Goal: Task Accomplishment & Management: Use online tool/utility

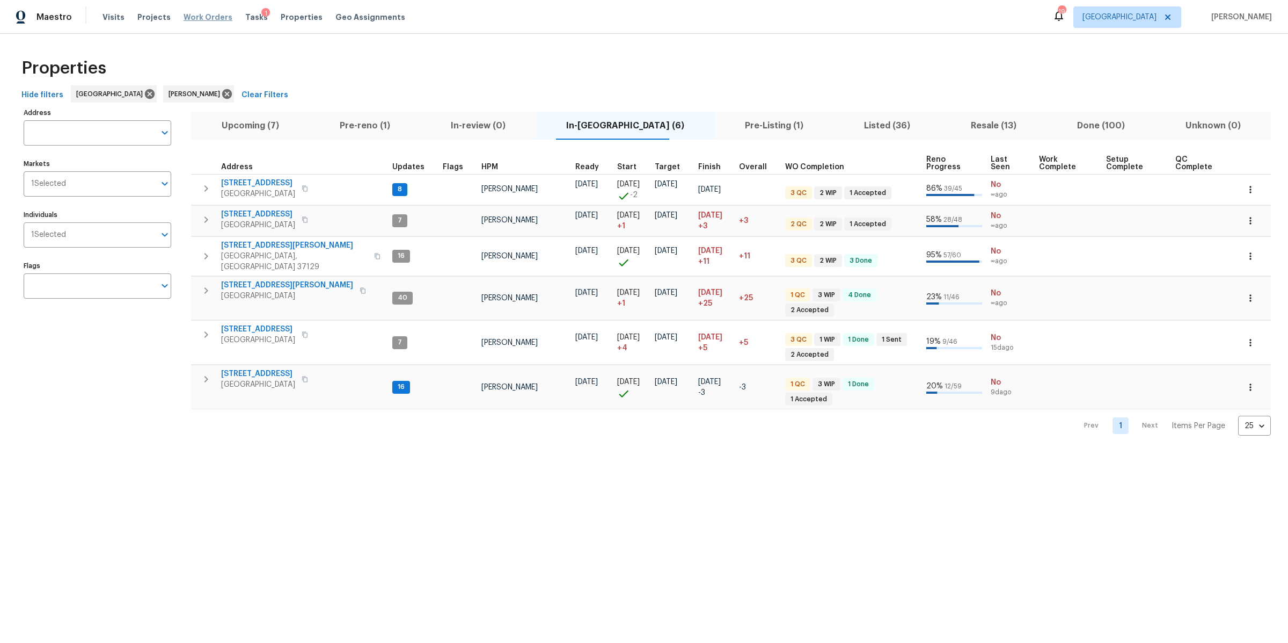
click at [210, 18] on span "Work Orders" at bounding box center [208, 17] width 49 height 11
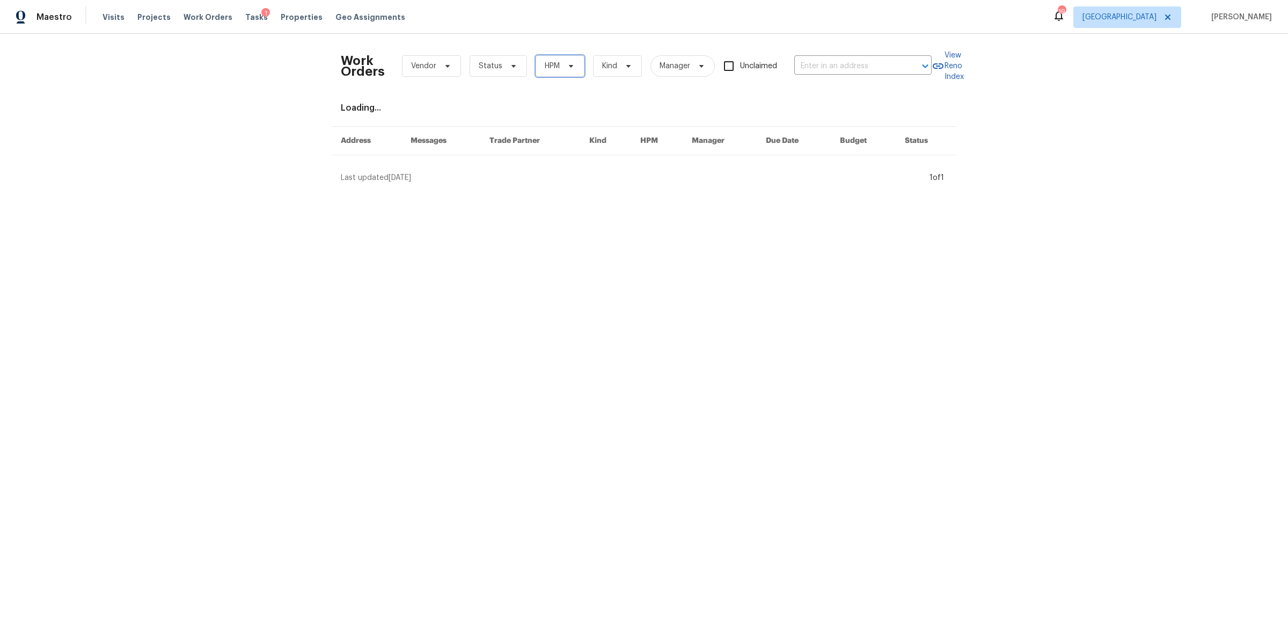
click at [567, 68] on icon at bounding box center [571, 66] width 9 height 9
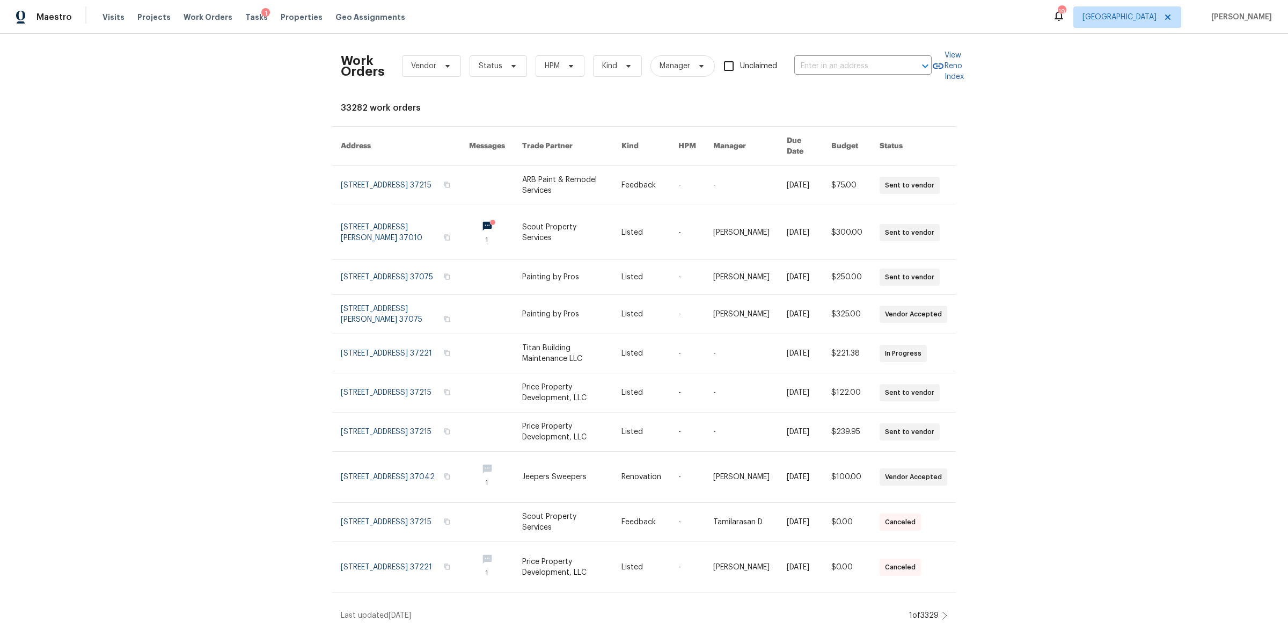
click at [294, 23] on div "Visits Projects Work Orders Tasks 1 Properties Geo Assignments" at bounding box center [261, 16] width 316 height 21
click at [293, 21] on span "Properties" at bounding box center [302, 17] width 42 height 11
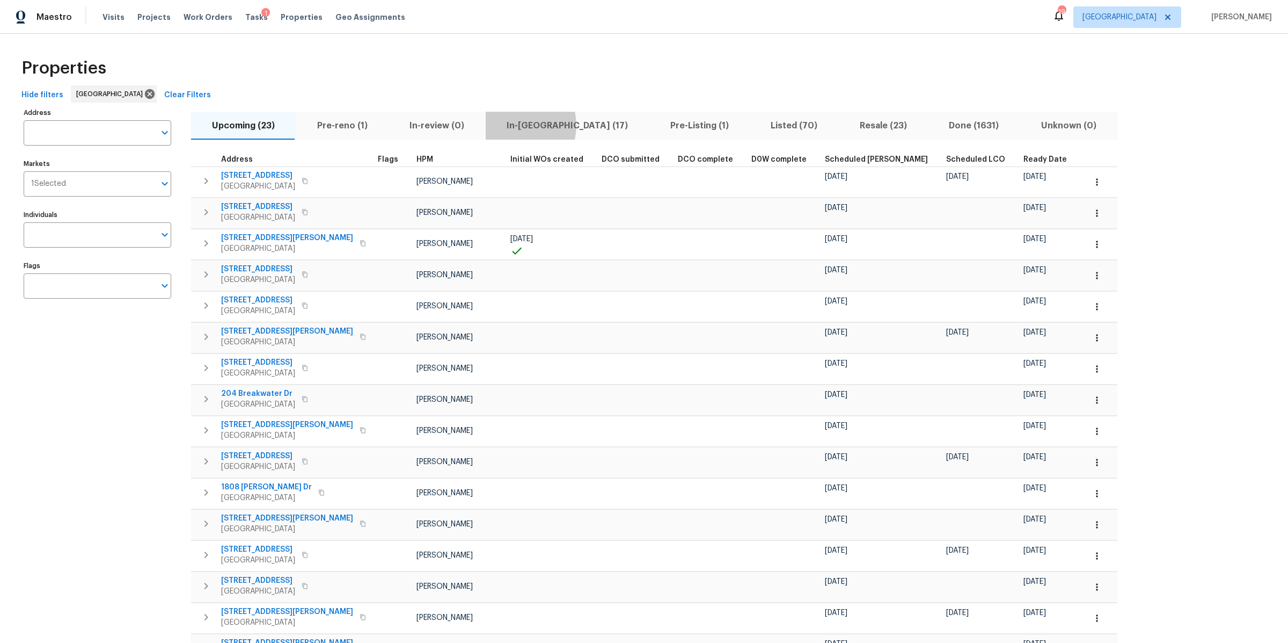
click at [509, 126] on span "In-reno (17)" at bounding box center [567, 125] width 151 height 15
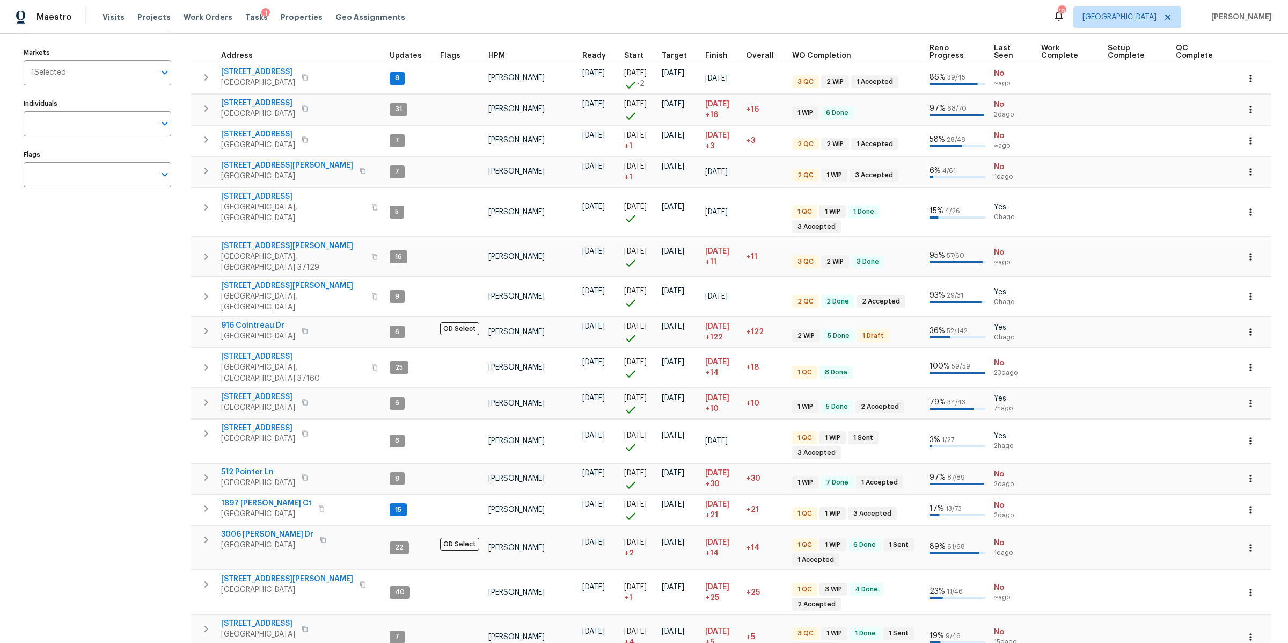
scroll to position [145, 0]
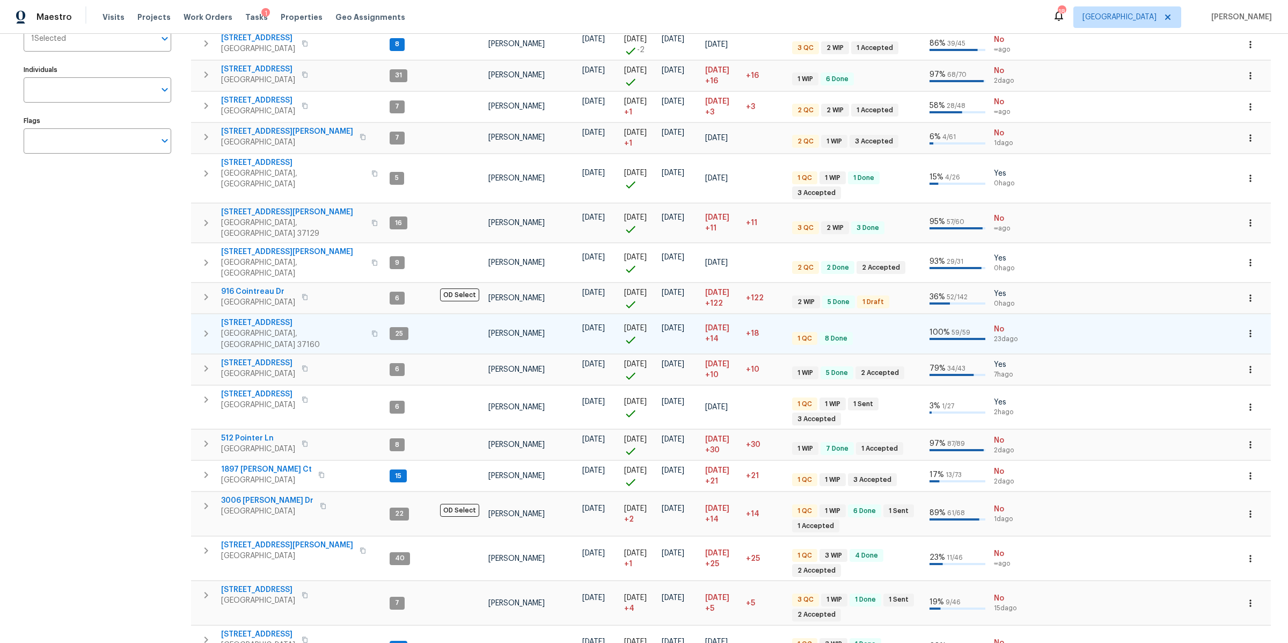
click at [257, 317] on span "130 Horseshoe Dr" at bounding box center [293, 322] width 144 height 11
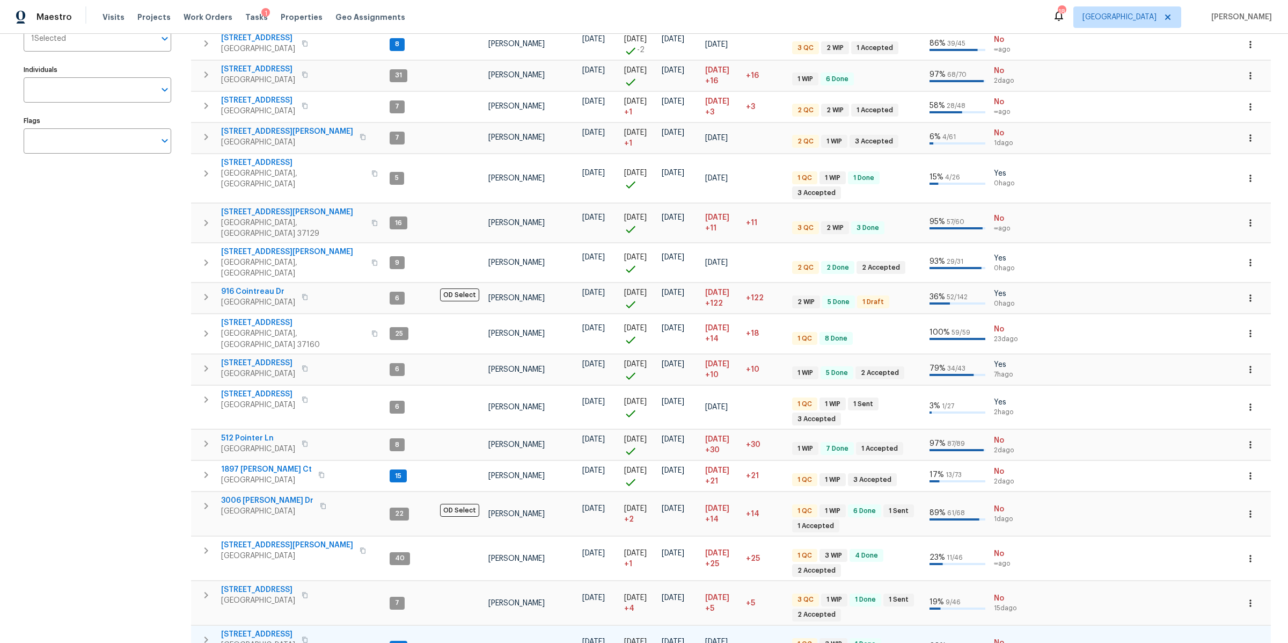
click at [238, 629] on span "5011 Preserve Blvd" at bounding box center [258, 634] width 74 height 11
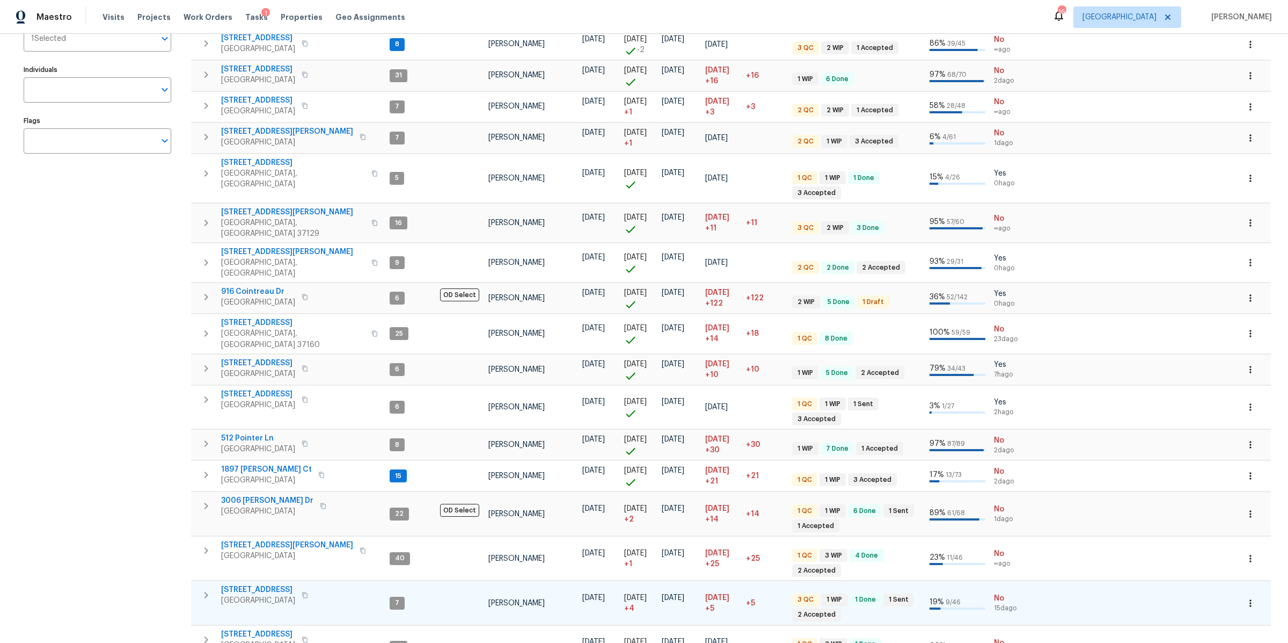
click at [250, 584] on span "[STREET_ADDRESS]" at bounding box center [258, 589] width 74 height 11
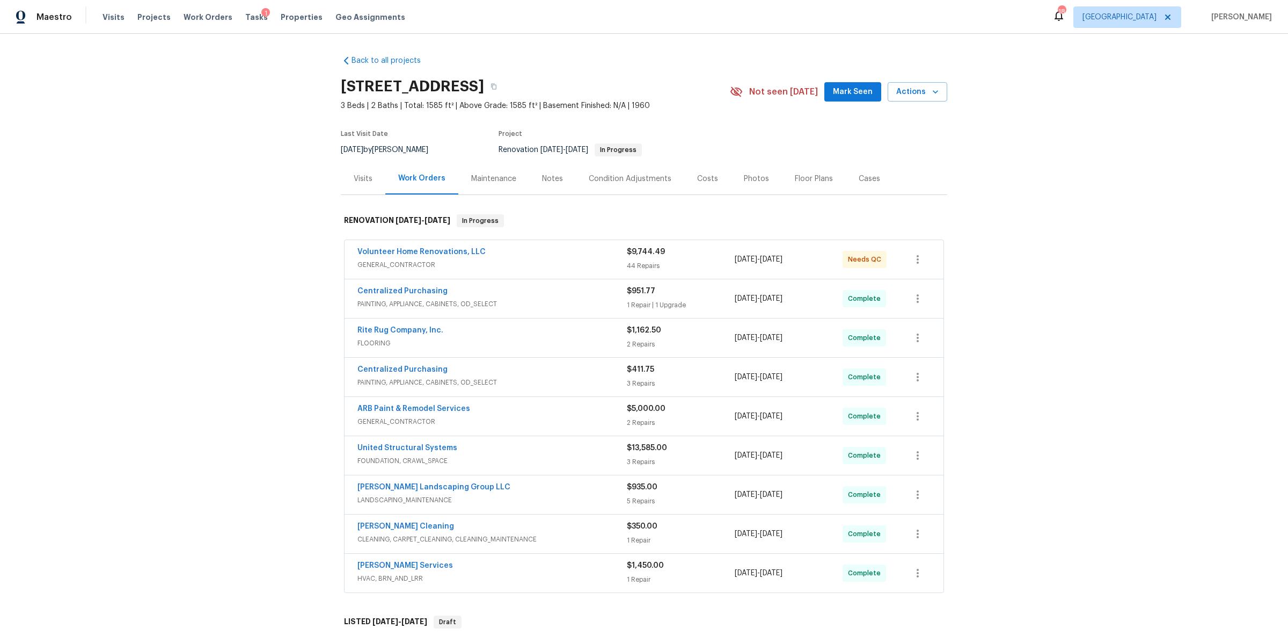
click at [732, 183] on div "Photos" at bounding box center [756, 179] width 51 height 32
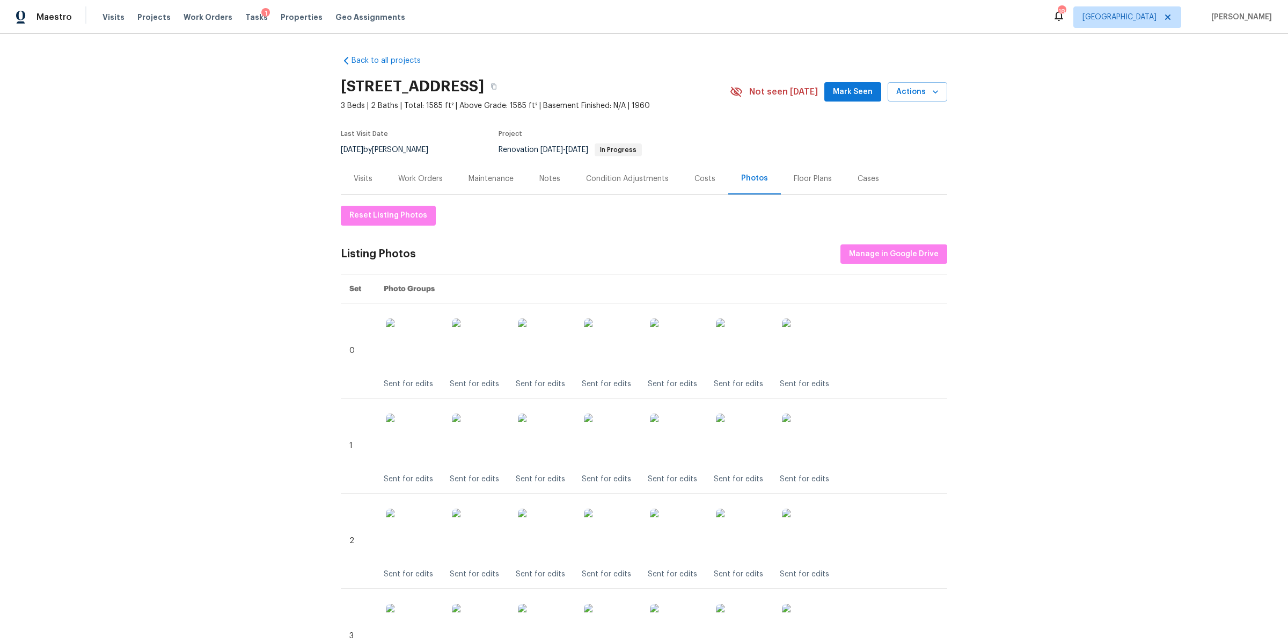
click at [492, 174] on div "Maintenance" at bounding box center [491, 178] width 45 height 11
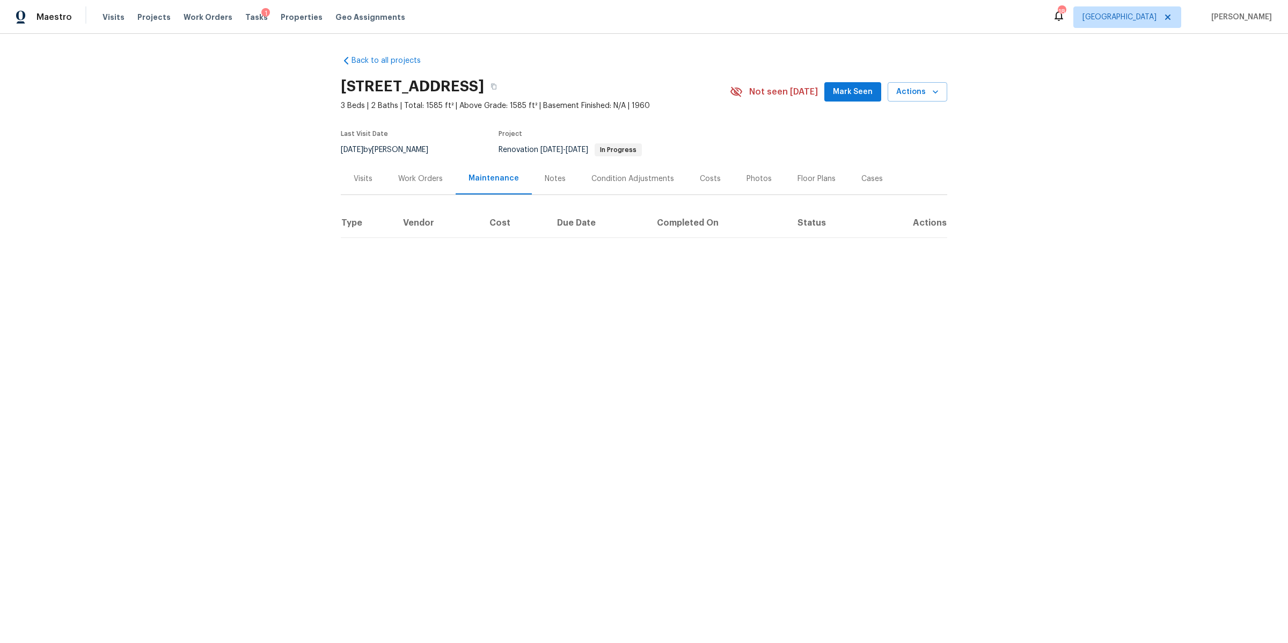
click at [416, 173] on div "Work Orders" at bounding box center [420, 178] width 45 height 11
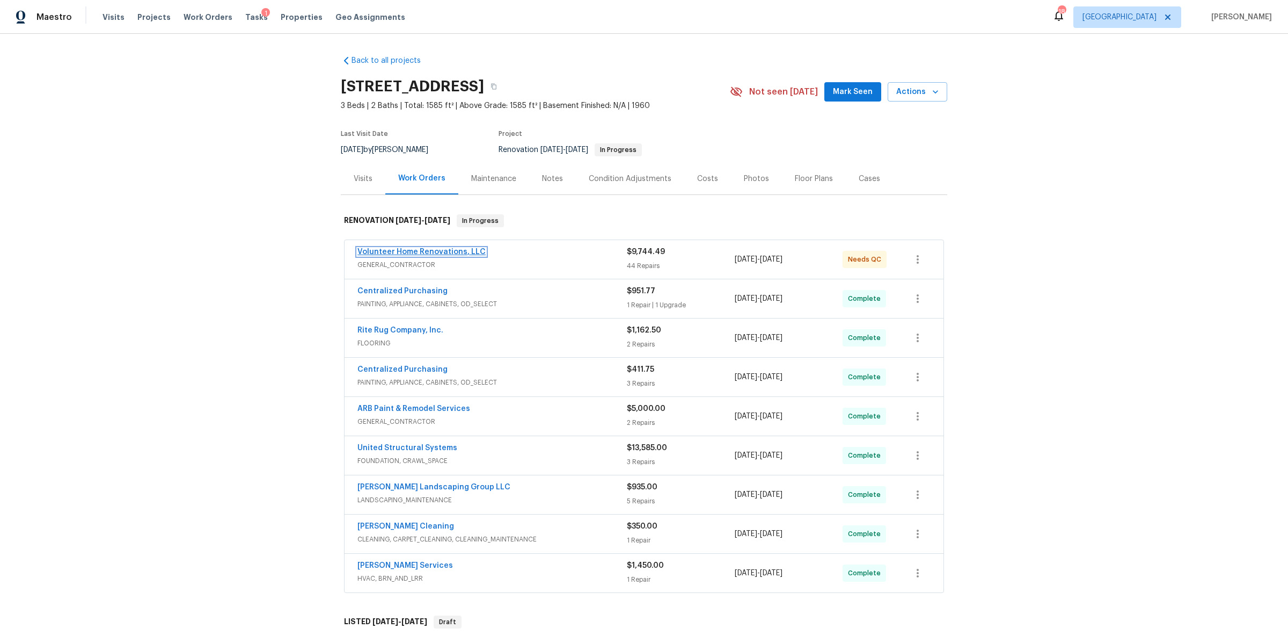
click at [421, 250] on link "Volunteer Home Renovations, LLC" at bounding box center [422, 252] width 128 height 8
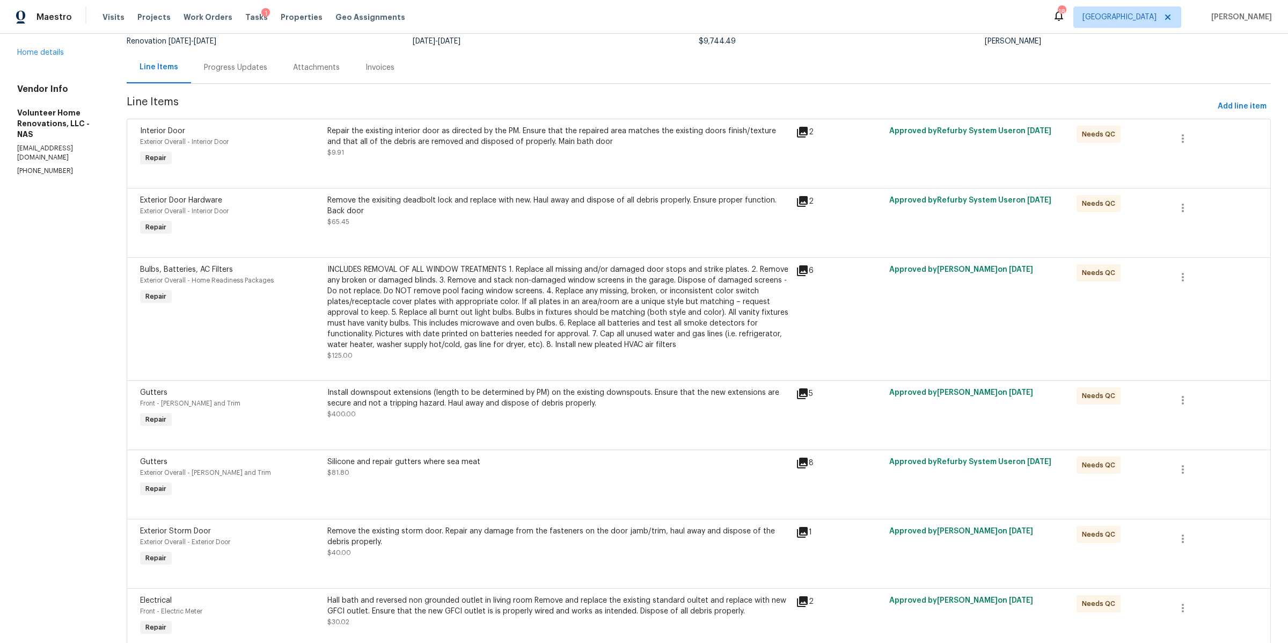
scroll to position [132, 0]
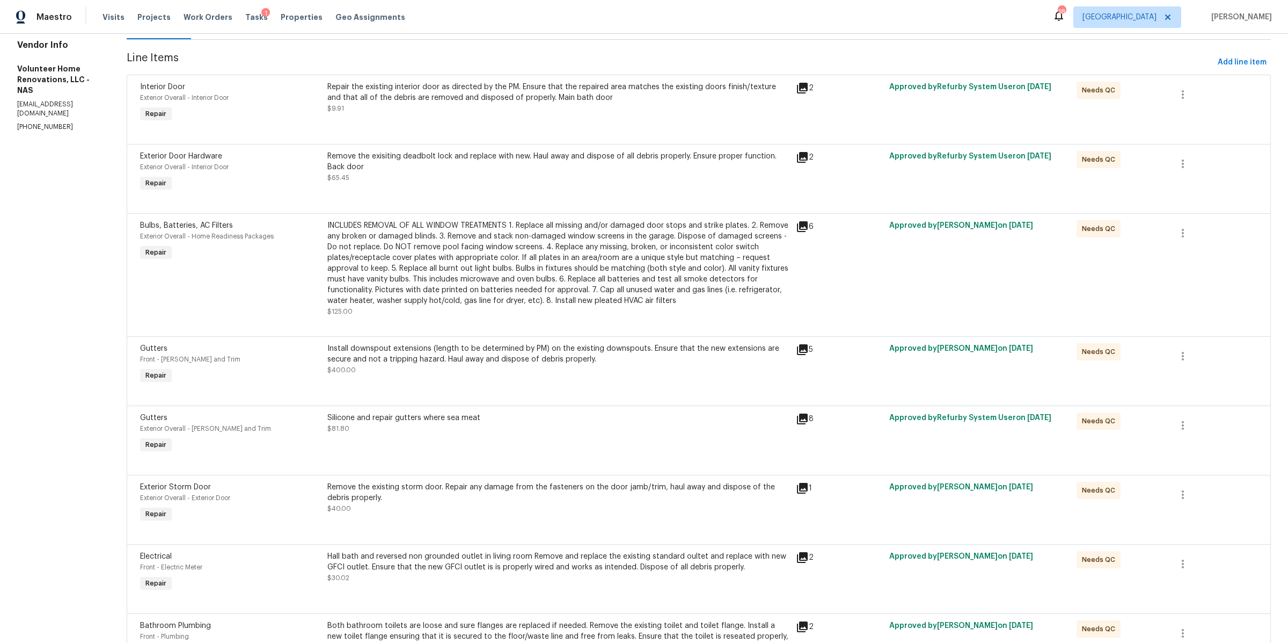
click at [618, 441] on div "Silicone and repair gutters where sea meat $81.80" at bounding box center [558, 433] width 469 height 49
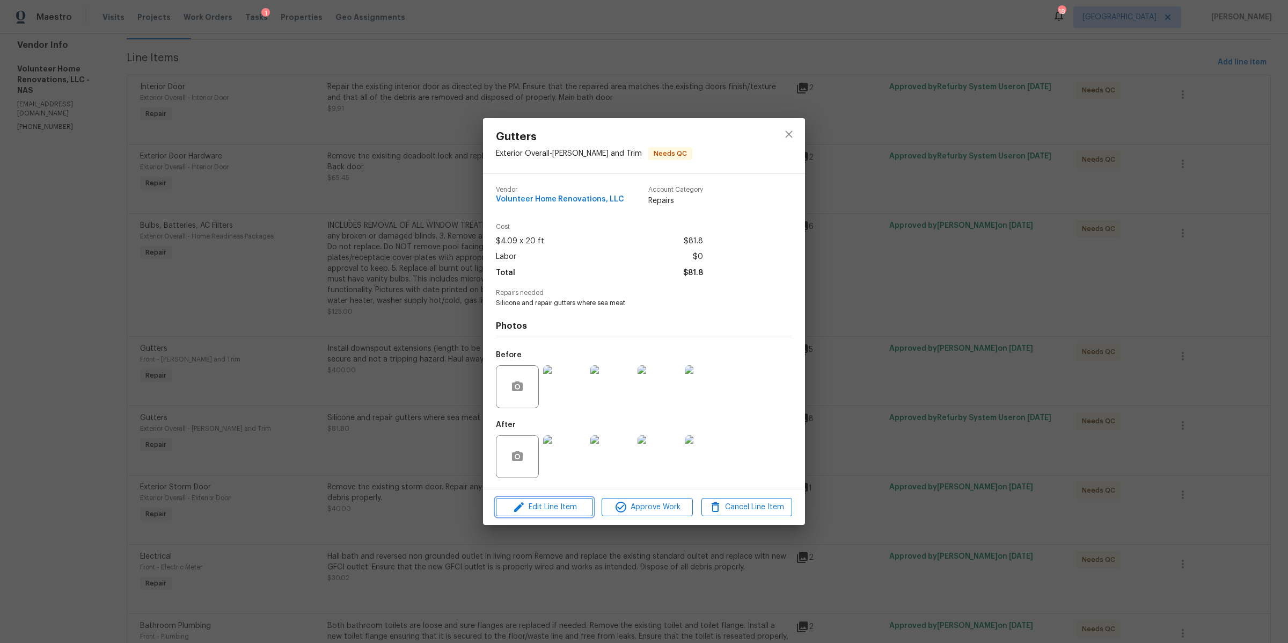
click at [571, 508] on span "Edit Line Item" at bounding box center [544, 506] width 91 height 13
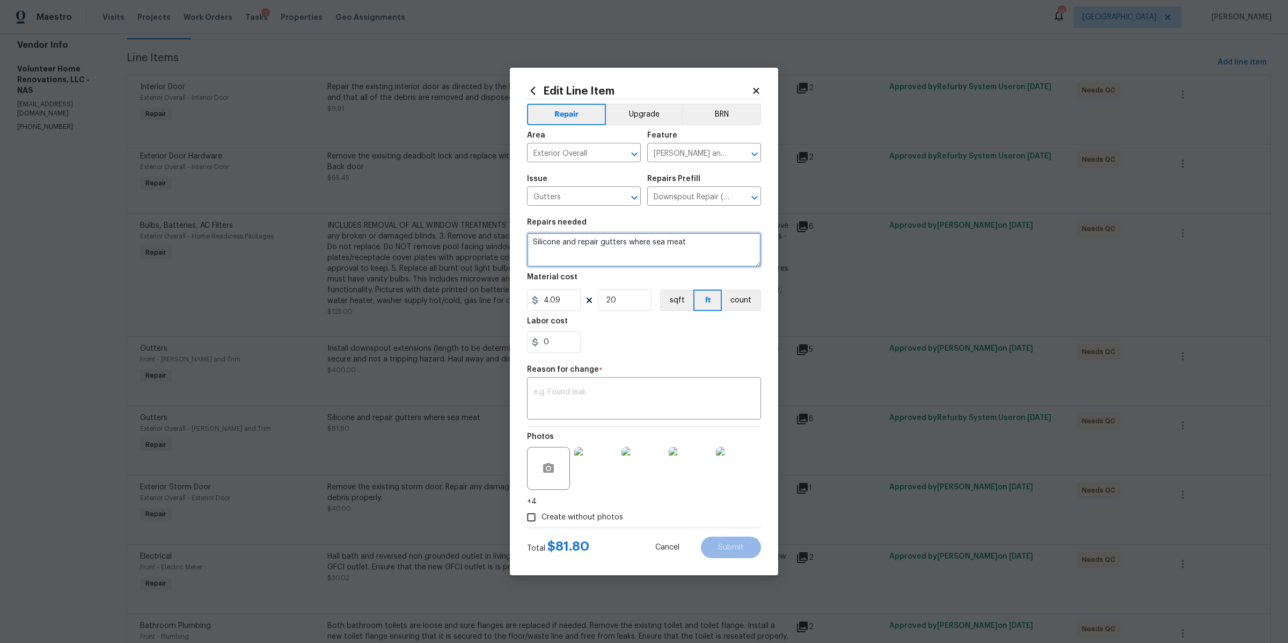
click at [663, 243] on textarea "Silicone and repair gutters where sea meat" at bounding box center [644, 249] width 234 height 34
type textarea "Silicone and repair gutters where seals meet, clean gutters"
click at [562, 338] on input "0" at bounding box center [554, 341] width 54 height 21
type input "125"
click at [582, 396] on figure "Reason for change * x ​" at bounding box center [644, 393] width 234 height 54
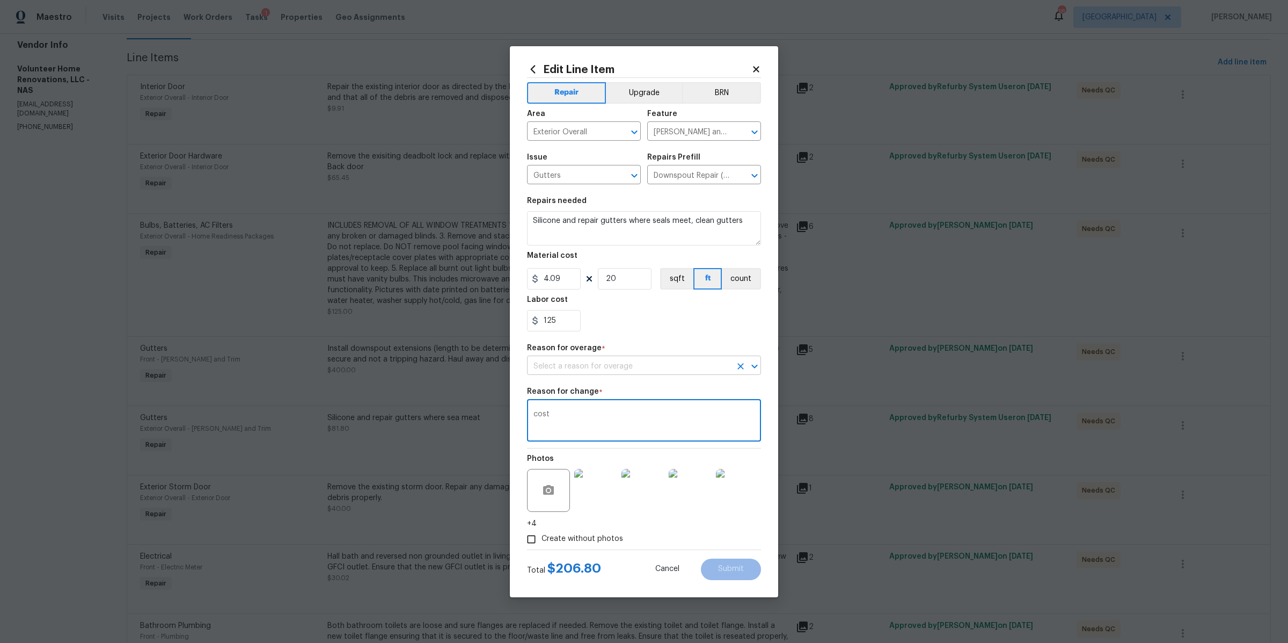
type textarea "cost"
click at [619, 364] on input "text" at bounding box center [629, 366] width 204 height 17
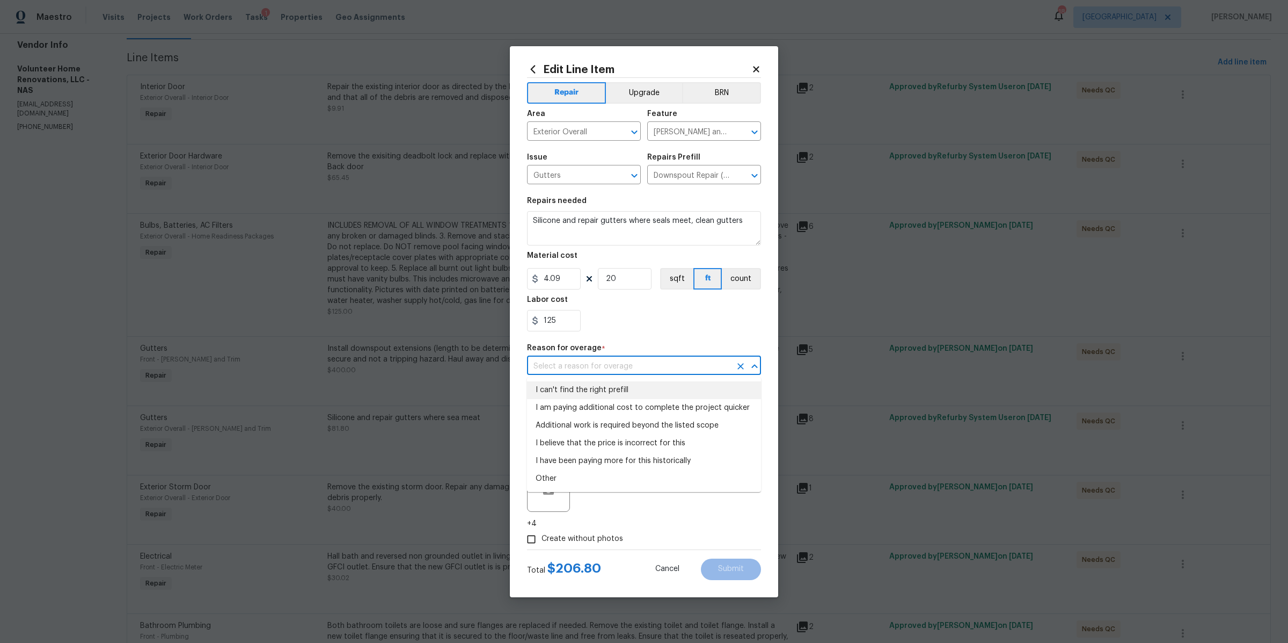
click at [614, 387] on li "I can't find the right prefill" at bounding box center [644, 390] width 234 height 18
type input "I can't find the right prefill"
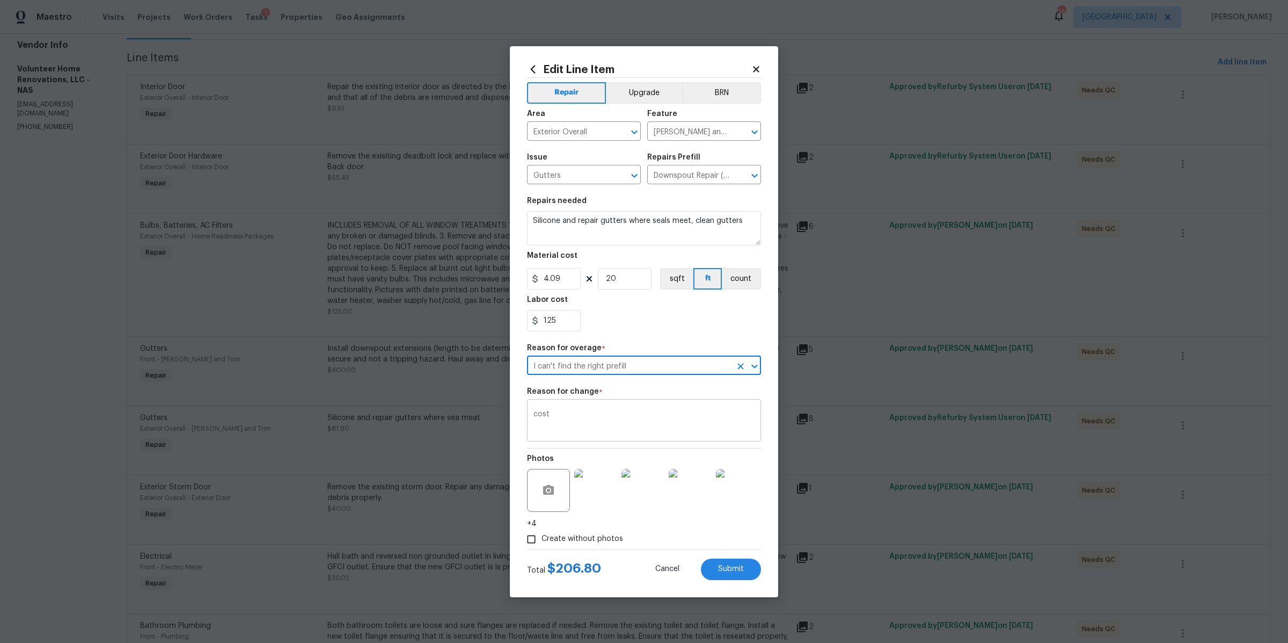
click at [647, 432] on textarea "cost" at bounding box center [644, 421] width 221 height 23
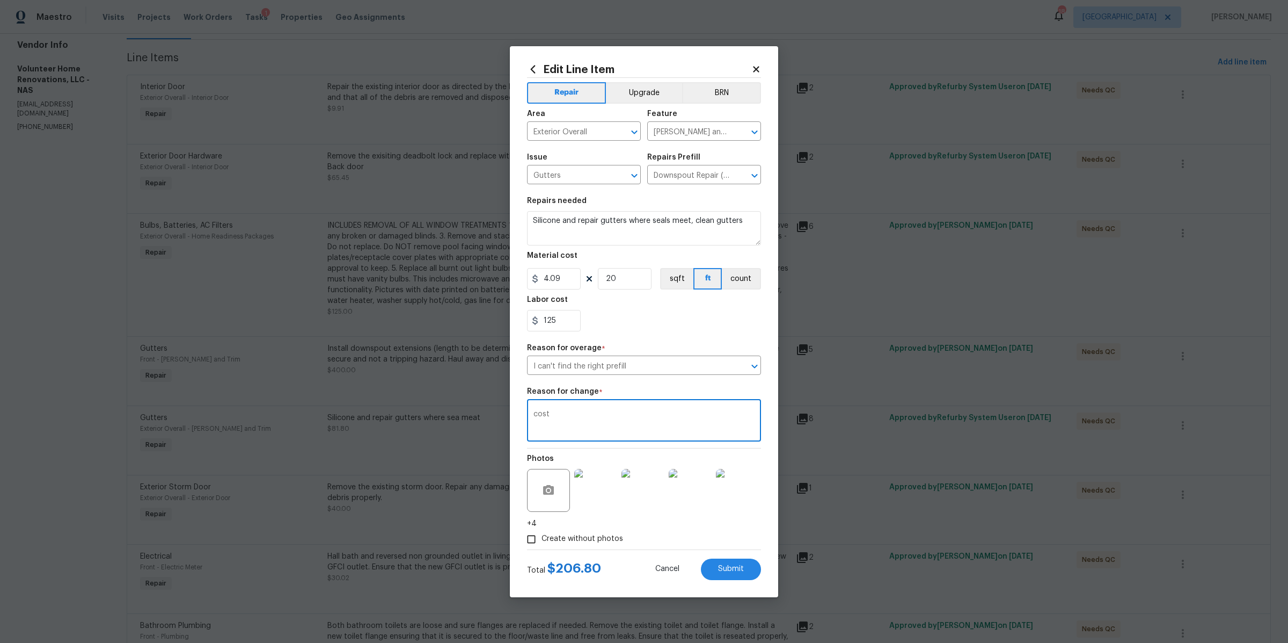
click at [647, 432] on textarea "cost" at bounding box center [644, 421] width 221 height 23
type textarea "added scope"
click at [734, 564] on button "Submit" at bounding box center [731, 568] width 60 height 21
type textarea "Silicone and repair gutters where sea meat"
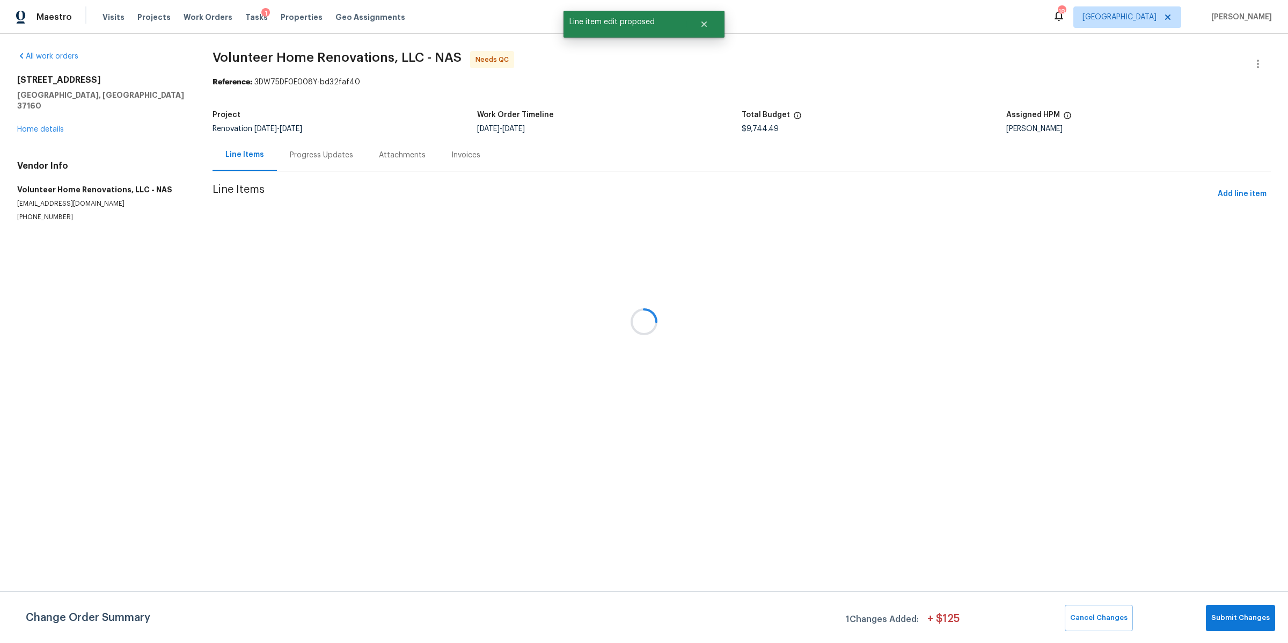
scroll to position [0, 0]
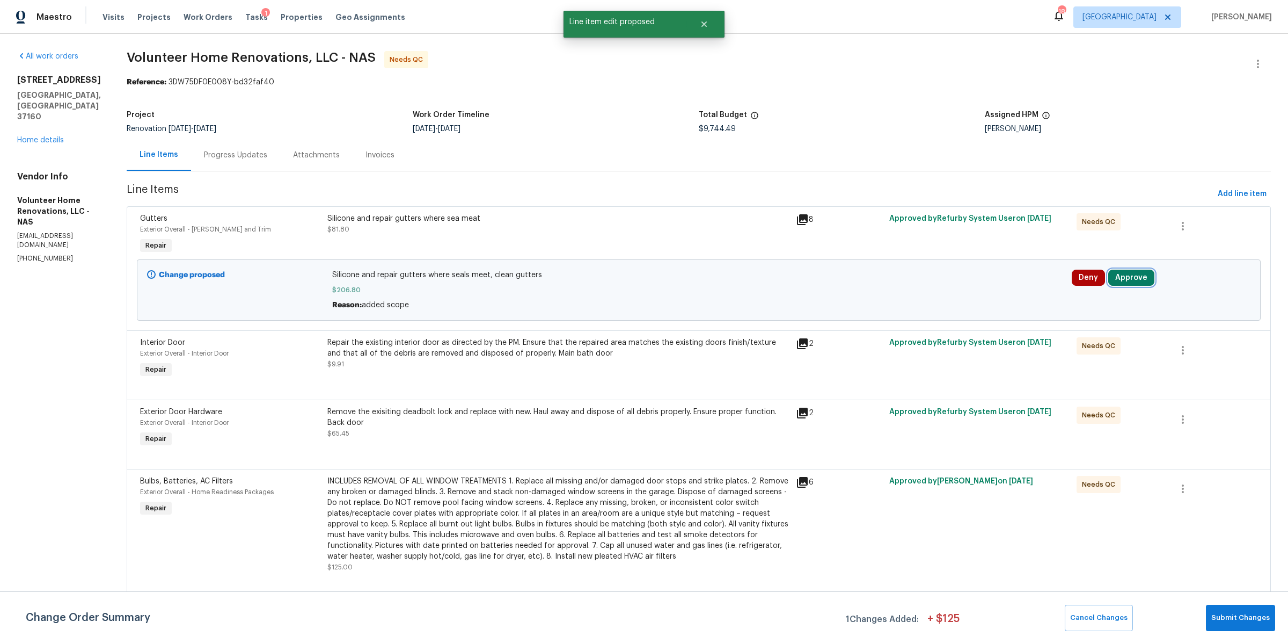
click at [1132, 276] on button "Approve" at bounding box center [1132, 277] width 46 height 16
click at [1003, 290] on button "Approve" at bounding box center [975, 288] width 64 height 21
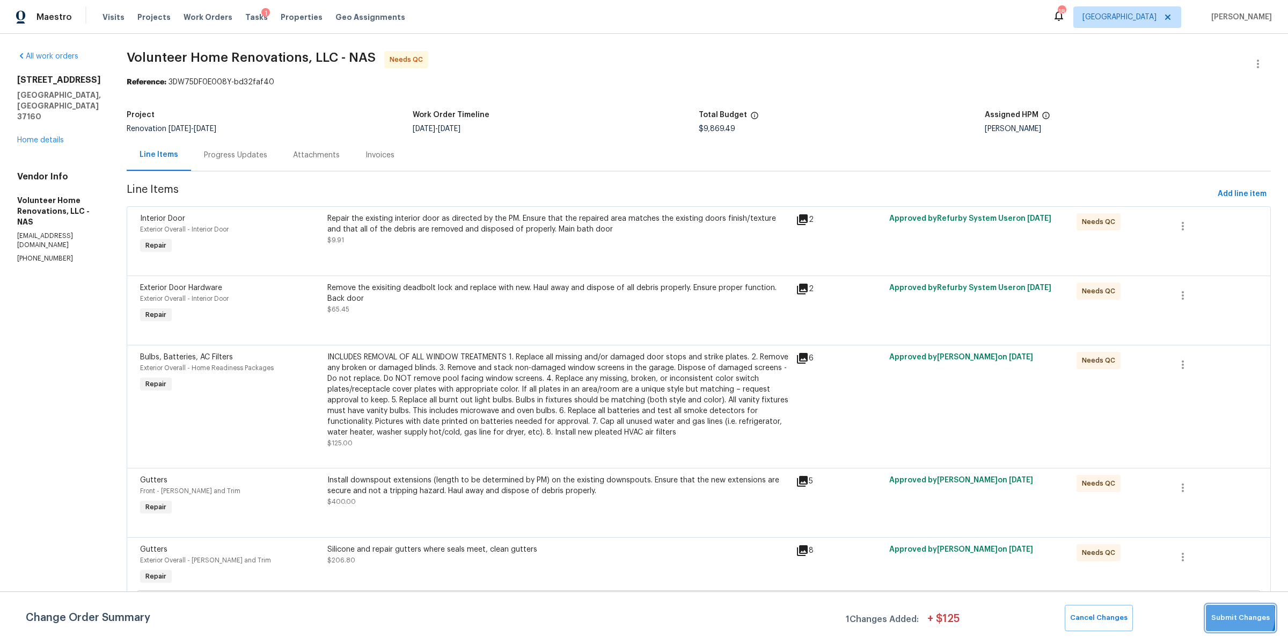
click at [1226, 615] on span "Submit Changes" at bounding box center [1241, 617] width 59 height 12
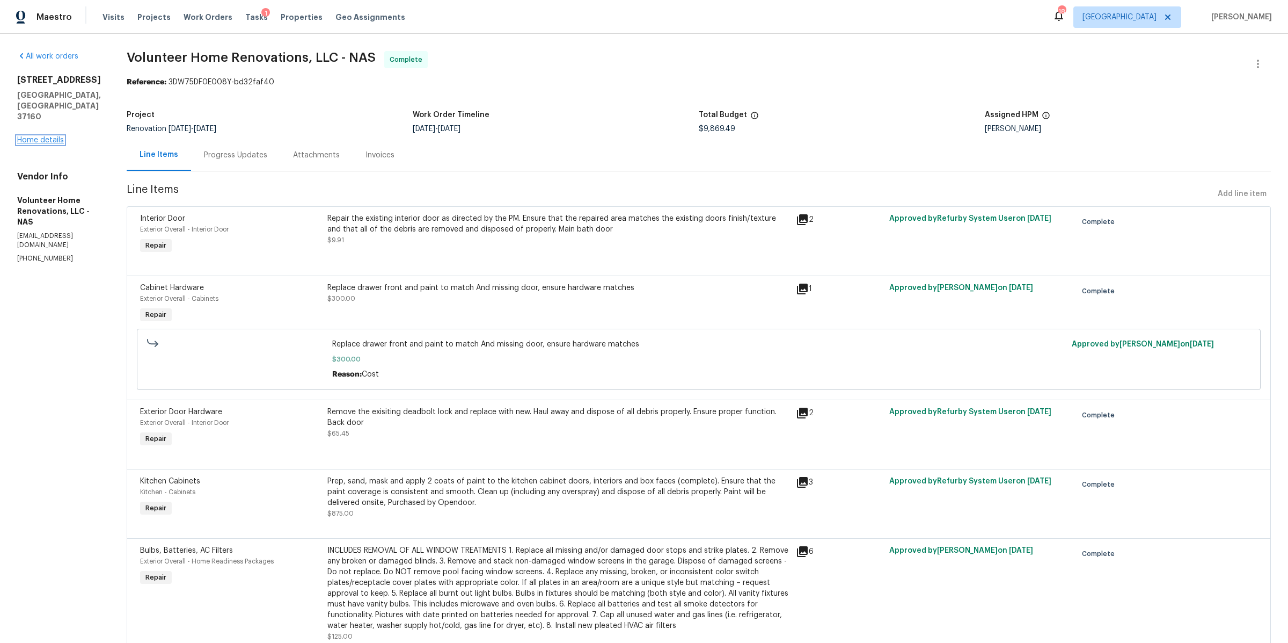
click at [45, 136] on link "Home details" at bounding box center [40, 140] width 47 height 8
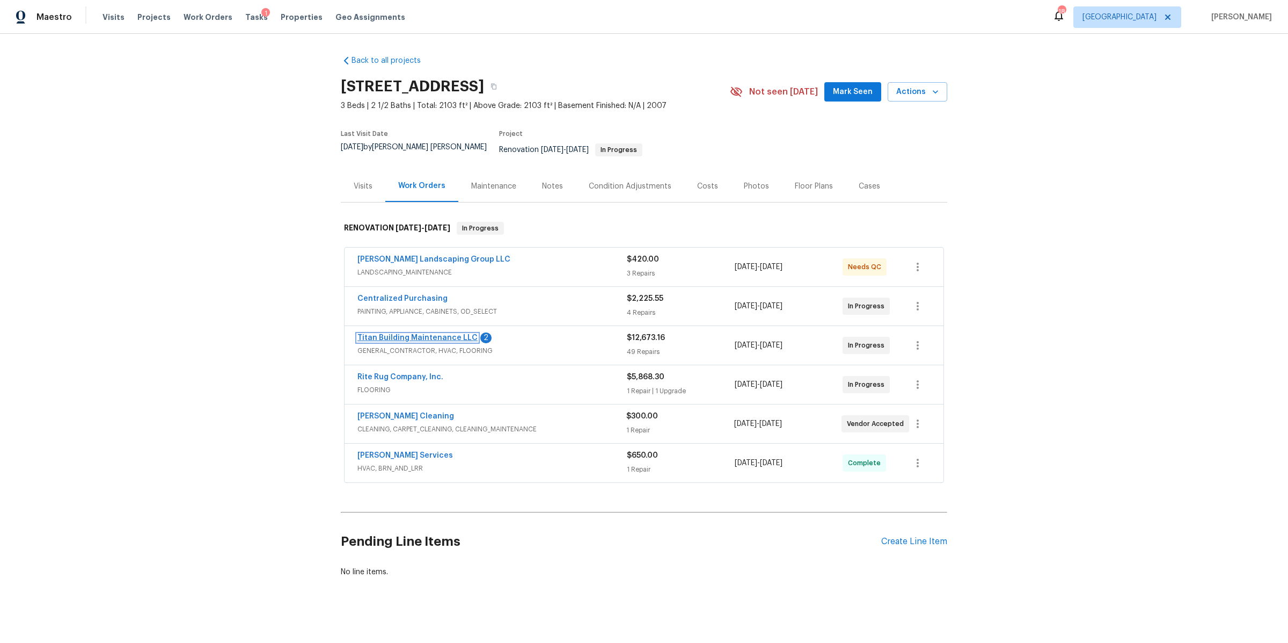
click at [394, 334] on link "Titan Building Maintenance LLC" at bounding box center [418, 338] width 120 height 8
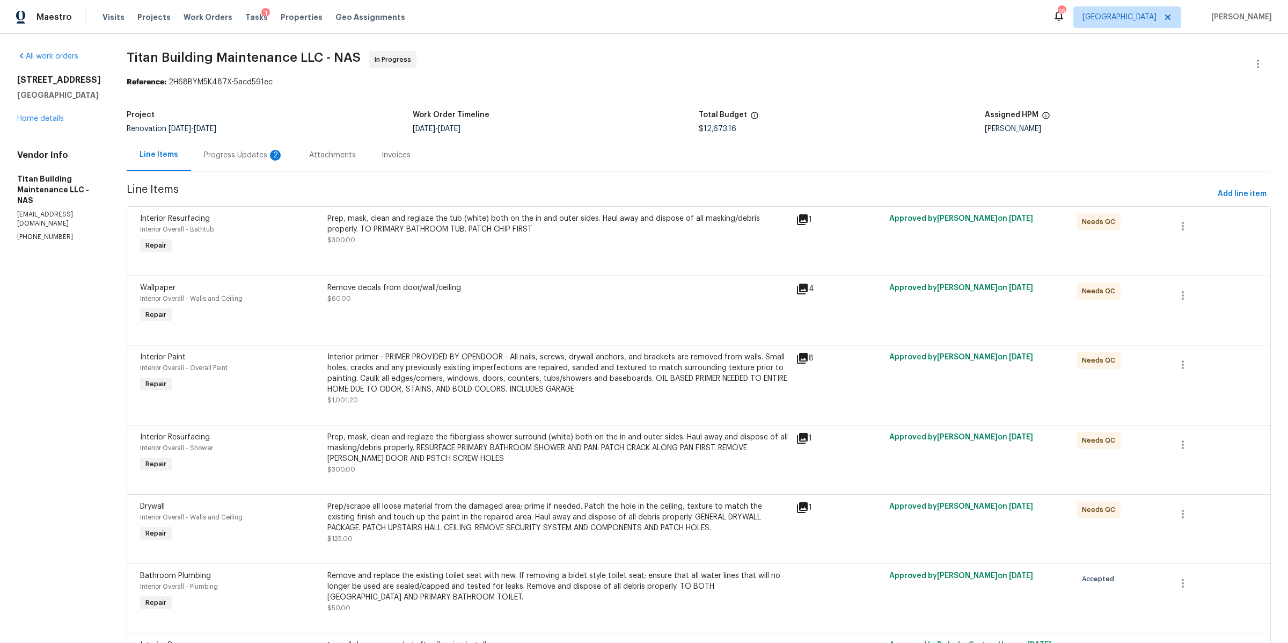
click at [235, 148] on div "Progress Updates 2" at bounding box center [243, 155] width 105 height 32
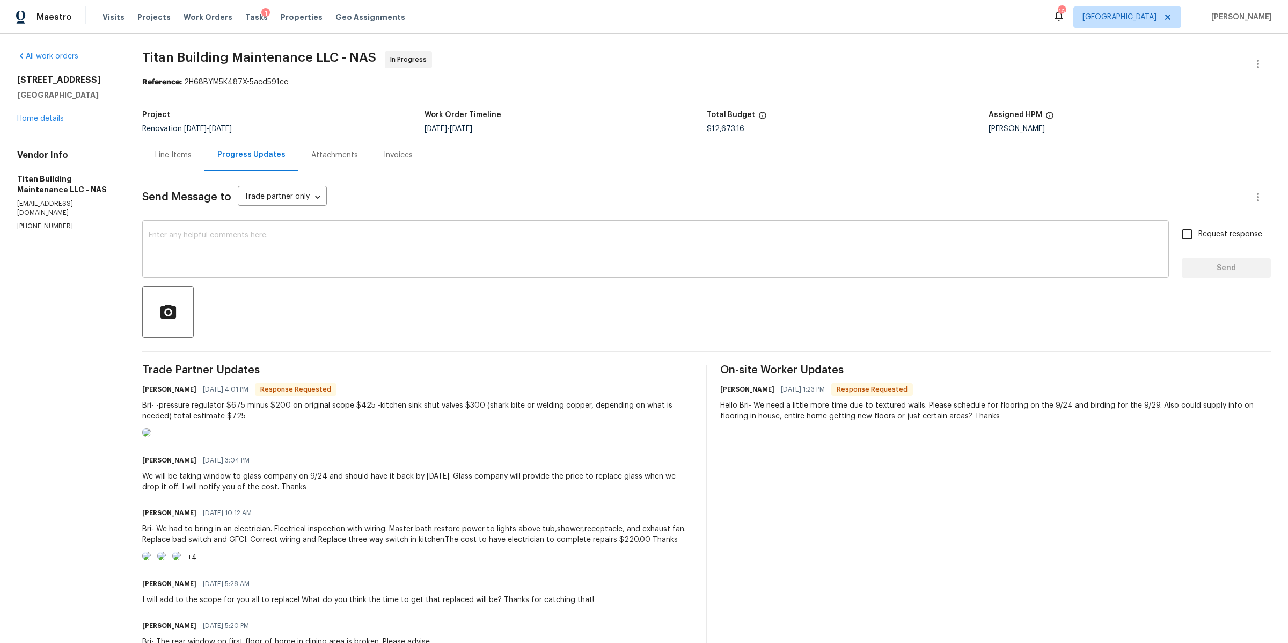
click at [228, 259] on textarea at bounding box center [656, 250] width 1014 height 38
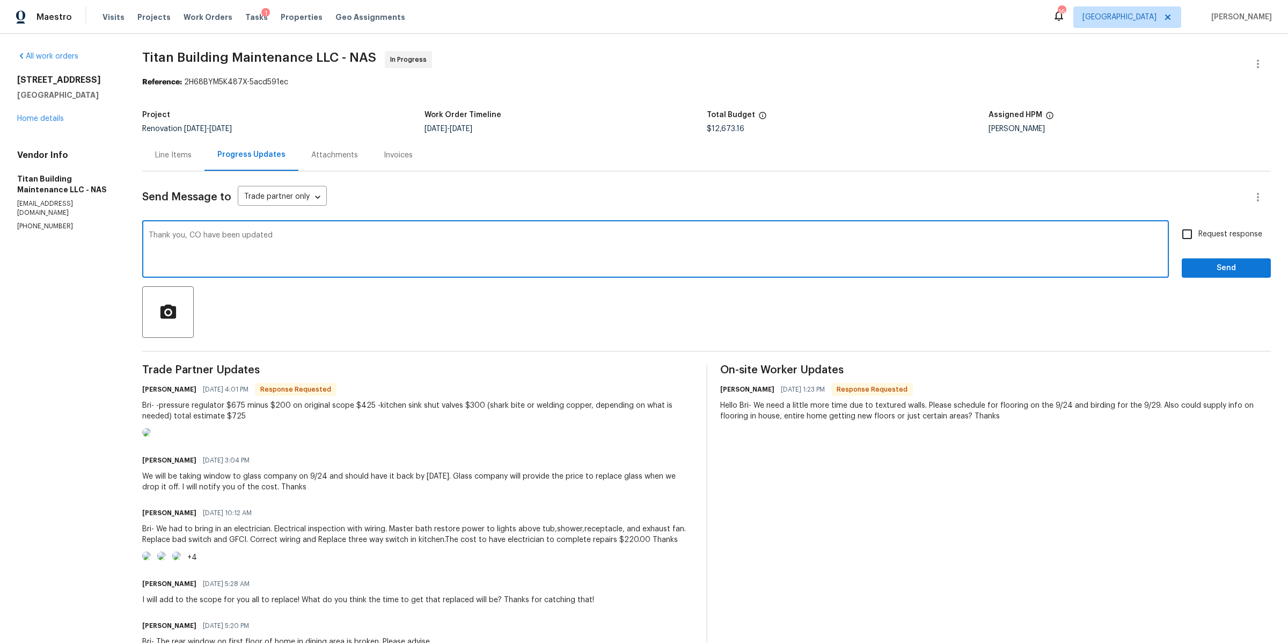
type textarea "Thank you, CO have been updated"
click at [1180, 226] on input "Request response" at bounding box center [1187, 234] width 23 height 23
checkbox input "true"
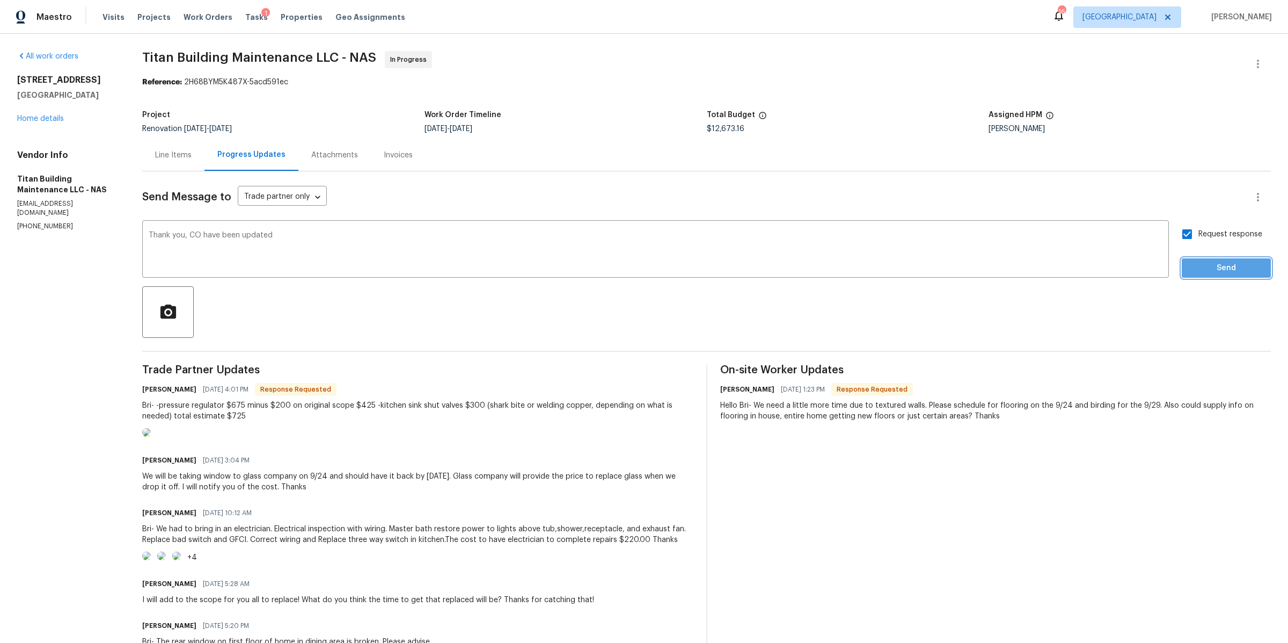
click at [1203, 269] on span "Send" at bounding box center [1227, 267] width 72 height 13
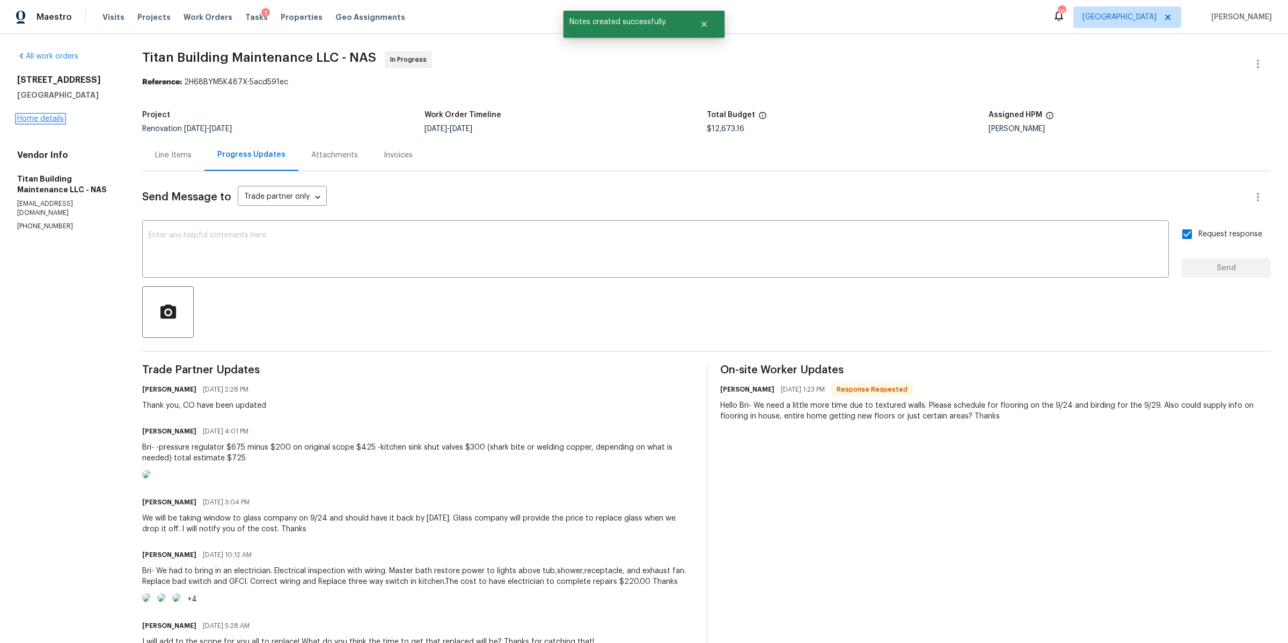
click at [46, 118] on link "Home details" at bounding box center [40, 119] width 47 height 8
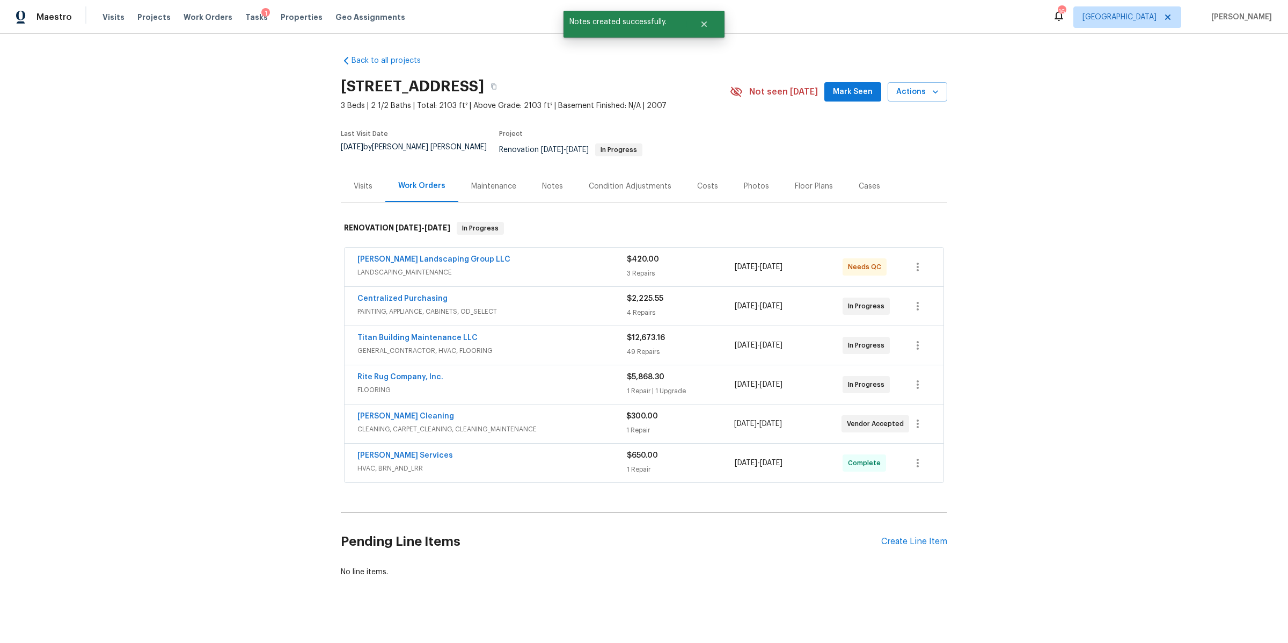
click at [544, 181] on div "Notes" at bounding box center [552, 186] width 21 height 11
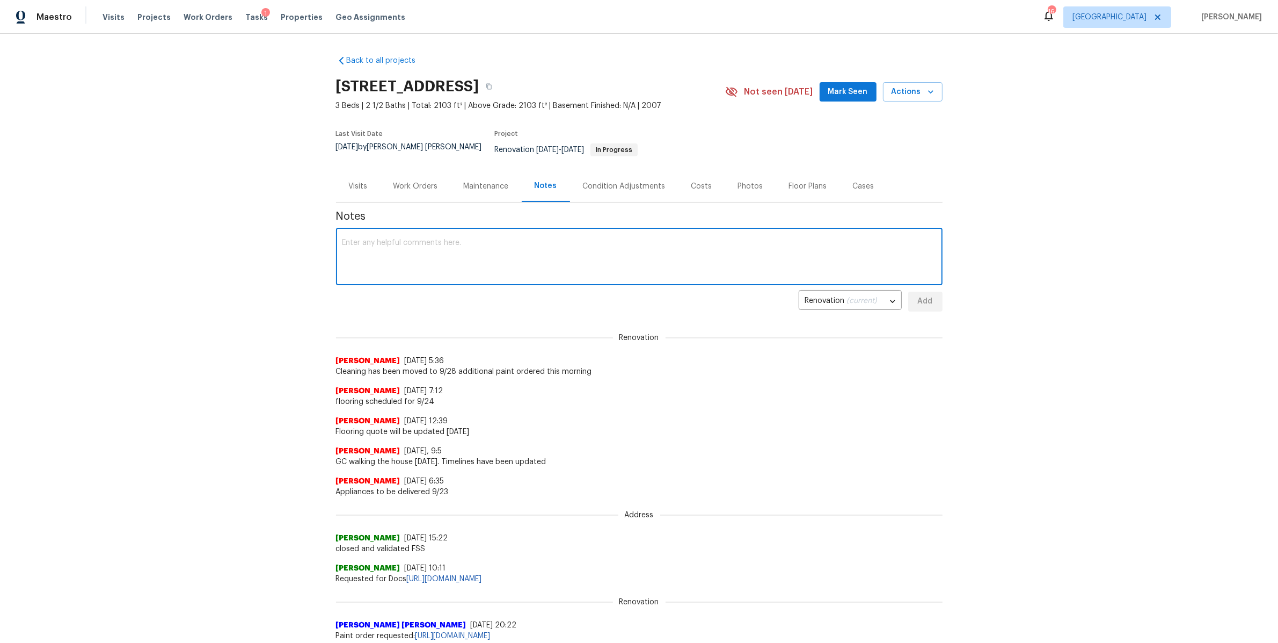
click at [490, 242] on textarea at bounding box center [639, 258] width 594 height 38
type textarea "plumbing repairs made, project on track"
click at [923, 295] on span "Add" at bounding box center [925, 301] width 17 height 13
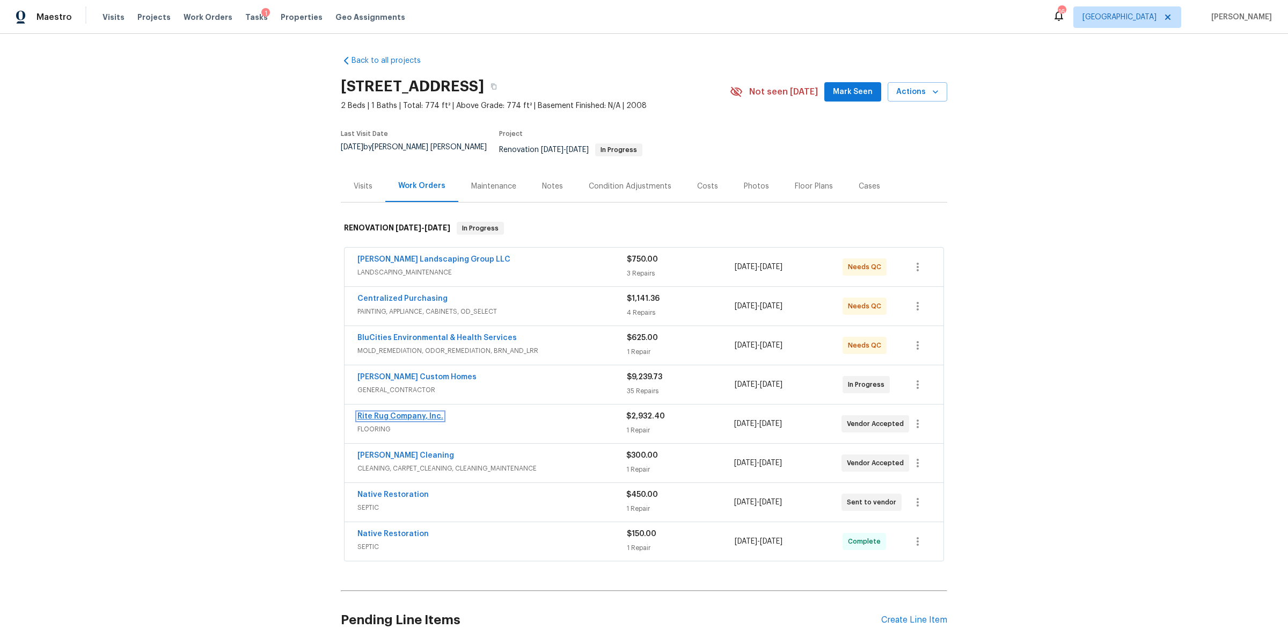
click at [396, 412] on link "Rite Rug Company, Inc." at bounding box center [401, 416] width 86 height 8
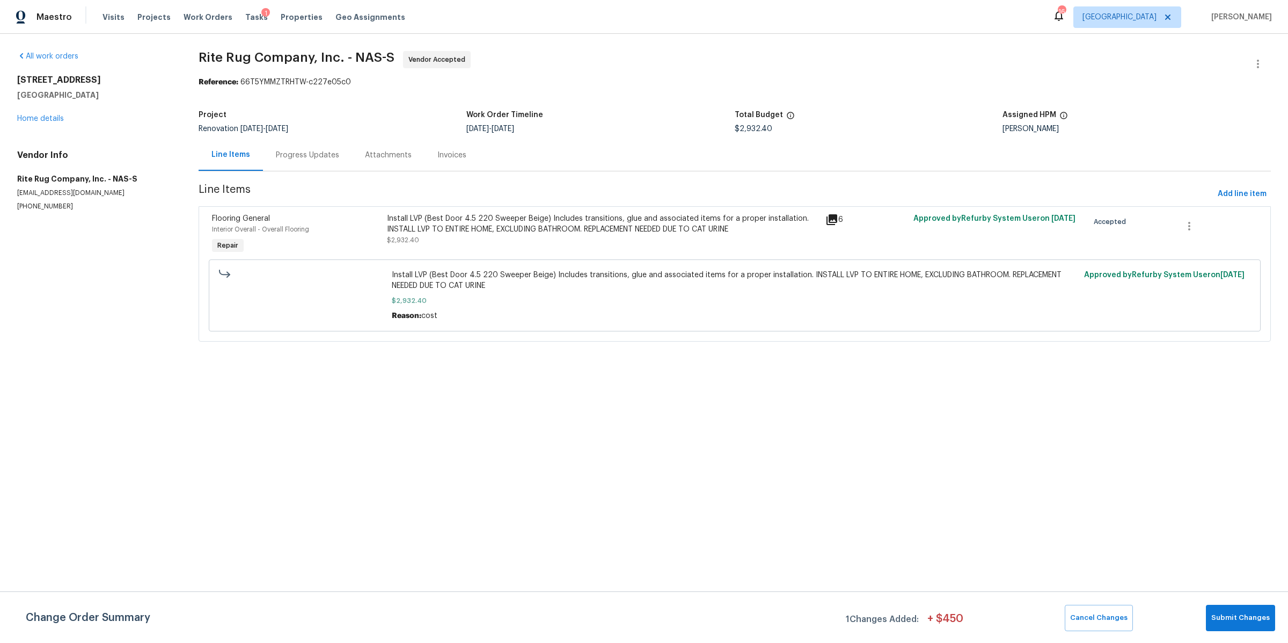
click at [305, 150] on div "Progress Updates" at bounding box center [307, 155] width 63 height 11
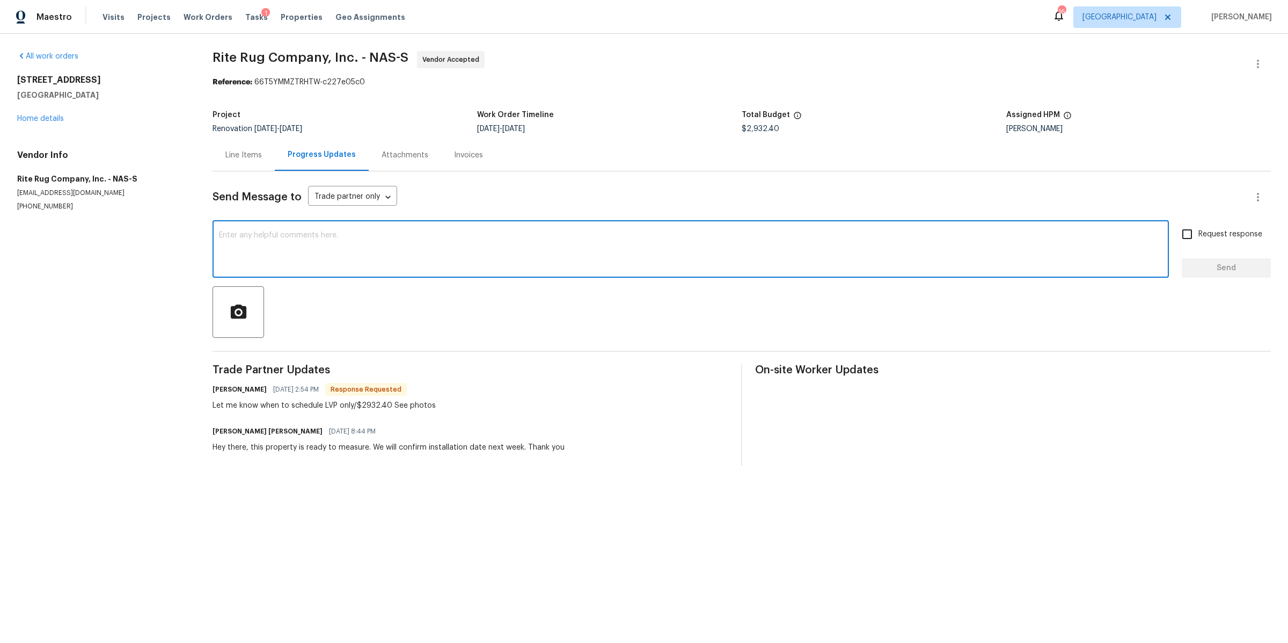
click at [344, 247] on textarea at bounding box center [691, 250] width 944 height 38
type textarea "Hello can we schedule this for tomorrow?"
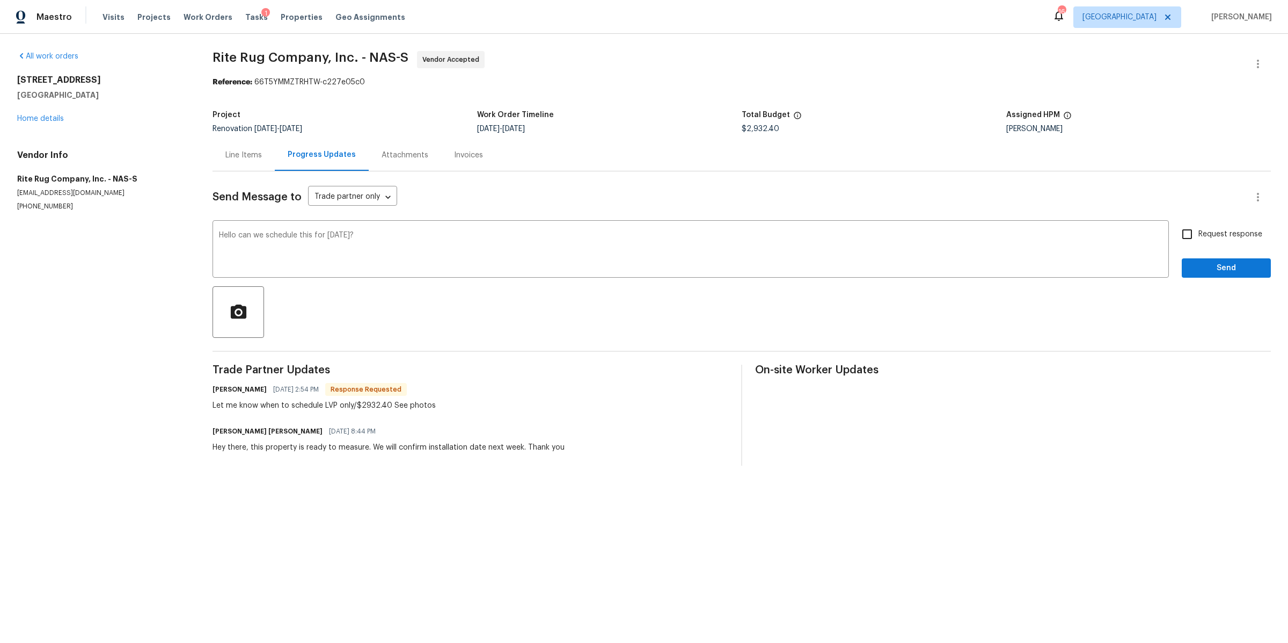
drag, startPoint x: 1234, startPoint y: 232, endPoint x: 1222, endPoint y: 252, distance: 23.1
click at [1234, 232] on span "Request response" at bounding box center [1231, 234] width 64 height 11
click at [1199, 232] on input "Request response" at bounding box center [1187, 234] width 23 height 23
checkbox input "true"
click at [1212, 271] on span "Send" at bounding box center [1227, 267] width 72 height 13
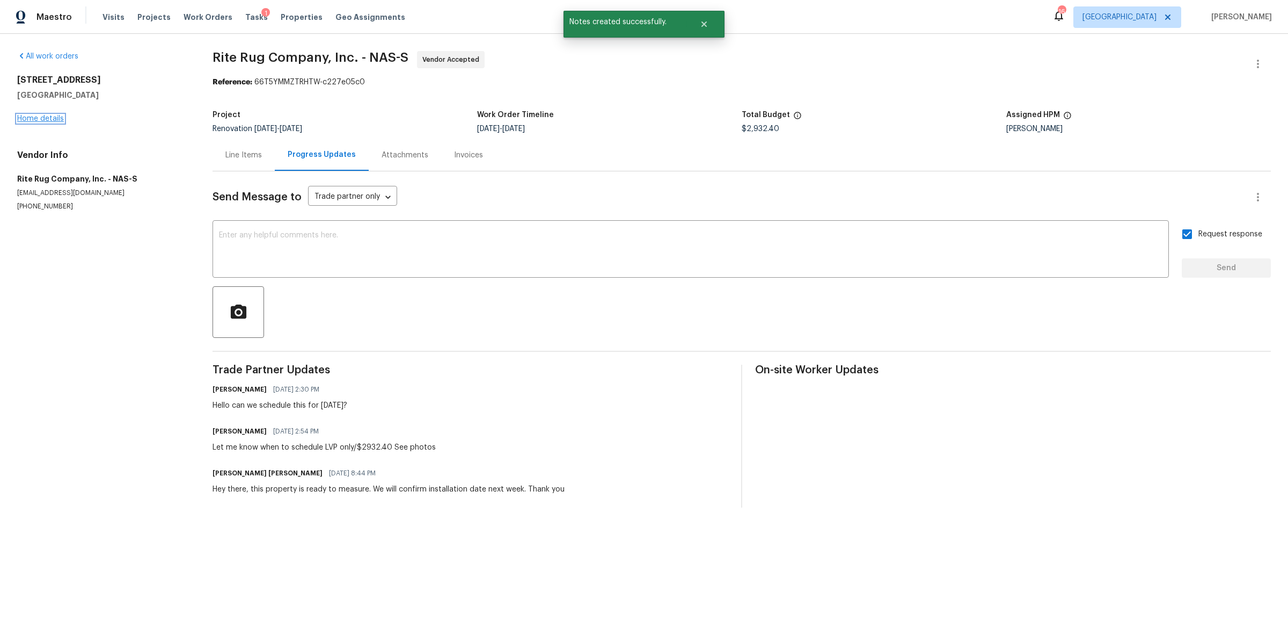
click at [35, 119] on link "Home details" at bounding box center [40, 119] width 47 height 8
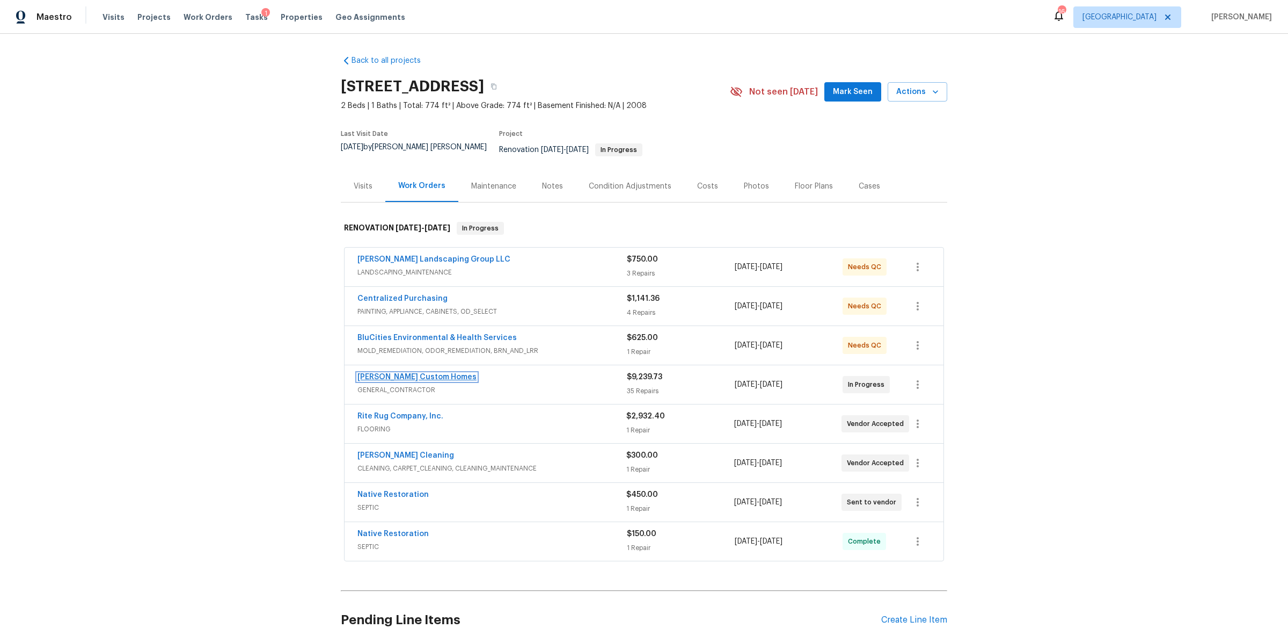
click at [409, 373] on link "Rappa Custom Homes" at bounding box center [417, 377] width 119 height 8
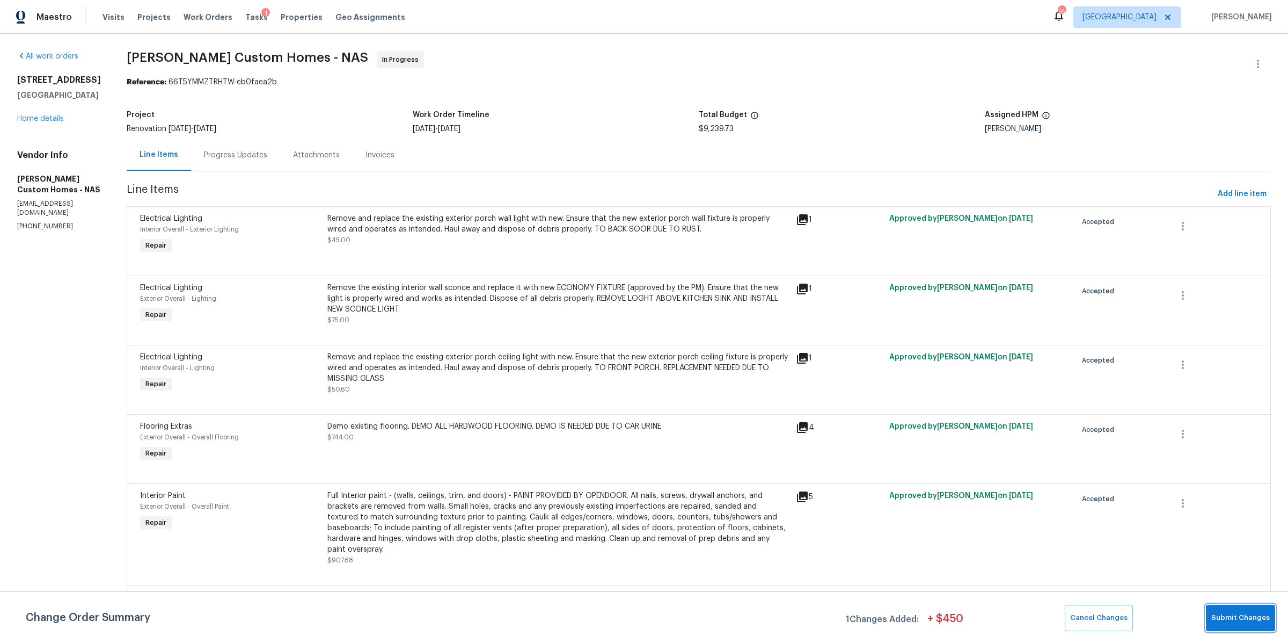
click at [1235, 621] on span "Submit Changes" at bounding box center [1241, 617] width 59 height 12
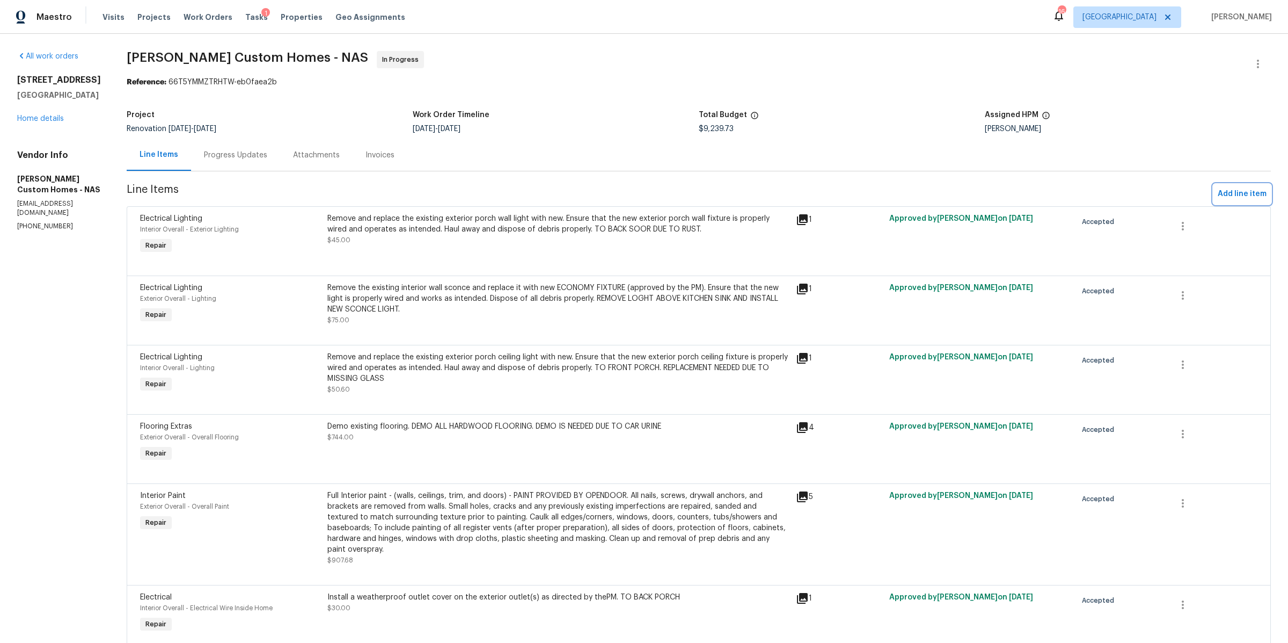
click at [1218, 191] on span "Add line item" at bounding box center [1242, 193] width 49 height 13
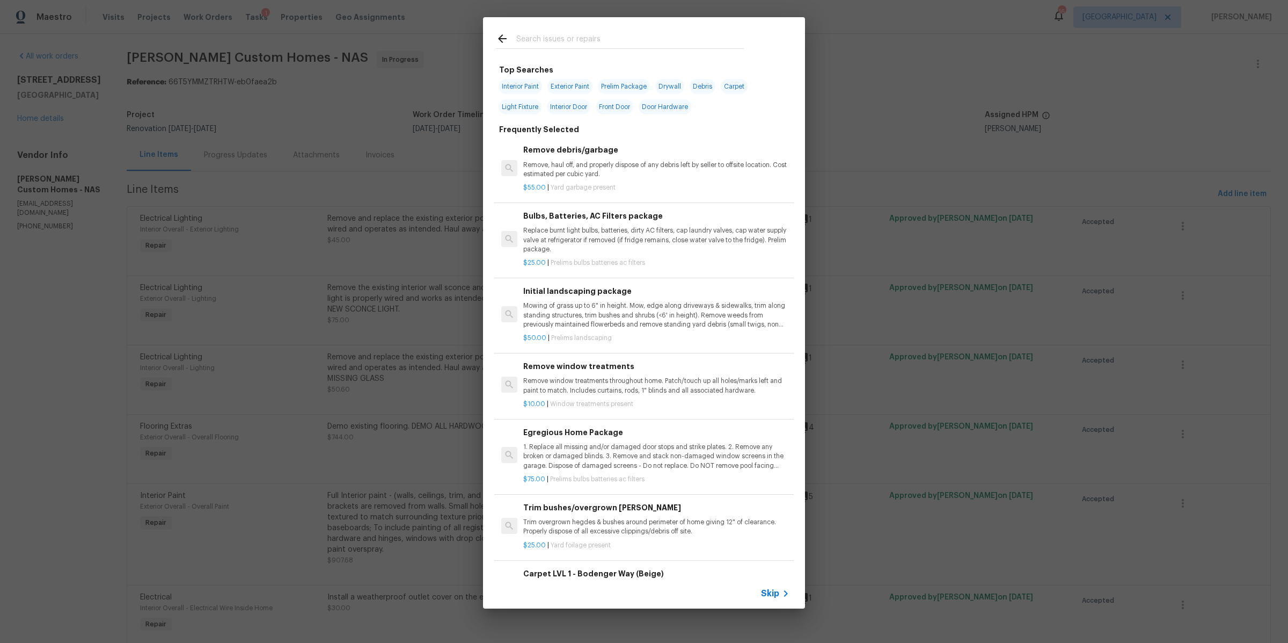
click at [774, 591] on span "Skip" at bounding box center [770, 593] width 18 height 11
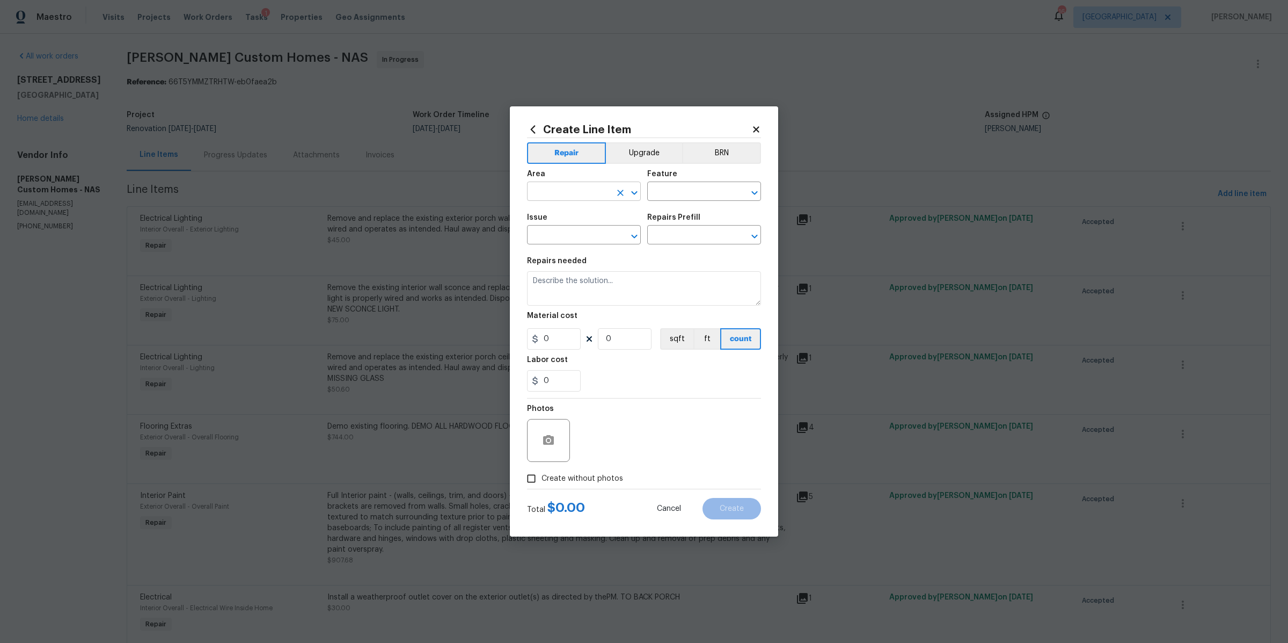
click at [585, 198] on input "text" at bounding box center [569, 192] width 84 height 17
click at [559, 234] on li "Interior Overall" at bounding box center [584, 234] width 114 height 18
type input "Interior Overall"
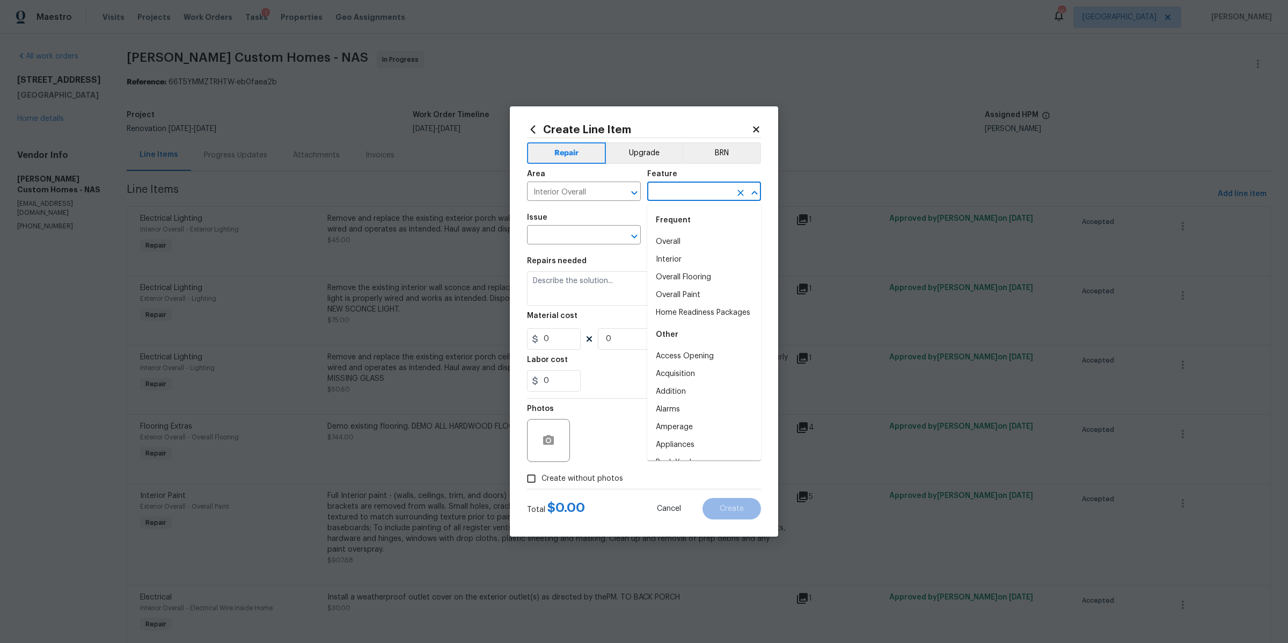
click at [682, 186] on input "text" at bounding box center [689, 192] width 84 height 17
click at [677, 237] on li "Overall Flooring" at bounding box center [704, 242] width 114 height 18
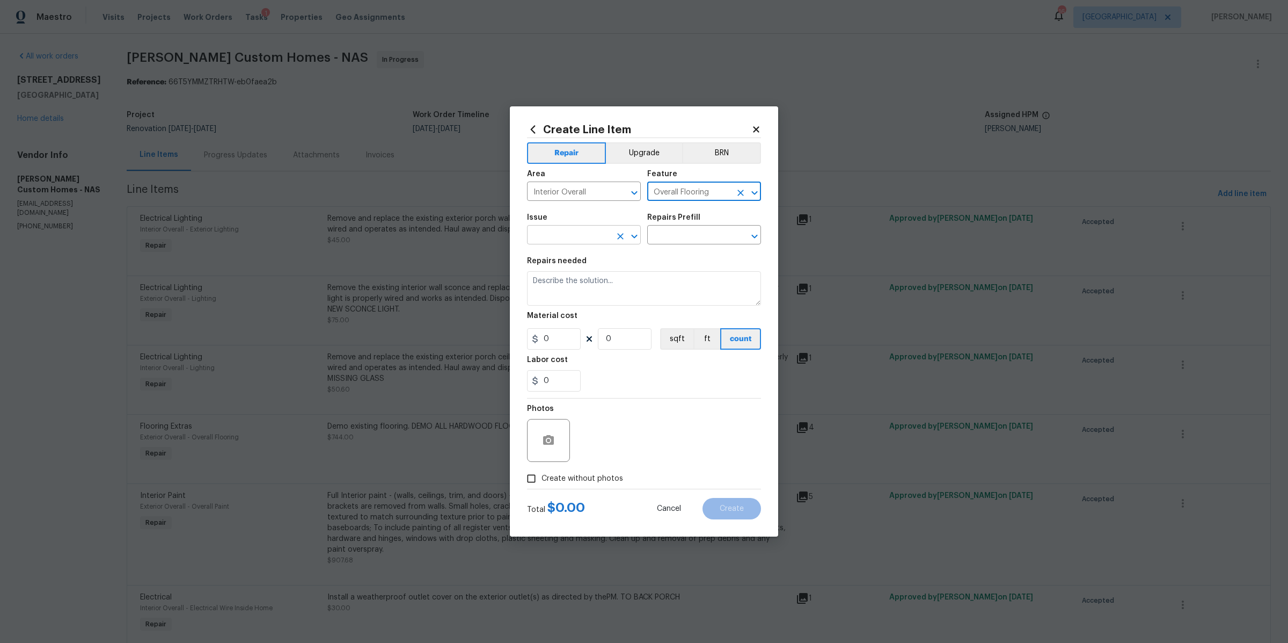
type input "Overall Flooring"
click at [587, 240] on input "text" at bounding box center [569, 236] width 84 height 17
click at [579, 297] on li "Flooring Extras" at bounding box center [584, 303] width 114 height 18
type input "Flooring Extras"
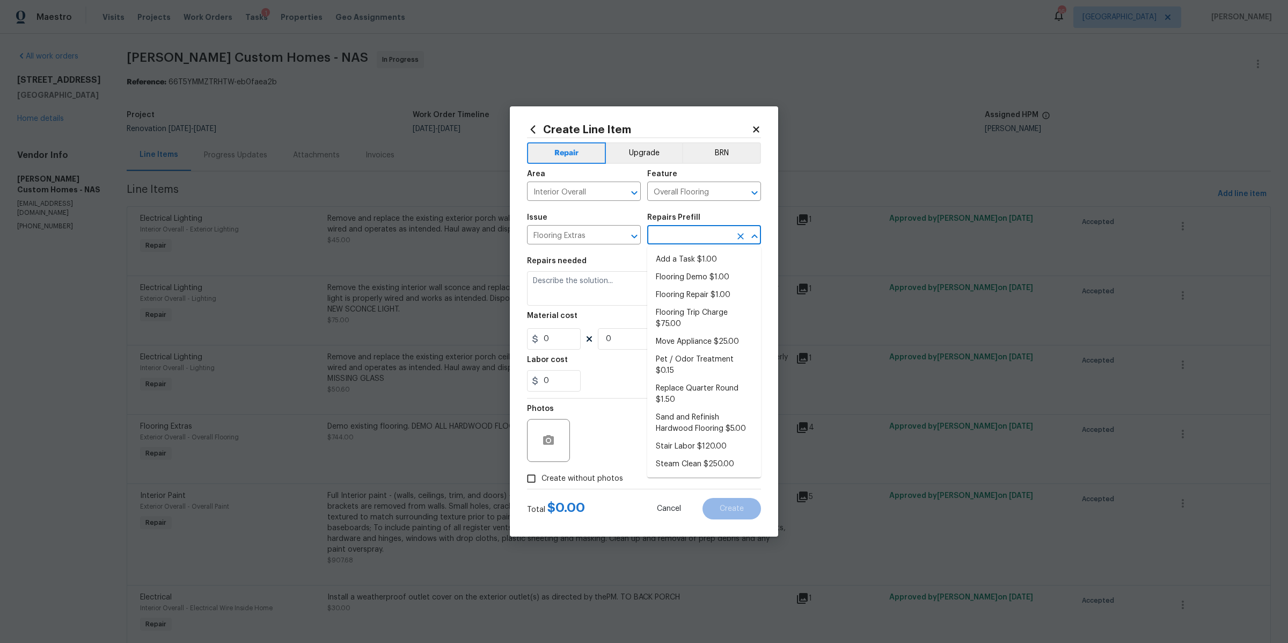
click at [684, 236] on input "text" at bounding box center [689, 236] width 84 height 17
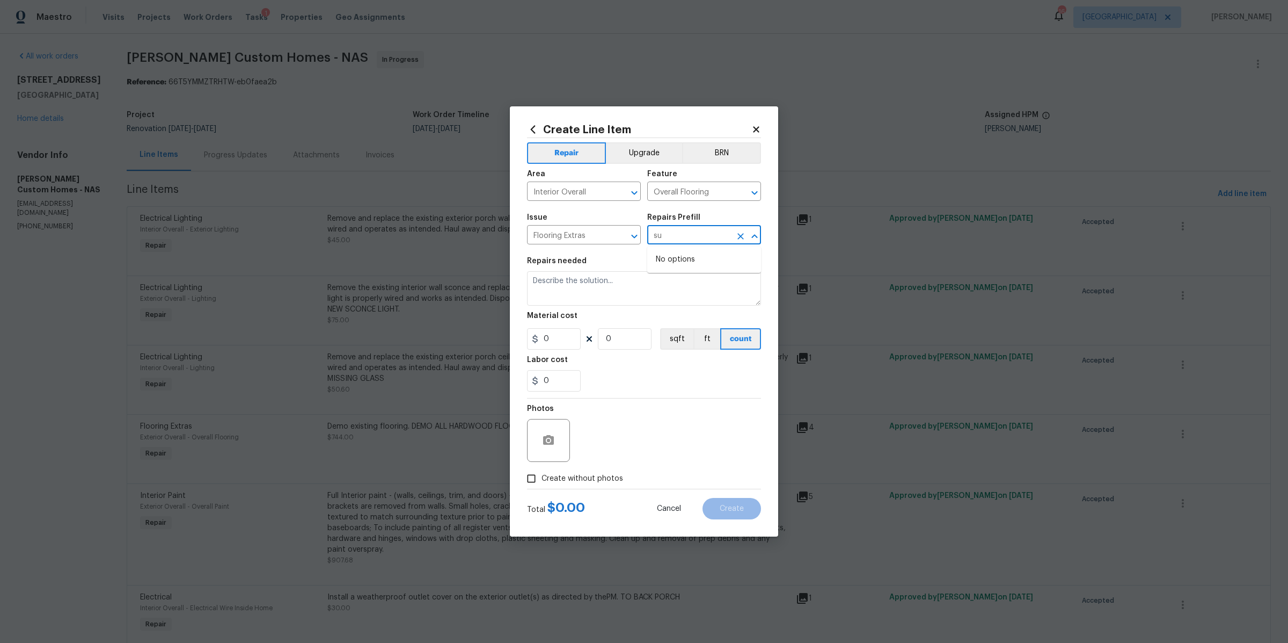
type input "s"
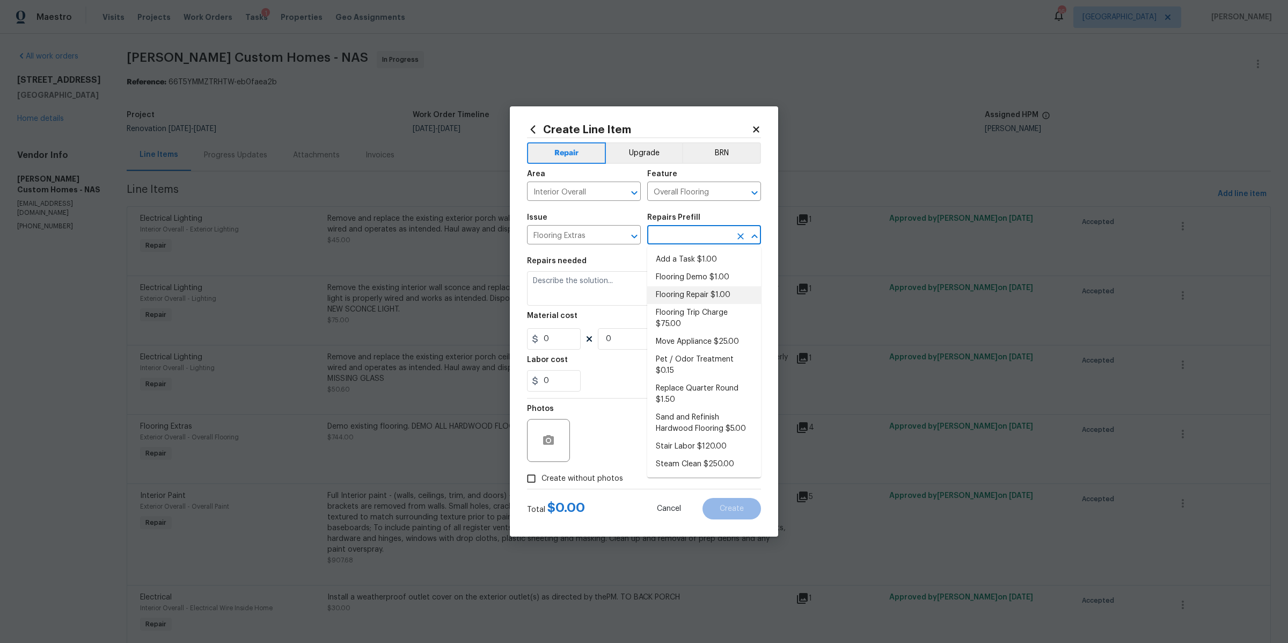
click at [719, 289] on li "Flooring Repair $1.00" at bounding box center [704, 295] width 114 height 18
type input "Flooring Repair $1.00"
type textarea "(Please use this pre-fill to detail your Flooring repairs)"
type input "1"
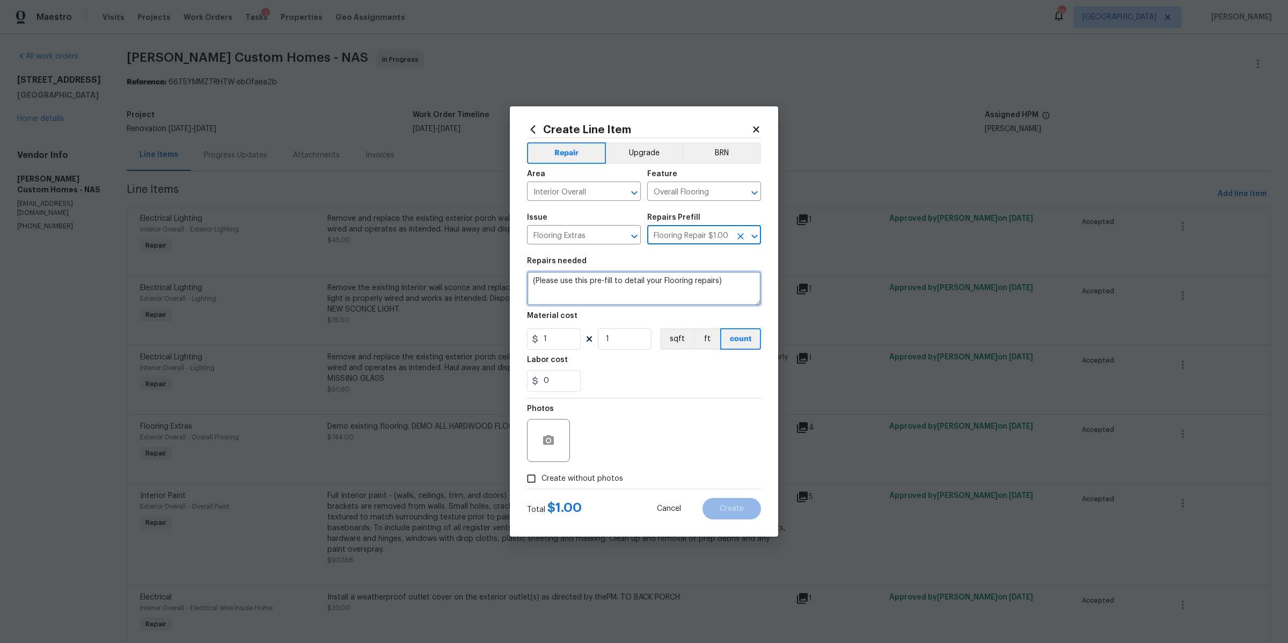
click at [599, 284] on textarea "(Please use this pre-fill to detail your Flooring repairs)" at bounding box center [644, 288] width 234 height 34
type textarea "repair damaged subfloor in kitchen"
click at [565, 340] on input "1" at bounding box center [554, 338] width 54 height 21
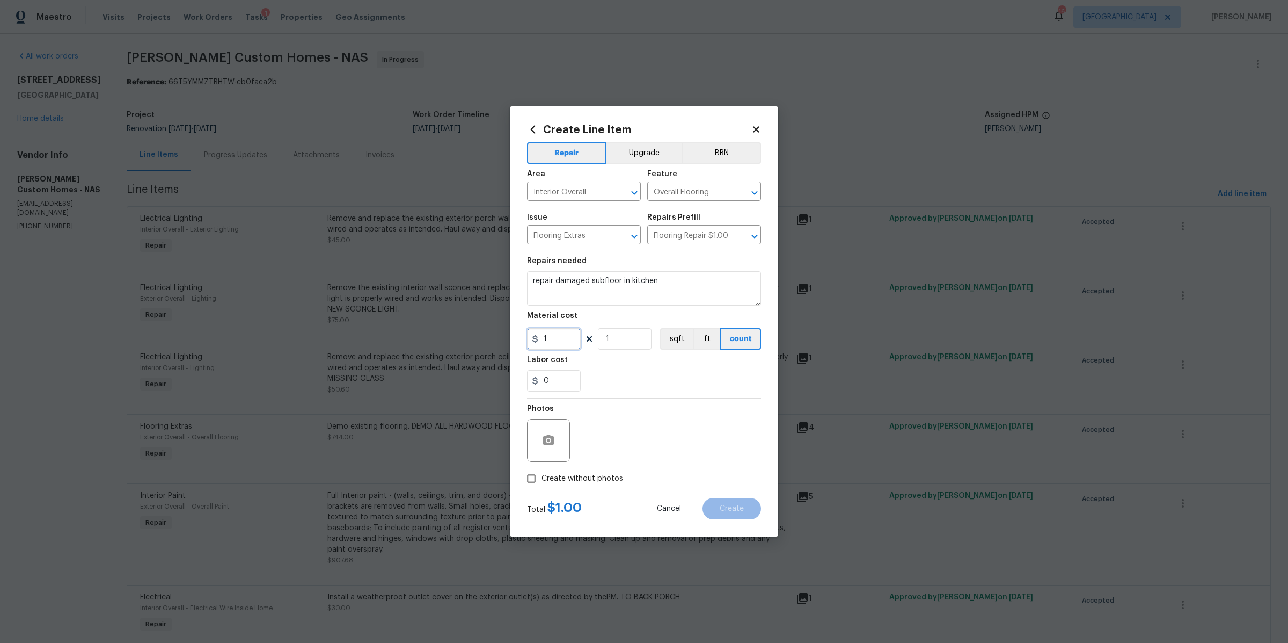
click at [565, 340] on input "1" at bounding box center [554, 338] width 54 height 21
type input "100"
drag, startPoint x: 573, startPoint y: 483, endPoint x: 579, endPoint y: 476, distance: 9.5
click at [573, 483] on span "Create without photos" at bounding box center [583, 478] width 82 height 11
click at [542, 483] on input "Create without photos" at bounding box center [531, 478] width 20 height 20
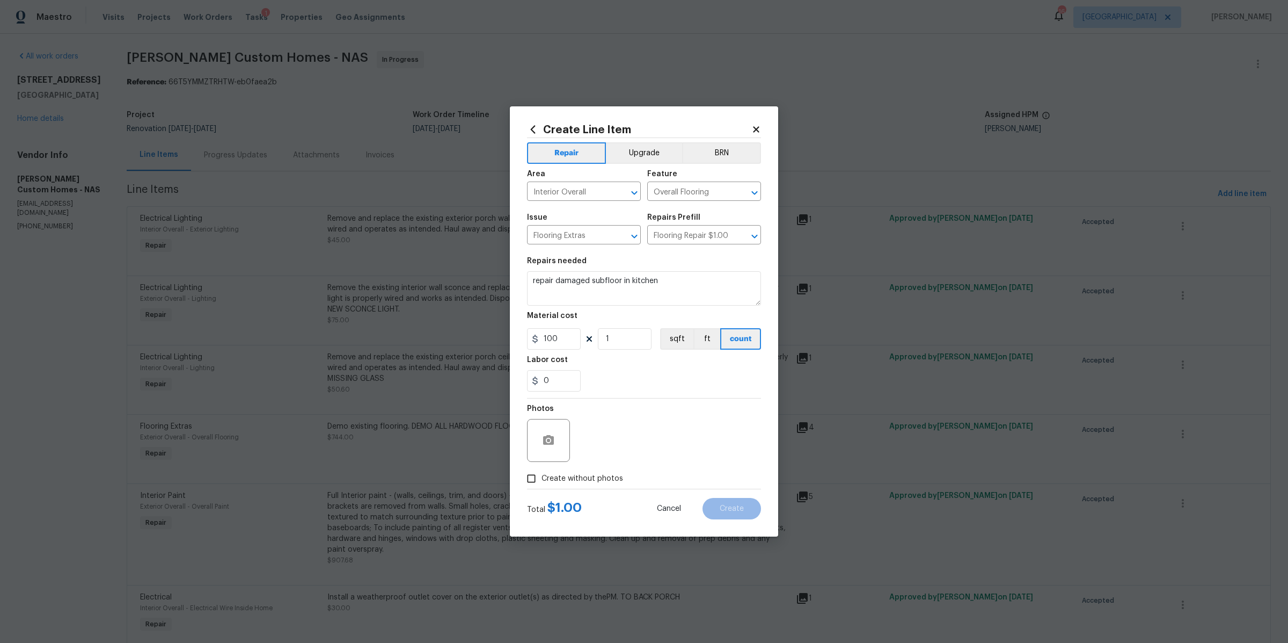
checkbox input "true"
click at [609, 467] on div "Reason*" at bounding box center [670, 433] width 183 height 70
click at [629, 445] on textarea at bounding box center [670, 440] width 183 height 43
type textarea "na"
click at [734, 505] on span "Create" at bounding box center [732, 509] width 24 height 8
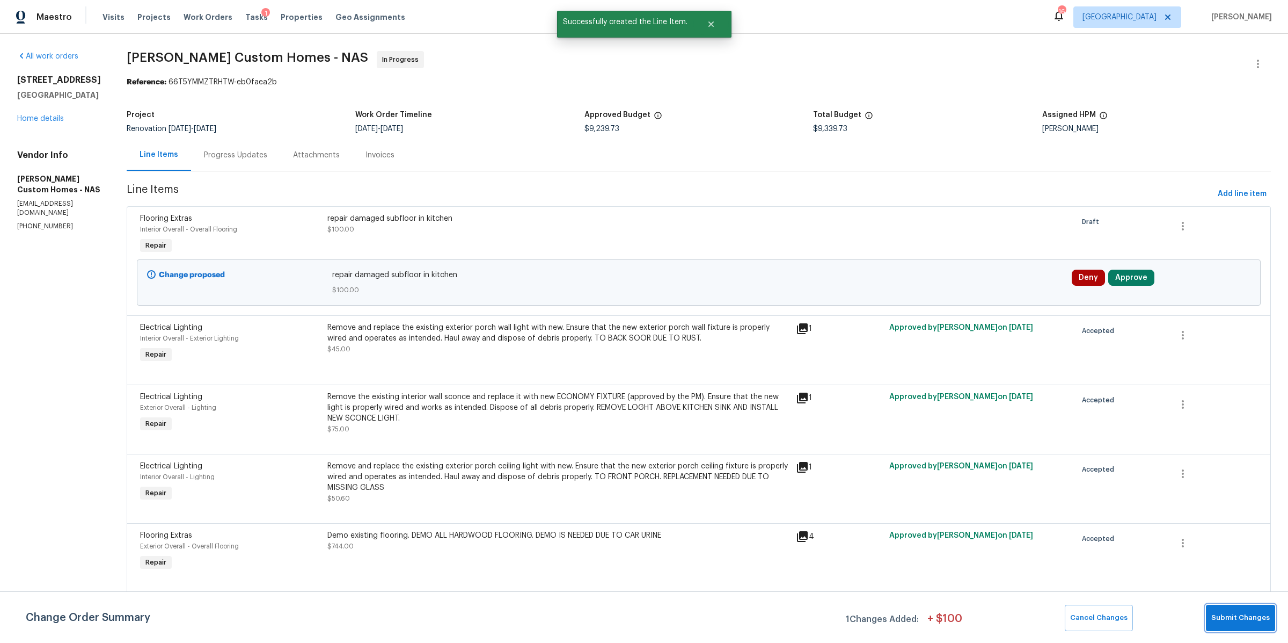
click at [1235, 614] on span "Submit Changes" at bounding box center [1241, 617] width 59 height 12
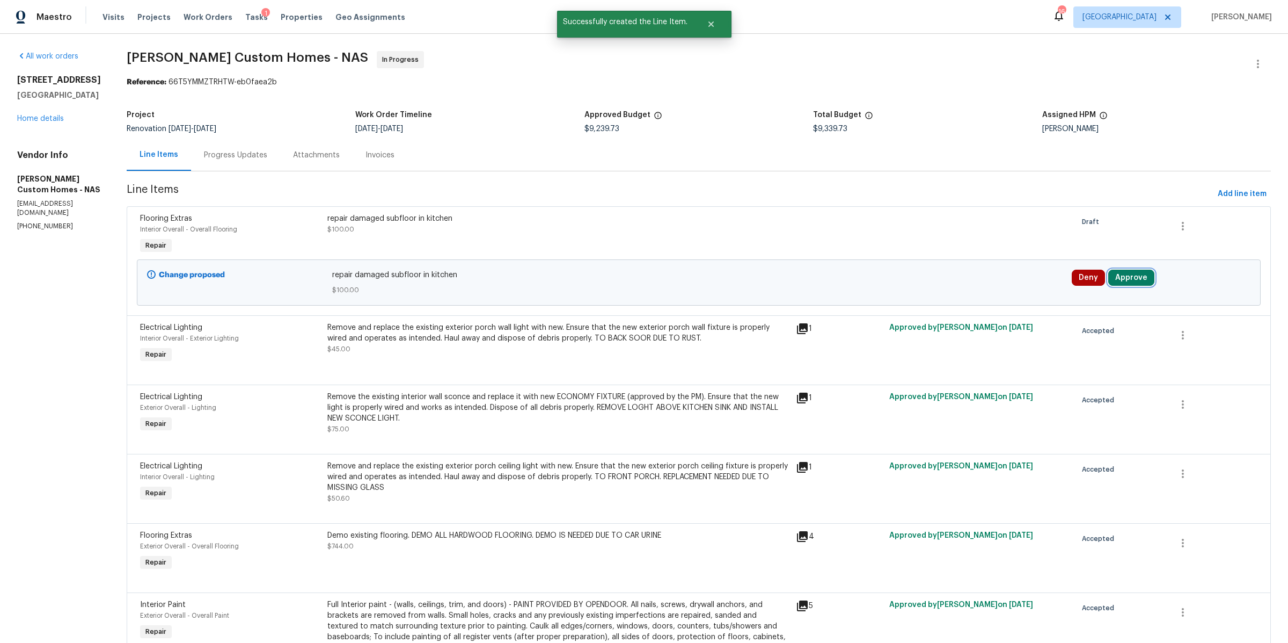
click at [1124, 275] on button "Approve" at bounding box center [1132, 277] width 46 height 16
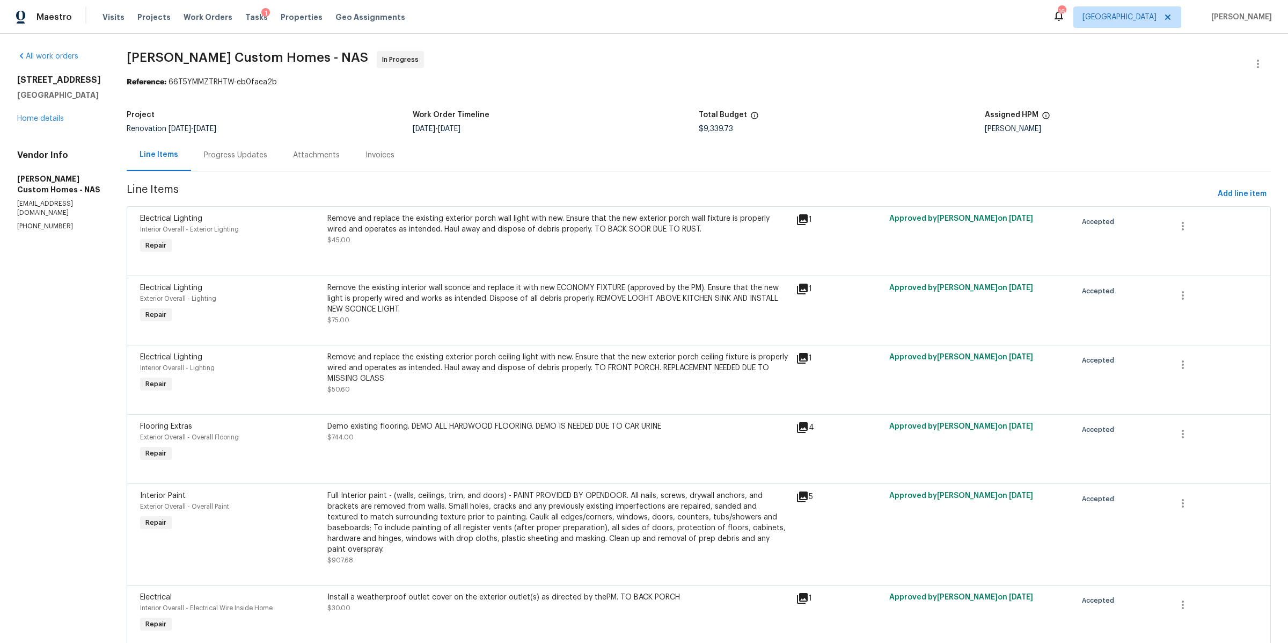
click at [249, 157] on div "Progress Updates" at bounding box center [235, 155] width 63 height 11
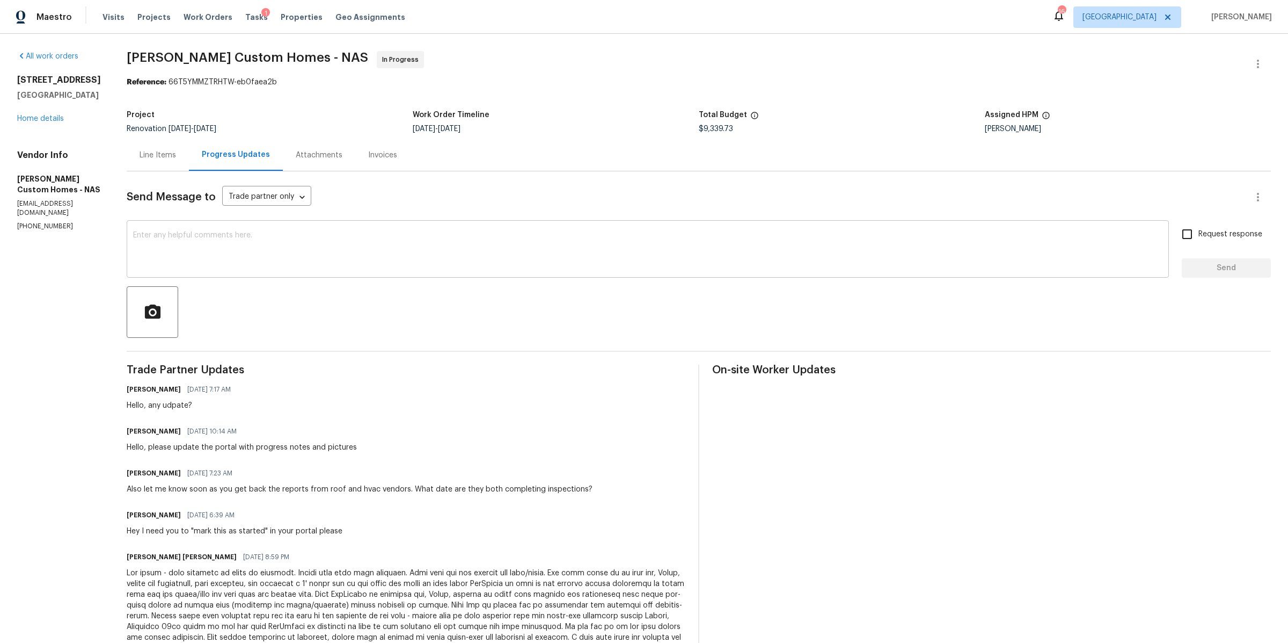
click at [291, 247] on textarea at bounding box center [648, 250] width 1030 height 38
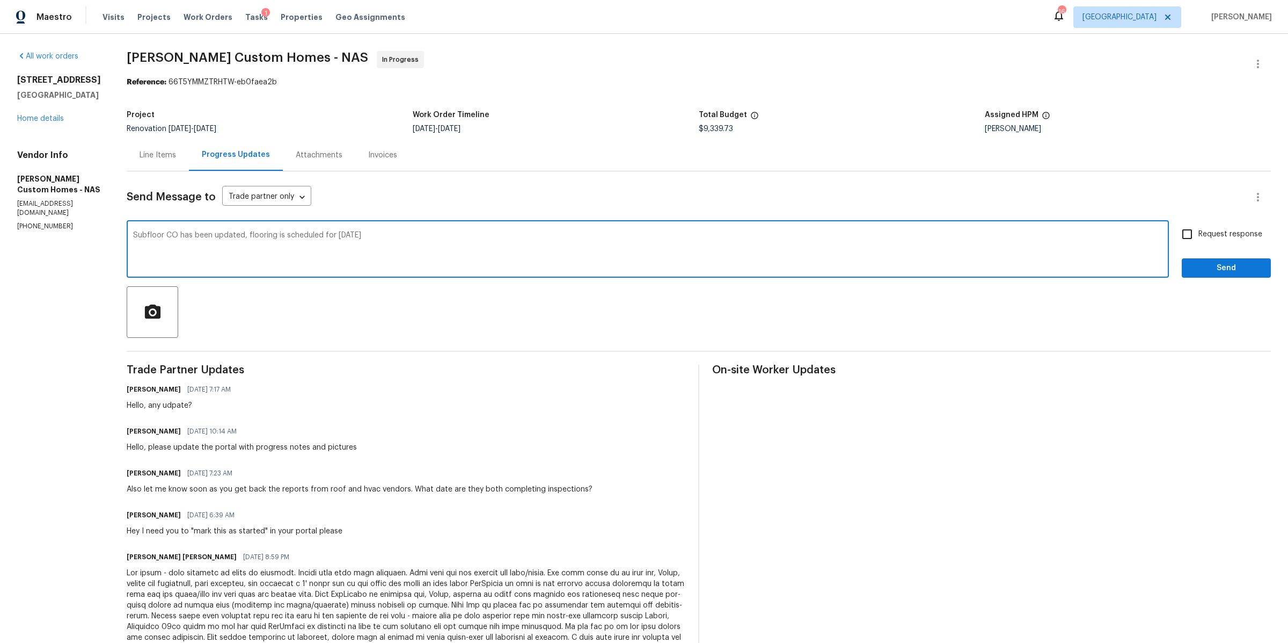
type textarea "Subfloor CO has been updated, flooring is scheduled for tomorrow"
click at [1228, 229] on span "Request response" at bounding box center [1231, 234] width 64 height 11
click at [1199, 229] on input "Request response" at bounding box center [1187, 234] width 23 height 23
checkbox input "true"
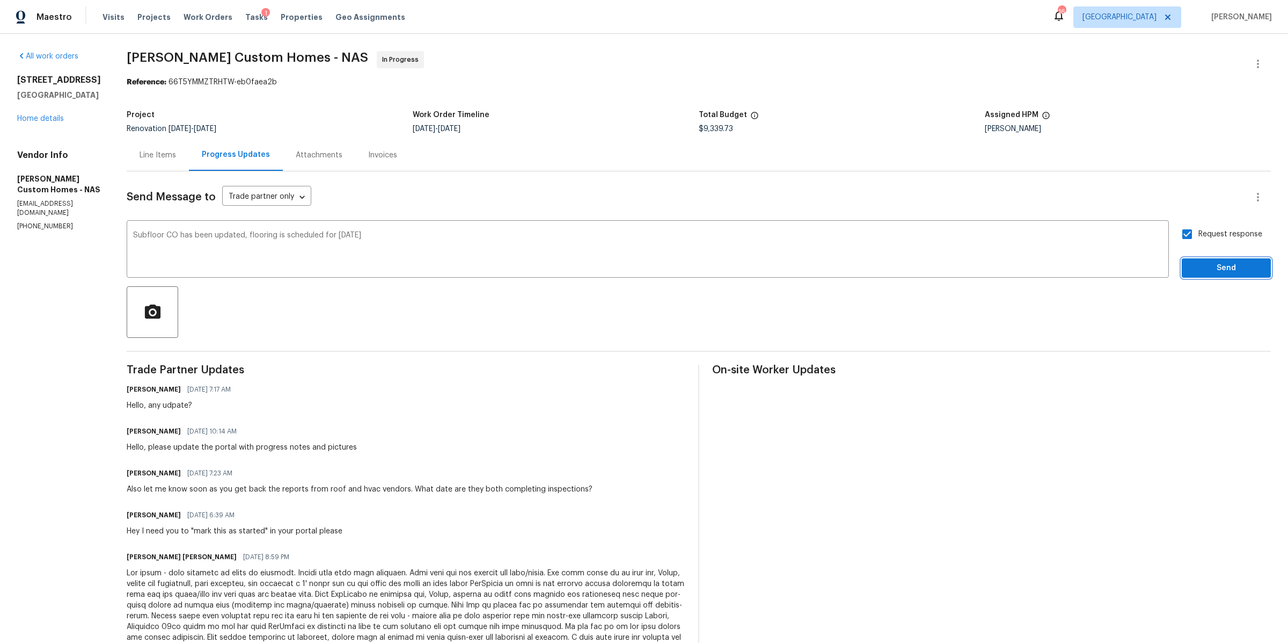
click at [1200, 262] on span "Send" at bounding box center [1227, 267] width 72 height 13
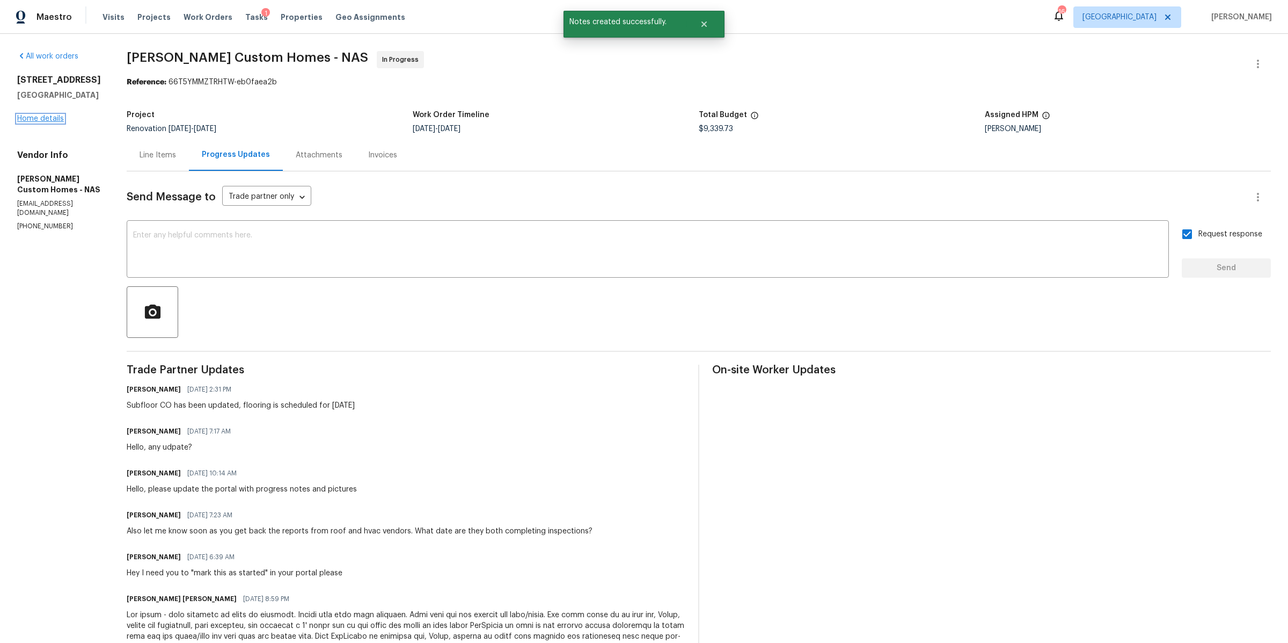
click at [45, 116] on link "Home details" at bounding box center [40, 119] width 47 height 8
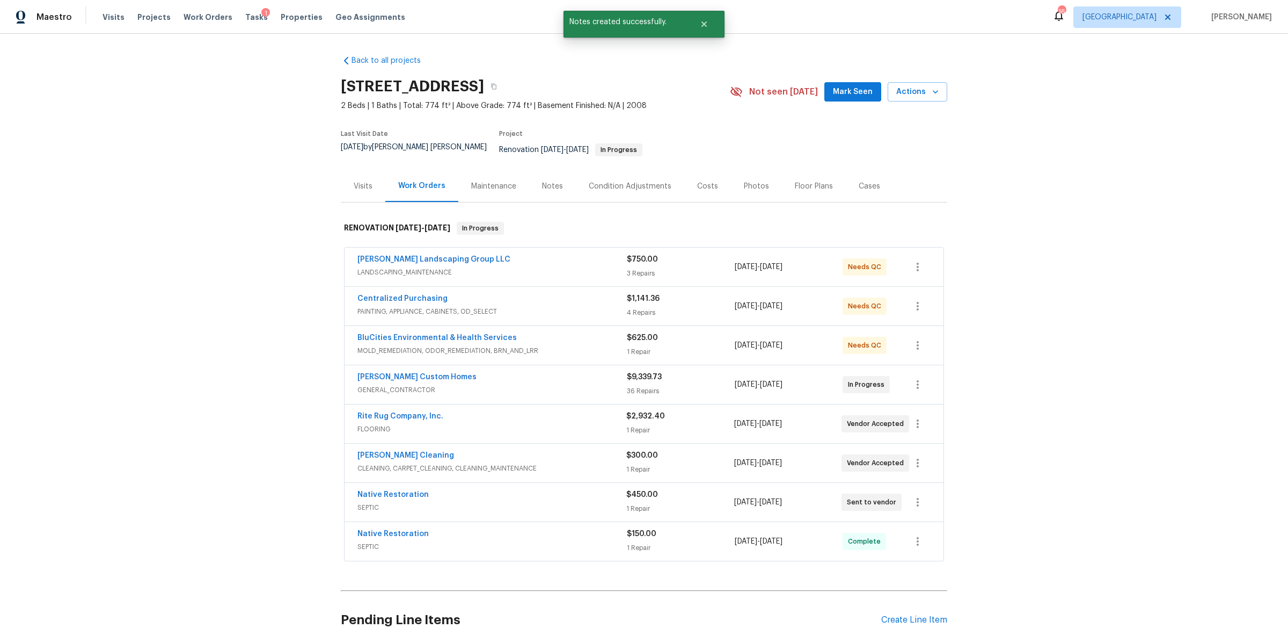
click at [576, 183] on div "Condition Adjustments" at bounding box center [630, 186] width 108 height 32
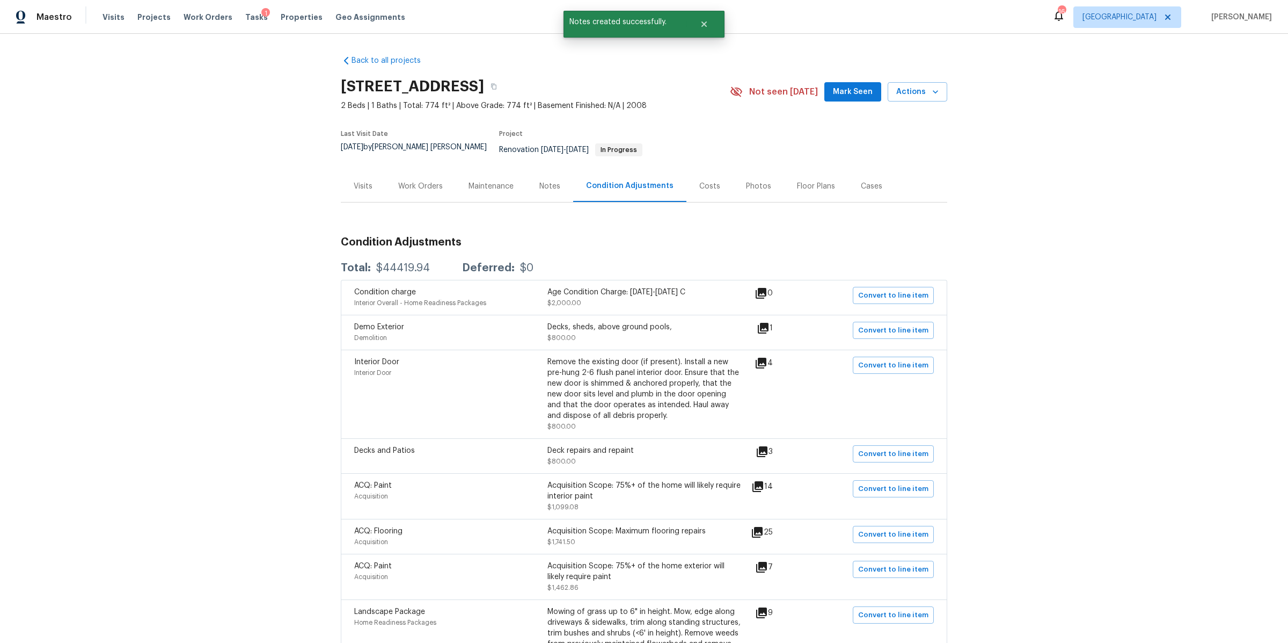
click at [528, 179] on div "Notes" at bounding box center [550, 186] width 47 height 32
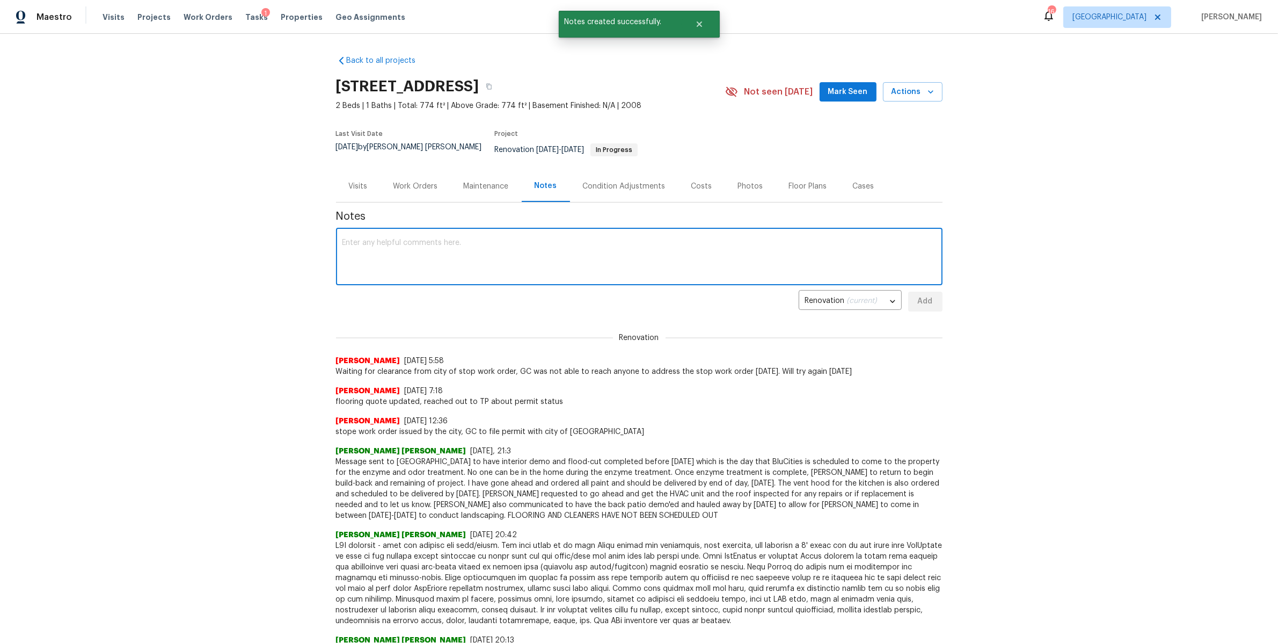
click at [453, 239] on textarea at bounding box center [639, 258] width 594 height 38
type textarea "Passed inspection. Flooring scheduled for tomorrow"
click at [929, 293] on button "Add" at bounding box center [925, 301] width 34 height 20
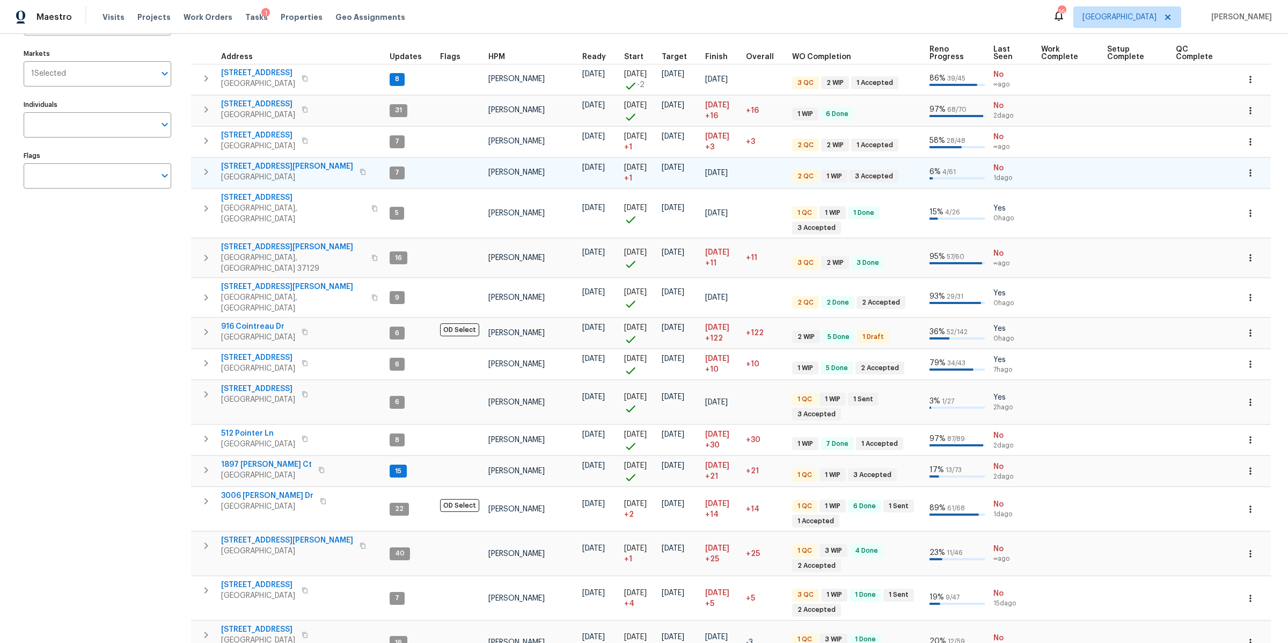
scroll to position [113, 0]
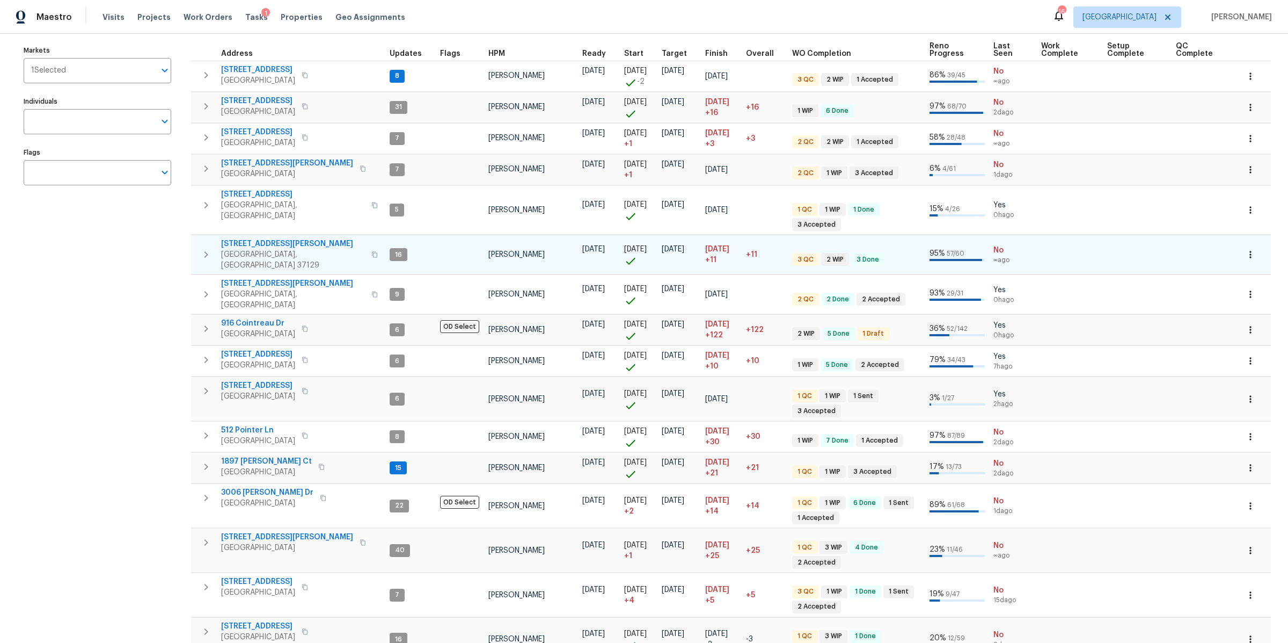
click at [260, 238] on span "8607 Hooper St" at bounding box center [293, 243] width 144 height 11
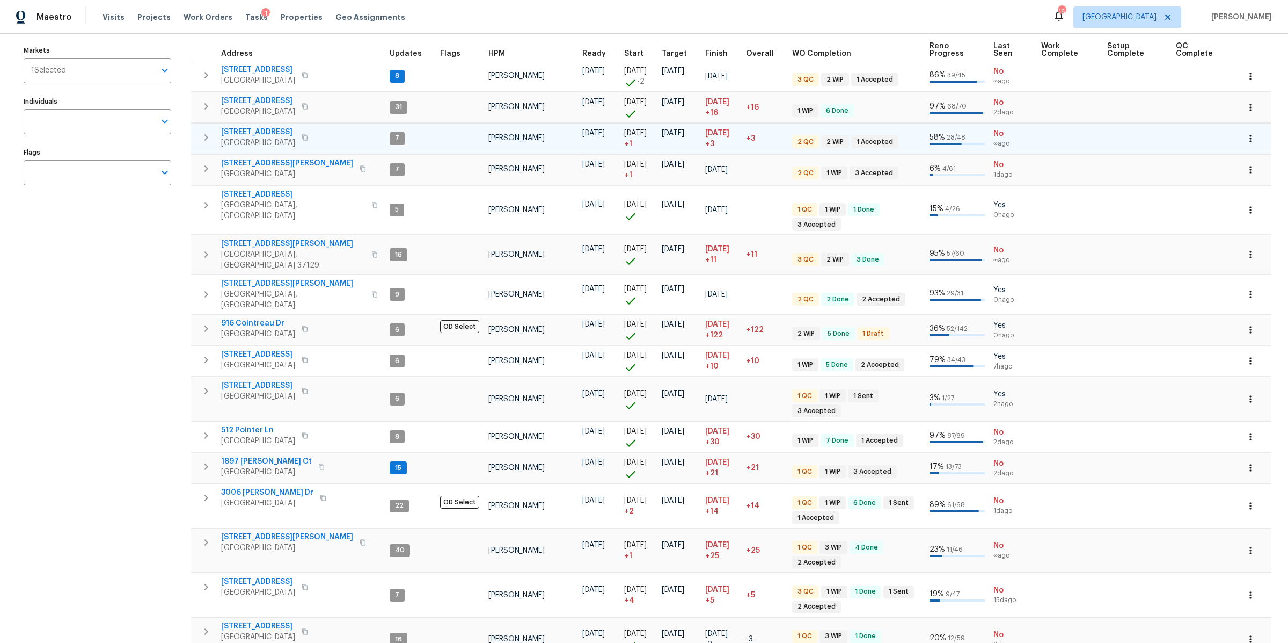
click at [259, 132] on span "630 Knollwood Dr" at bounding box center [258, 132] width 74 height 11
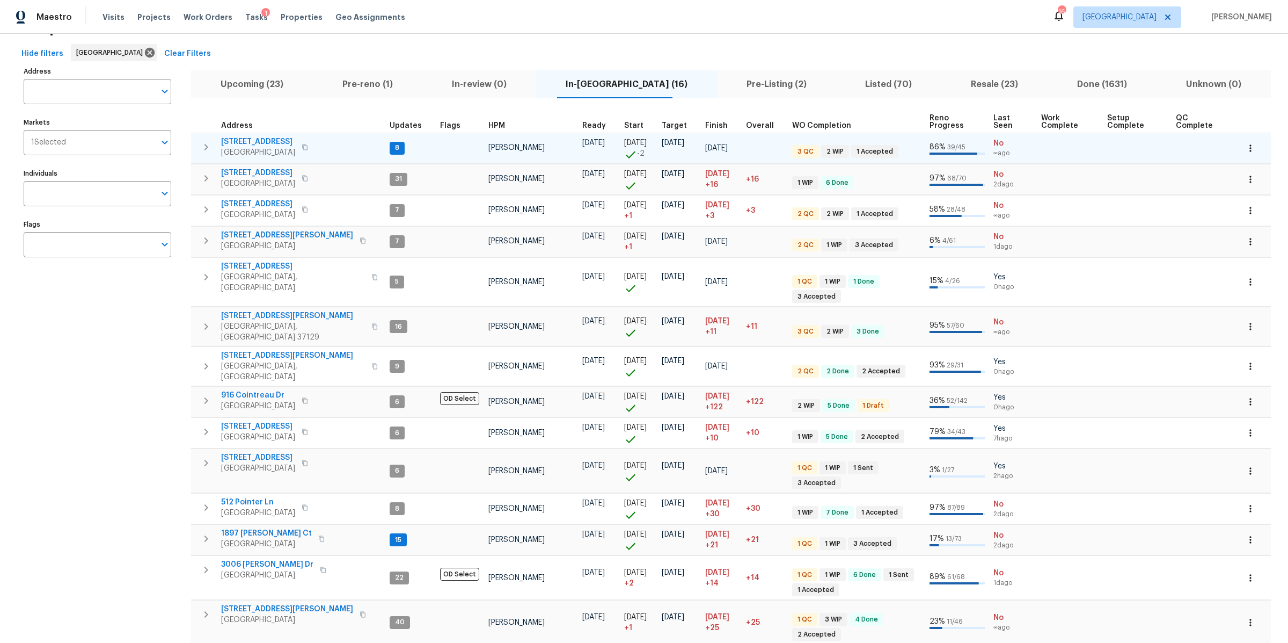
scroll to position [23, 0]
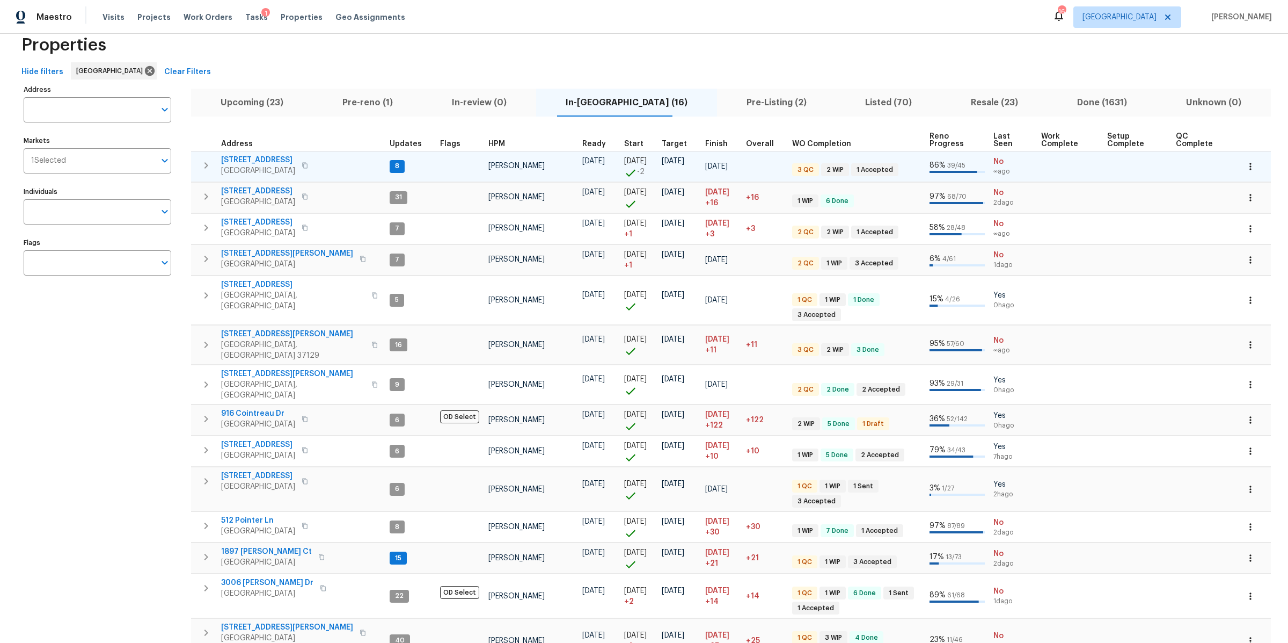
click at [268, 162] on span "206 Cross Valley Dr" at bounding box center [258, 160] width 74 height 11
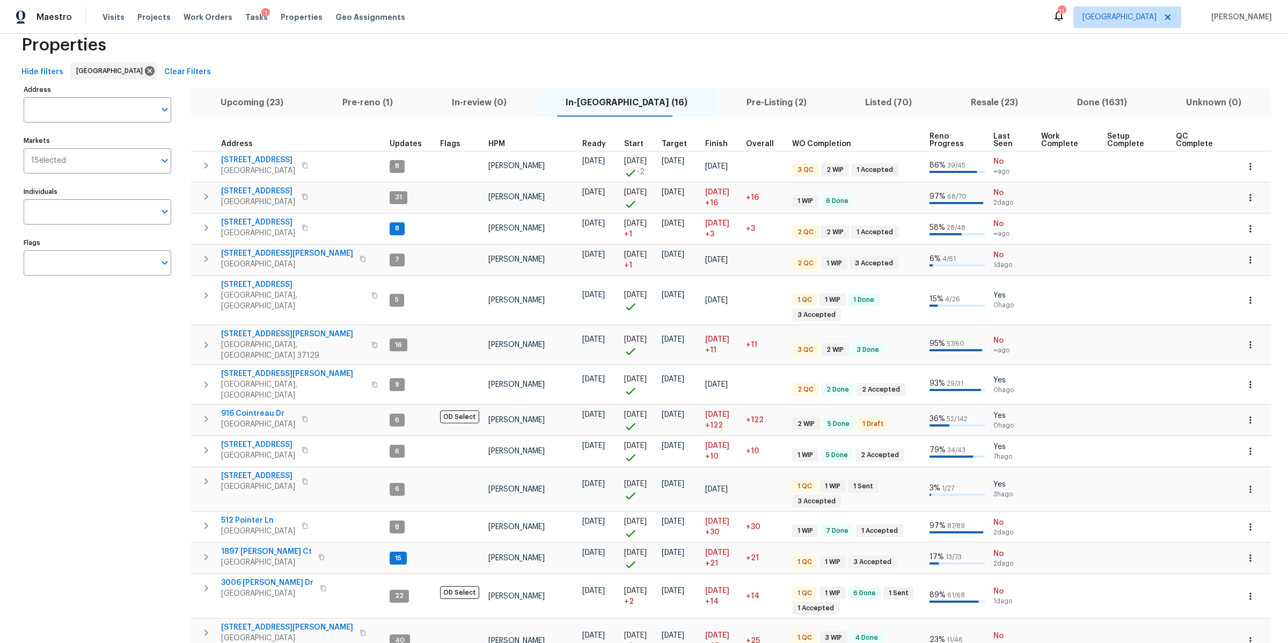
click at [108, 23] on div "Visits Projects Work Orders Tasks 1 Properties Geo Assignments" at bounding box center [261, 16] width 316 height 21
click at [110, 19] on span "Visits" at bounding box center [114, 17] width 22 height 11
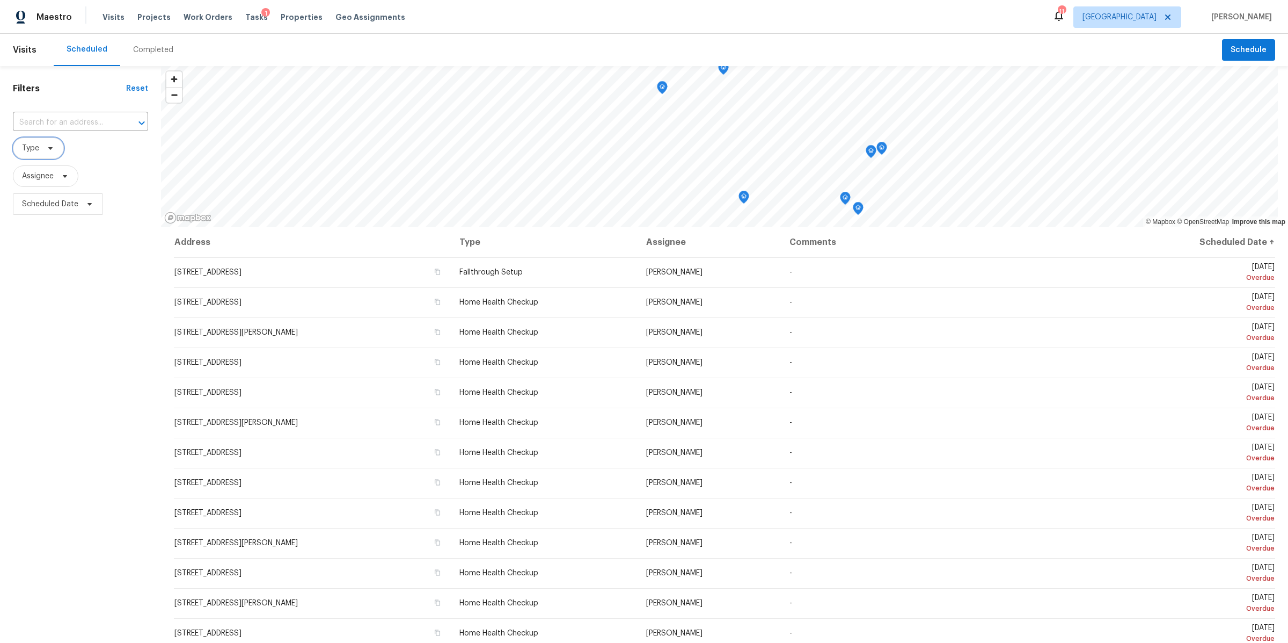
click at [47, 150] on icon at bounding box center [50, 148] width 9 height 9
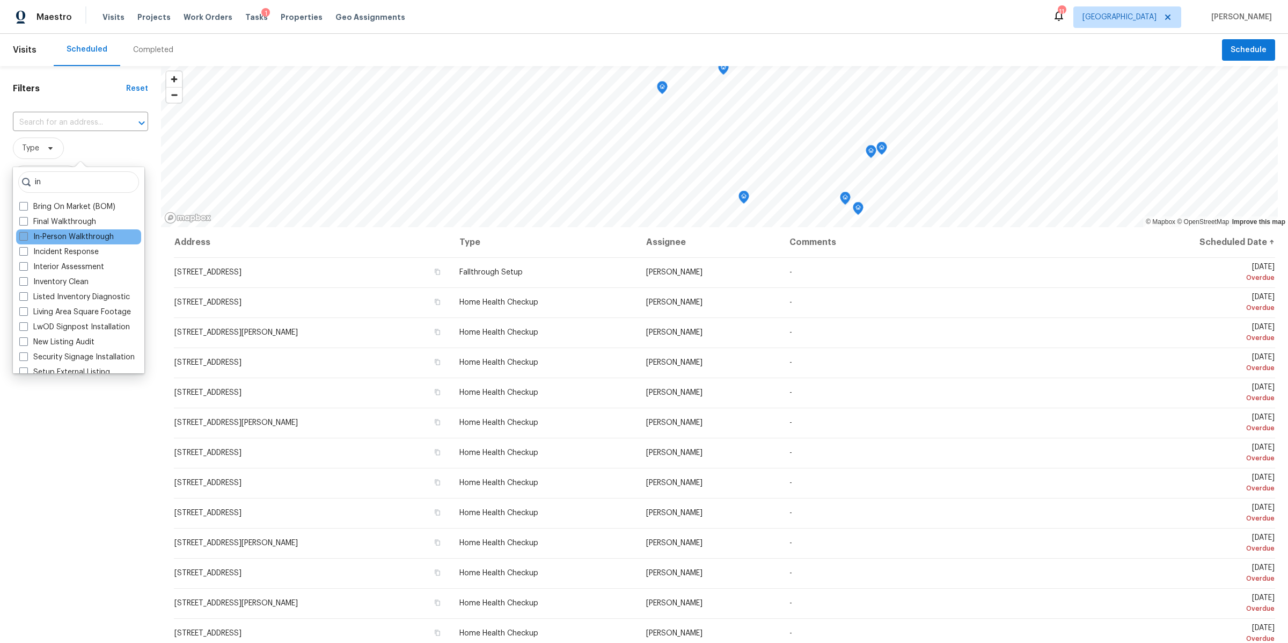
type input "in"
click at [55, 234] on label "In-Person Walkthrough" at bounding box center [66, 236] width 94 height 11
click at [26, 234] on input "In-Person Walkthrough" at bounding box center [22, 234] width 7 height 7
checkbox input "true"
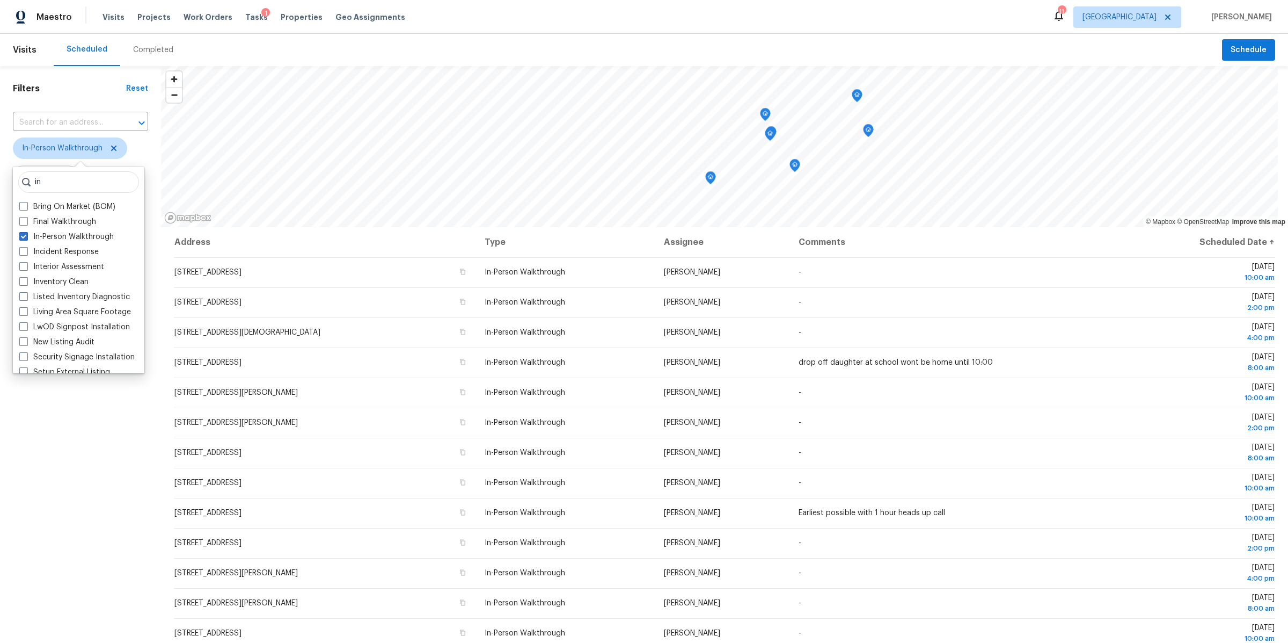
click at [86, 473] on div "Filters Reset ​ In-Person Walkthrough Assignee Scheduled Date" at bounding box center [80, 403] width 161 height 675
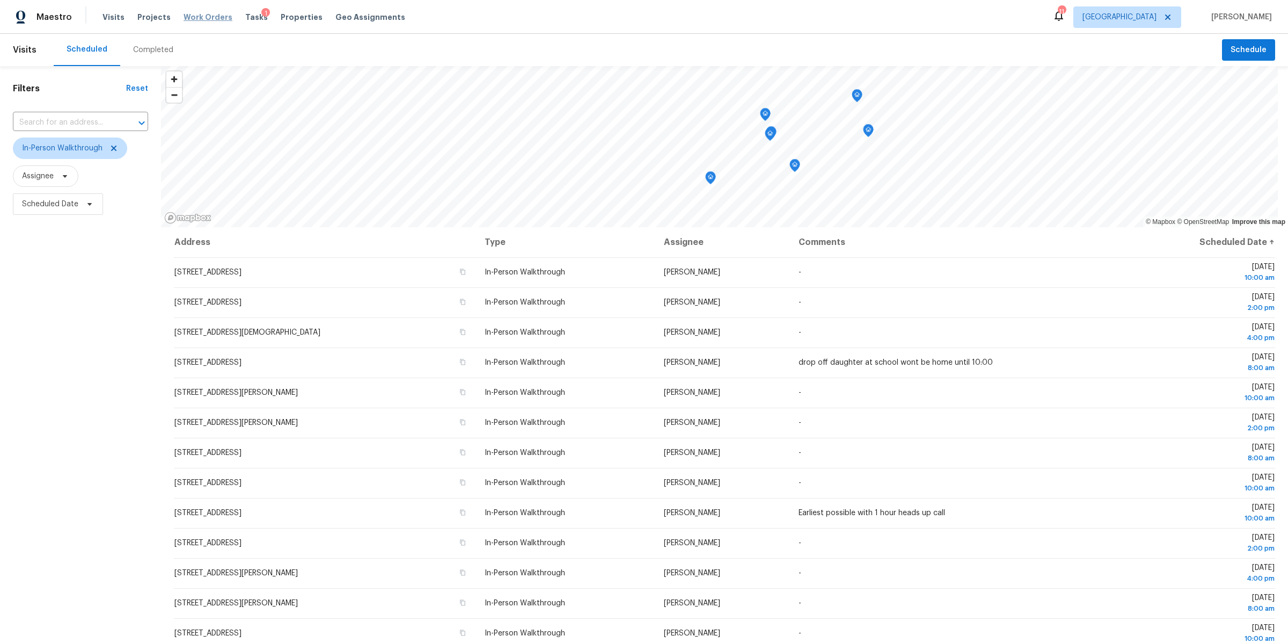
click at [205, 17] on span "Work Orders" at bounding box center [208, 17] width 49 height 11
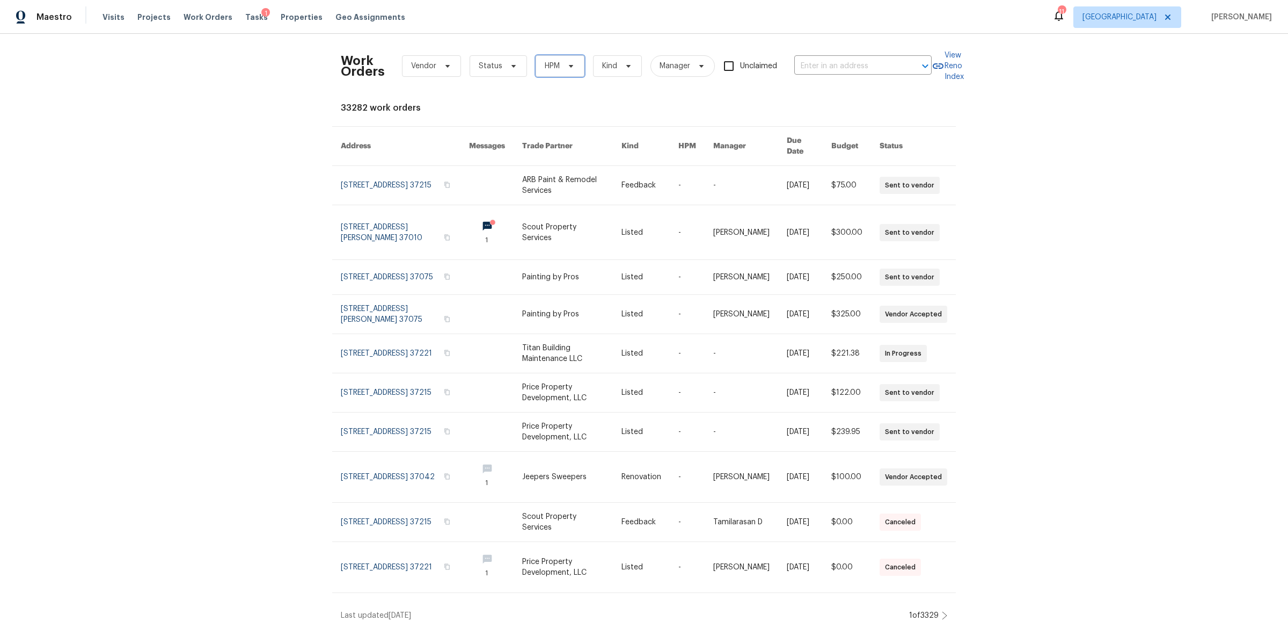
click at [573, 67] on span "HPM" at bounding box center [560, 65] width 49 height 21
click at [692, 60] on span "Manager" at bounding box center [683, 65] width 64 height 21
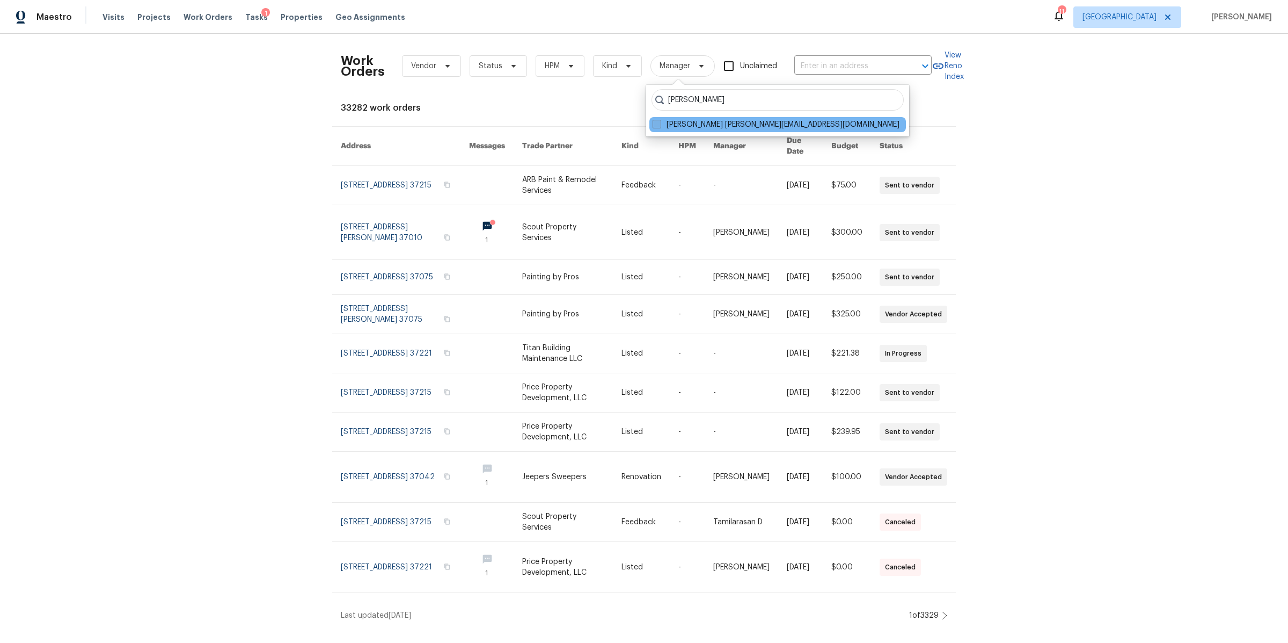
type input "carmen childs"
click at [693, 122] on label "Carmen Childs carmen.childs@opendoor.com" at bounding box center [776, 124] width 247 height 11
click at [660, 122] on input "Carmen Childs carmen.childs@opendoor.com" at bounding box center [656, 122] width 7 height 7
checkbox input "true"
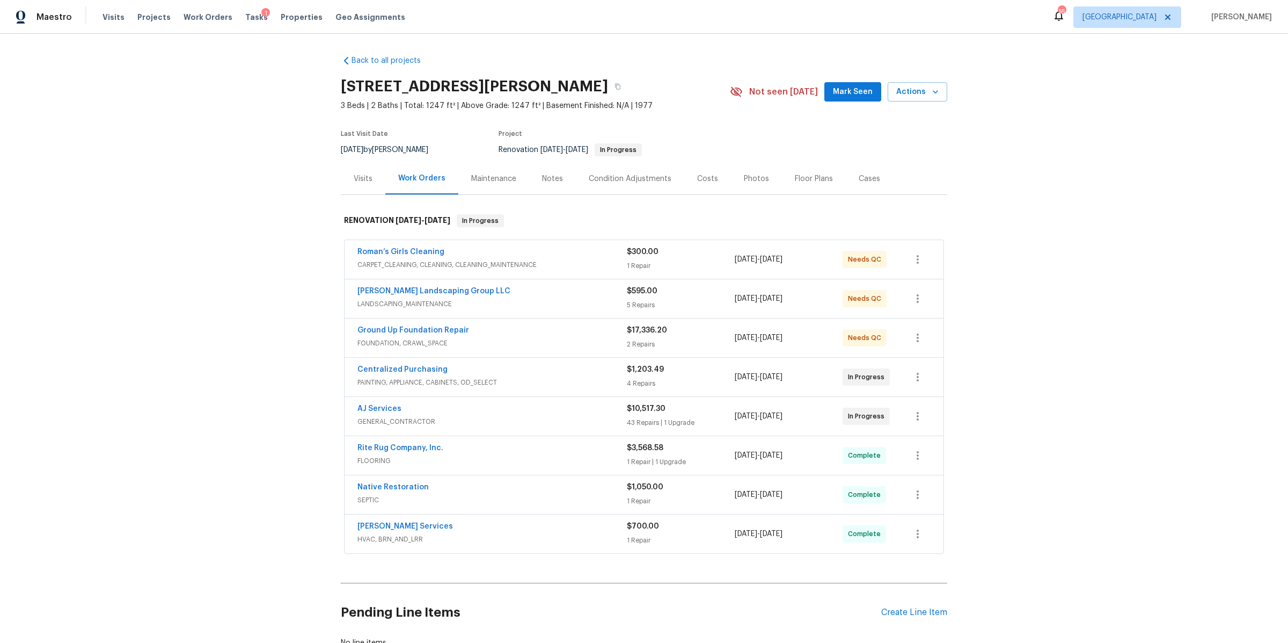
click at [553, 186] on div "Notes" at bounding box center [552, 179] width 47 height 32
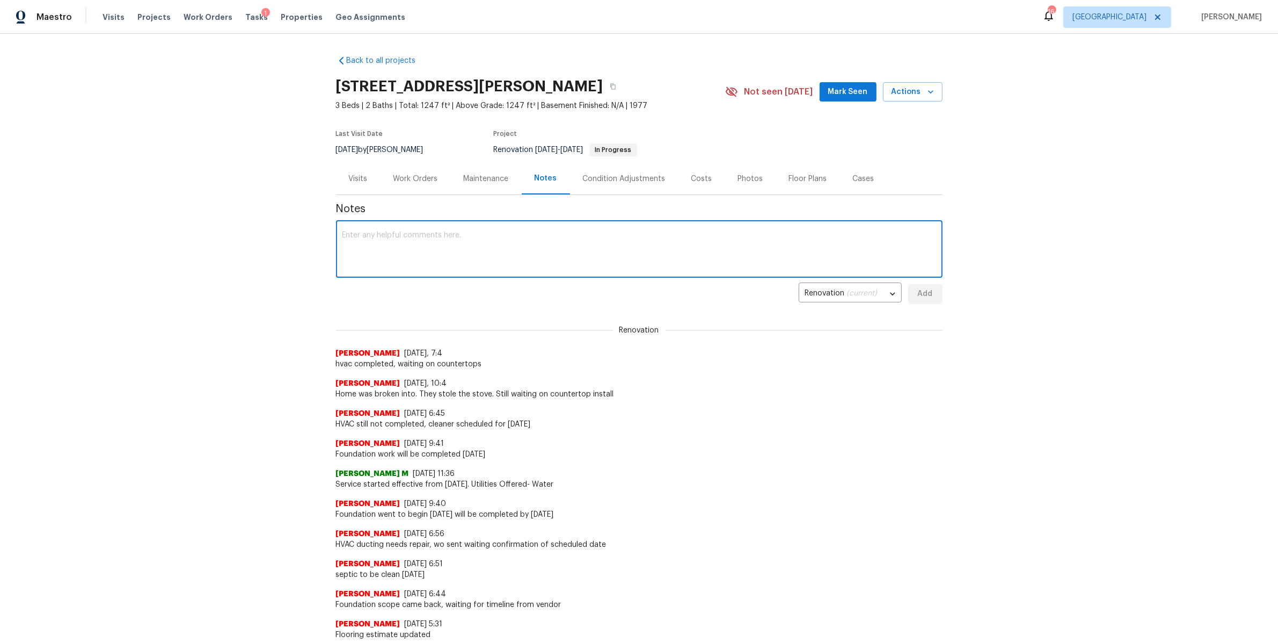
click at [492, 258] on textarea at bounding box center [639, 250] width 594 height 38
type textarea "countertop to be installed [DATE]"
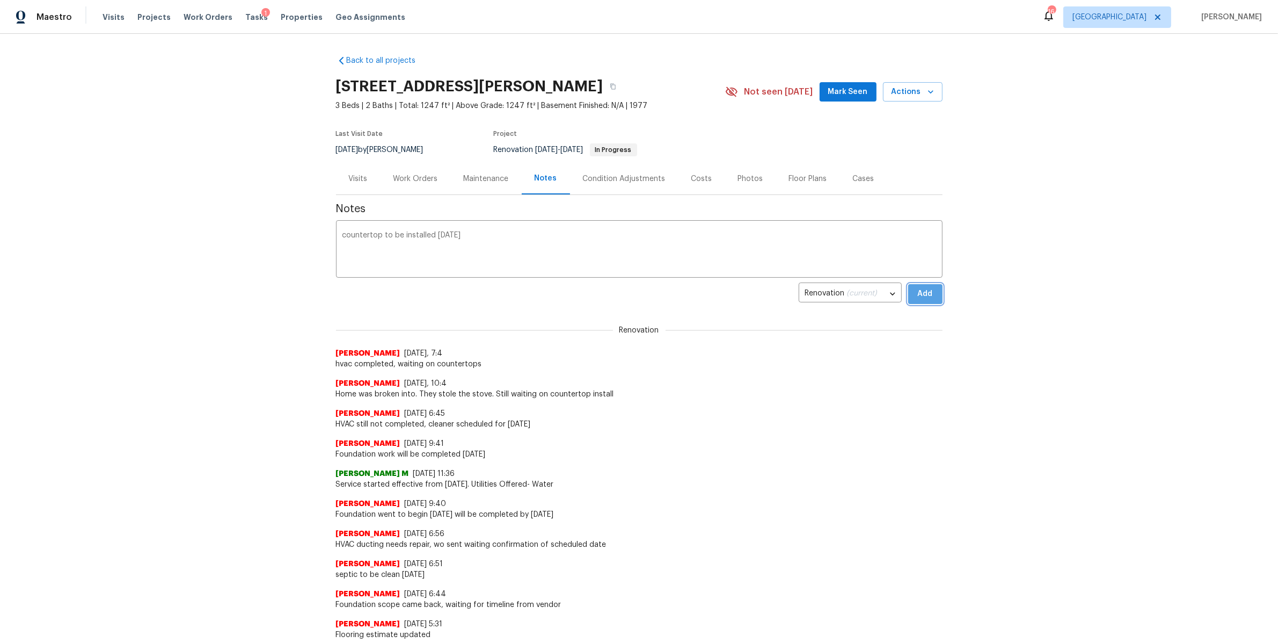
click at [934, 300] on button "Add" at bounding box center [925, 294] width 34 height 20
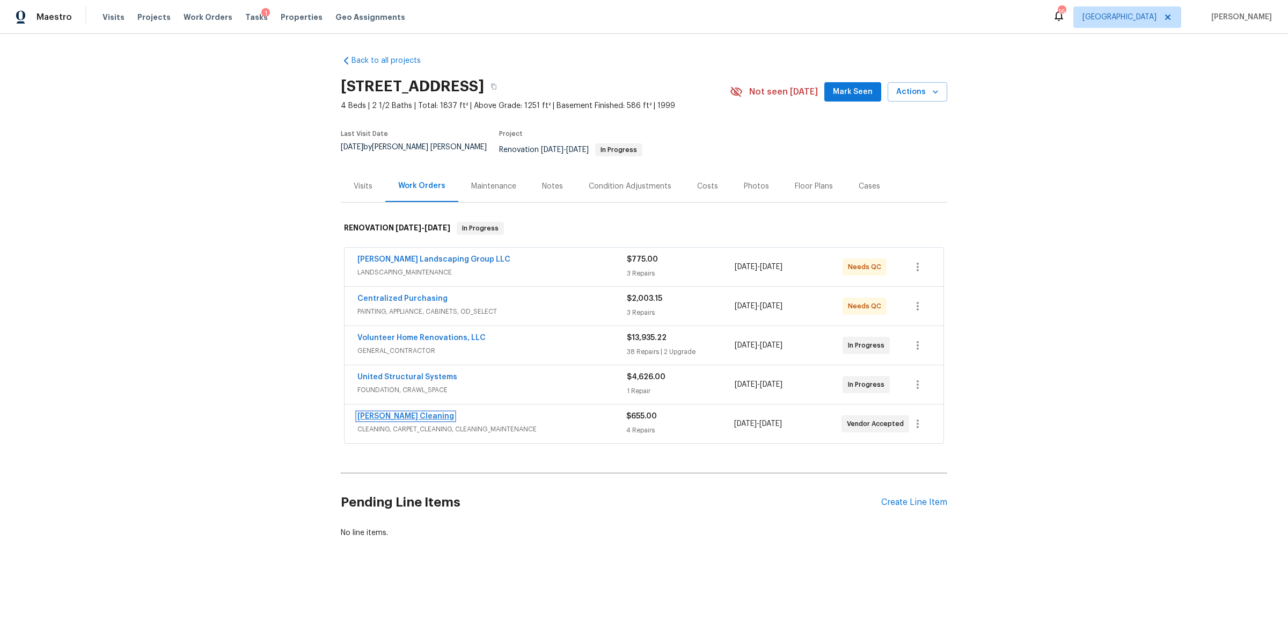
click at [390, 412] on link "[PERSON_NAME] Cleaning" at bounding box center [406, 416] width 97 height 8
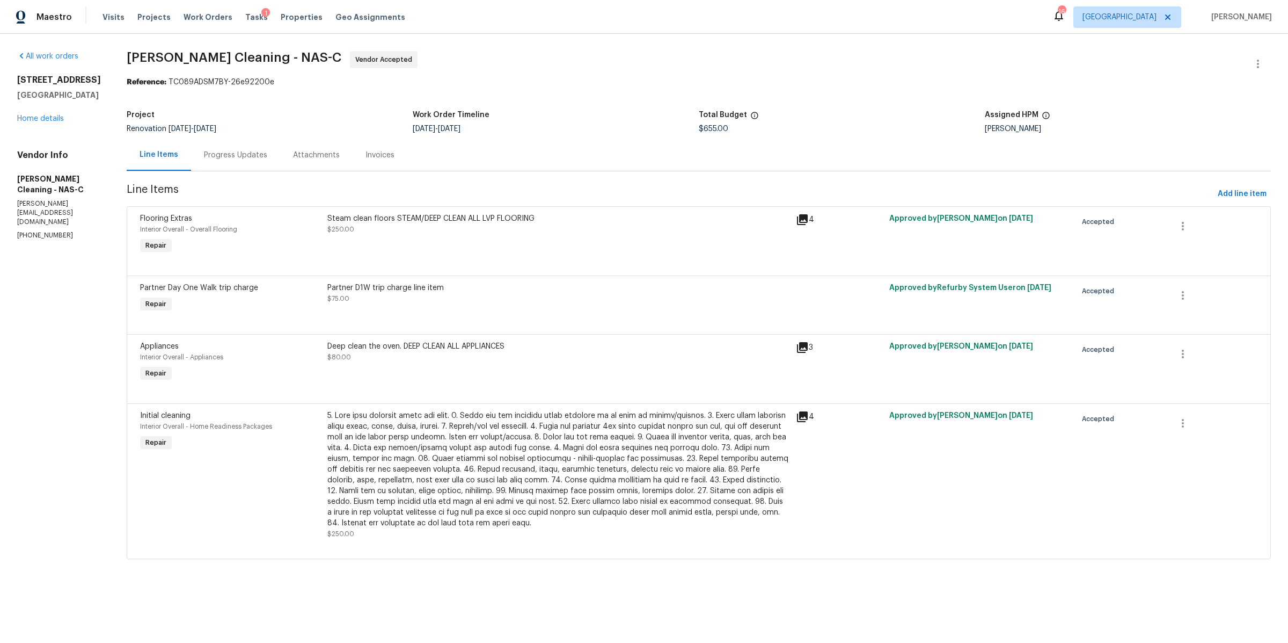
click at [254, 166] on div "Progress Updates" at bounding box center [235, 155] width 89 height 32
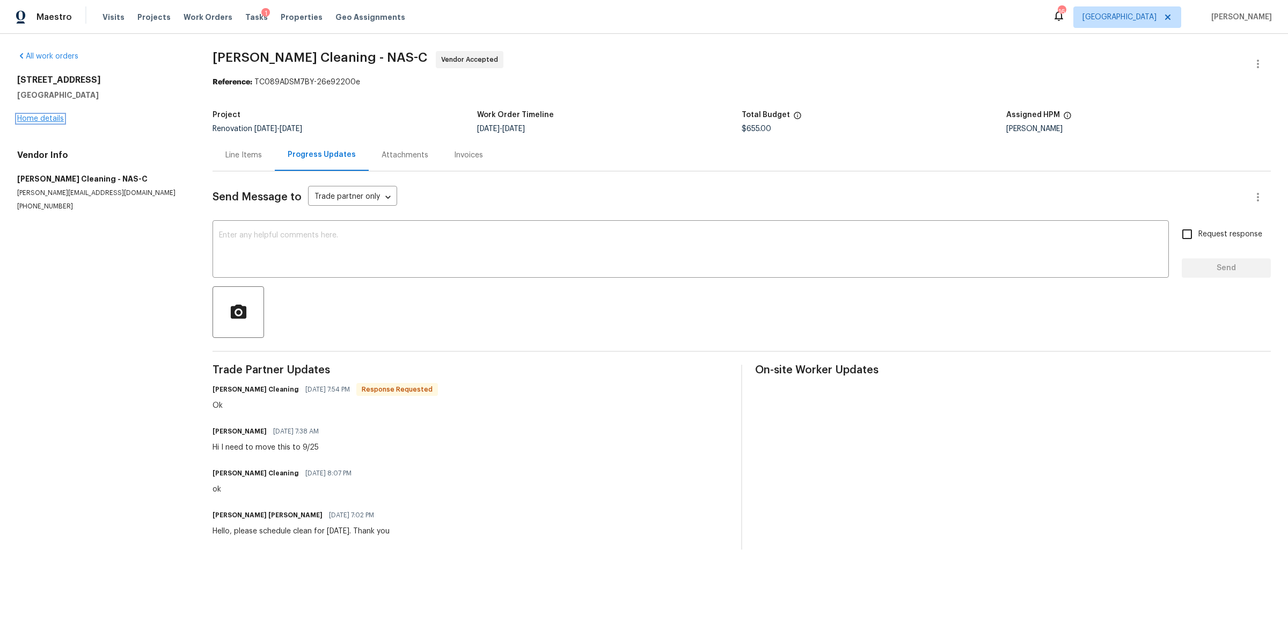
click at [35, 120] on link "Home details" at bounding box center [40, 119] width 47 height 8
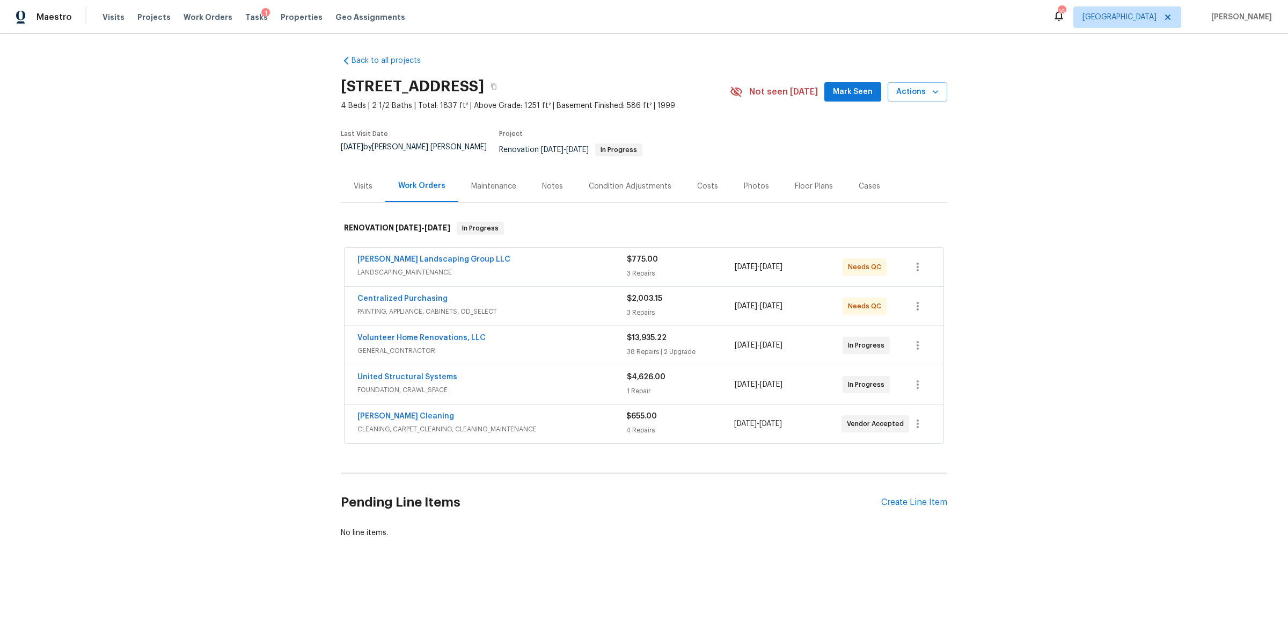
click at [427, 374] on span "United Structural Systems" at bounding box center [408, 376] width 100 height 11
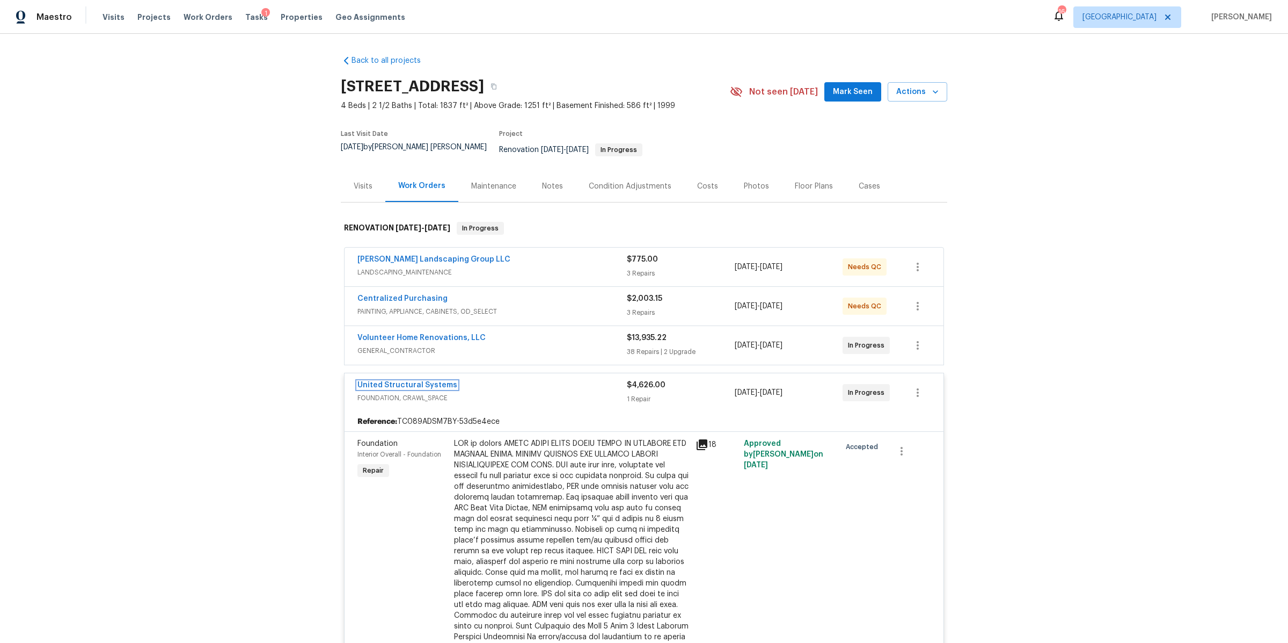
click at [407, 381] on link "United Structural Systems" at bounding box center [408, 385] width 100 height 8
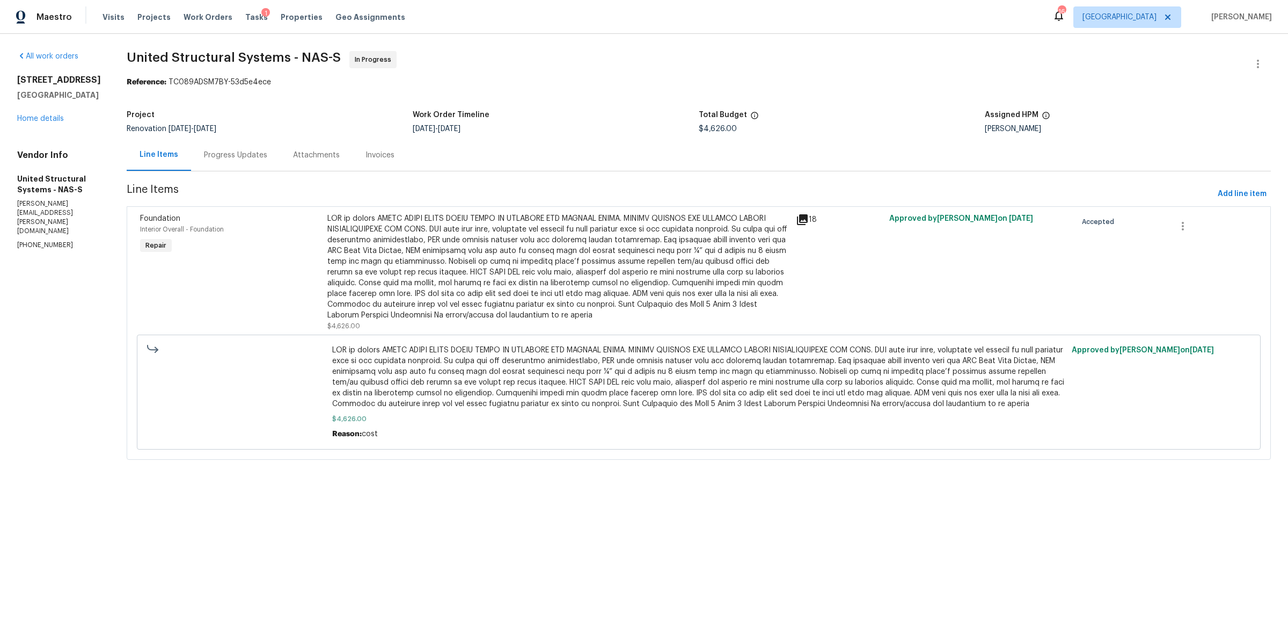
click at [223, 152] on div "Progress Updates" at bounding box center [235, 155] width 63 height 11
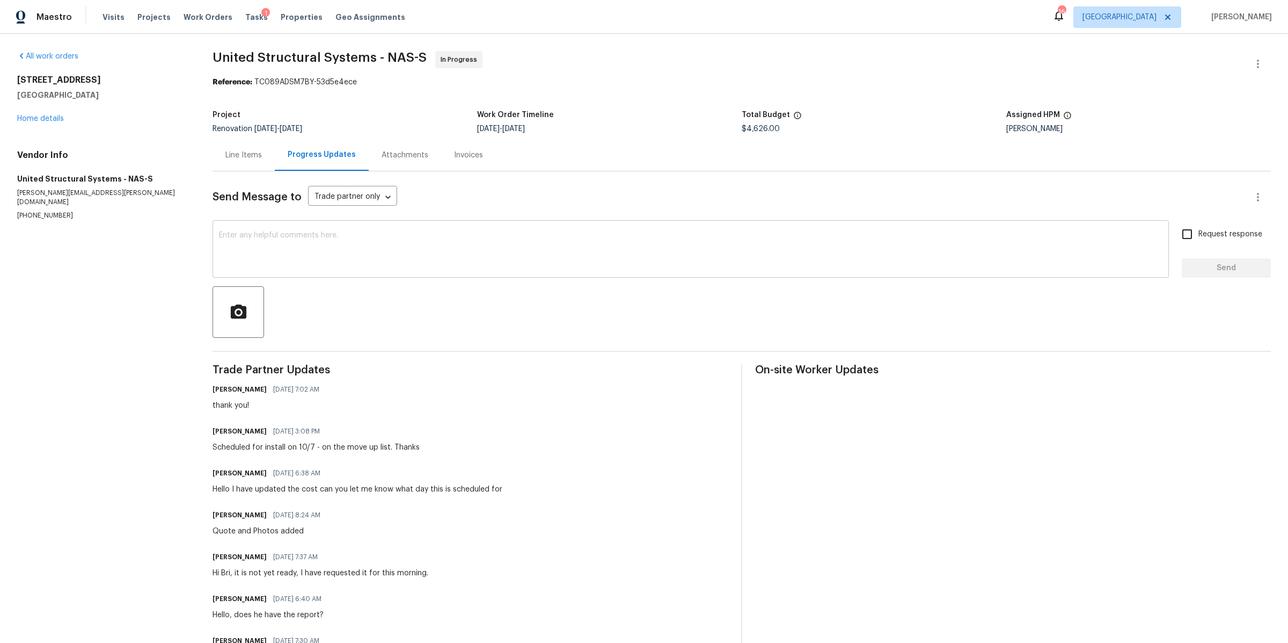
click at [282, 239] on textarea at bounding box center [691, 250] width 944 height 38
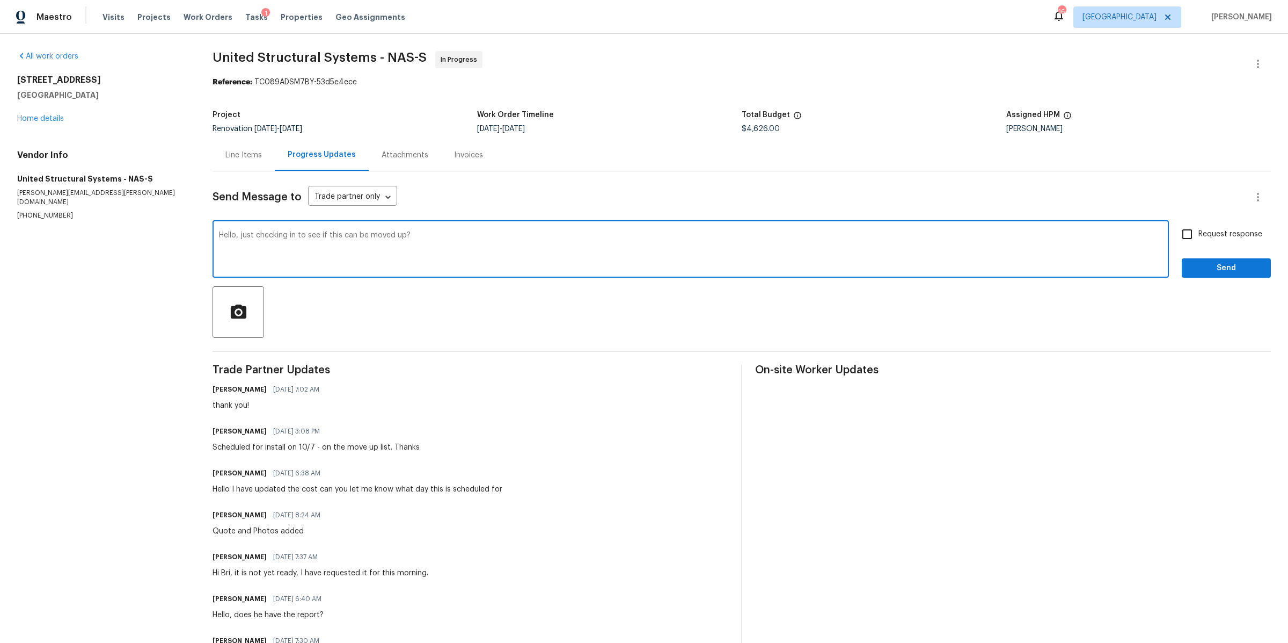
type textarea "Hello, just checking in to see if this can be moved up?"
click at [1199, 235] on span "Request response" at bounding box center [1231, 234] width 64 height 11
click at [1197, 235] on input "Request response" at bounding box center [1187, 234] width 23 height 23
checkbox input "true"
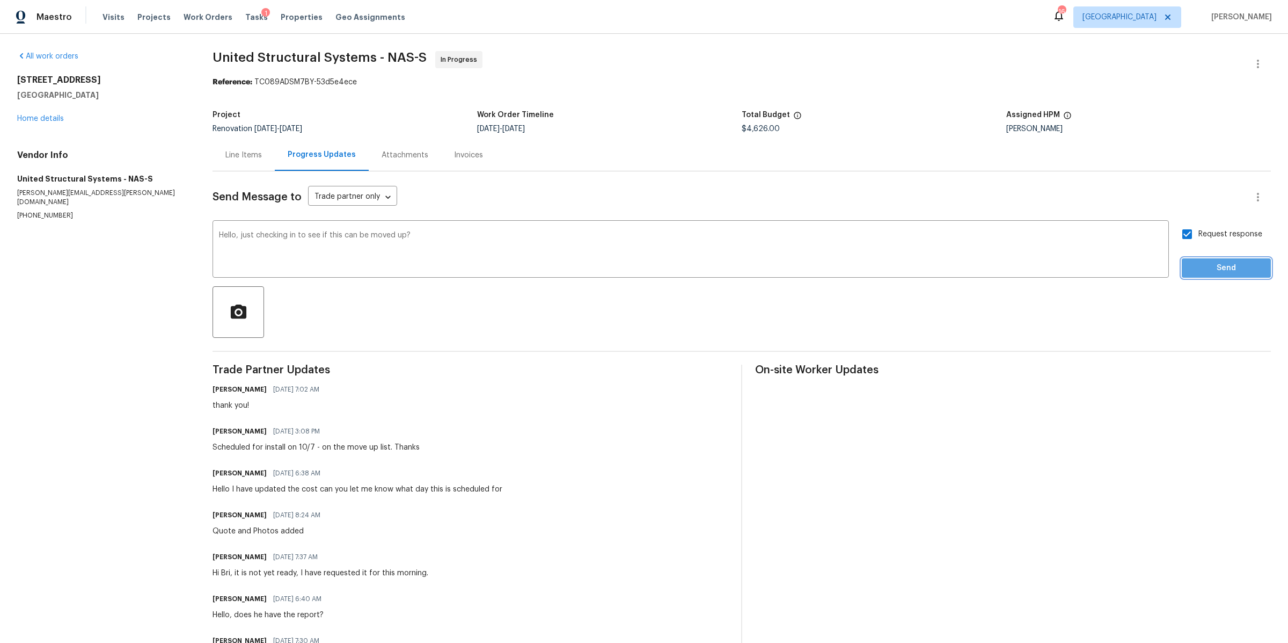
click at [1197, 261] on span "Send" at bounding box center [1227, 267] width 72 height 13
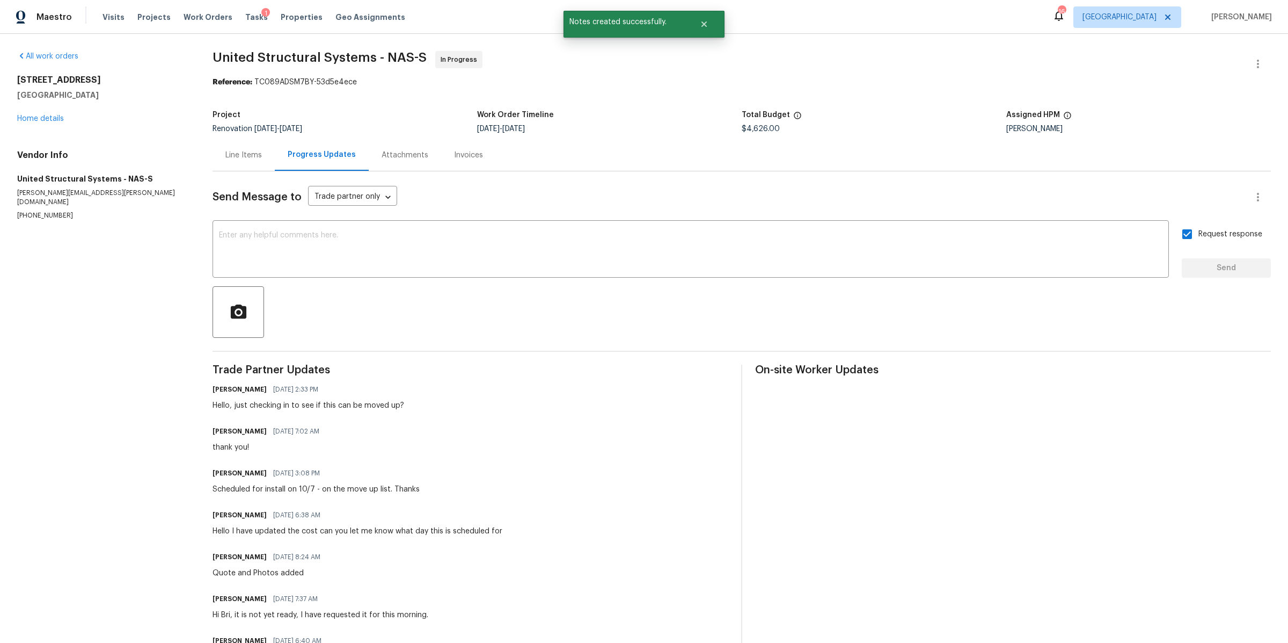
click at [243, 159] on div "Line Items" at bounding box center [243, 155] width 37 height 11
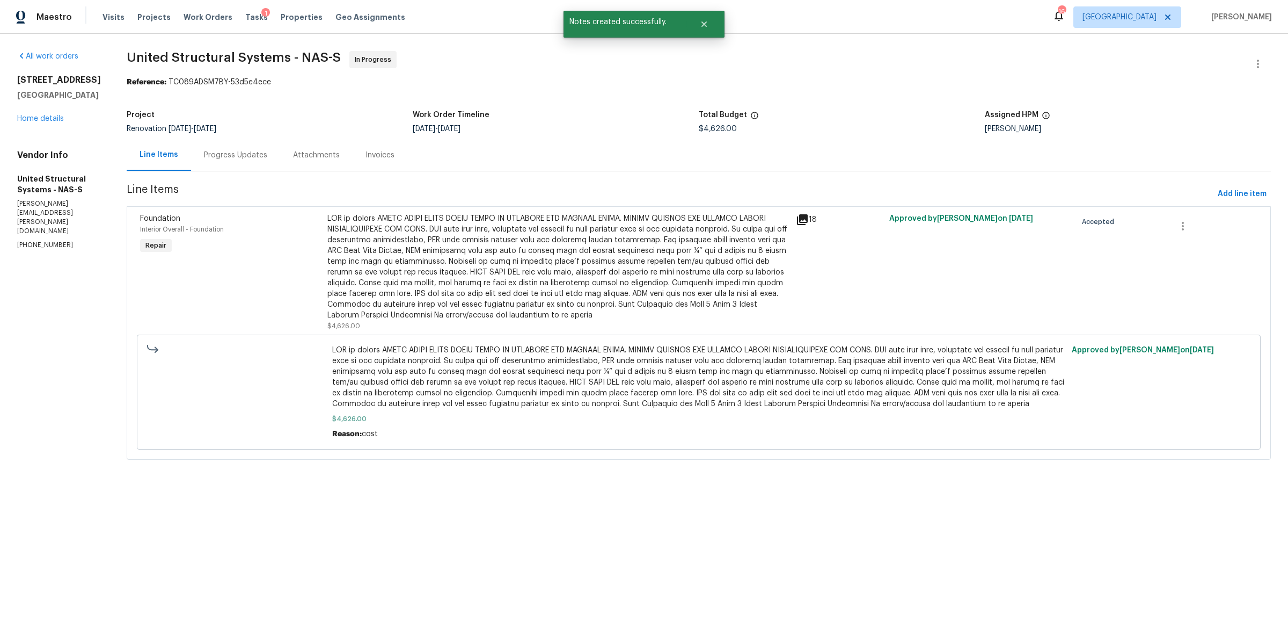
click at [517, 273] on div at bounding box center [558, 266] width 462 height 107
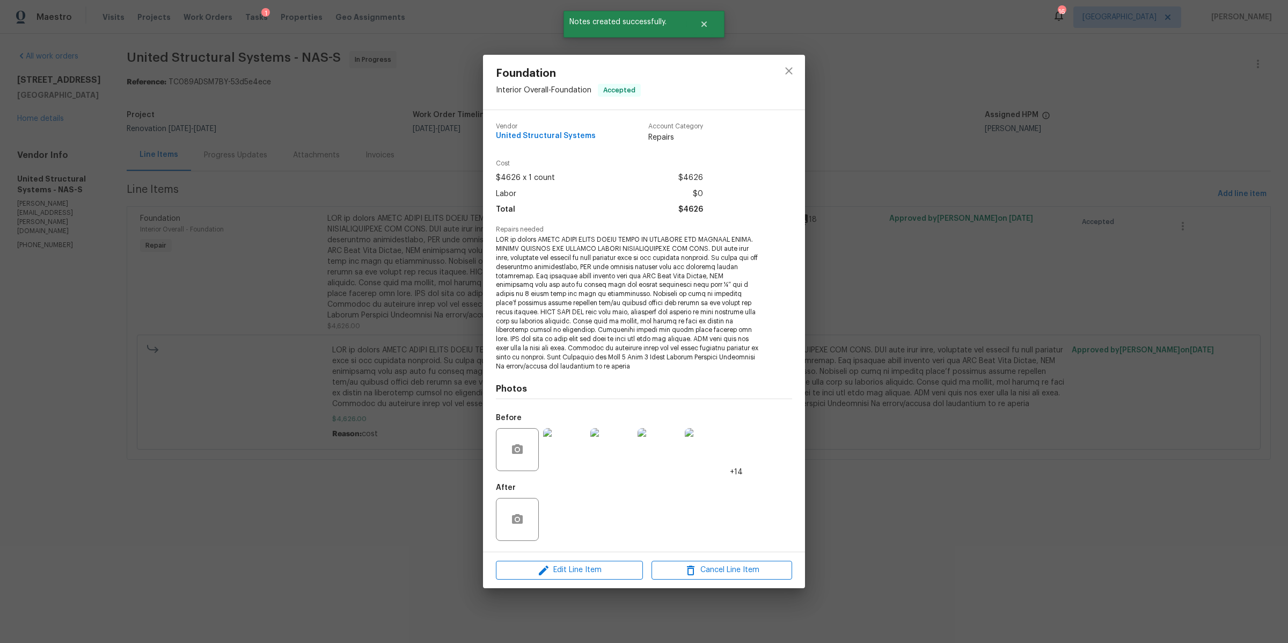
click at [558, 447] on img at bounding box center [564, 449] width 43 height 43
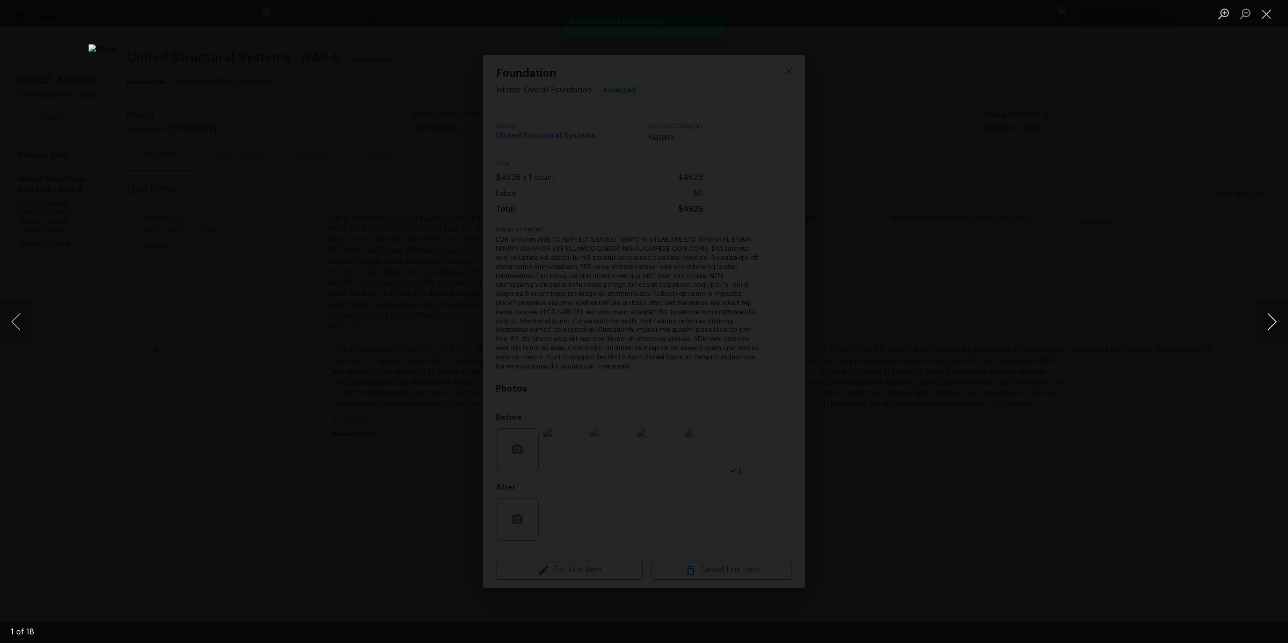
click at [1262, 325] on button "Next image" at bounding box center [1272, 321] width 32 height 43
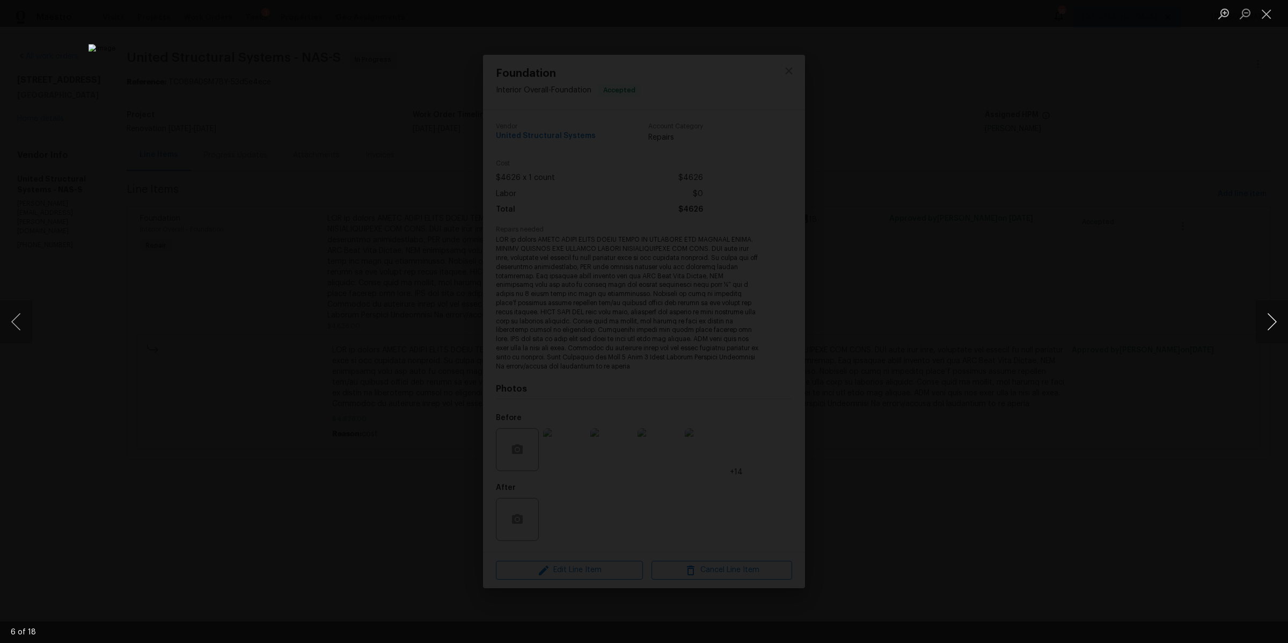
click at [1262, 325] on button "Next image" at bounding box center [1272, 321] width 32 height 43
click at [1112, 302] on div "Lightbox" at bounding box center [644, 321] width 1288 height 643
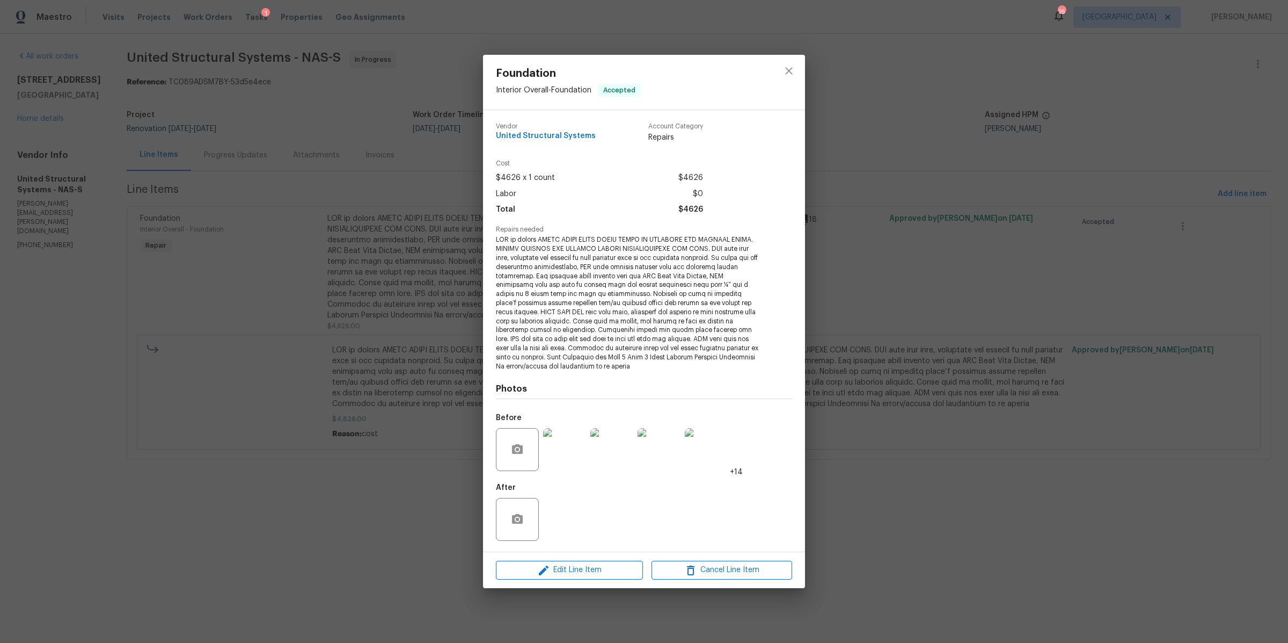
click at [1112, 302] on div "Foundation Interior Overall - Foundation Accepted Vendor United Structural Syst…" at bounding box center [644, 321] width 1288 height 643
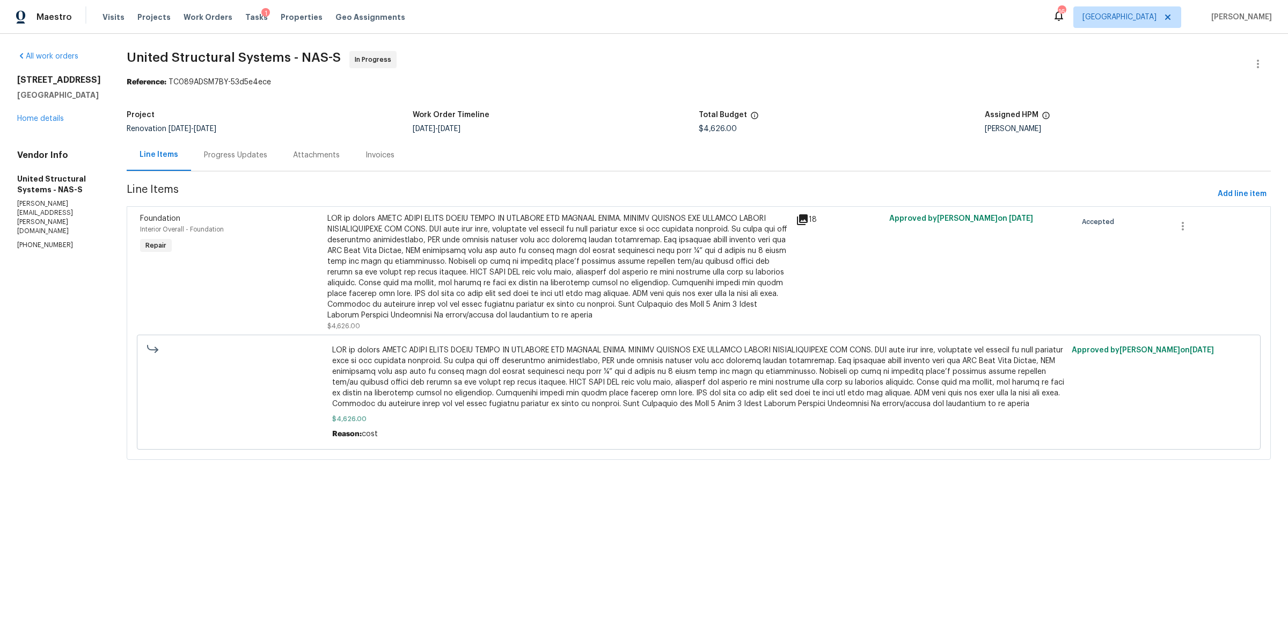
click at [41, 122] on div "630 Knollwood Dr La Vergne, TN 37086 Home details" at bounding box center [59, 99] width 84 height 49
click at [37, 119] on link "Home details" at bounding box center [40, 119] width 47 height 8
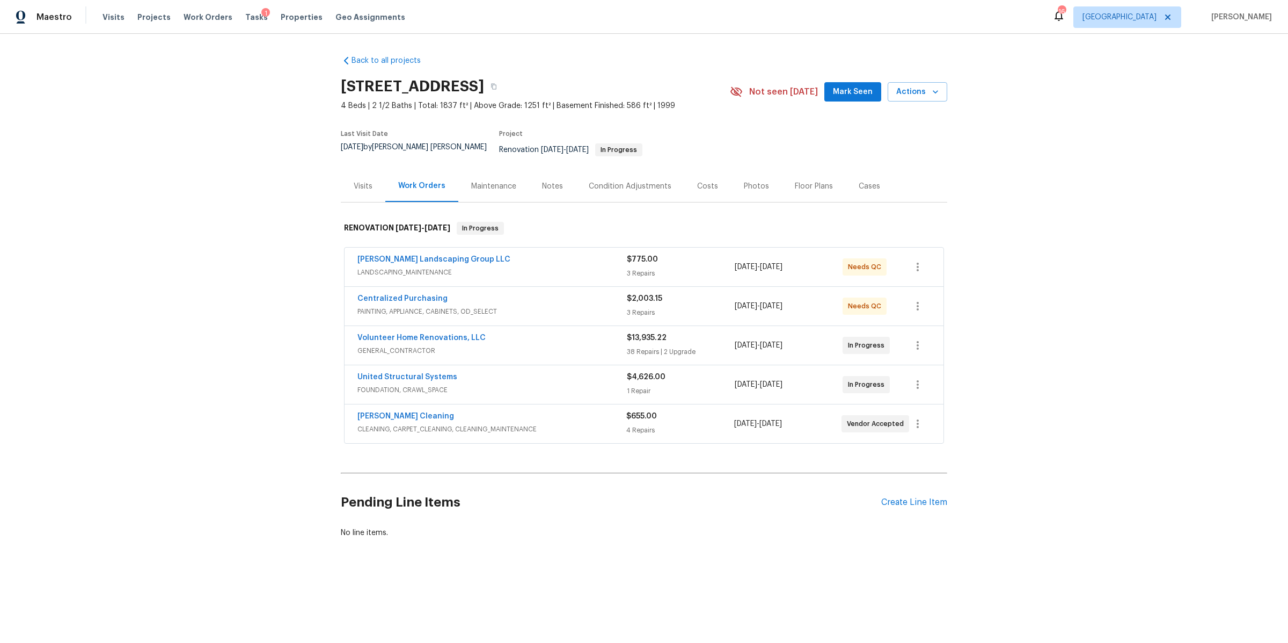
click at [558, 170] on div "Notes" at bounding box center [552, 186] width 47 height 32
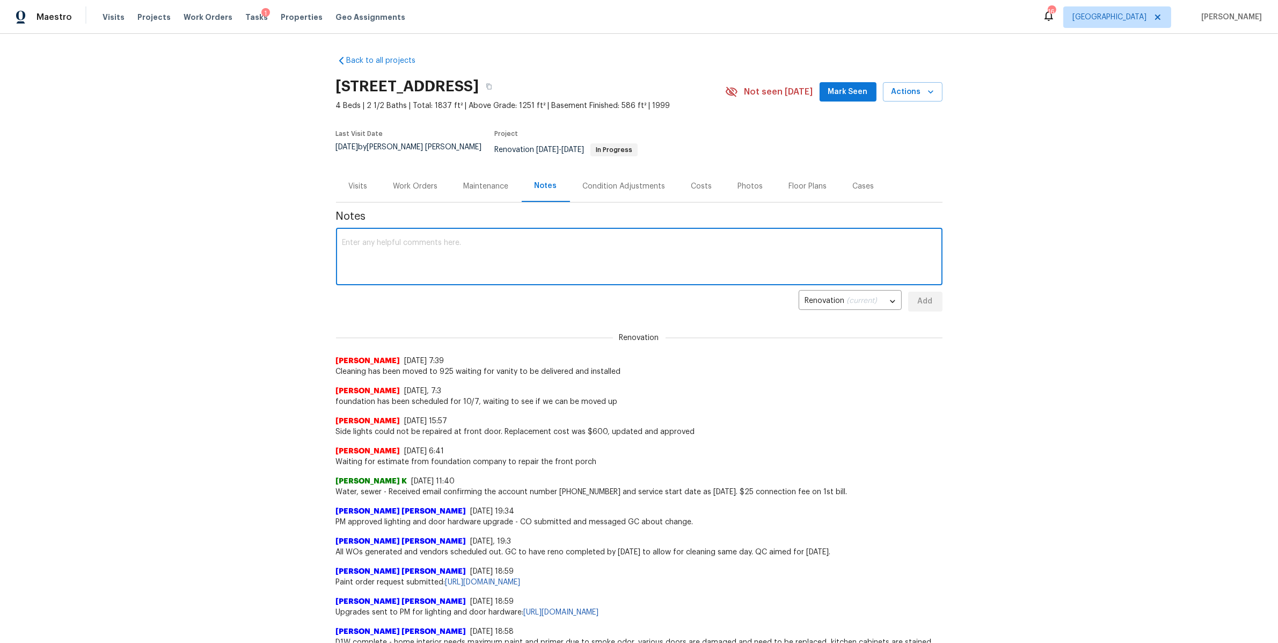
click at [509, 256] on textarea at bounding box center [639, 258] width 594 height 38
type textarea "will hold of listing until front porch repairs are completed."
click at [924, 300] on span "Add" at bounding box center [925, 301] width 17 height 13
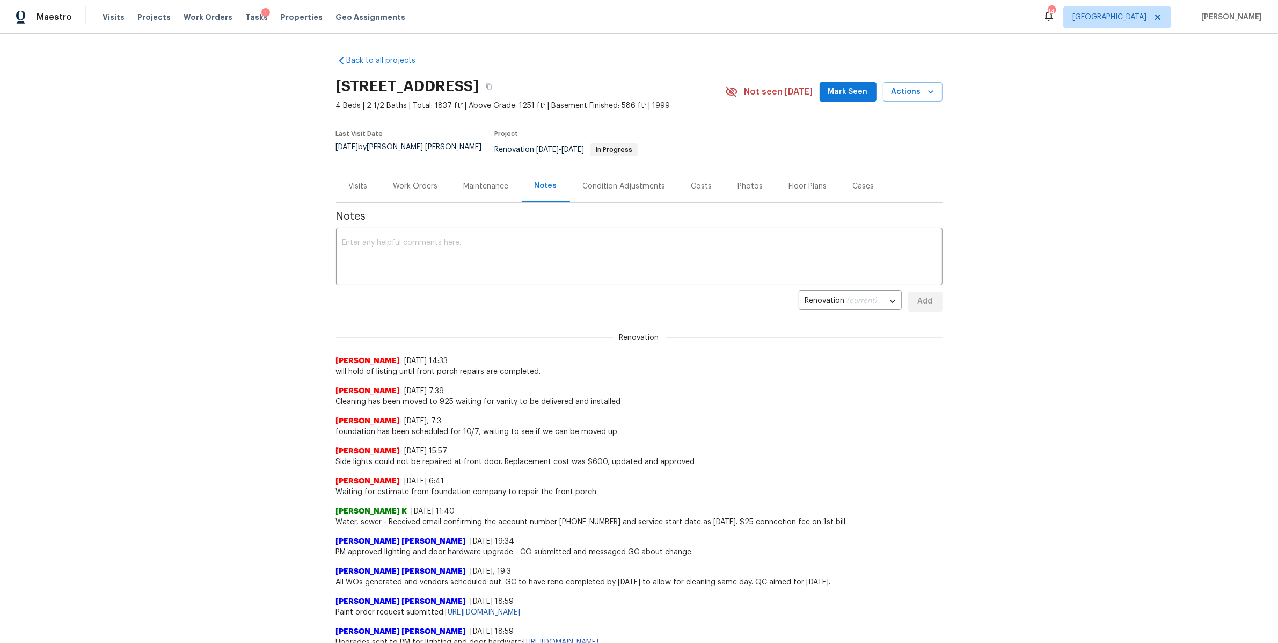
click at [412, 181] on div "Work Orders" at bounding box center [415, 186] width 45 height 11
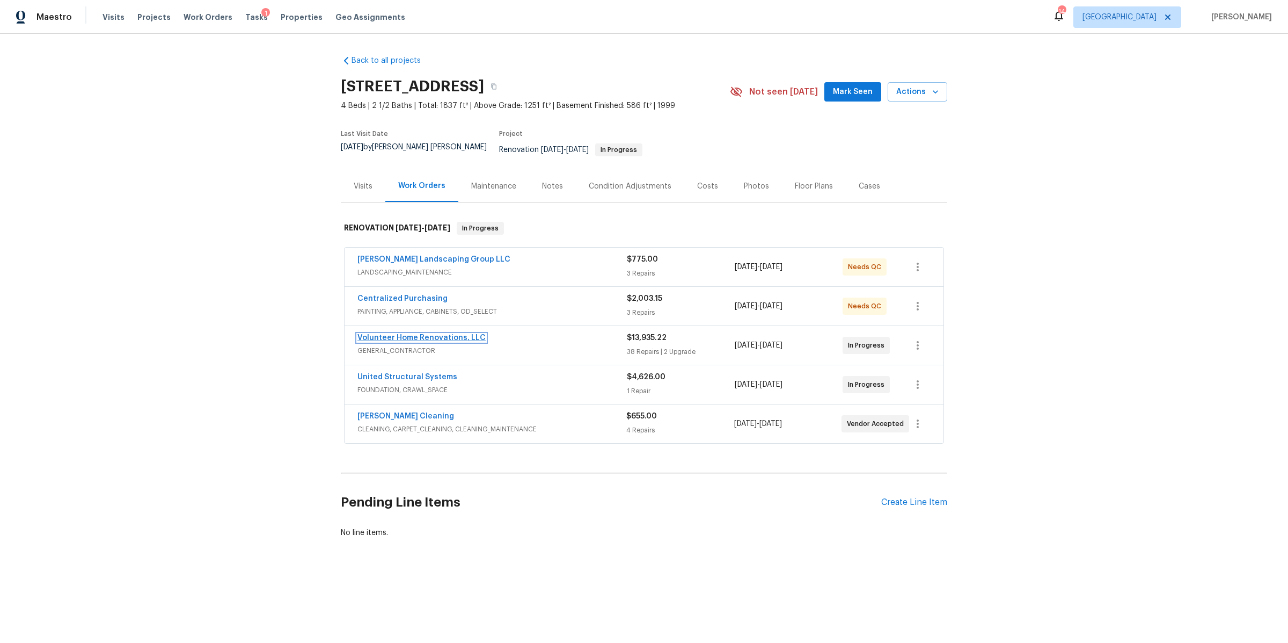
click at [422, 334] on link "Volunteer Home Renovations, LLC" at bounding box center [422, 338] width 128 height 8
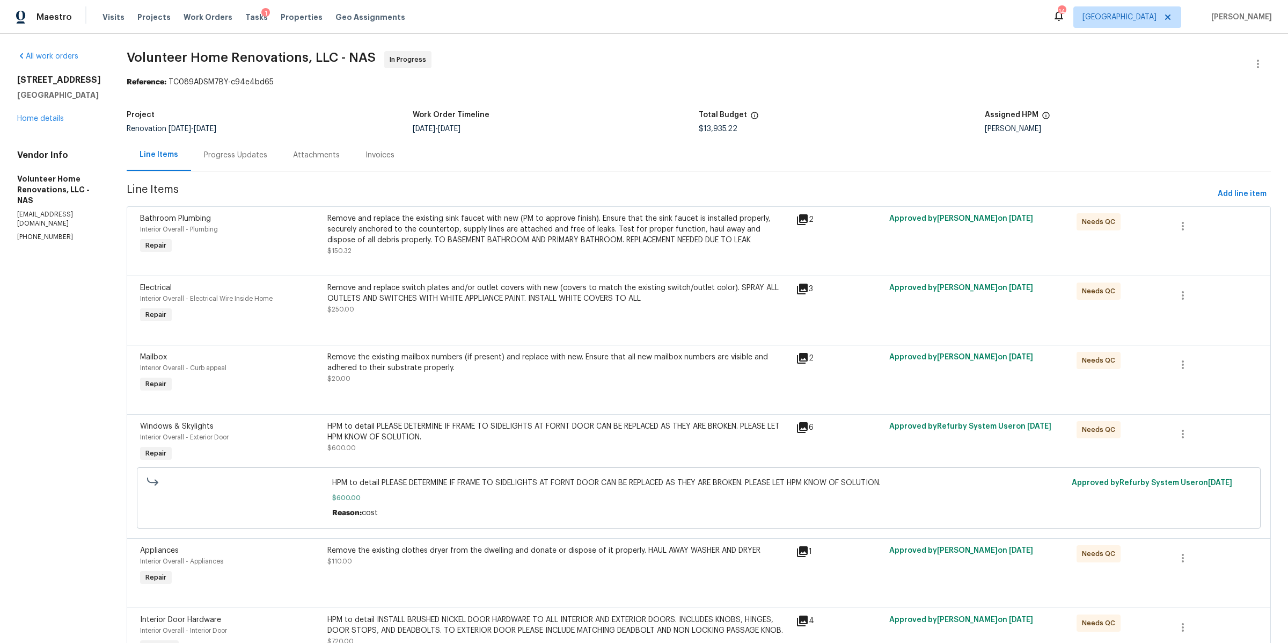
click at [260, 155] on div "Progress Updates" at bounding box center [235, 155] width 63 height 11
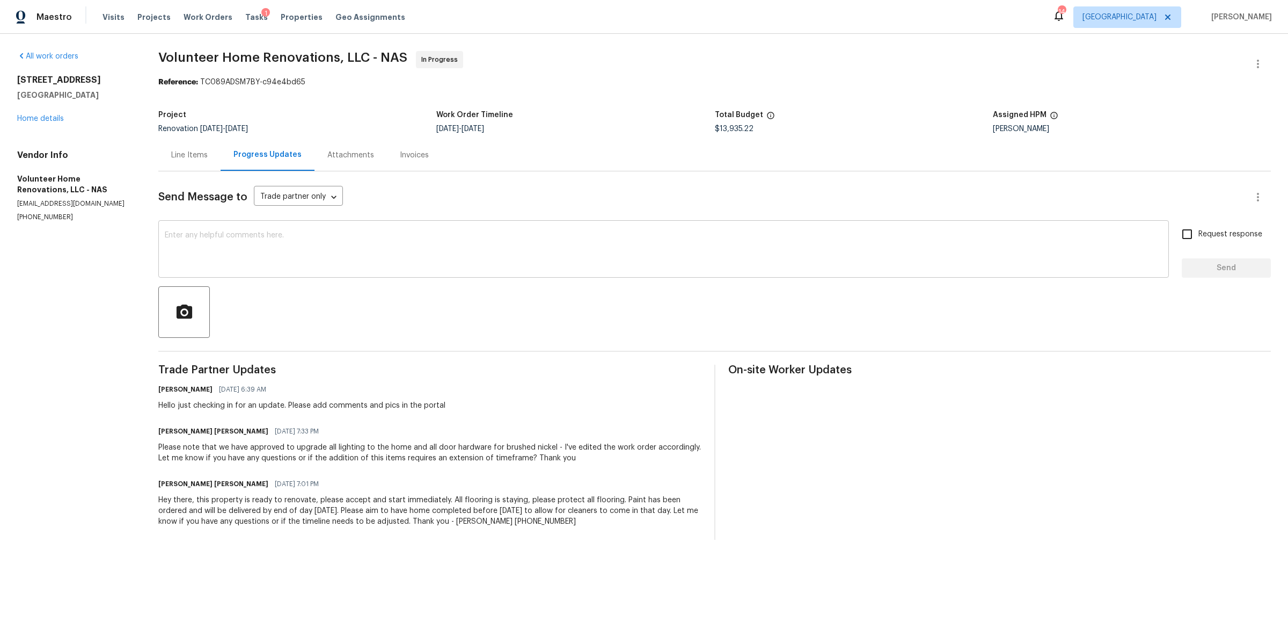
click at [351, 237] on textarea at bounding box center [664, 250] width 998 height 38
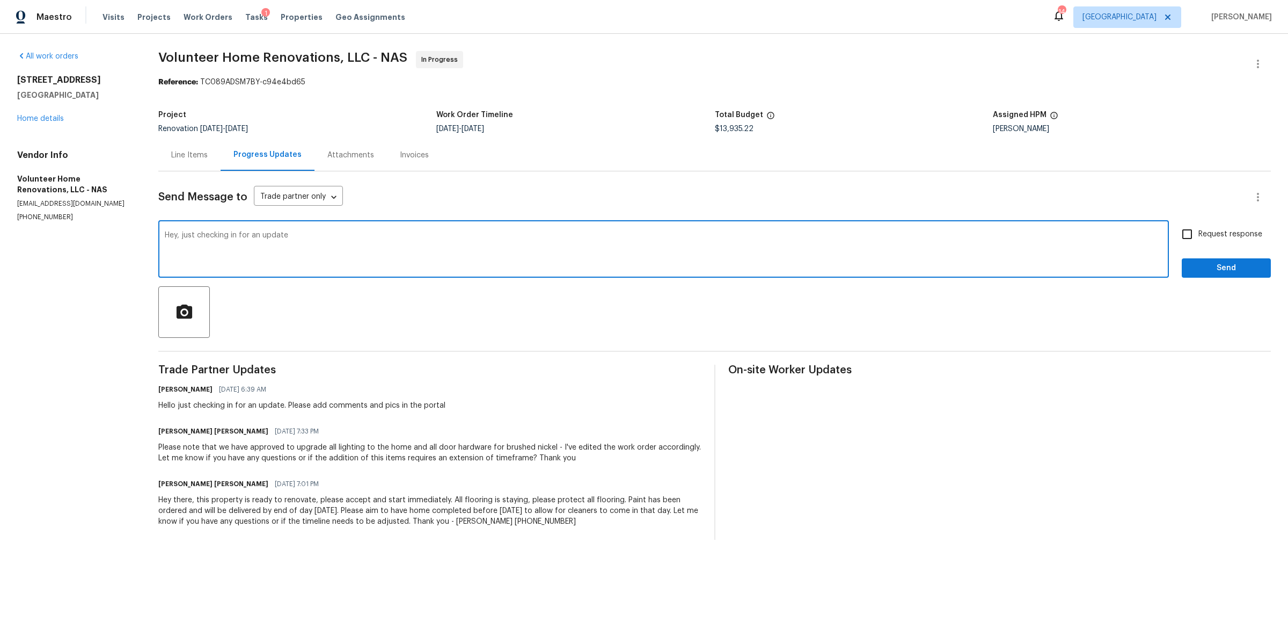
type textarea "Hey, just checking in for an update"
click at [1226, 235] on span "Request response" at bounding box center [1231, 234] width 64 height 11
click at [1199, 235] on input "Request response" at bounding box center [1187, 234] width 23 height 23
checkbox input "true"
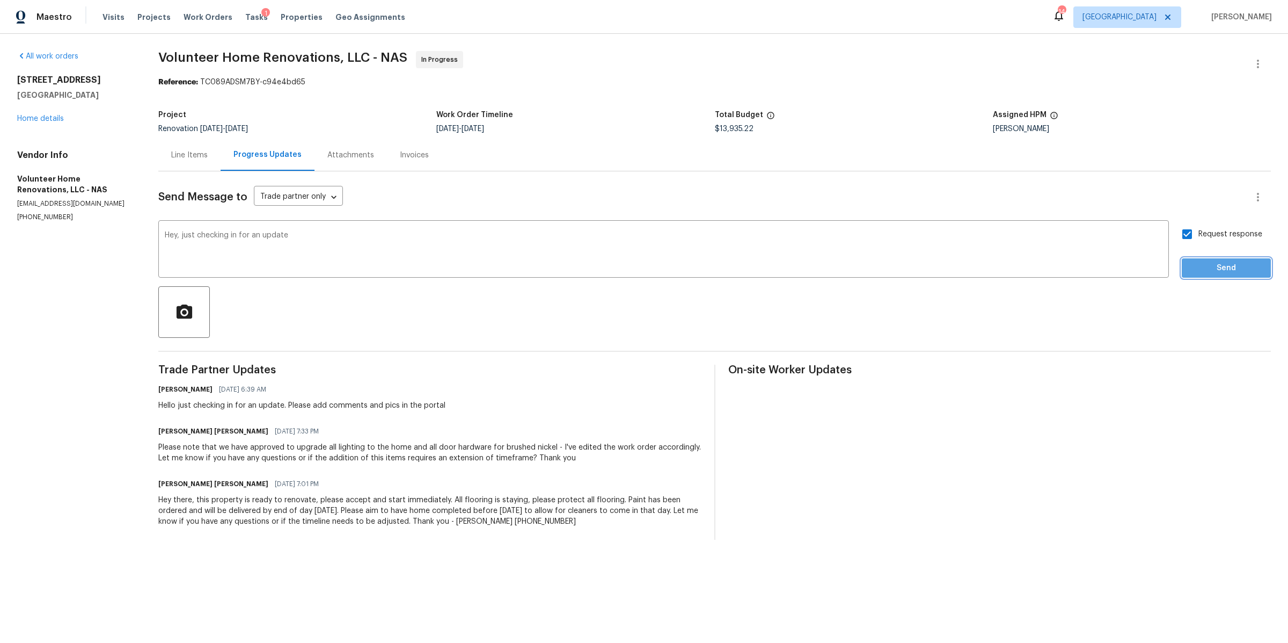
click at [1209, 261] on span "Send" at bounding box center [1227, 267] width 72 height 13
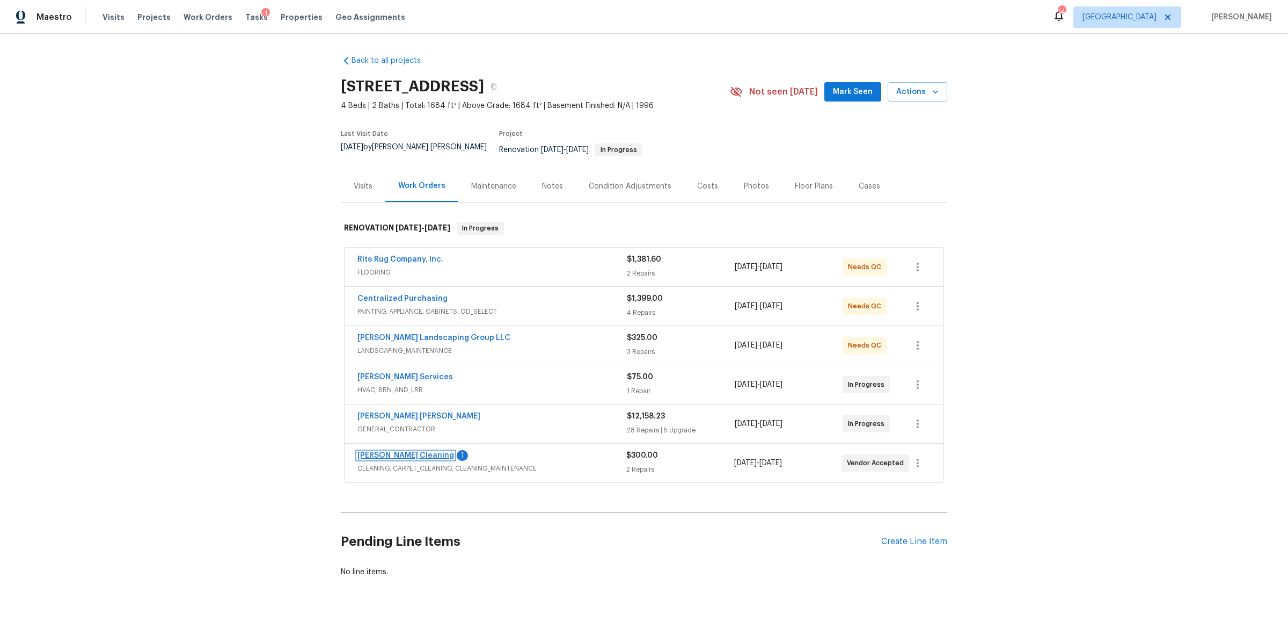
click at [383, 451] on link "[PERSON_NAME] Cleaning" at bounding box center [406, 455] width 97 height 8
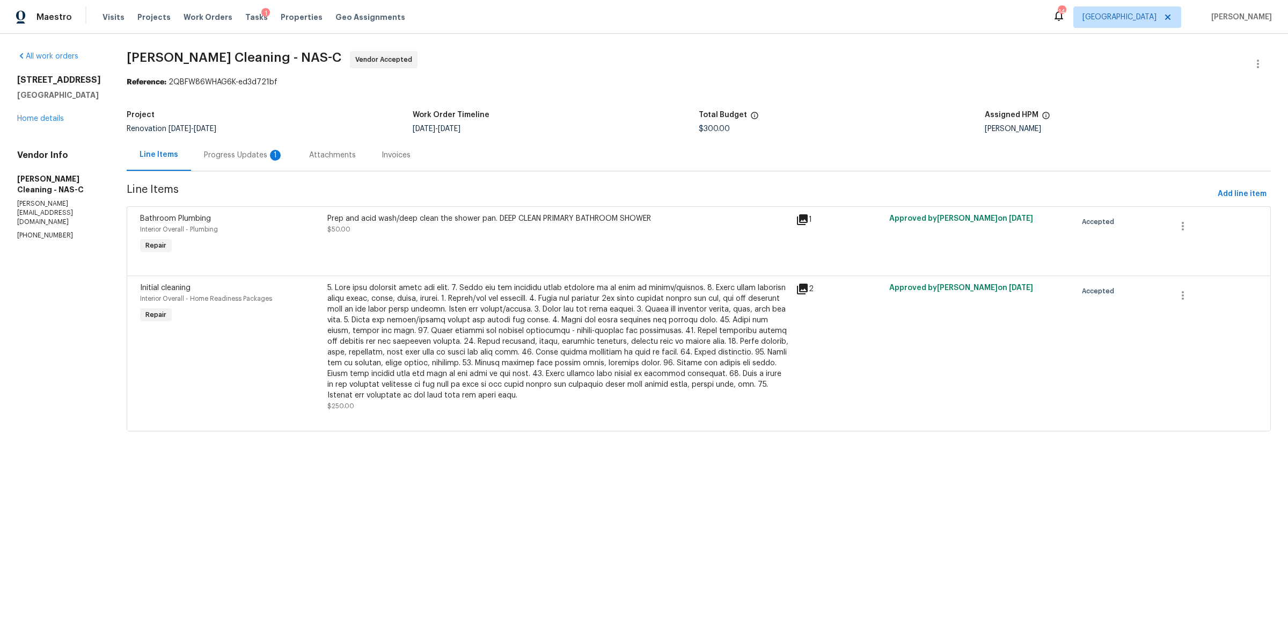
click at [251, 155] on div "Progress Updates 1" at bounding box center [243, 155] width 79 height 11
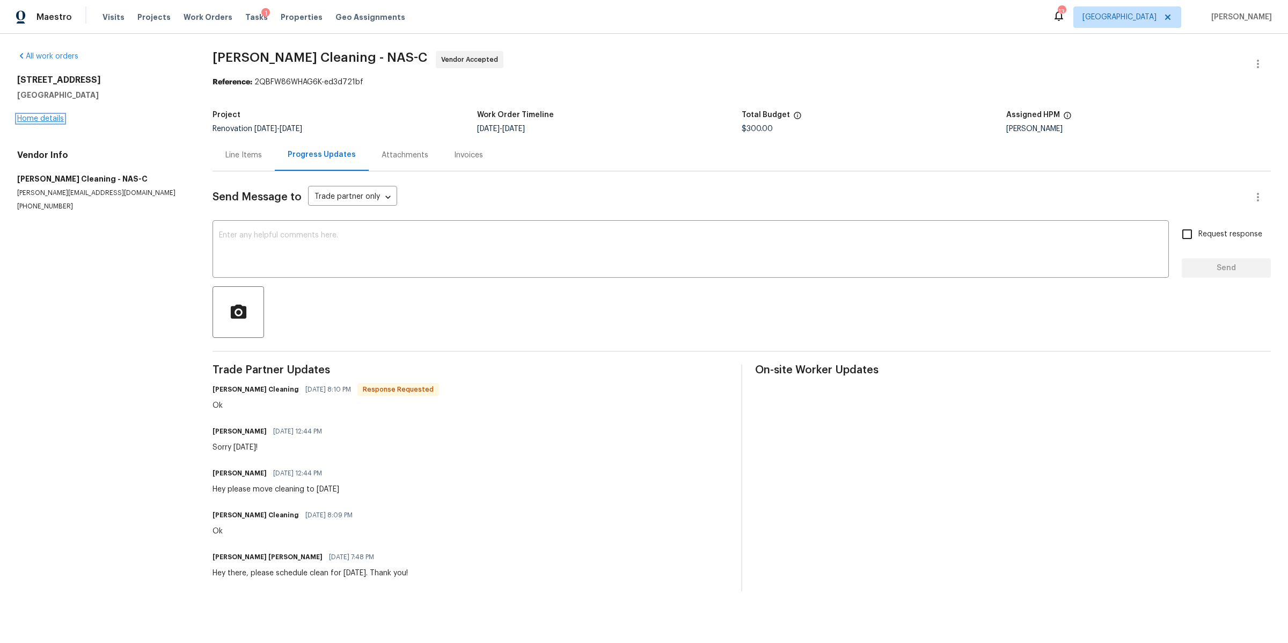
click at [38, 119] on link "Home details" at bounding box center [40, 119] width 47 height 8
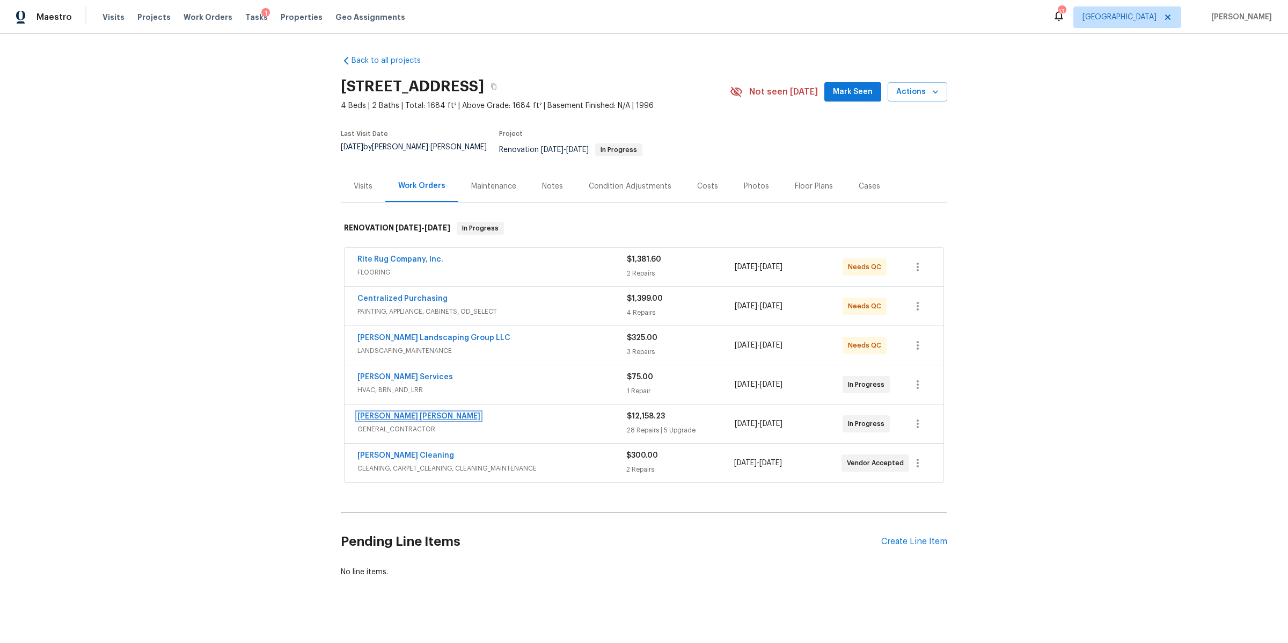
click at [418, 412] on link "[PERSON_NAME] [PERSON_NAME]" at bounding box center [419, 416] width 123 height 8
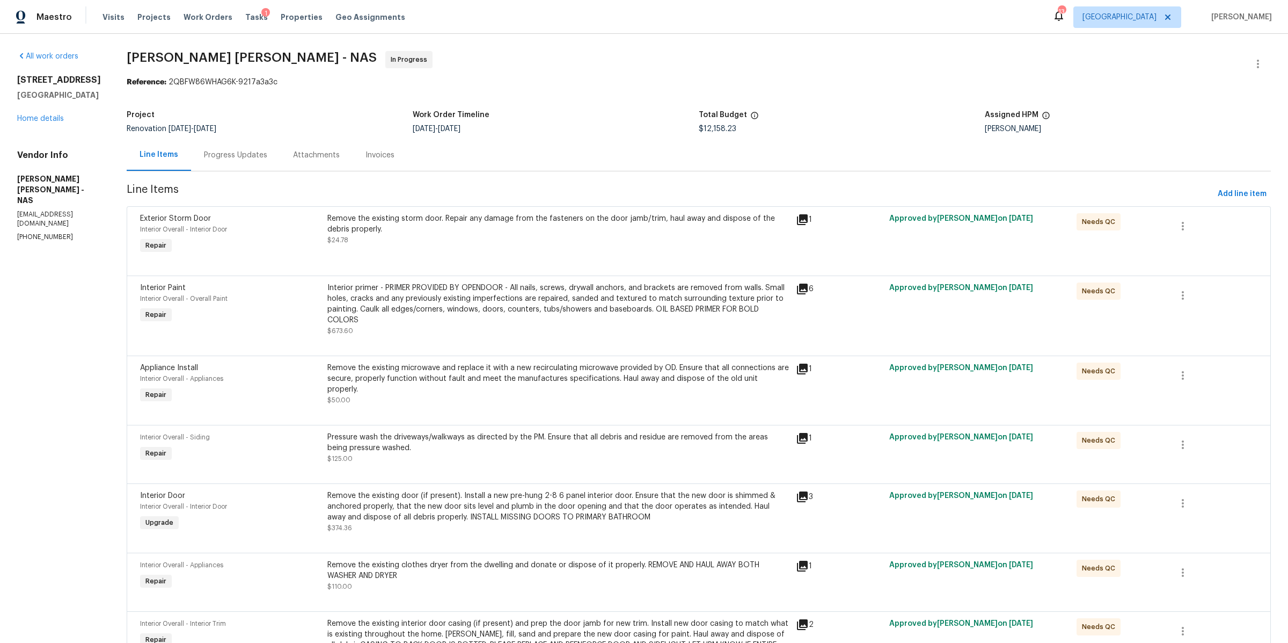
click at [258, 156] on div "Progress Updates" at bounding box center [235, 155] width 63 height 11
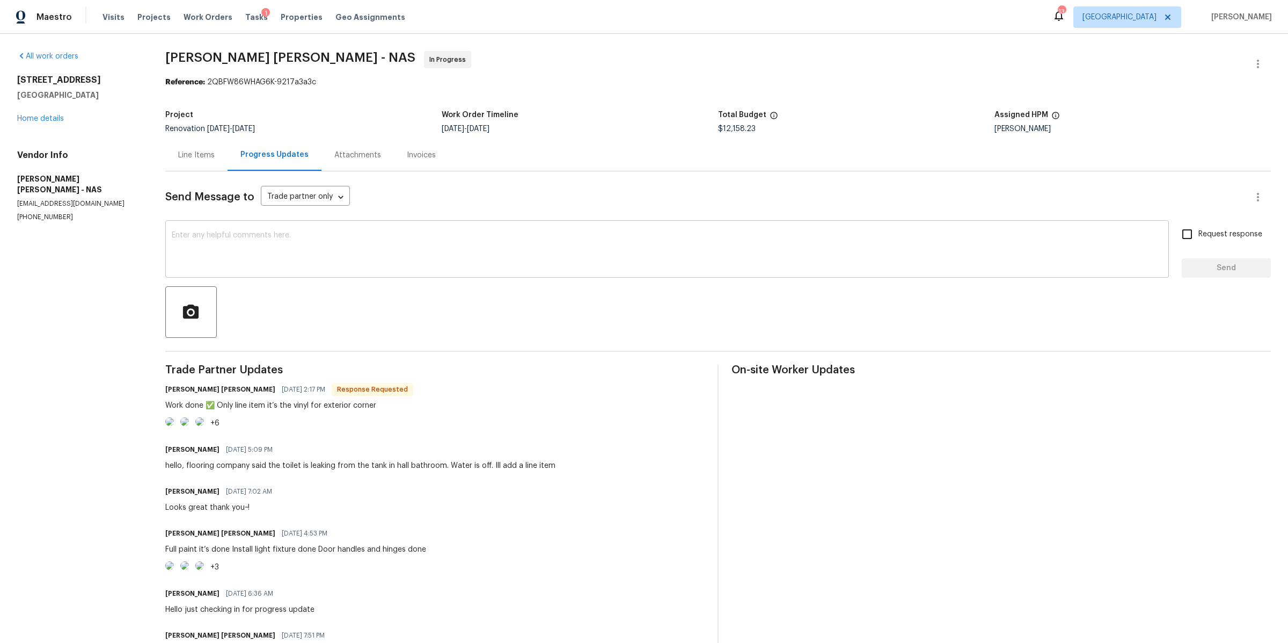
click at [294, 247] on textarea at bounding box center [668, 250] width 992 height 38
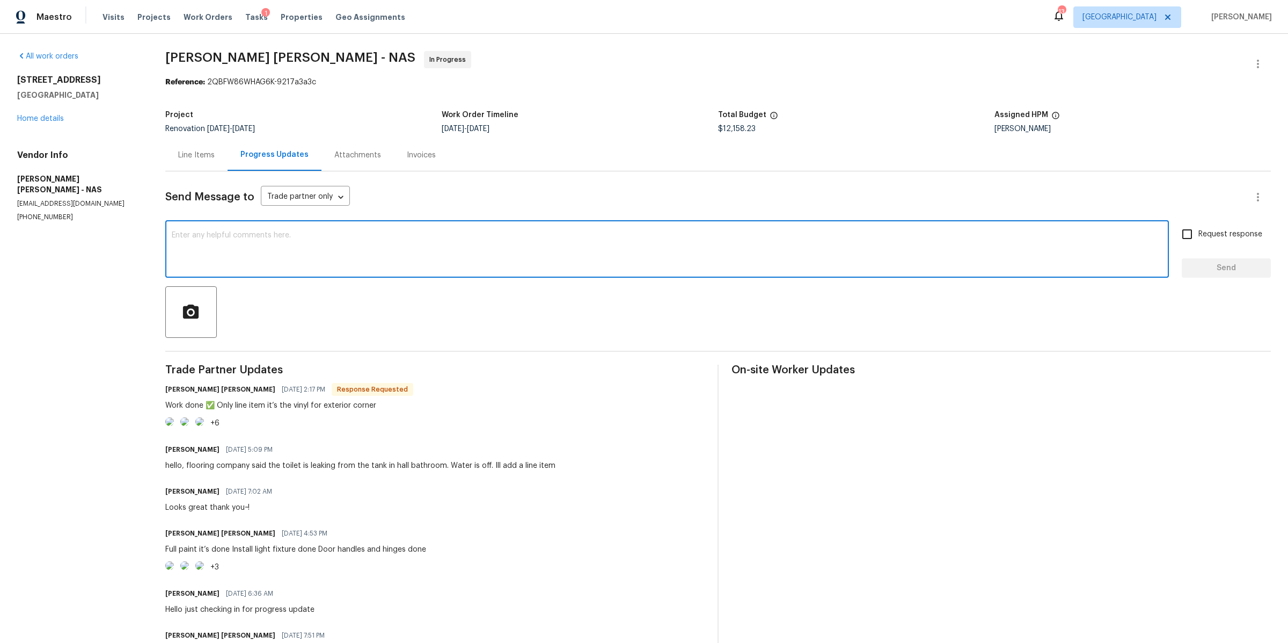
type textarea "h"
type textarea "cleaners will be onsite [DATE]"
click at [1207, 270] on span "Send" at bounding box center [1227, 267] width 72 height 13
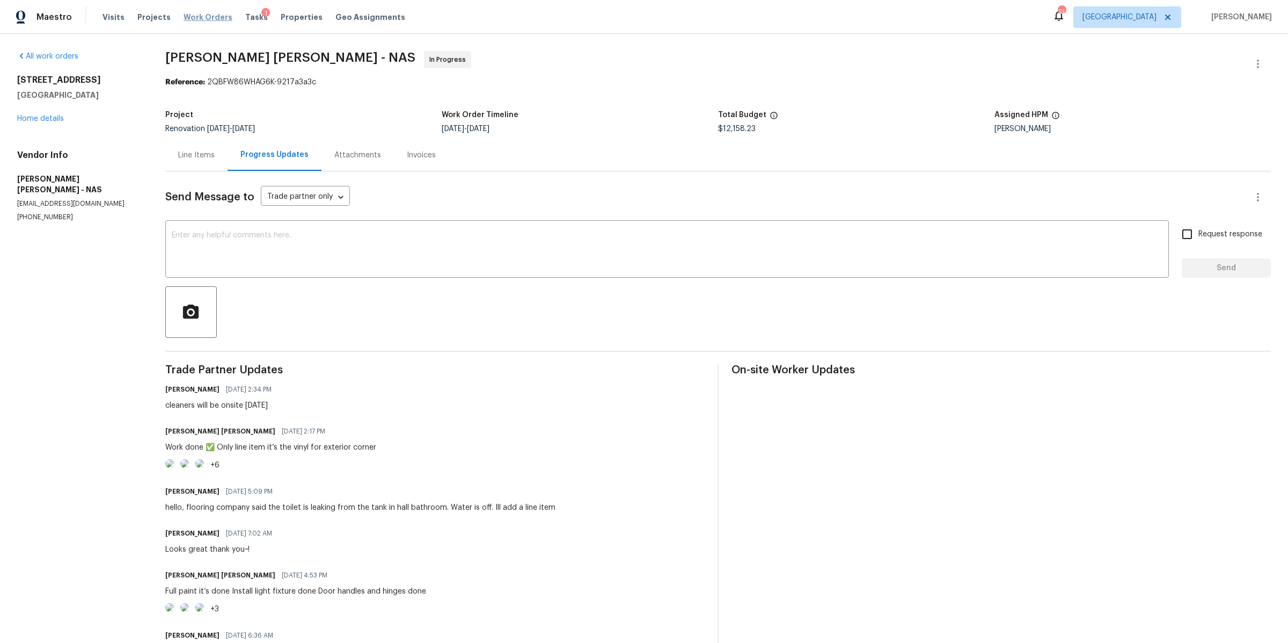
click at [212, 13] on span "Work Orders" at bounding box center [208, 17] width 49 height 11
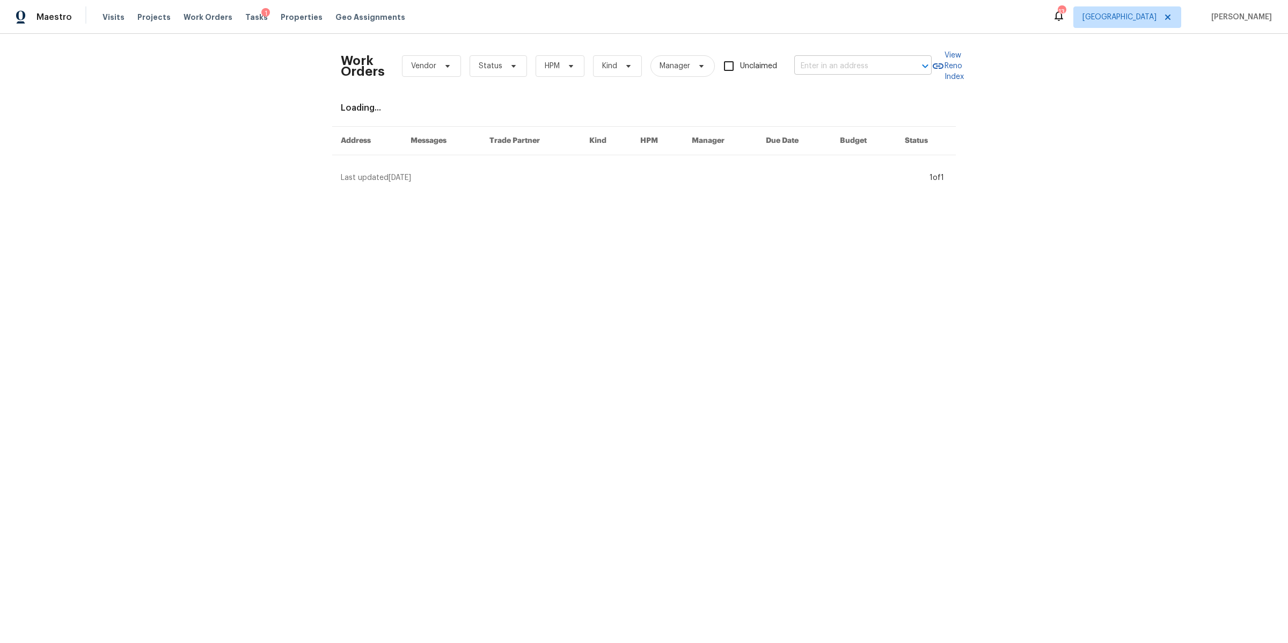
click at [841, 69] on input "text" at bounding box center [848, 66] width 107 height 17
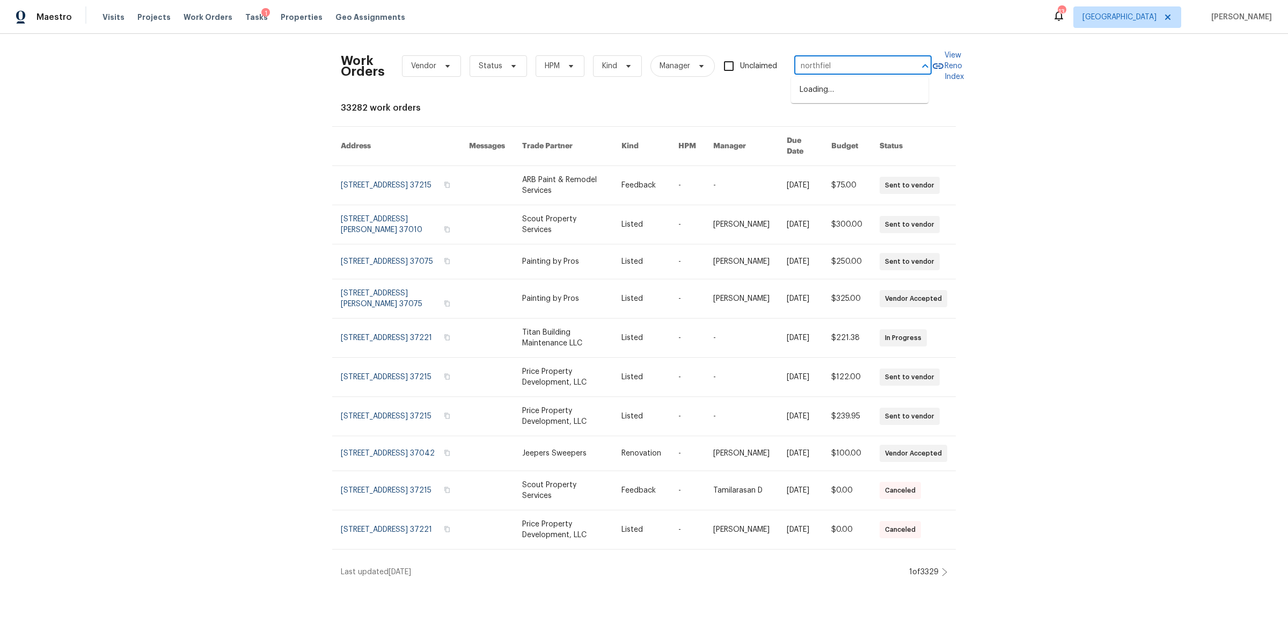
type input "northfield"
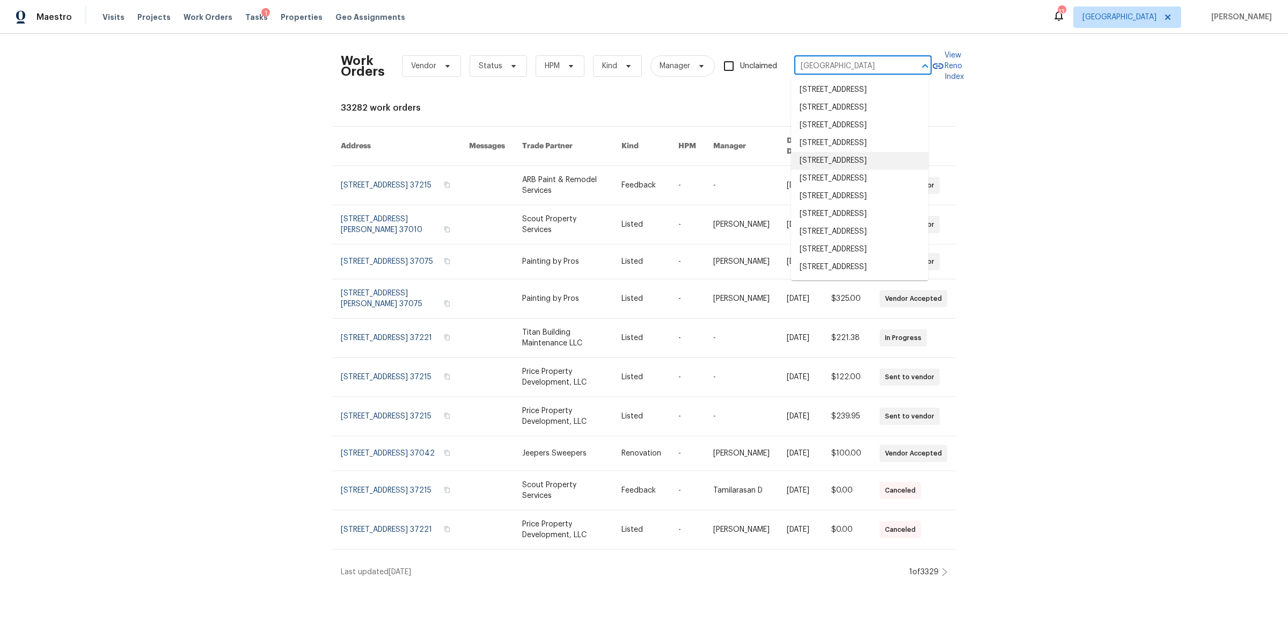
scroll to position [70, 0]
click at [831, 276] on li "1002 E Northfield Blvd Apt H104, Murfreesboro, TN 37130" at bounding box center [859, 267] width 137 height 18
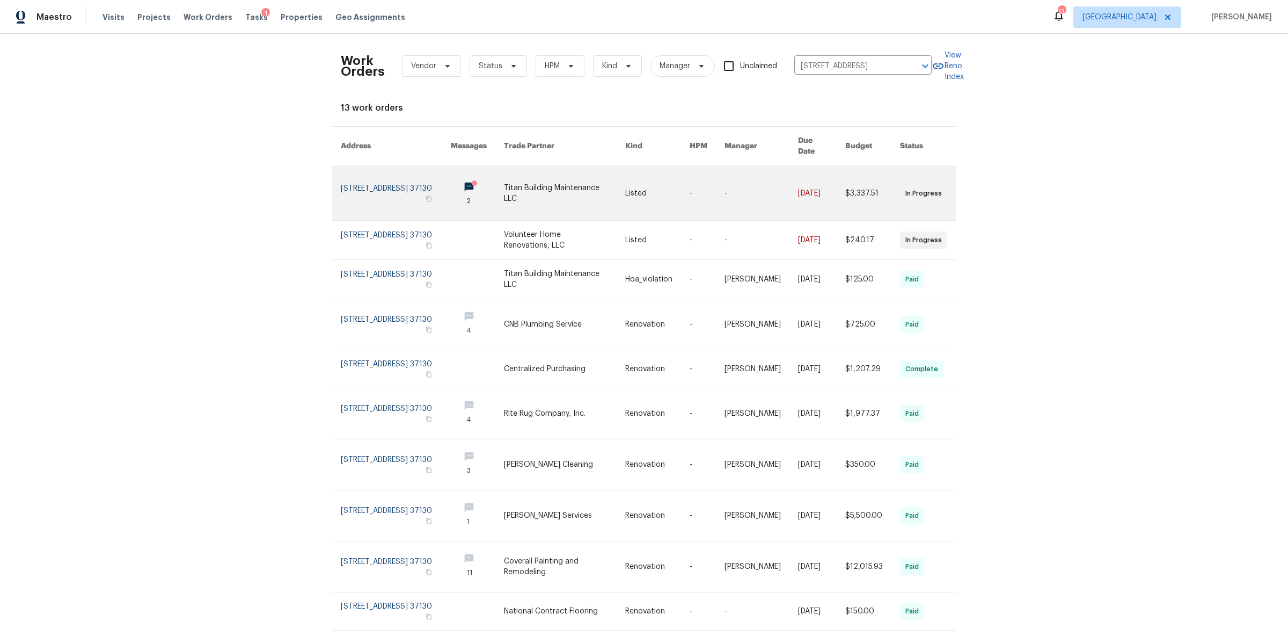
click at [372, 177] on link at bounding box center [396, 193] width 110 height 54
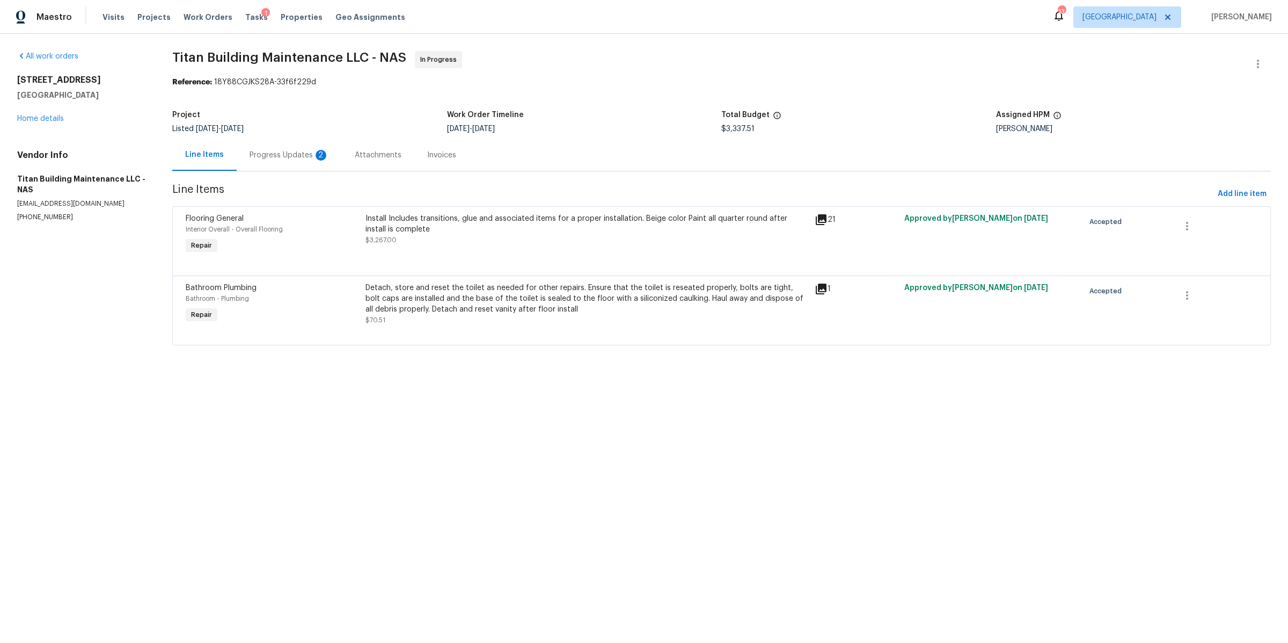
click at [290, 157] on div "Progress Updates 2" at bounding box center [289, 155] width 79 height 11
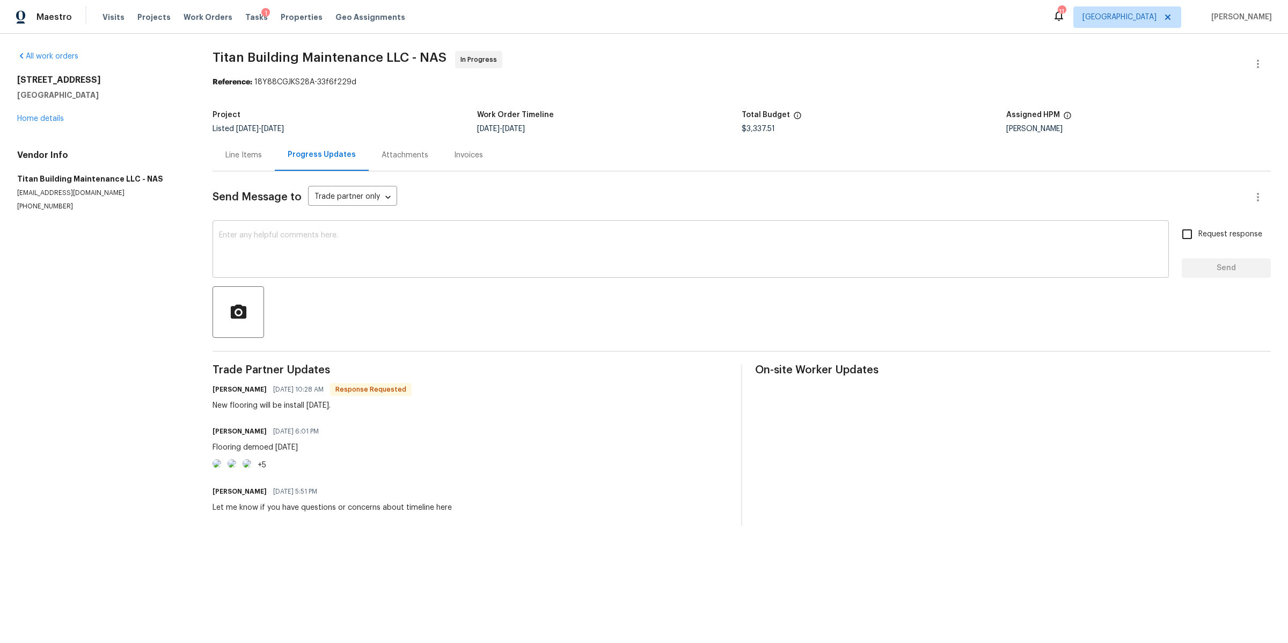
click at [309, 239] on textarea at bounding box center [691, 250] width 944 height 38
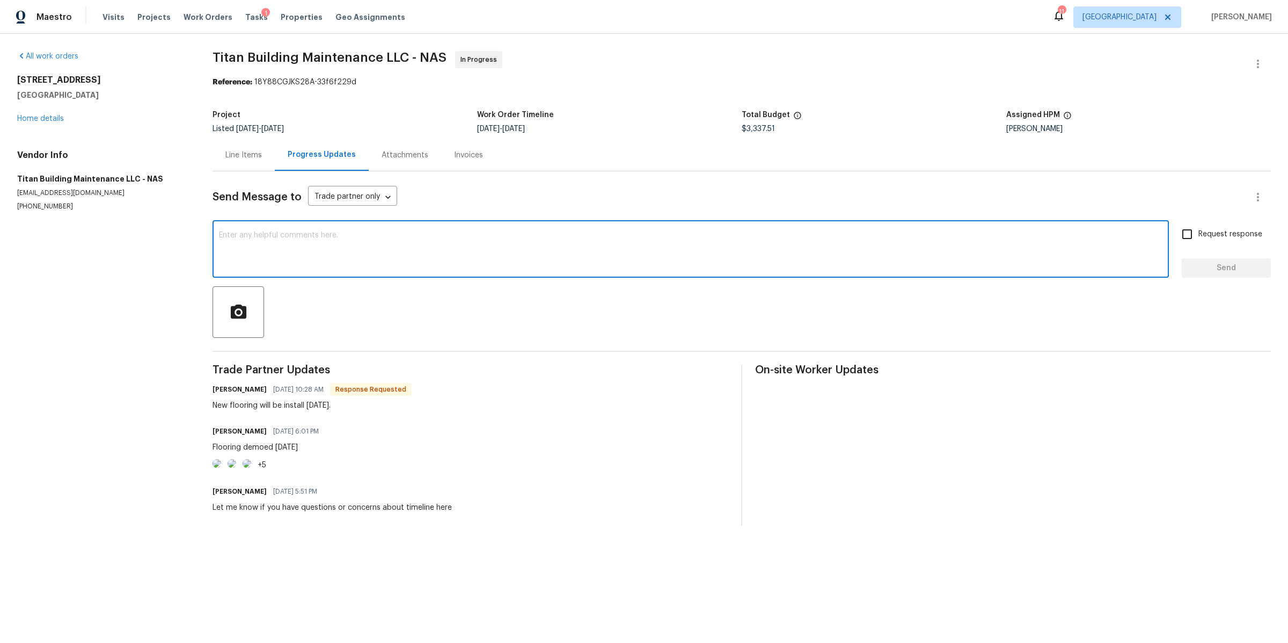
click at [221, 468] on img at bounding box center [217, 463] width 9 height 9
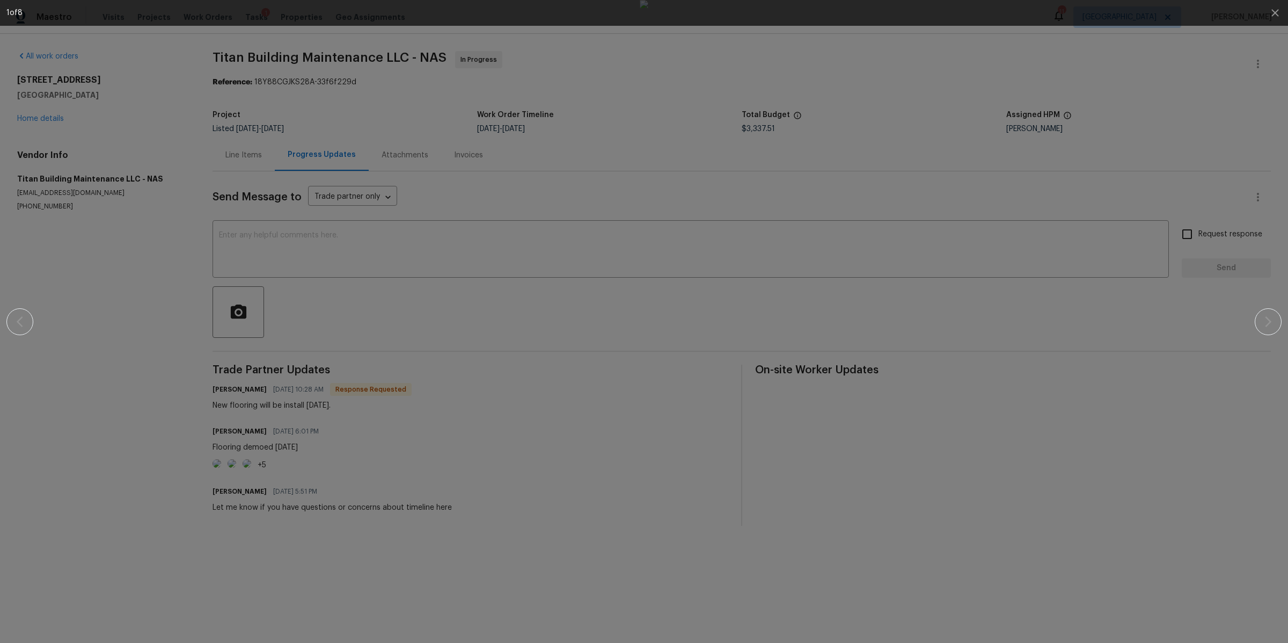
click at [1044, 324] on div at bounding box center [644, 321] width 1196 height 643
click at [1265, 12] on button "button" at bounding box center [1276, 13] width 26 height 26
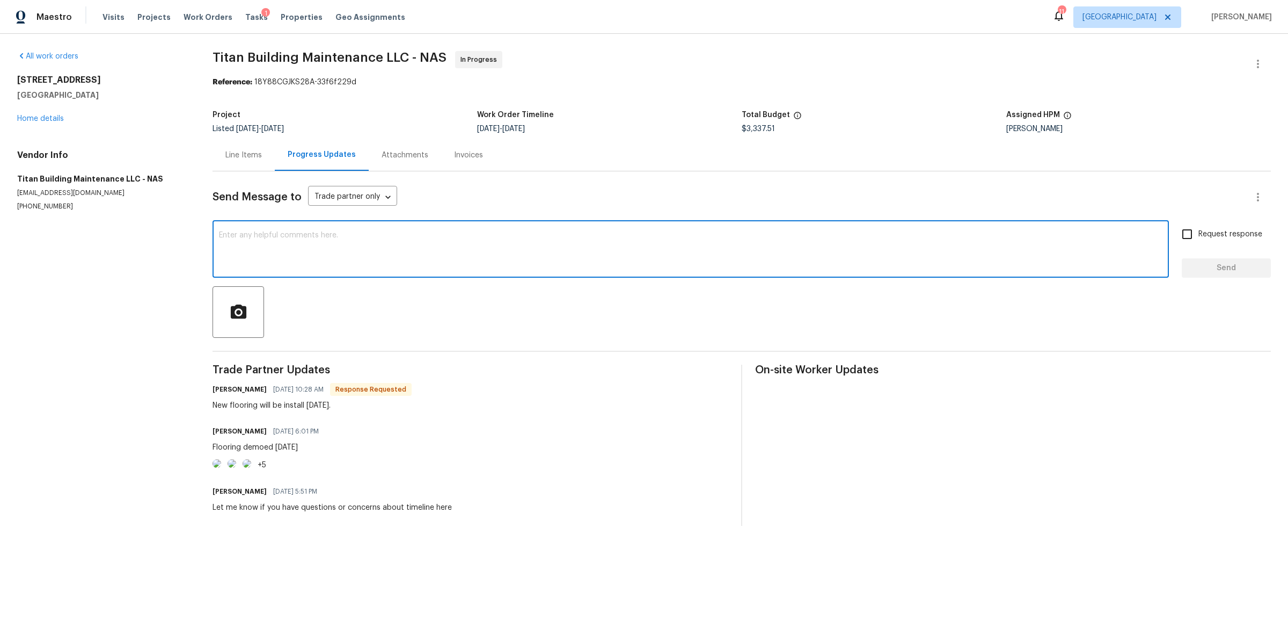
click at [626, 242] on textarea at bounding box center [691, 250] width 944 height 38
type textarea "Thank you'!"
click at [1244, 233] on span "Request response" at bounding box center [1231, 234] width 64 height 11
click at [1199, 233] on input "Request response" at bounding box center [1187, 234] width 23 height 23
checkbox input "true"
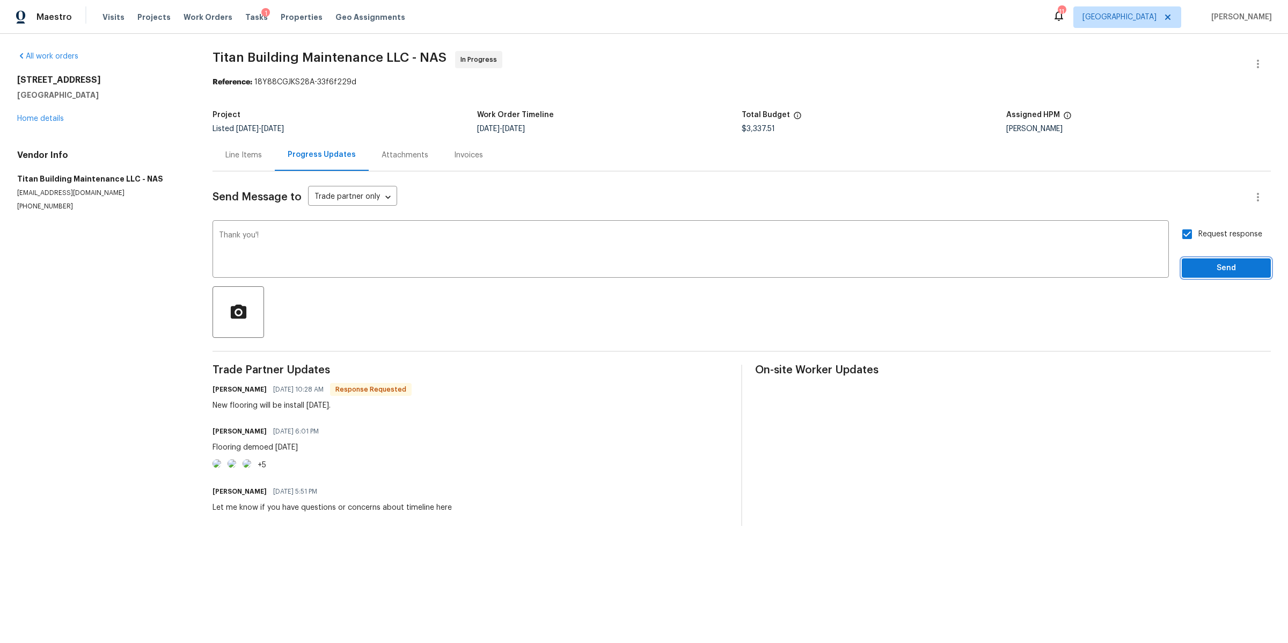
click at [1206, 264] on span "Send" at bounding box center [1227, 267] width 72 height 13
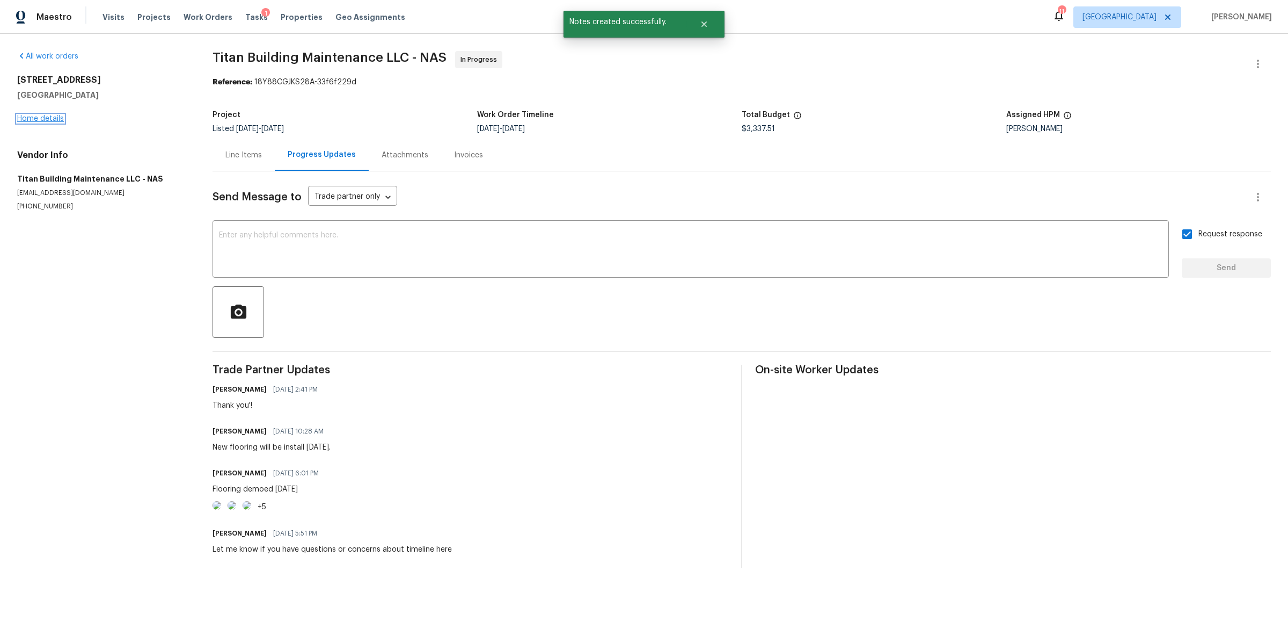
click at [46, 116] on link "Home details" at bounding box center [40, 119] width 47 height 8
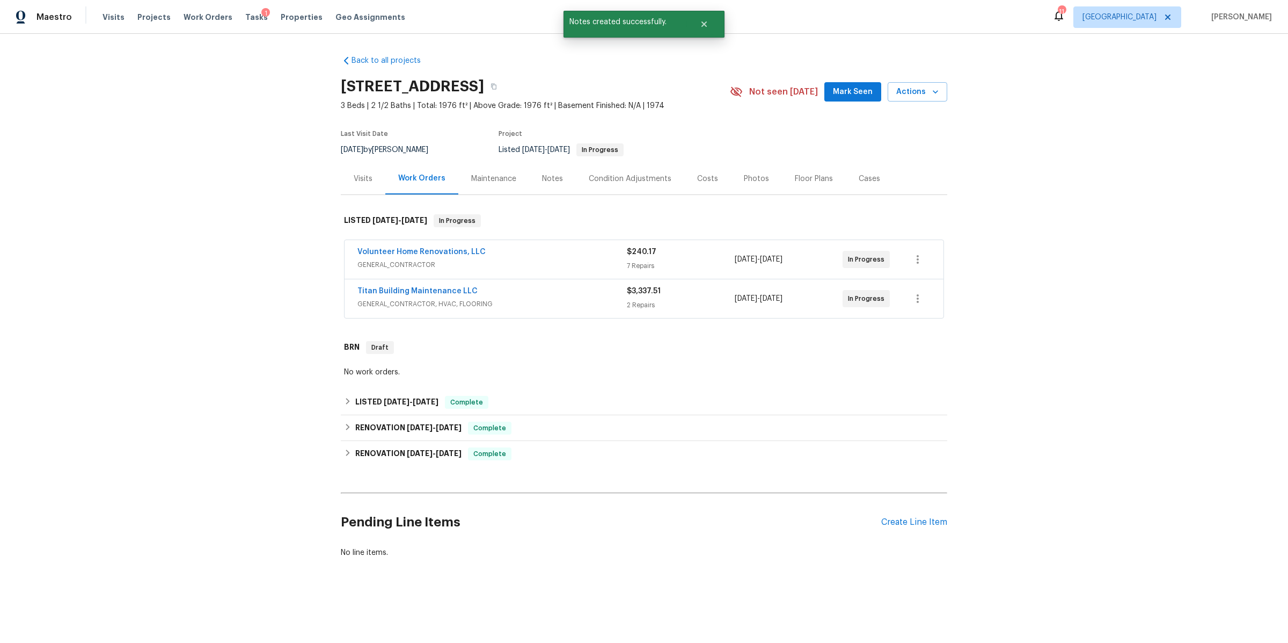
click at [557, 309] on span "GENERAL_CONTRACTOR, HVAC, FLOORING" at bounding box center [492, 303] width 269 height 11
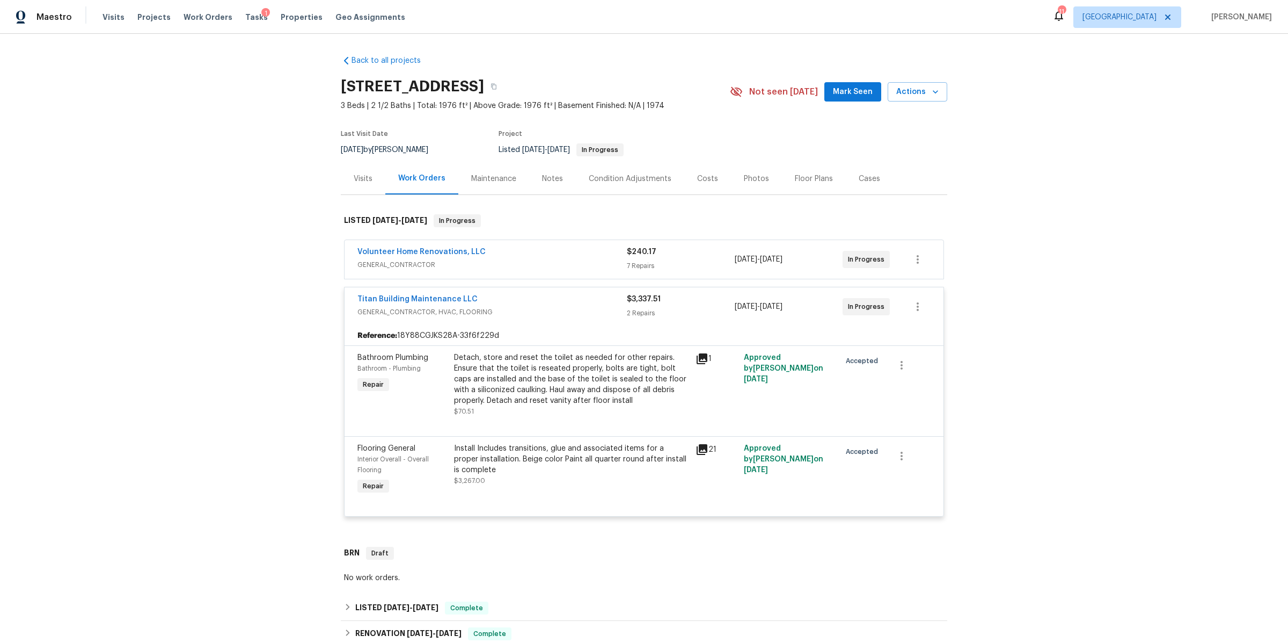
click at [572, 259] on div "Volunteer Home Renovations, LLC" at bounding box center [492, 252] width 269 height 13
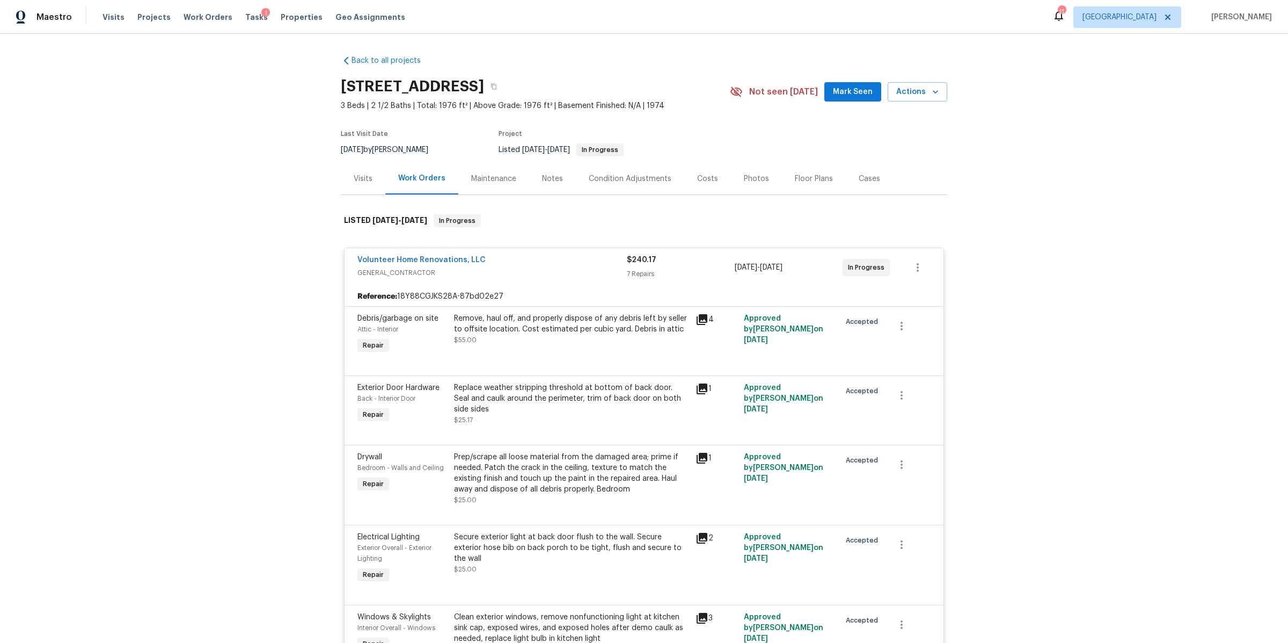
click at [555, 184] on div "Notes" at bounding box center [552, 178] width 21 height 11
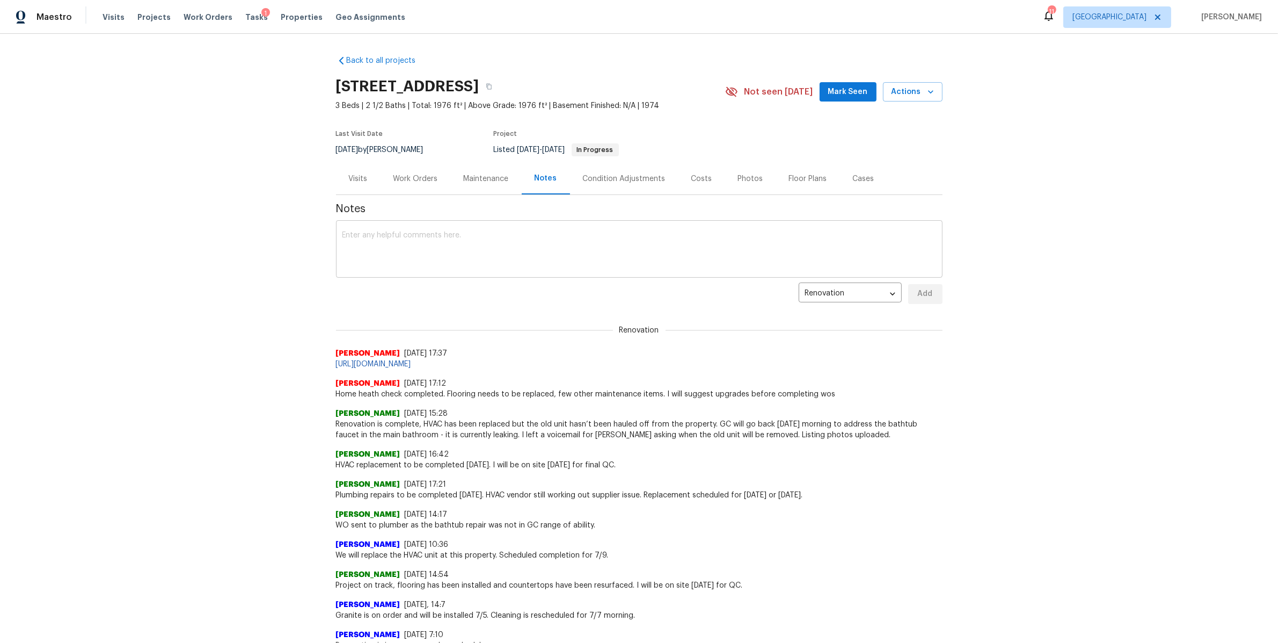
click at [495, 240] on div "x ​" at bounding box center [639, 250] width 607 height 55
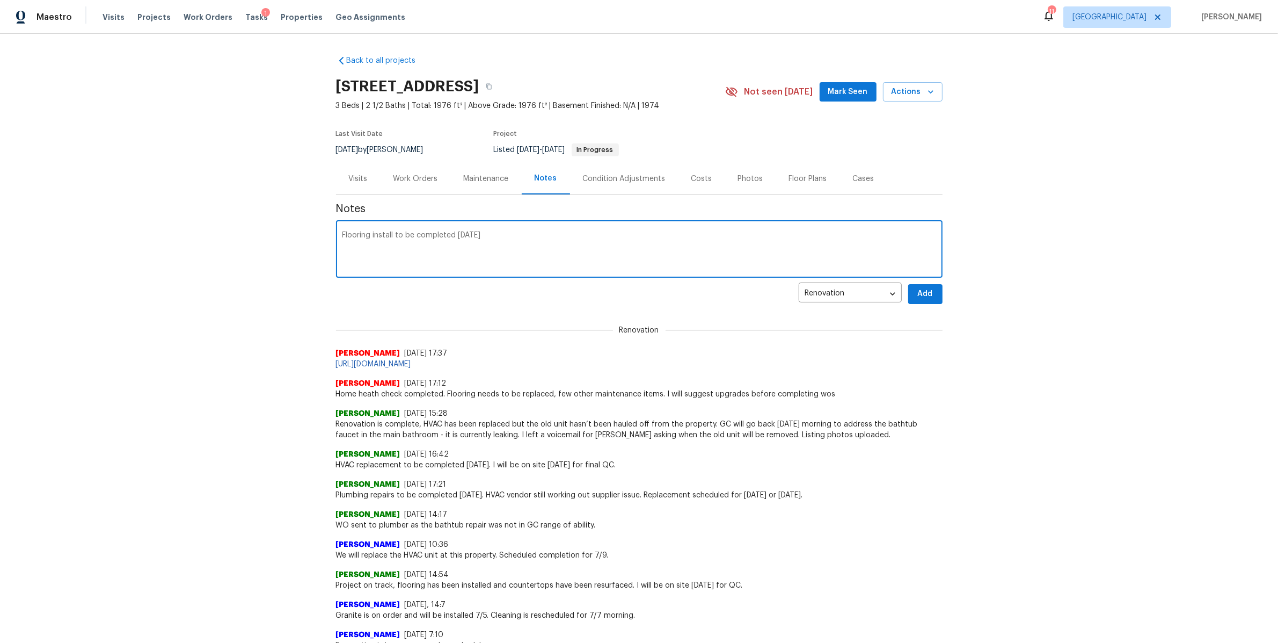
type textarea "Flooring install to be completed today"
click at [923, 298] on span "Add" at bounding box center [925, 293] width 17 height 13
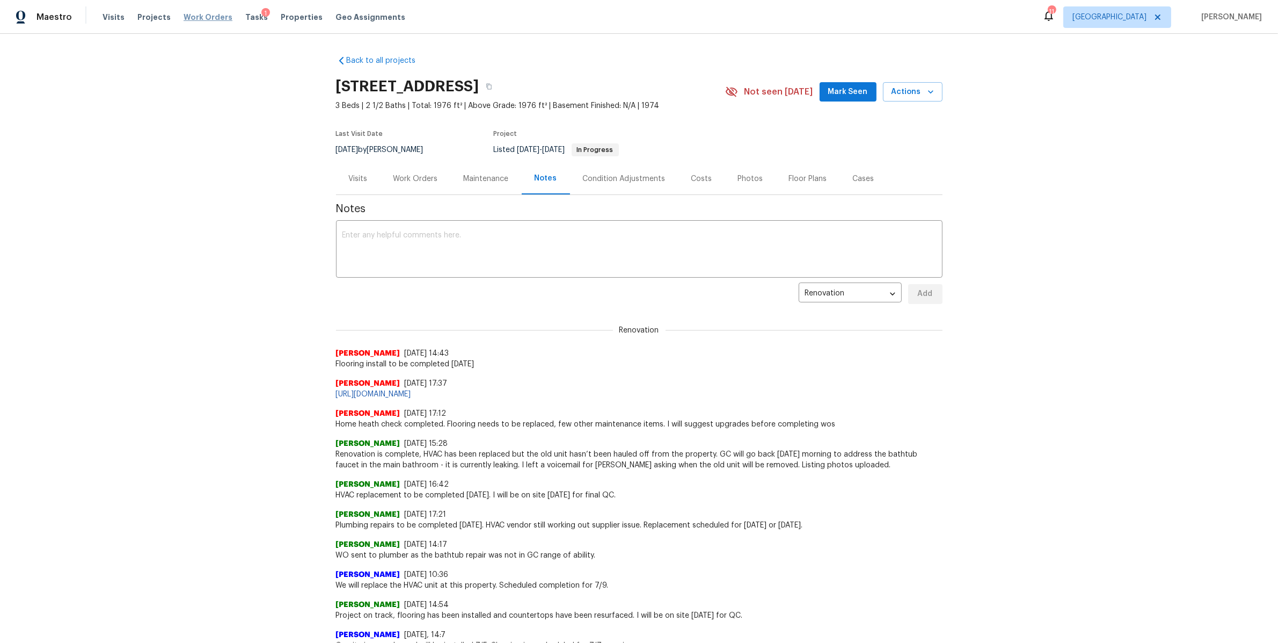
click at [196, 16] on span "Work Orders" at bounding box center [208, 17] width 49 height 11
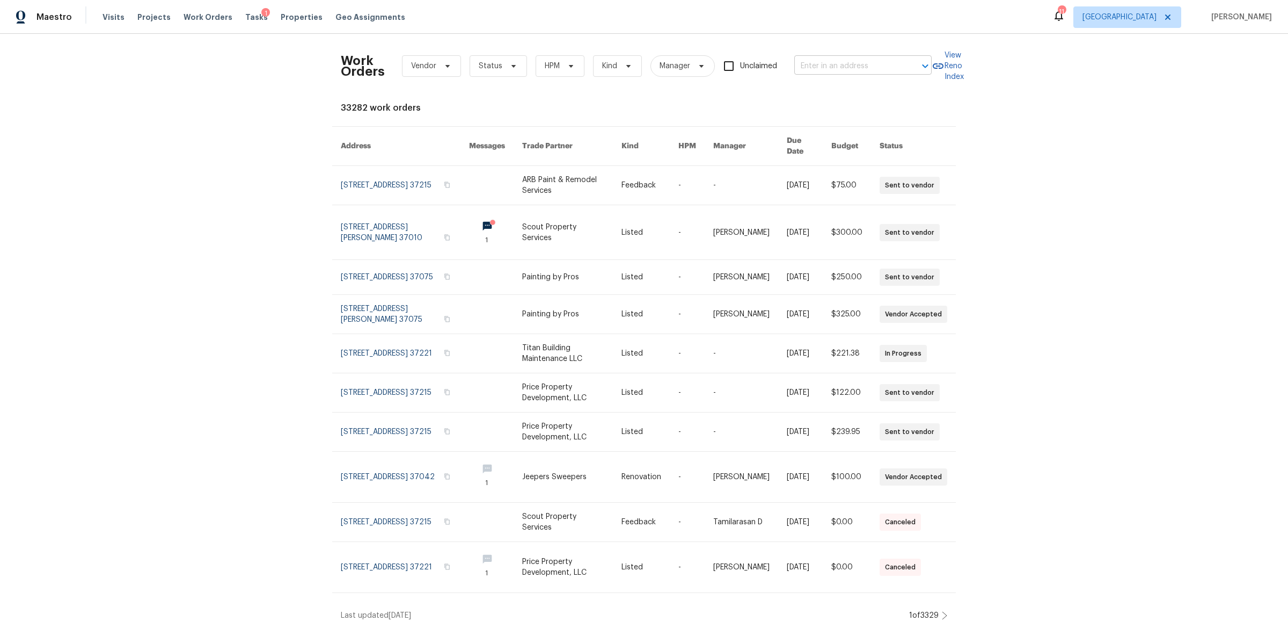
click at [821, 71] on input "text" at bounding box center [848, 66] width 107 height 17
type input "bristol"
click at [823, 134] on li "657 Bristol Creek Dr, Nashville, TN 37221" at bounding box center [859, 125] width 137 height 18
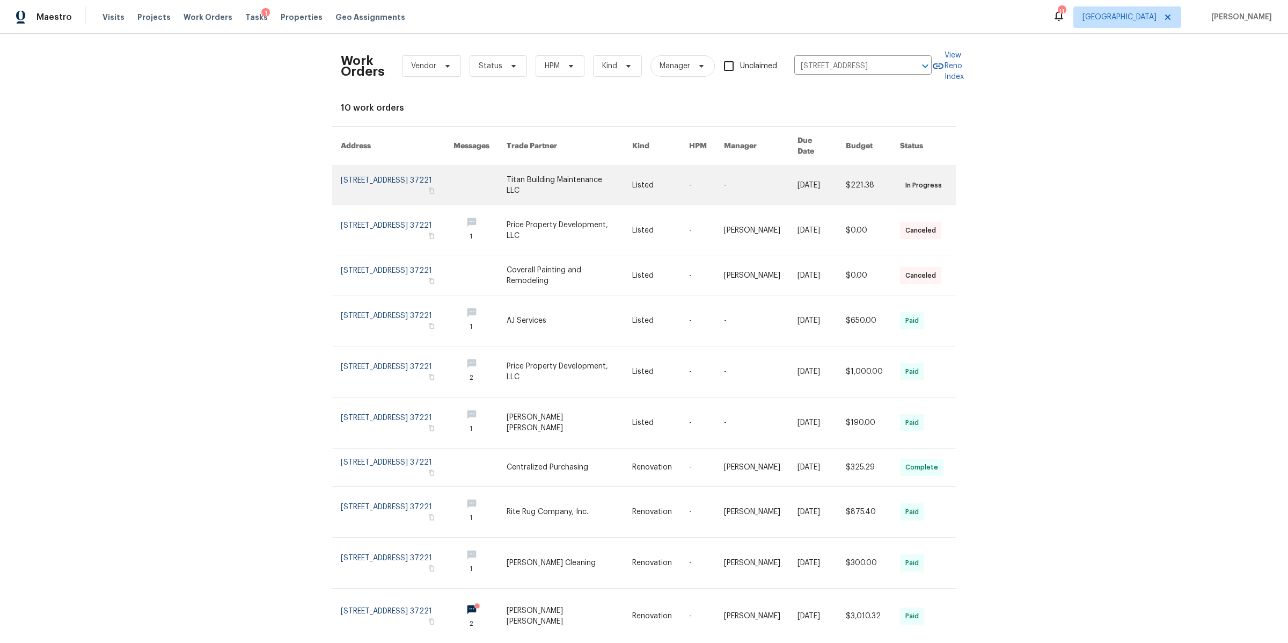
click at [419, 174] on link at bounding box center [397, 185] width 113 height 39
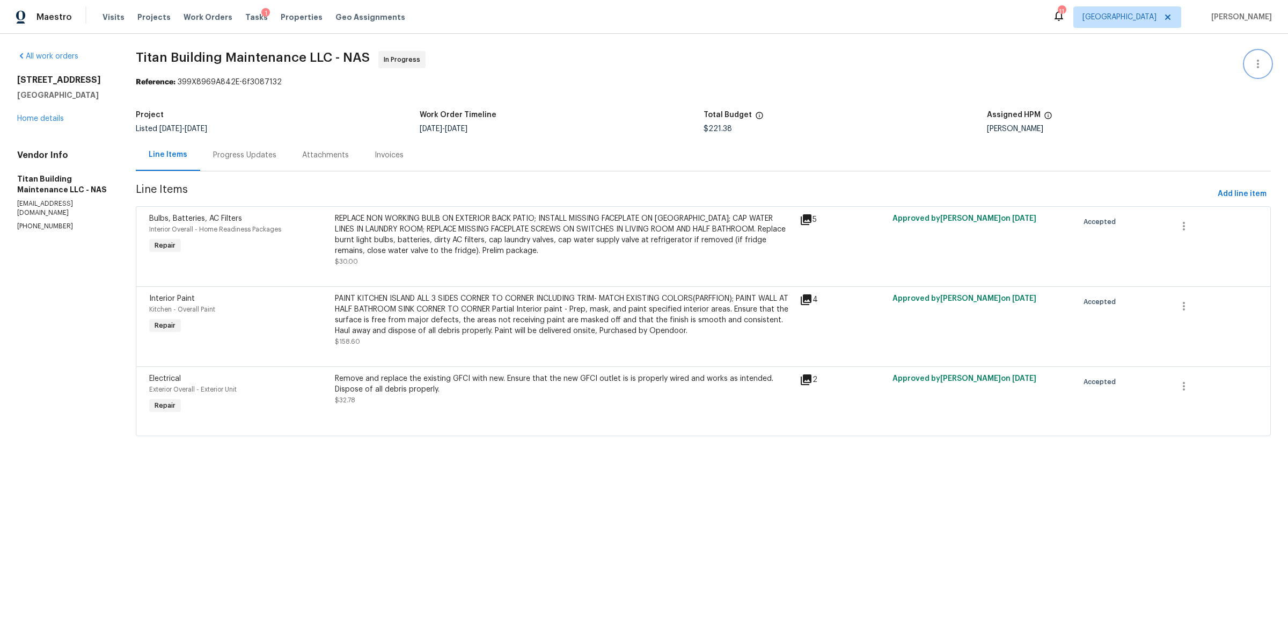
click at [1252, 57] on icon "button" at bounding box center [1258, 63] width 13 height 13
click at [1223, 94] on li "View In Trade Partner Portal" at bounding box center [1223, 100] width 116 height 18
click at [40, 116] on div at bounding box center [644, 321] width 1288 height 643
click at [35, 118] on link "Home details" at bounding box center [40, 119] width 47 height 8
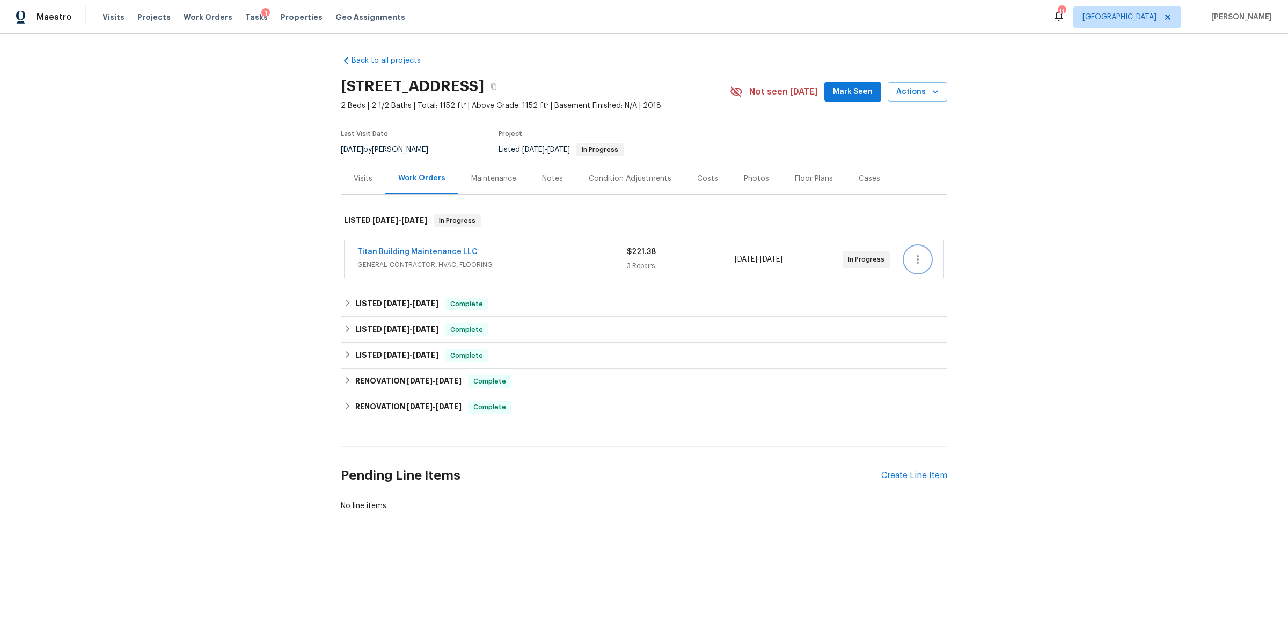
click at [920, 260] on button "button" at bounding box center [918, 259] width 26 height 26
click at [851, 289] on div at bounding box center [644, 321] width 1288 height 643
click at [510, 251] on div "Titan Building Maintenance LLC" at bounding box center [492, 252] width 269 height 13
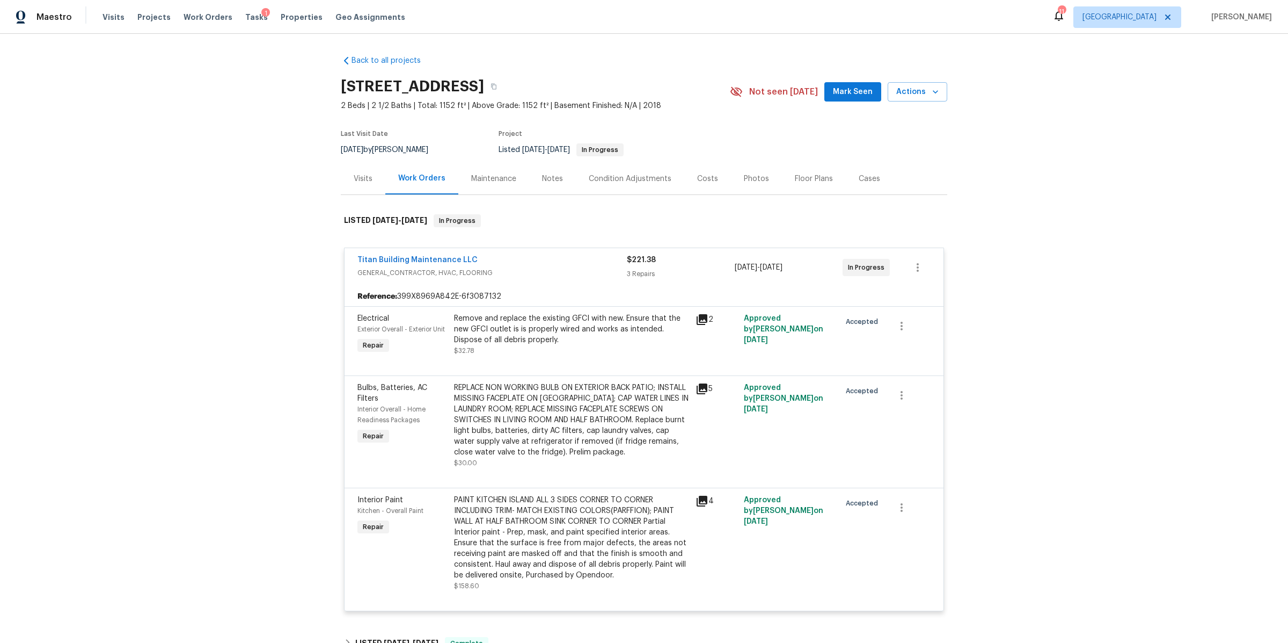
click at [509, 261] on div "Titan Building Maintenance LLC" at bounding box center [492, 260] width 269 height 13
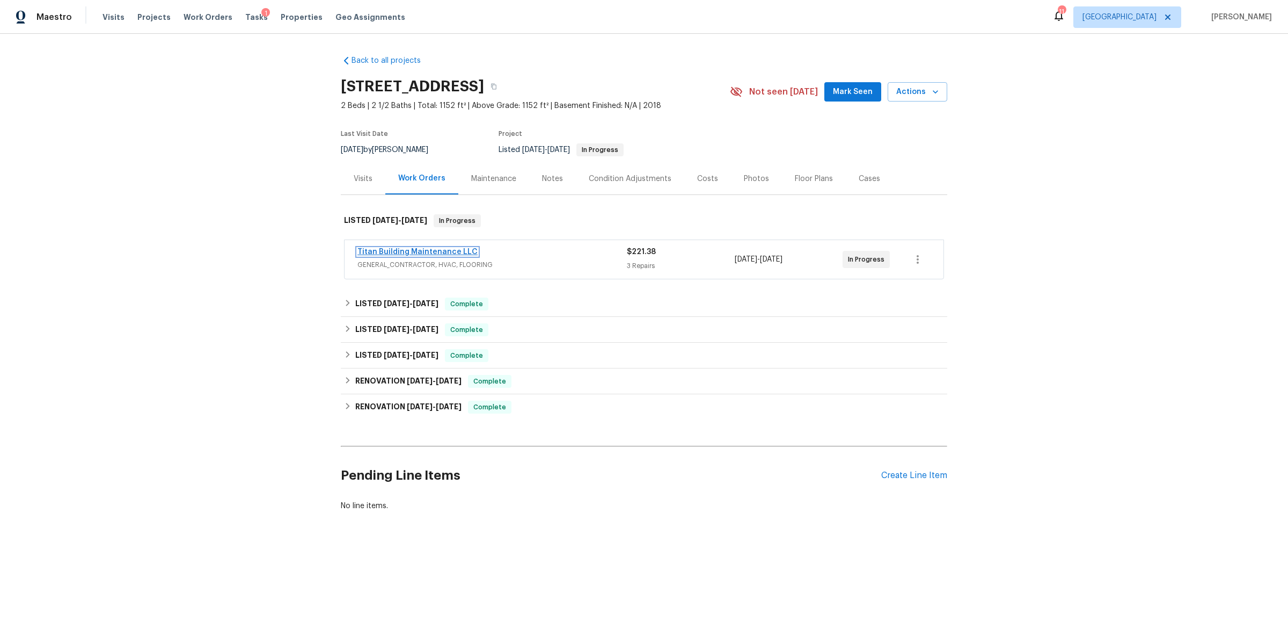
click at [446, 254] on link "Titan Building Maintenance LLC" at bounding box center [418, 252] width 120 height 8
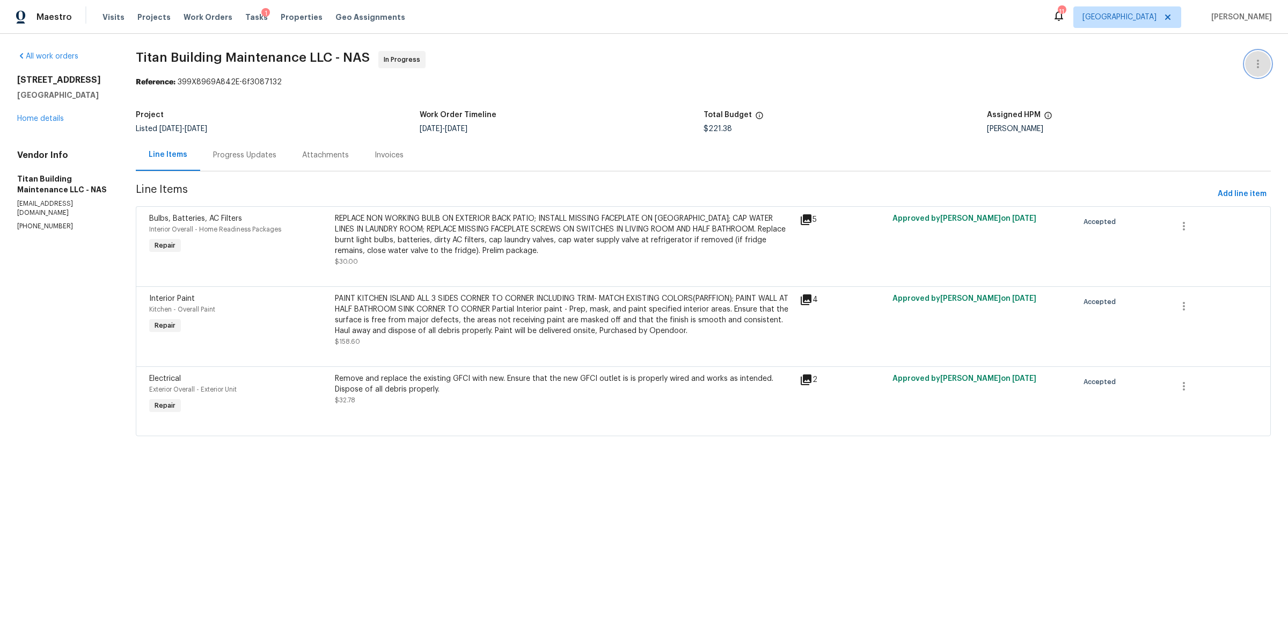
click at [1252, 64] on icon "button" at bounding box center [1258, 63] width 13 height 13
click at [1235, 65] on li "Edit" at bounding box center [1223, 64] width 116 height 18
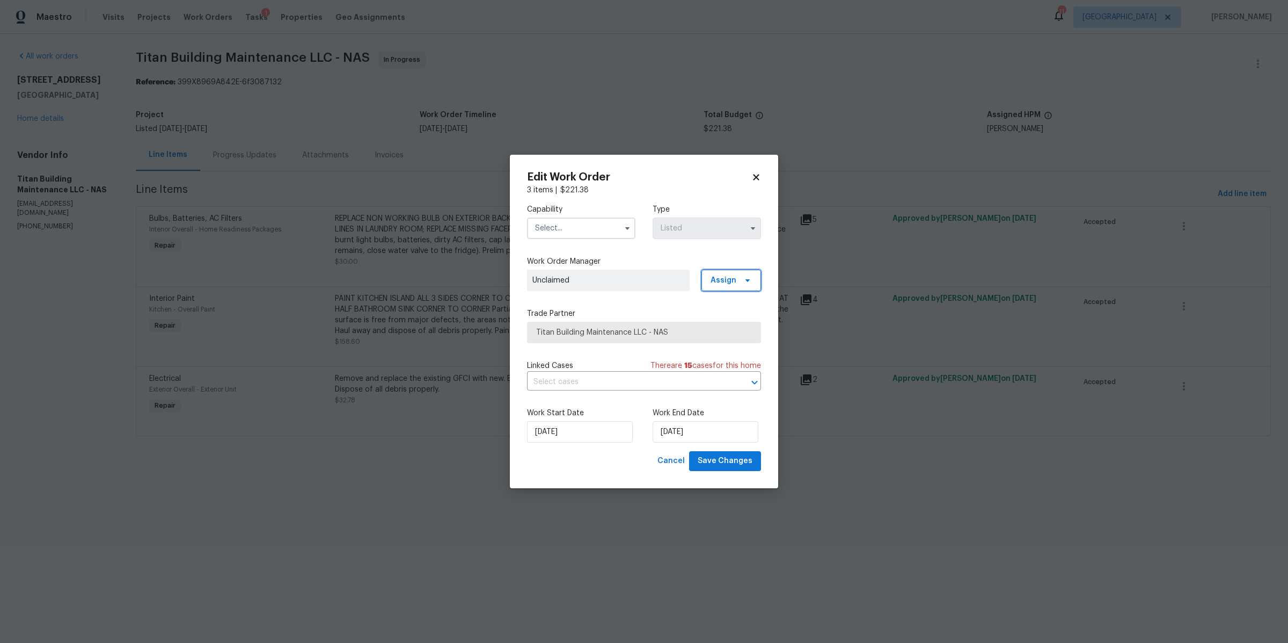
click at [729, 282] on span "Assign" at bounding box center [724, 280] width 26 height 11
click at [727, 339] on div "Assign to HPM" at bounding box center [735, 341] width 50 height 11
click at [664, 280] on span "[PERSON_NAME]" at bounding box center [609, 280] width 152 height 11
click at [745, 281] on icon at bounding box center [748, 280] width 9 height 9
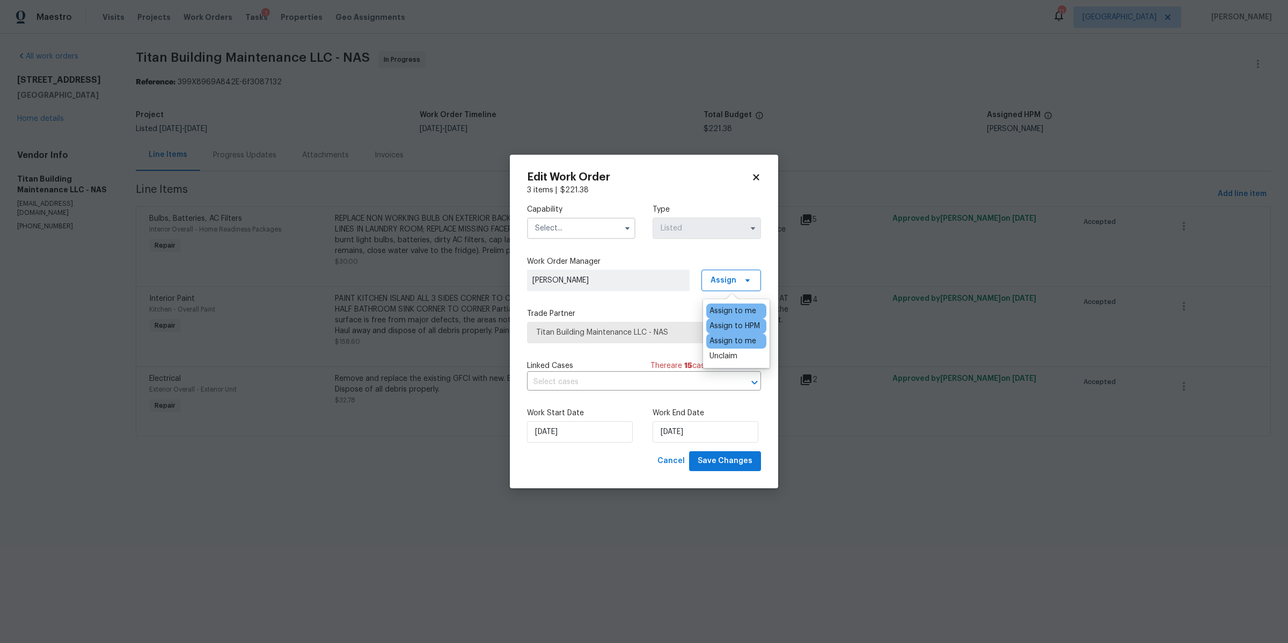
click at [731, 336] on div "Assign to me" at bounding box center [733, 341] width 47 height 11
click at [731, 323] on div "Assign to HPM" at bounding box center [735, 325] width 50 height 11
click at [732, 311] on div "Assign to me" at bounding box center [733, 310] width 47 height 11
click at [732, 351] on div "Unclaim" at bounding box center [724, 356] width 28 height 11
click at [657, 280] on span "Unclaimed" at bounding box center [609, 280] width 152 height 11
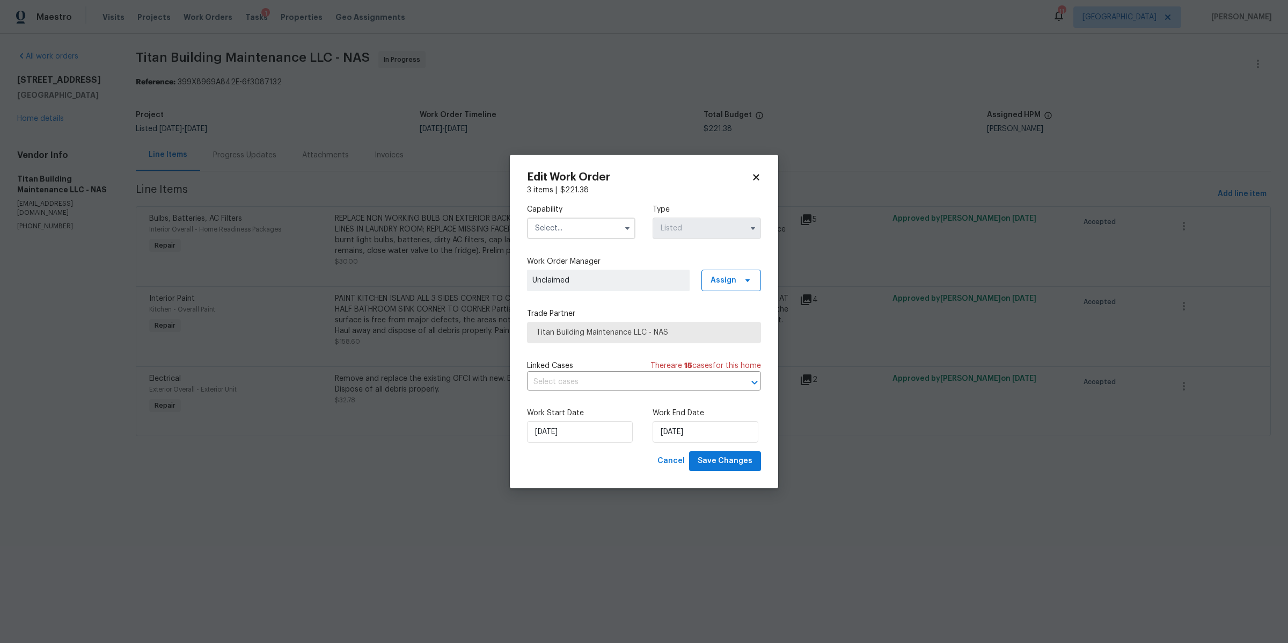
click at [657, 280] on span "Unclaimed" at bounding box center [609, 280] width 152 height 11
click at [565, 275] on span "Unclaimed" at bounding box center [609, 280] width 152 height 11
click at [754, 280] on span "Assign" at bounding box center [732, 279] width 60 height 21
click at [730, 305] on div "Assign to HPM" at bounding box center [735, 310] width 50 height 11
click at [728, 323] on div "Unclaim" at bounding box center [724, 325] width 28 height 11
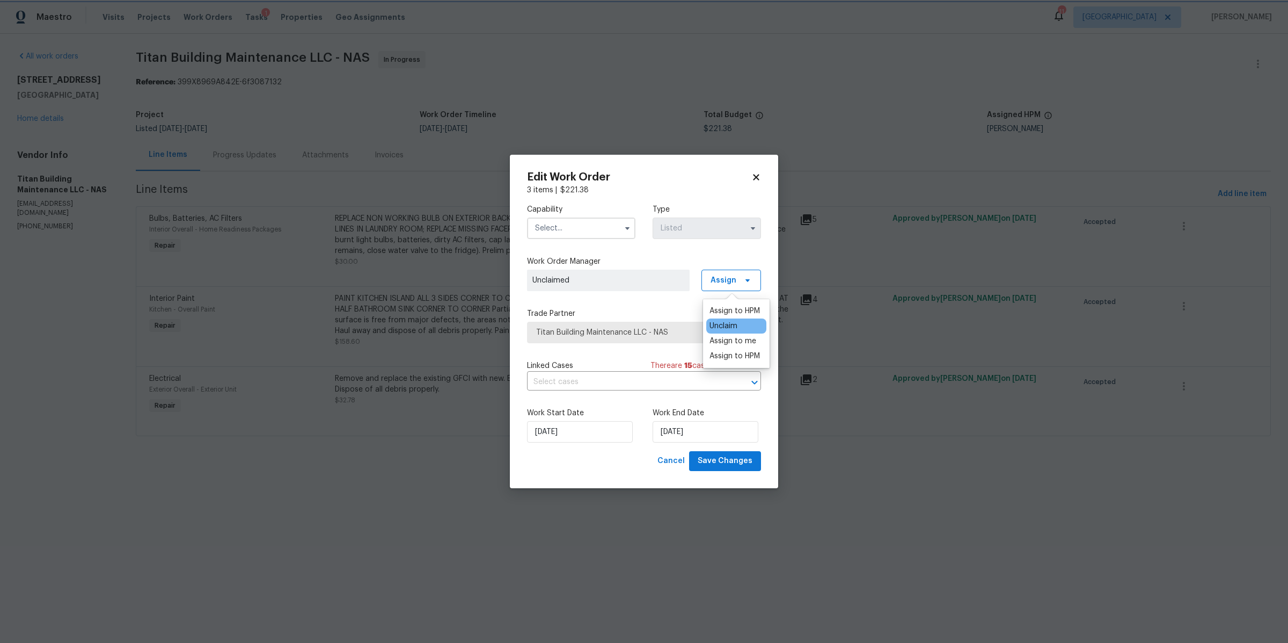
click at [628, 292] on div "Capability Type Listed Work Order Manager Unclaimed Assign Trade Partner Titan …" at bounding box center [644, 323] width 234 height 256
click at [878, 116] on body "Maestro Visits Projects Work Orders Tasks 1 Properties Geo Assignments 11 Nashv…" at bounding box center [644, 233] width 1288 height 466
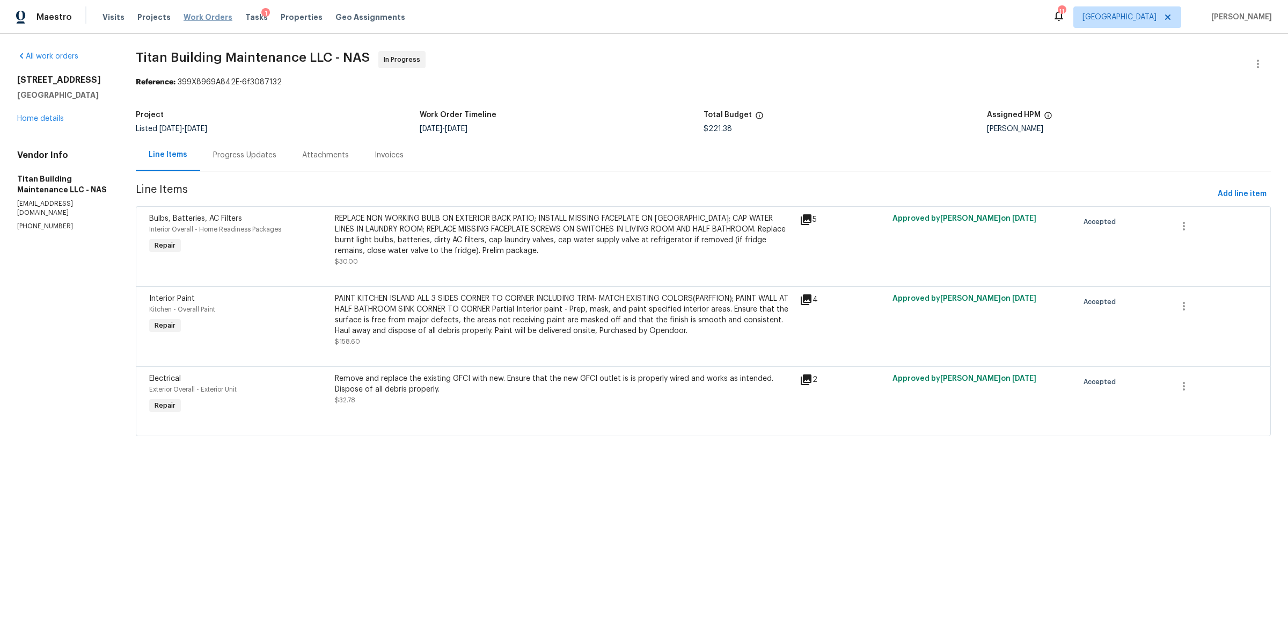
click at [207, 13] on span "Work Orders" at bounding box center [208, 17] width 49 height 11
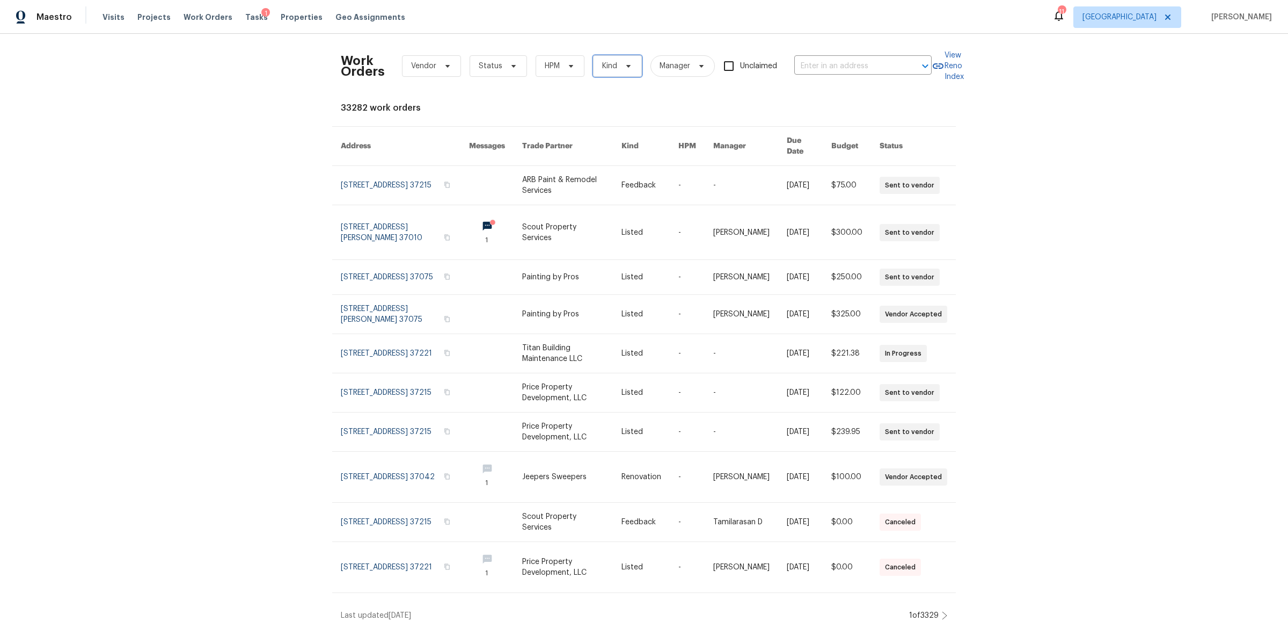
click at [614, 65] on span "Kind" at bounding box center [617, 65] width 49 height 21
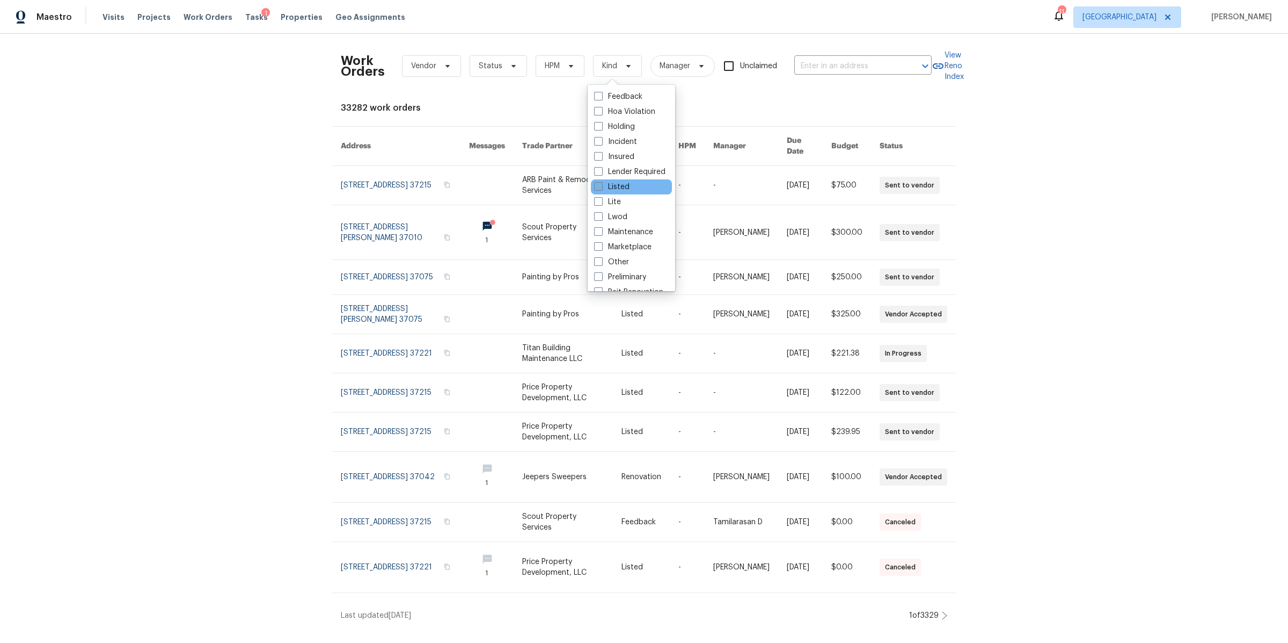
click at [619, 188] on label "Listed" at bounding box center [611, 186] width 35 height 11
click at [601, 188] on input "Listed" at bounding box center [597, 184] width 7 height 7
checkbox input "true"
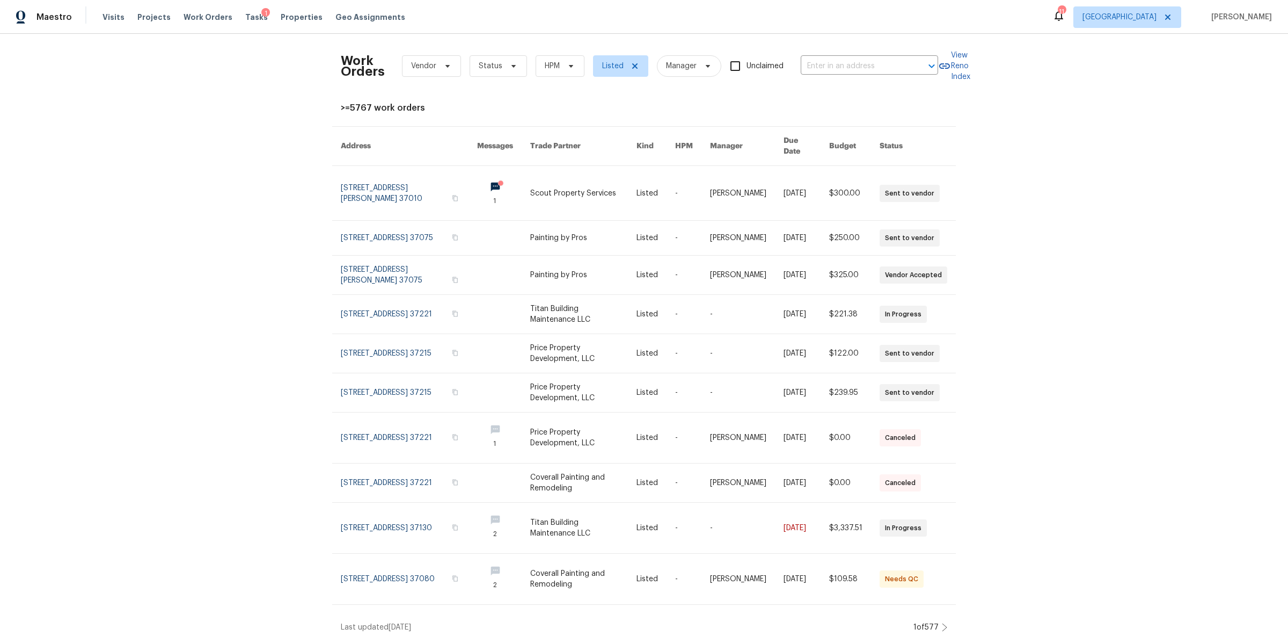
click at [943, 626] on div "Work Orders Vendor Status HPM Listed Manager Unclaimed ​ View Reno Index >=5767…" at bounding box center [644, 337] width 1288 height 607
click at [943, 623] on icon at bounding box center [945, 627] width 4 height 8
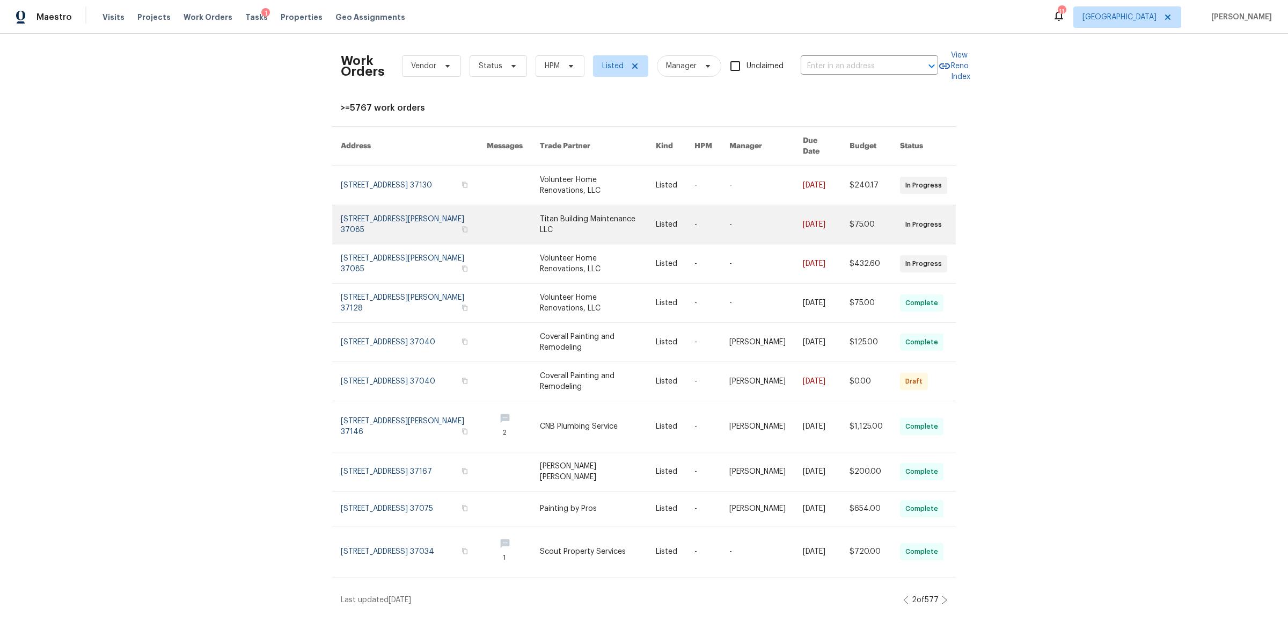
click at [398, 210] on link at bounding box center [414, 224] width 146 height 39
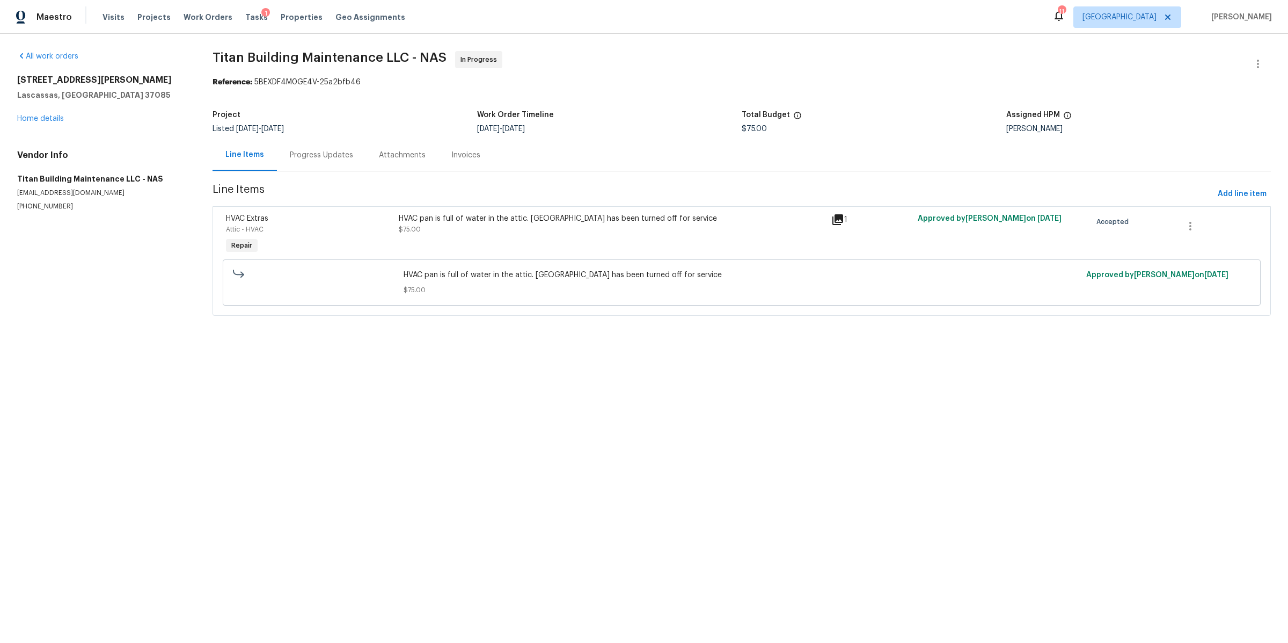
click at [321, 154] on div "Progress Updates" at bounding box center [321, 155] width 63 height 11
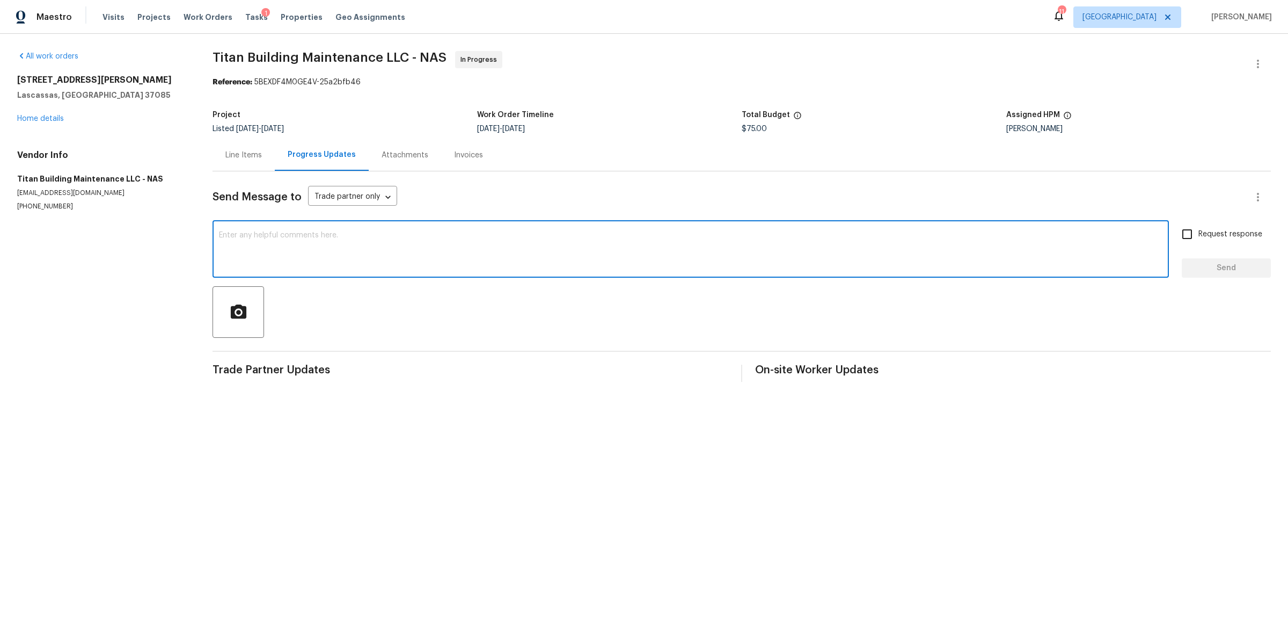
click at [374, 239] on textarea at bounding box center [691, 250] width 944 height 38
type textarea "Hello, just checking in here"
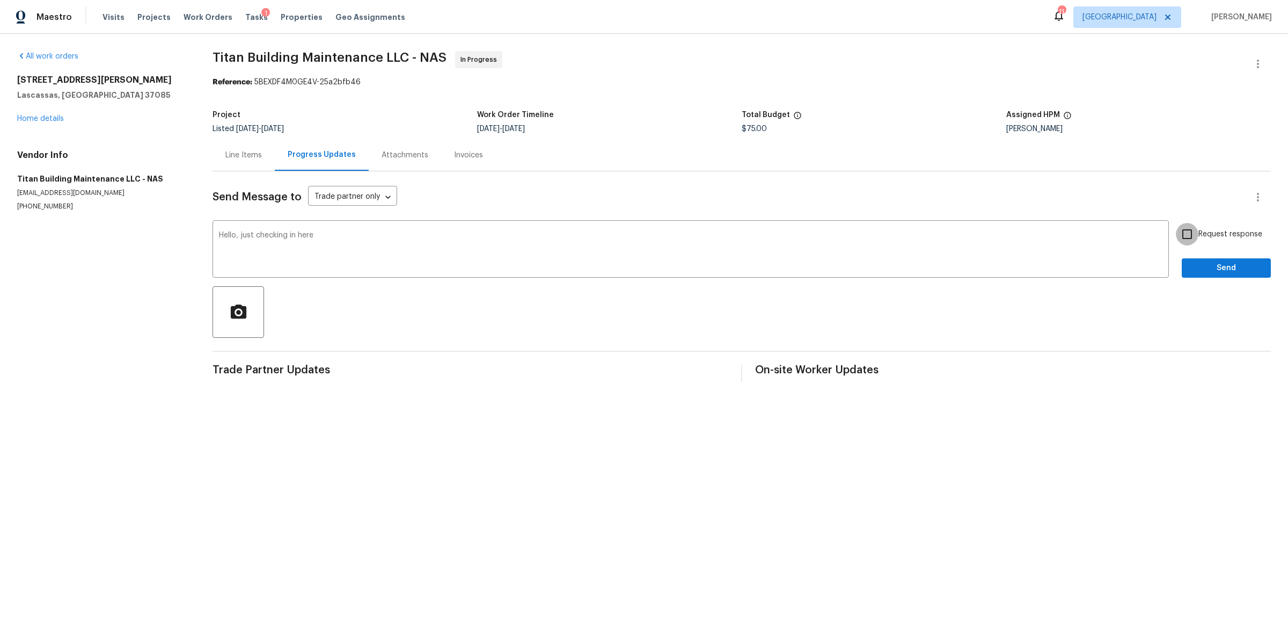
click at [1184, 235] on input "Request response" at bounding box center [1187, 234] width 23 height 23
checkbox input "true"
click at [1191, 267] on span "Send" at bounding box center [1227, 267] width 72 height 13
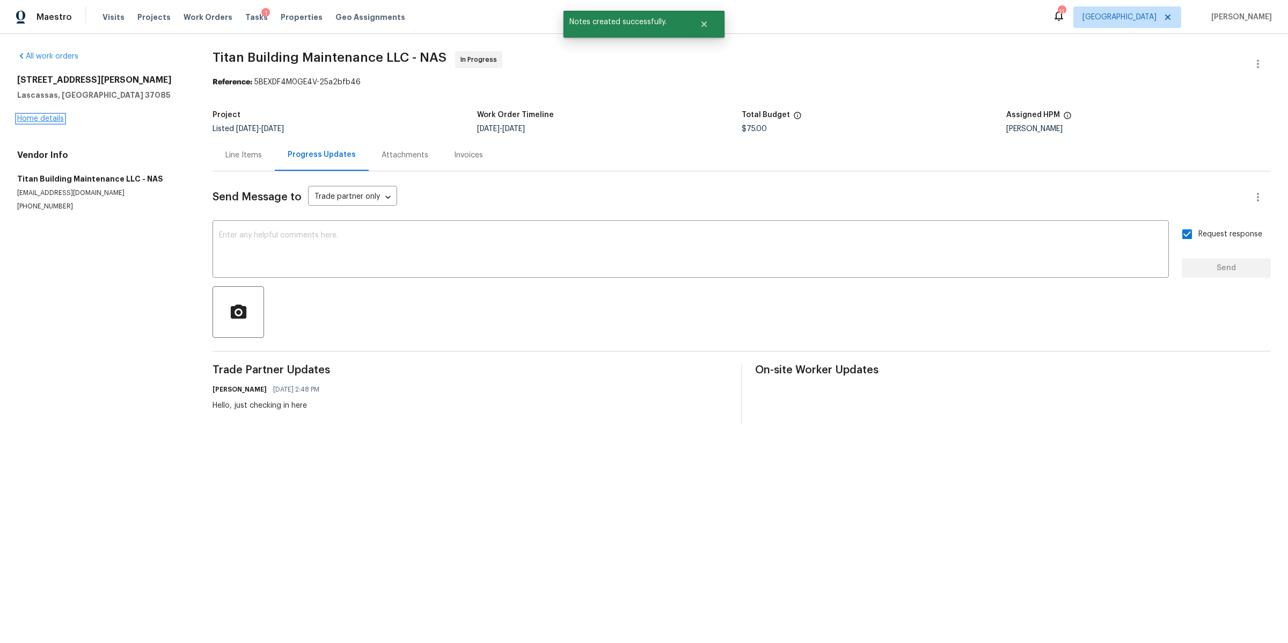
click at [47, 119] on link "Home details" at bounding box center [40, 119] width 47 height 8
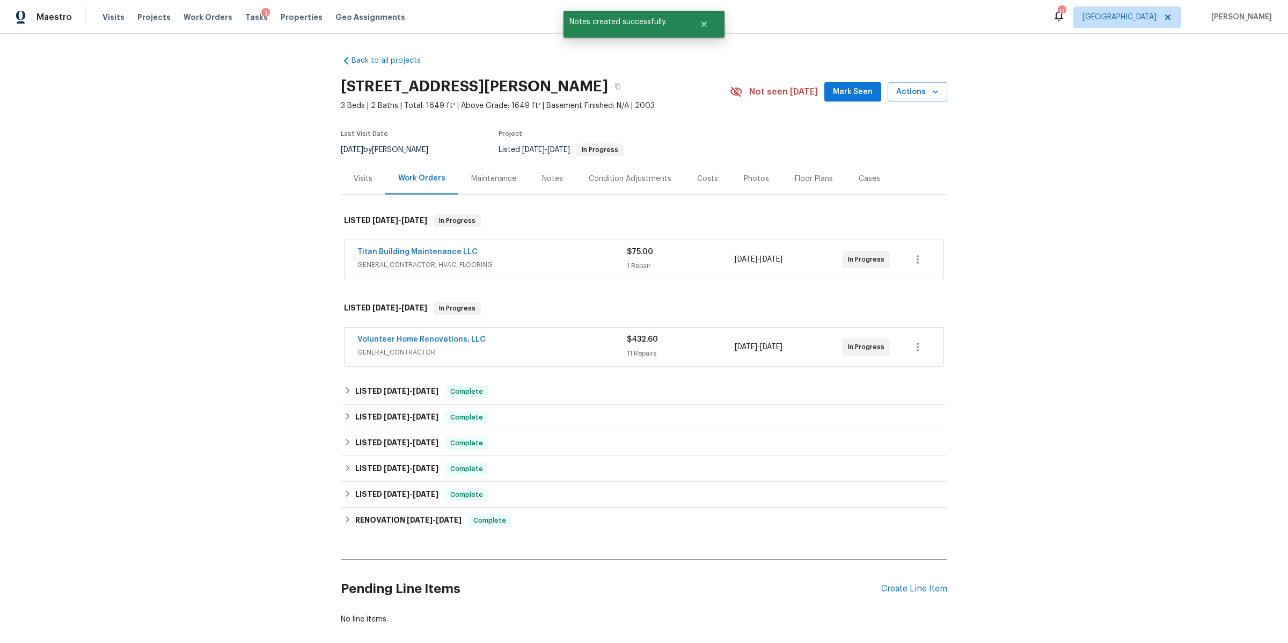
click at [548, 179] on div "Notes" at bounding box center [552, 178] width 21 height 11
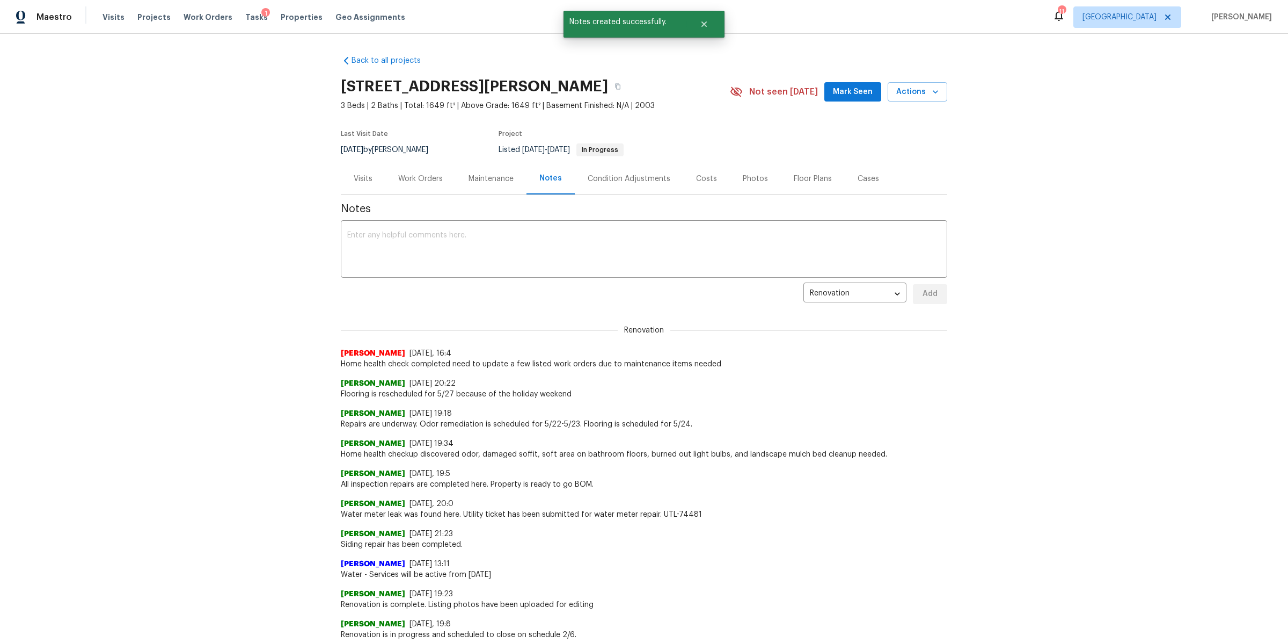
click at [405, 170] on div "Work Orders" at bounding box center [420, 179] width 70 height 32
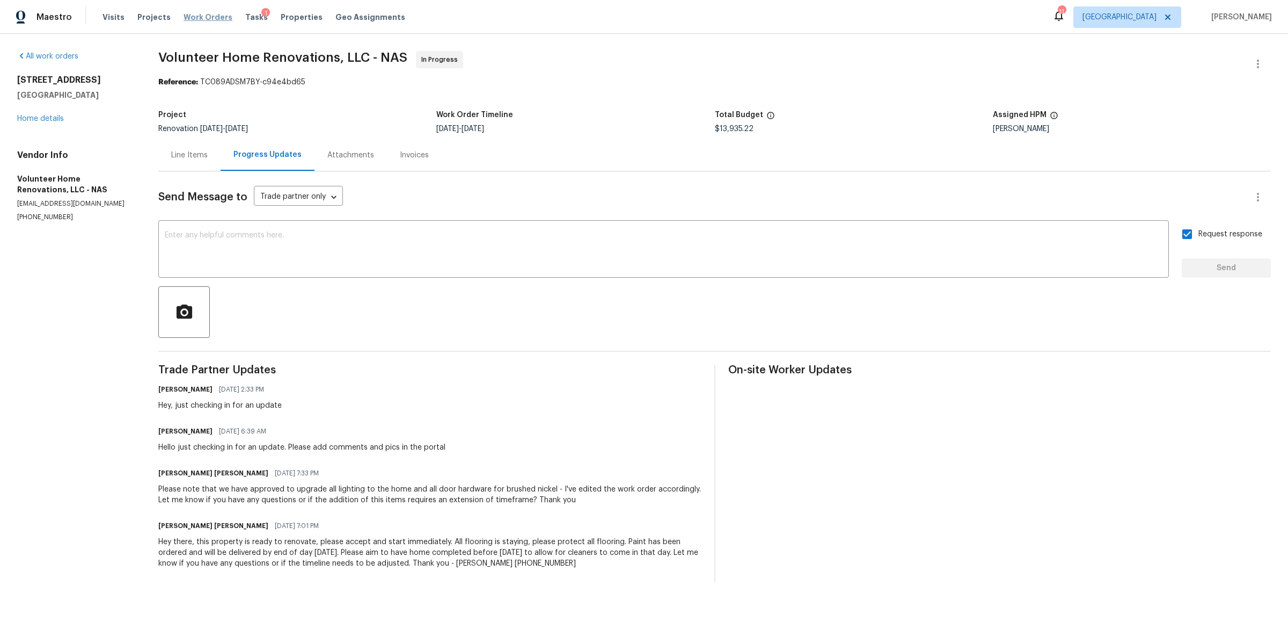
click at [205, 17] on span "Work Orders" at bounding box center [208, 17] width 49 height 11
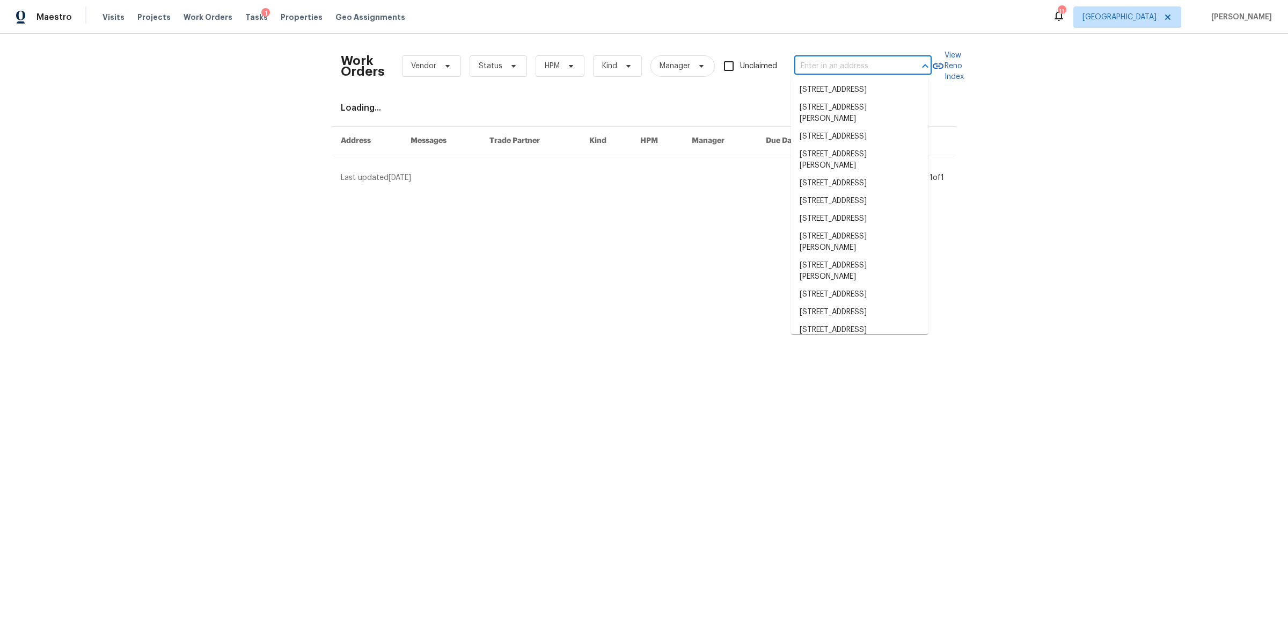
click at [855, 64] on input "text" at bounding box center [848, 66] width 107 height 17
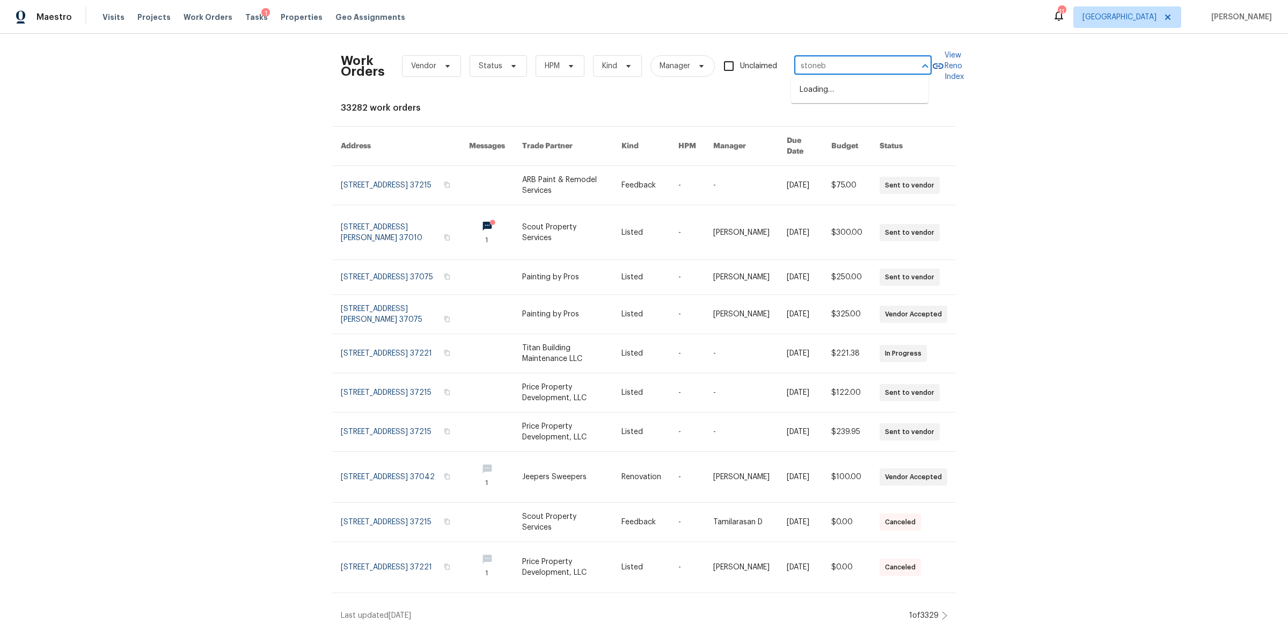
type input "stonebr"
click at [823, 152] on li "[STREET_ADDRESS]" at bounding box center [859, 143] width 137 height 18
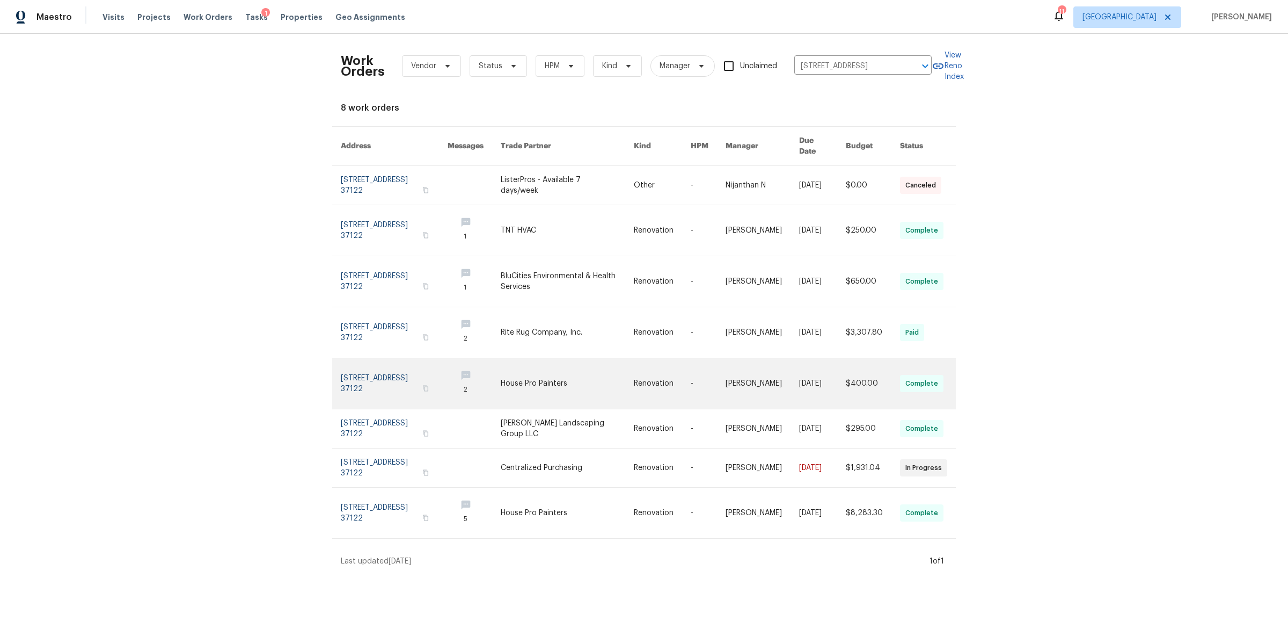
click at [378, 370] on link at bounding box center [394, 383] width 107 height 50
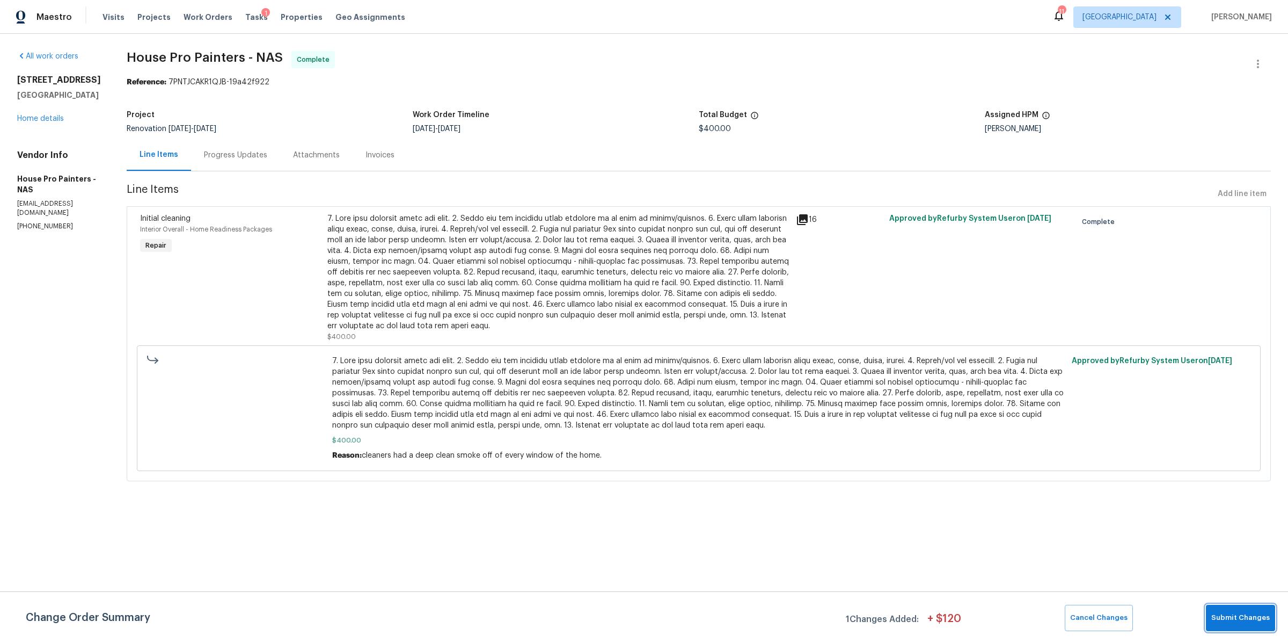
click at [1241, 625] on button "Submit Changes" at bounding box center [1240, 617] width 69 height 26
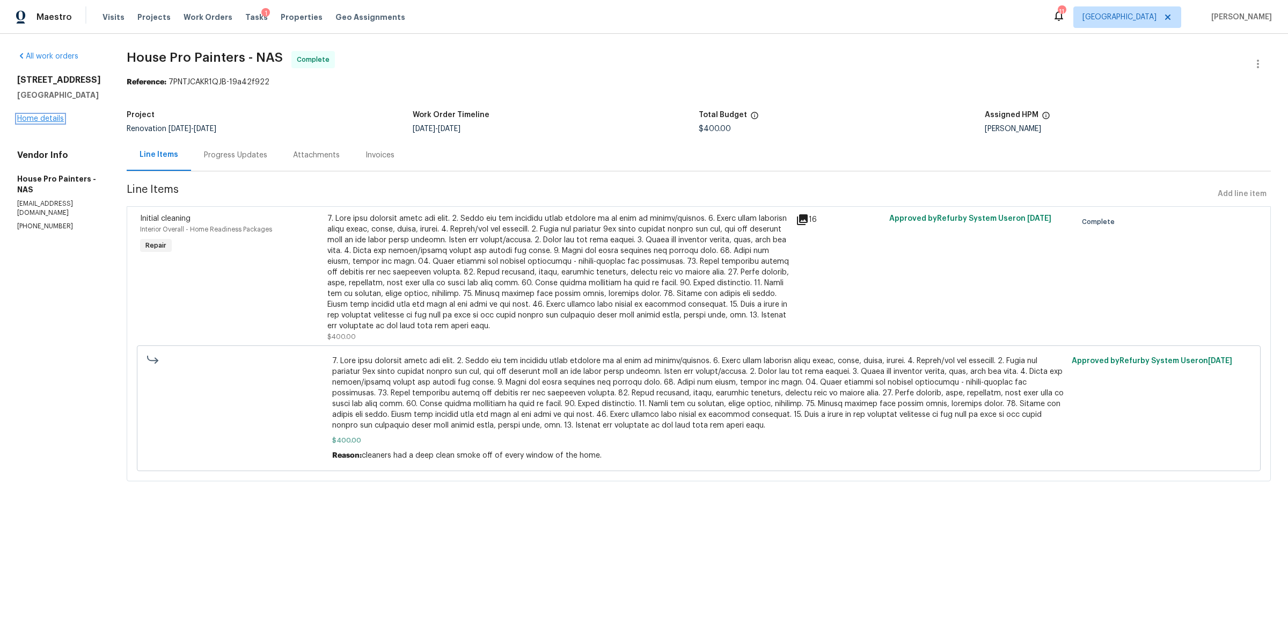
click at [49, 117] on link "Home details" at bounding box center [40, 119] width 47 height 8
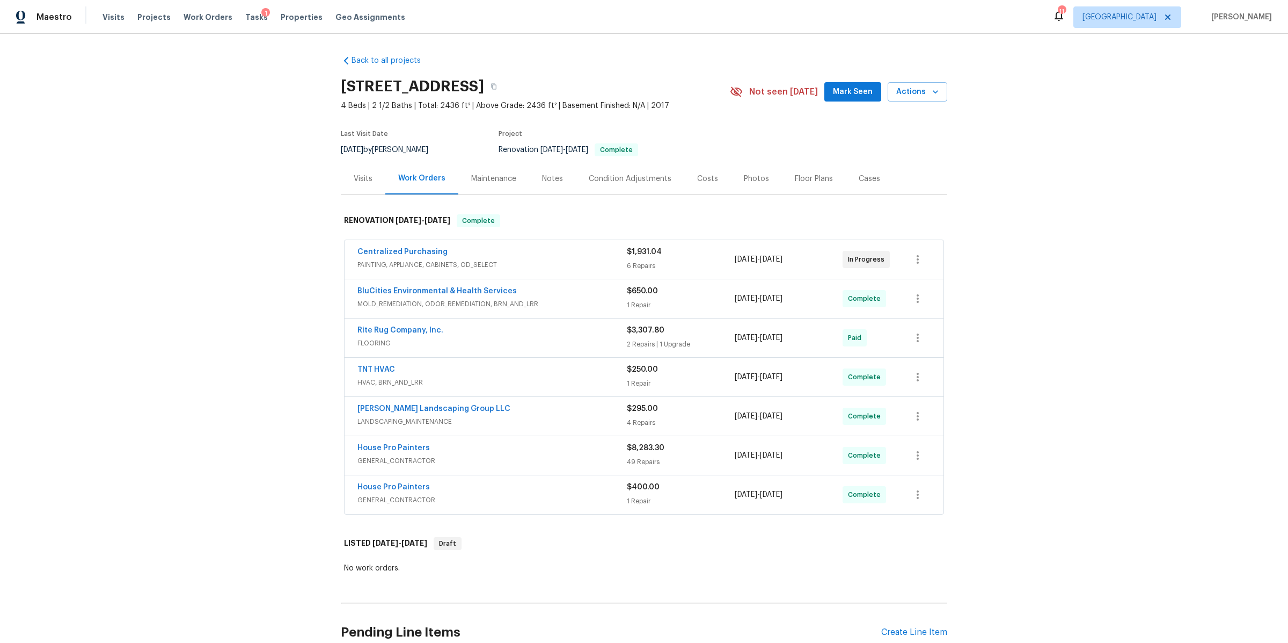
click at [506, 496] on span "GENERAL_CONTRACTOR" at bounding box center [492, 499] width 269 height 11
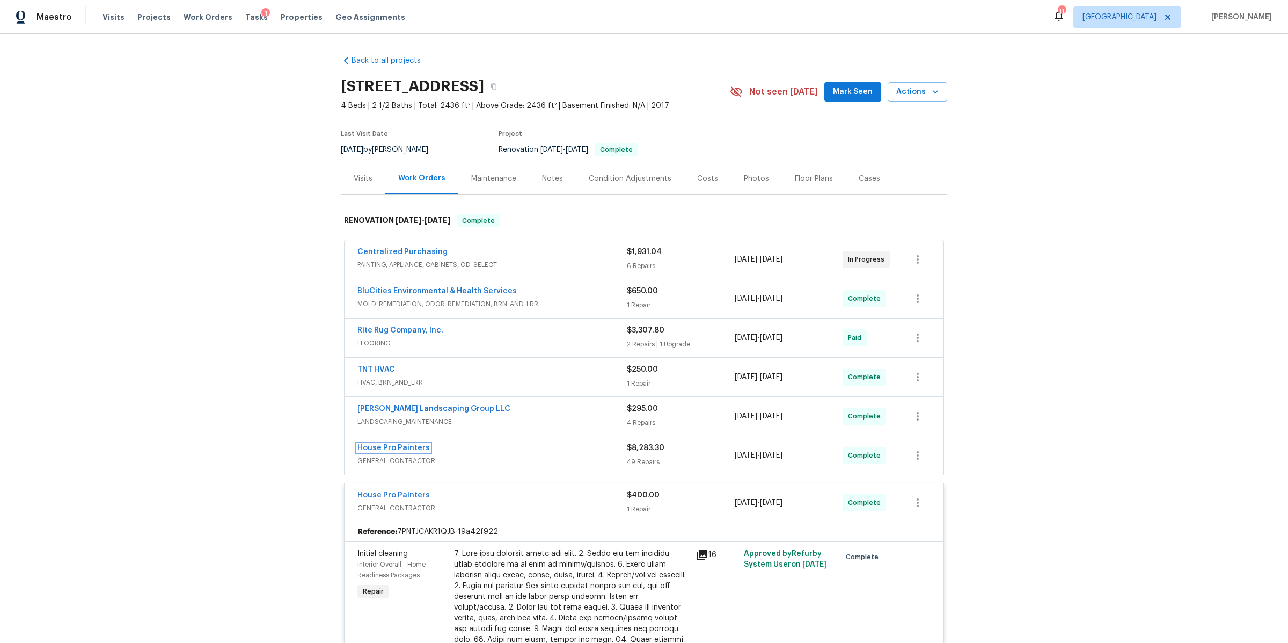
click at [414, 449] on link "House Pro Painters" at bounding box center [394, 448] width 72 height 8
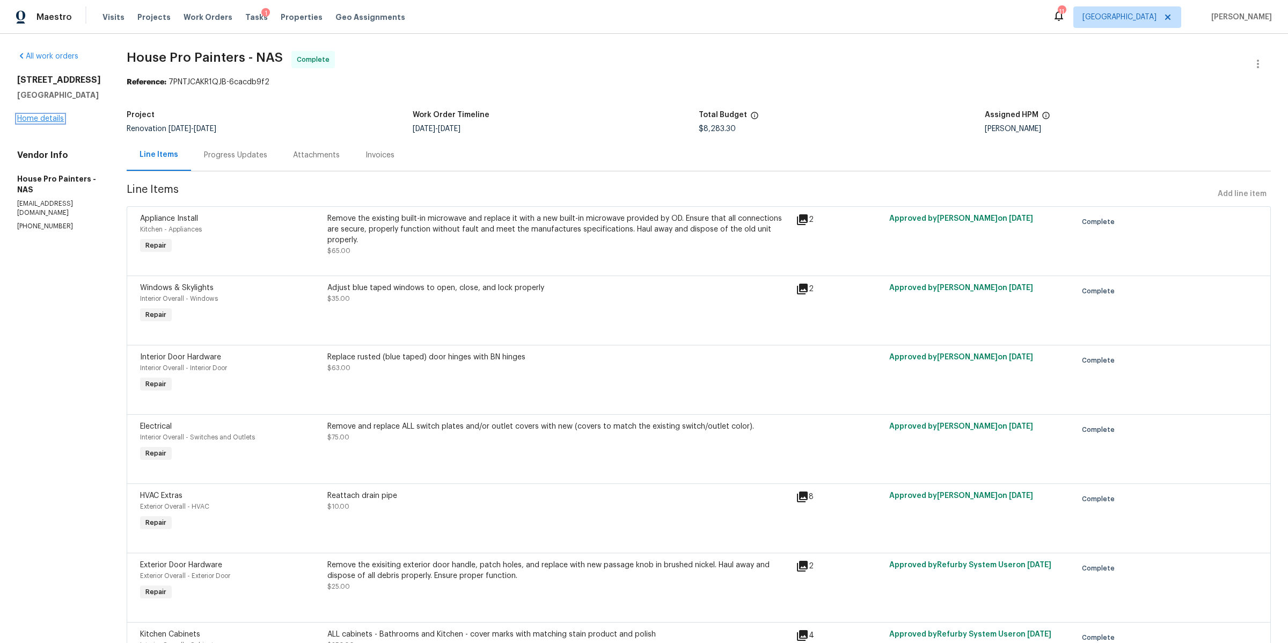
click at [34, 120] on link "Home details" at bounding box center [40, 119] width 47 height 8
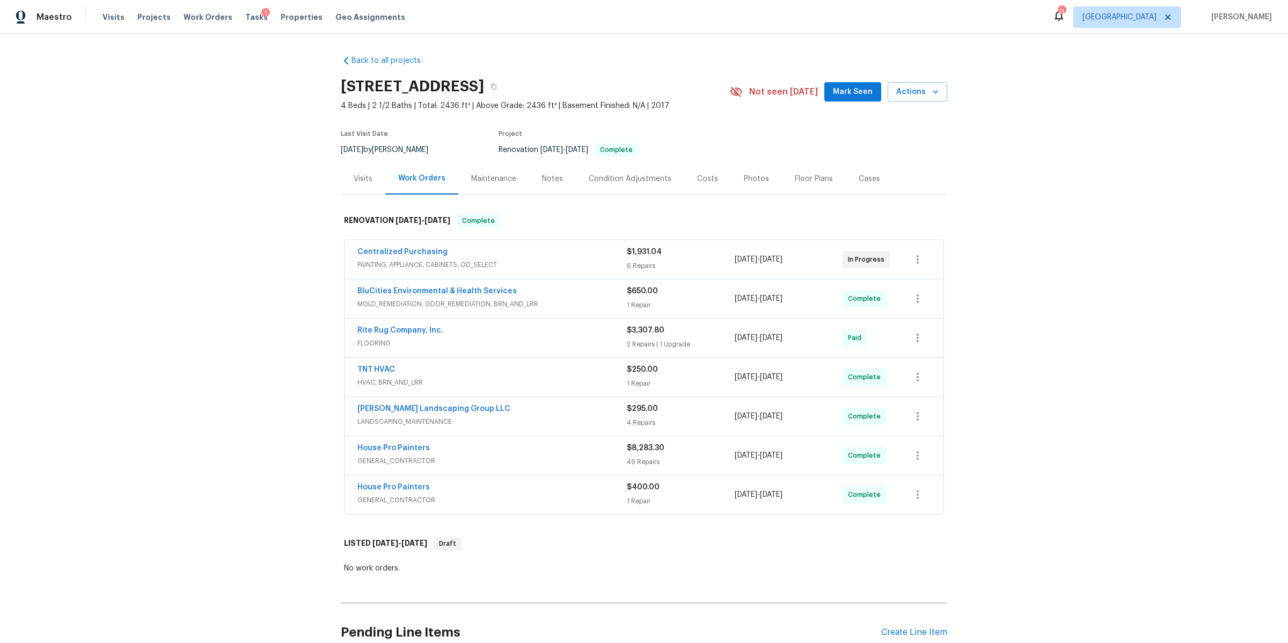
click at [359, 185] on div "Visits" at bounding box center [363, 179] width 45 height 32
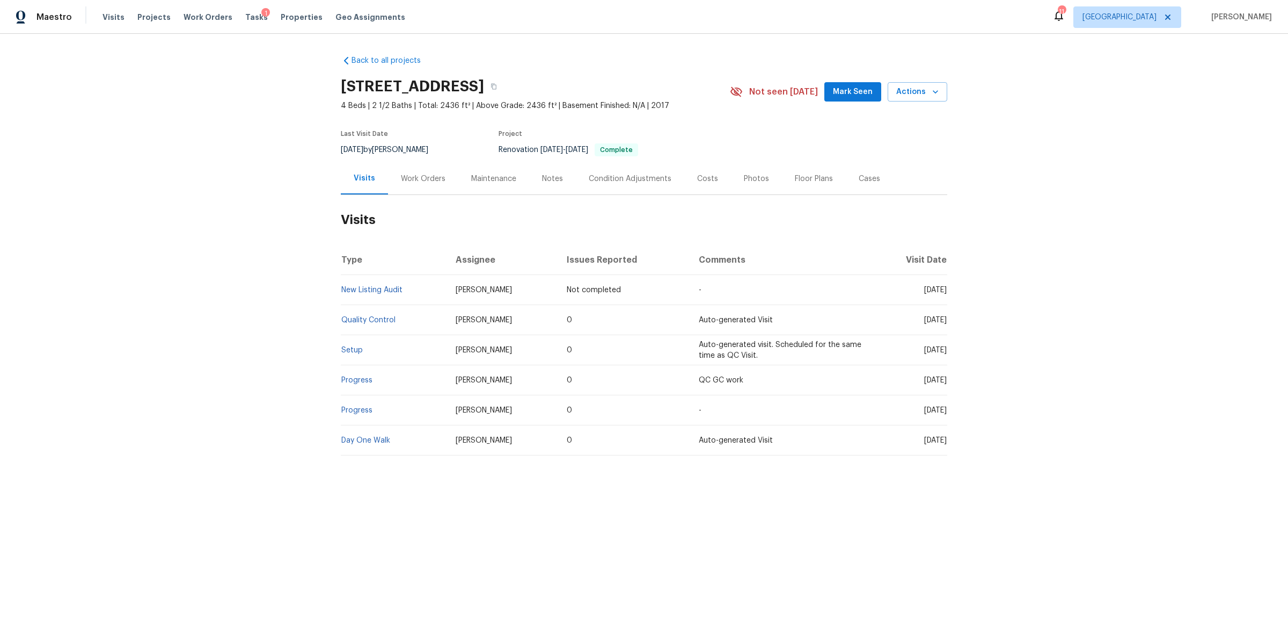
click at [701, 177] on div "Costs" at bounding box center [707, 178] width 21 height 11
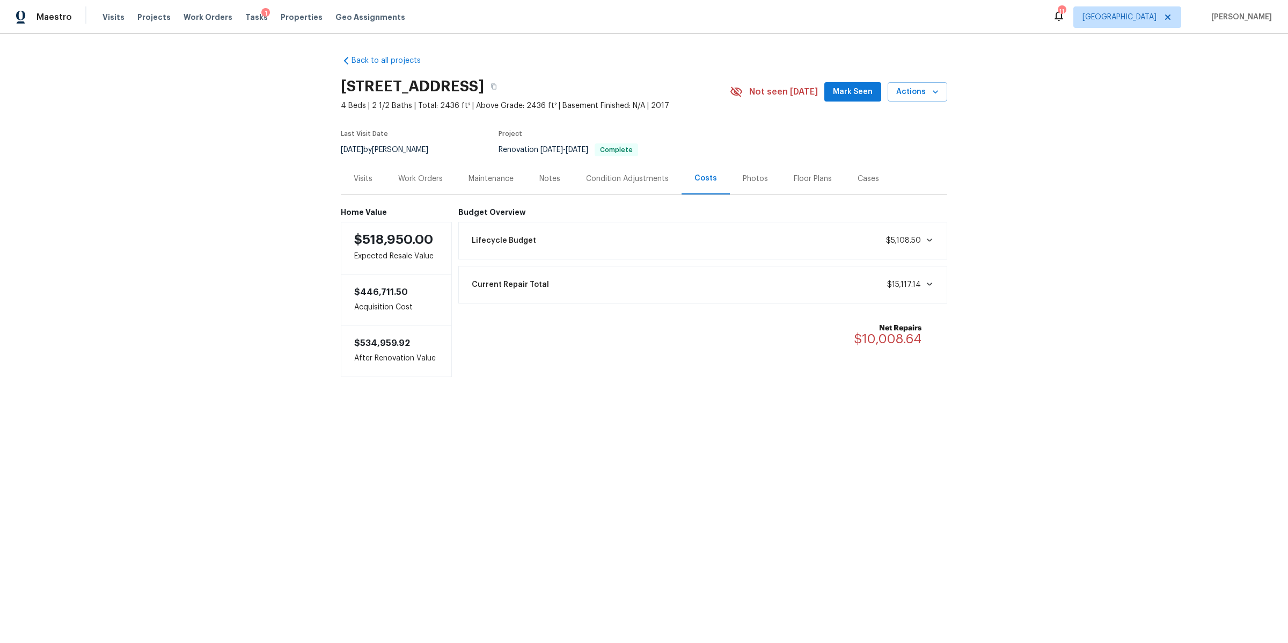
click at [407, 183] on div "Work Orders" at bounding box center [420, 178] width 45 height 11
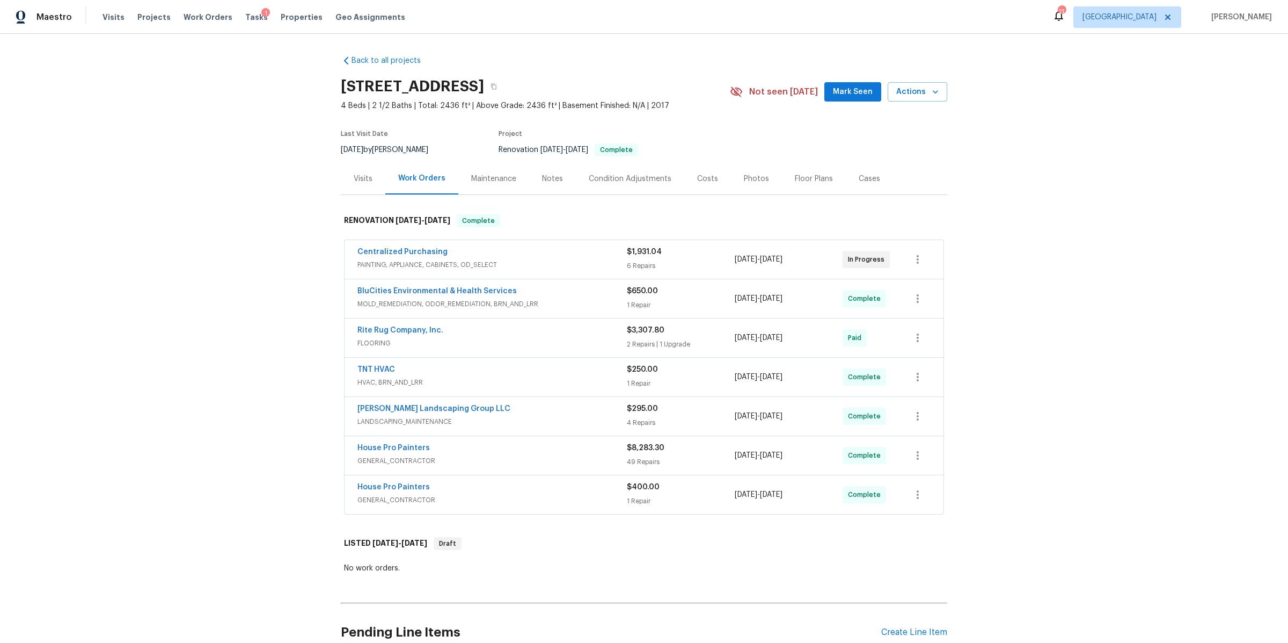
click at [361, 178] on div "Visits" at bounding box center [363, 178] width 19 height 11
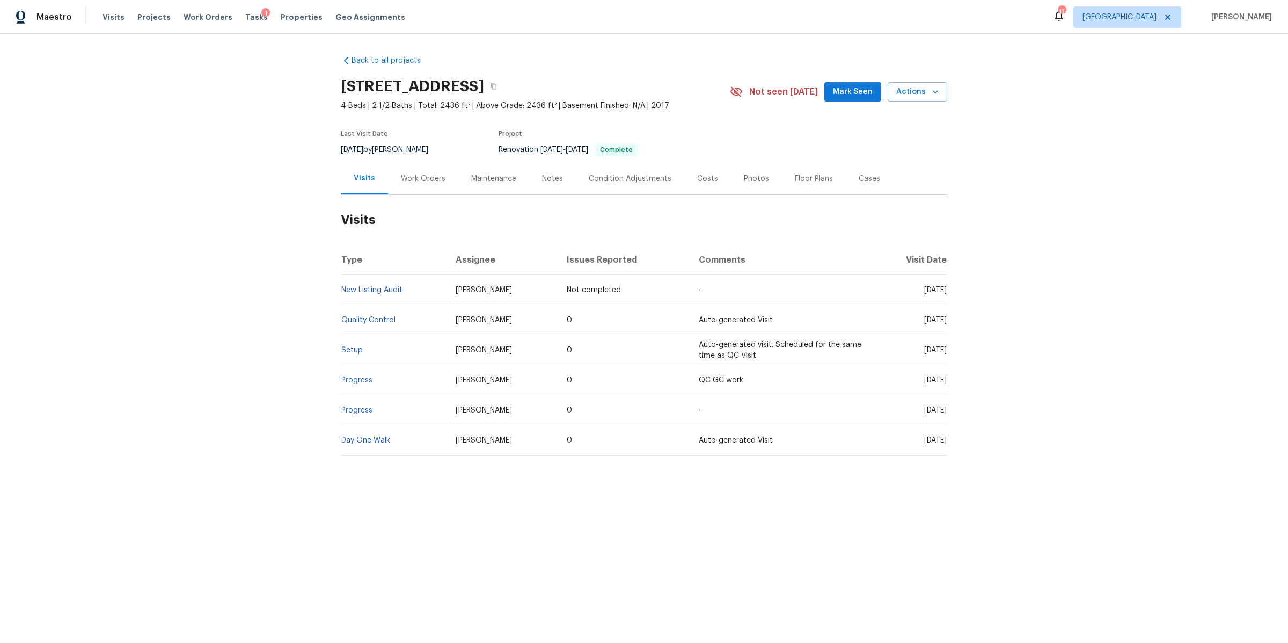
click at [413, 182] on div "Work Orders" at bounding box center [423, 178] width 45 height 11
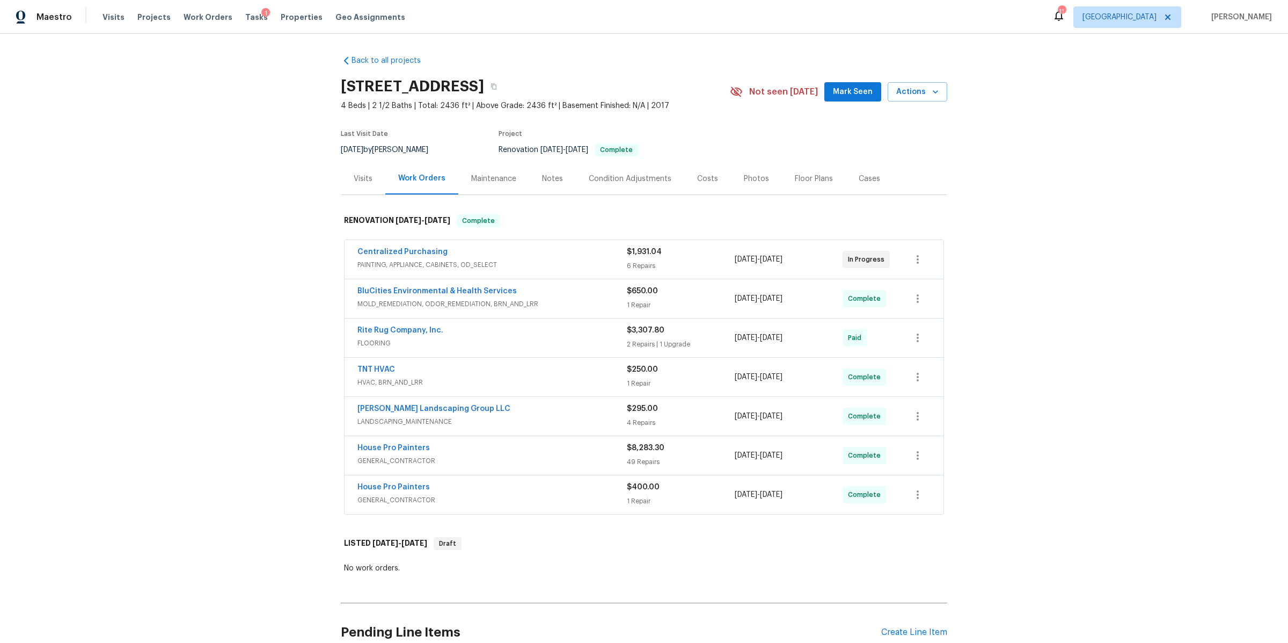
click at [494, 456] on span "GENERAL_CONTRACTOR" at bounding box center [492, 460] width 269 height 11
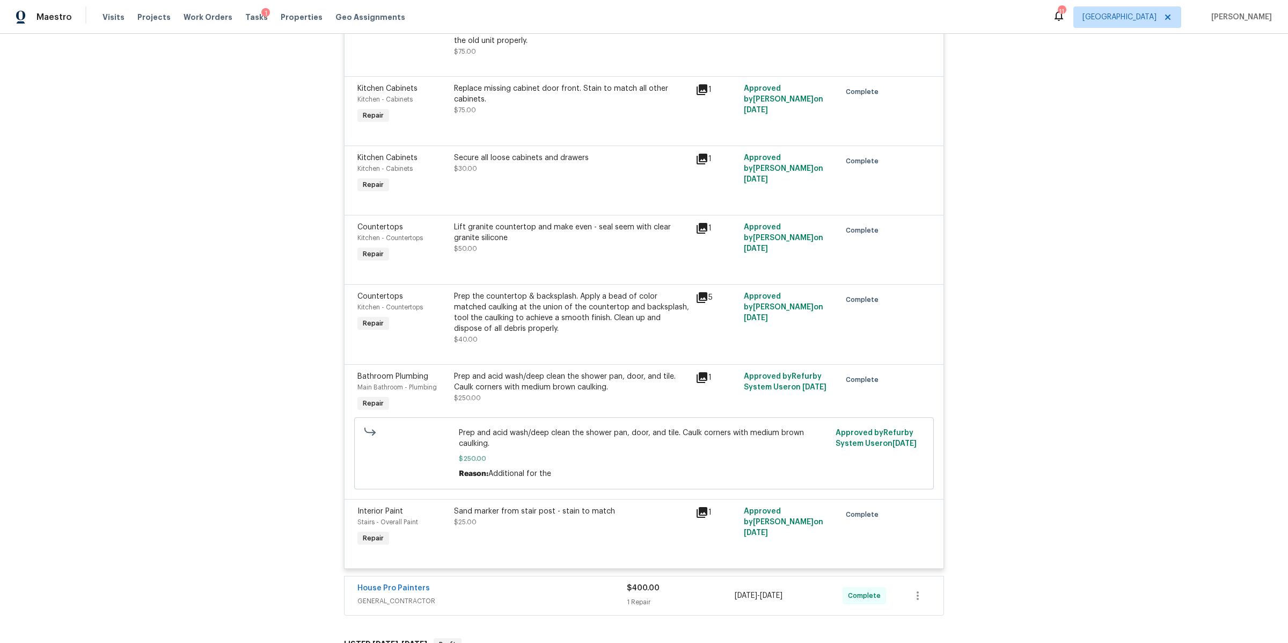
scroll to position [4448, 0]
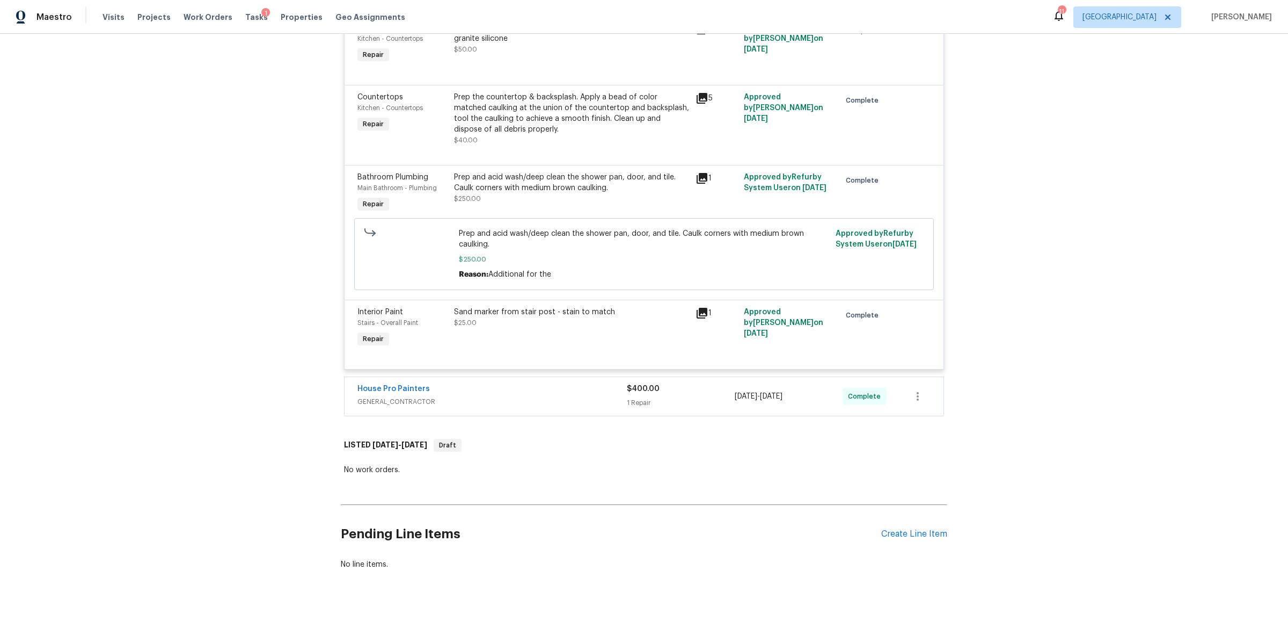
click at [593, 184] on div "Prep and acid wash/deep clean the shower pan, door, and tile. Caulk corners wit…" at bounding box center [571, 188] width 235 height 32
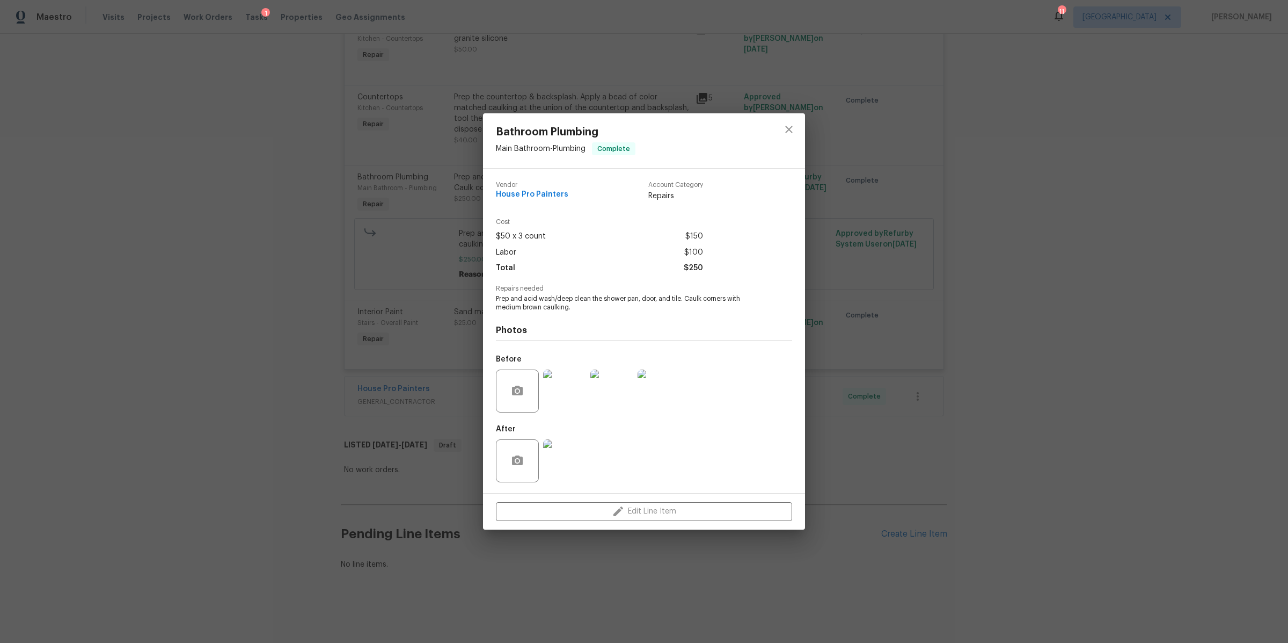
click at [559, 394] on img at bounding box center [564, 390] width 43 height 43
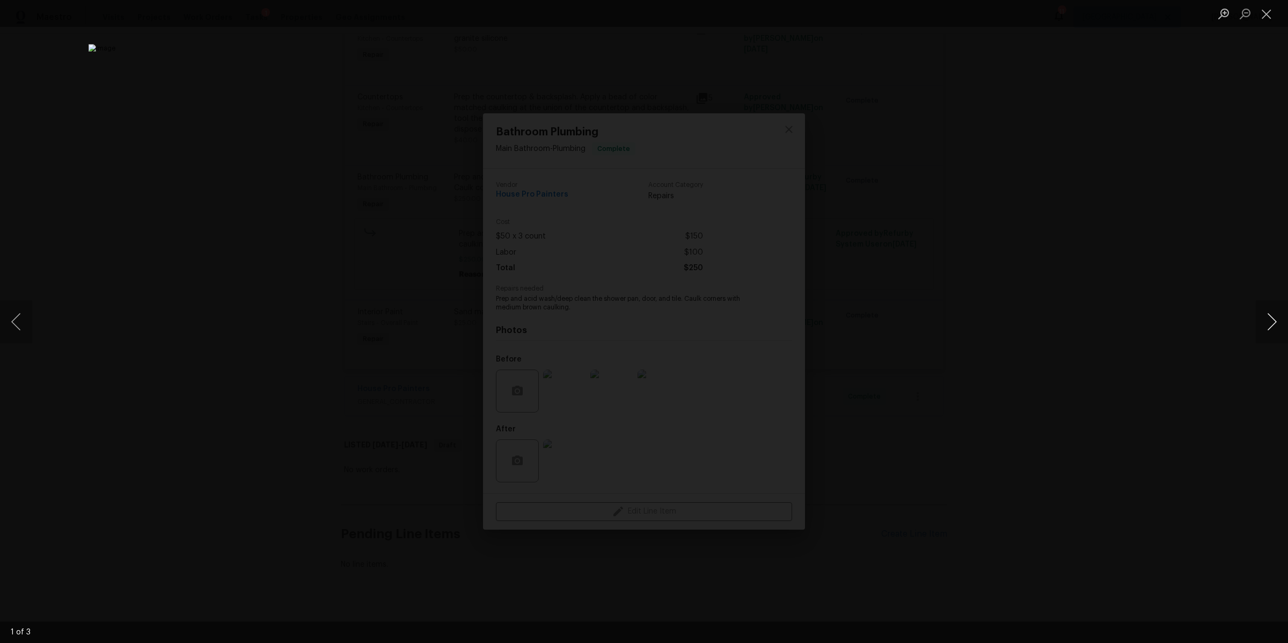
click at [1275, 322] on button "Next image" at bounding box center [1272, 321] width 32 height 43
click at [1267, 18] on button "Close lightbox" at bounding box center [1266, 13] width 21 height 19
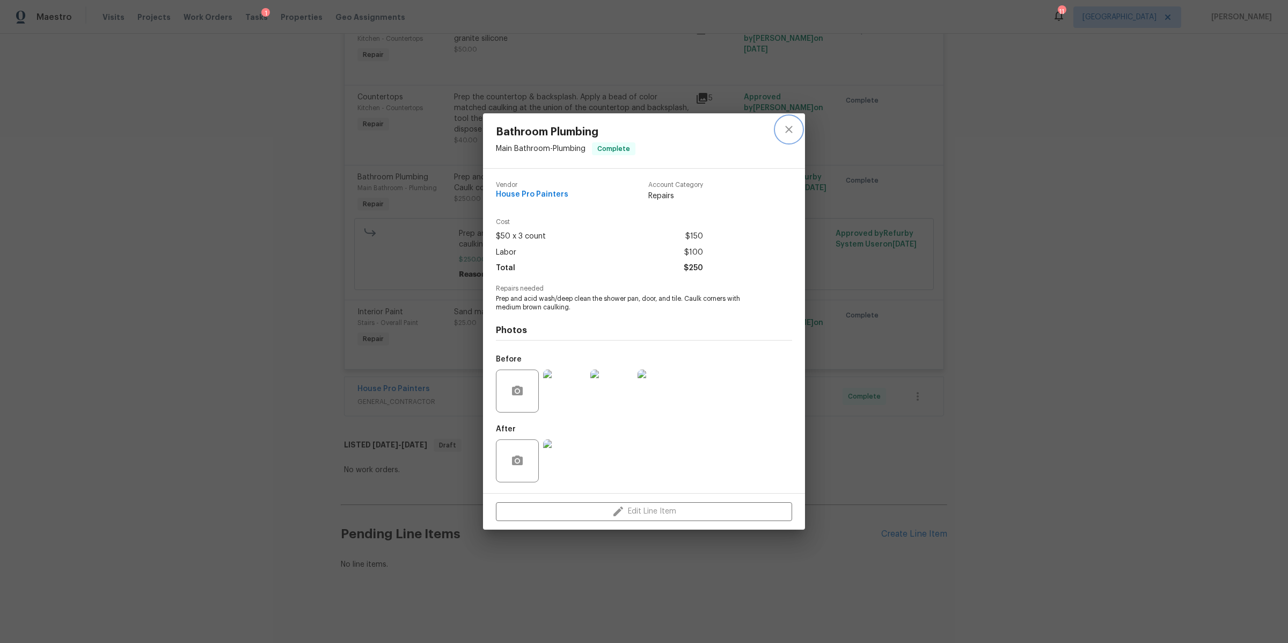
click at [788, 128] on icon "close" at bounding box center [788, 129] width 7 height 7
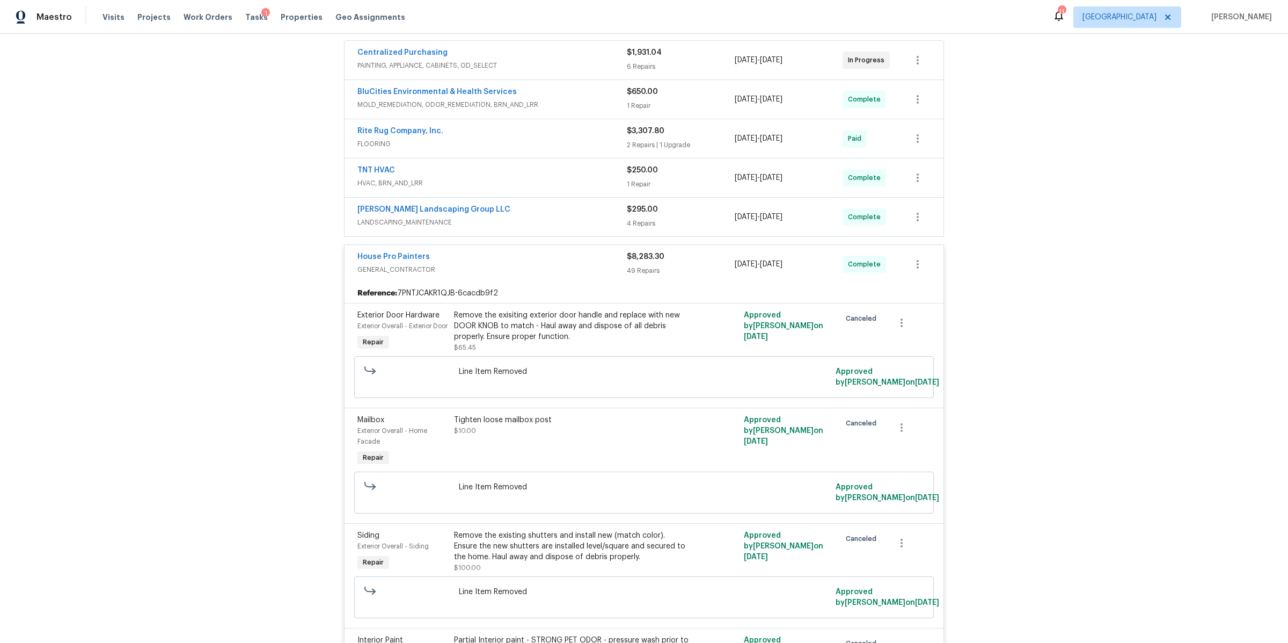
scroll to position [0, 0]
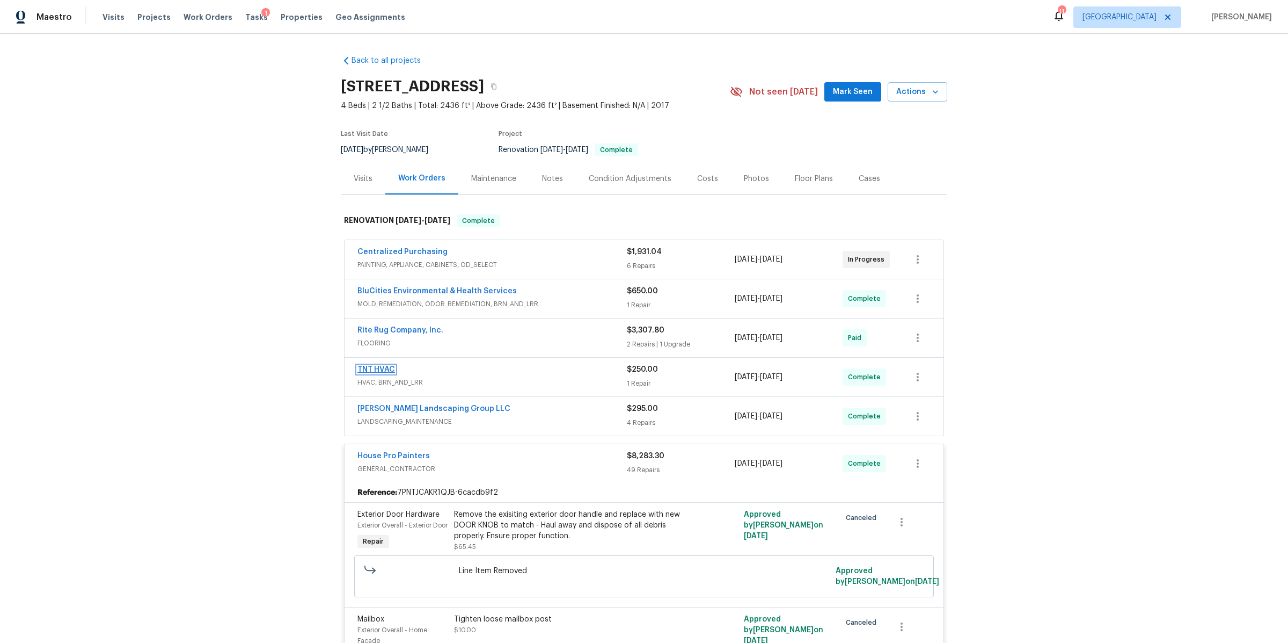
click at [362, 373] on link "TNT HVAC" at bounding box center [377, 370] width 38 height 8
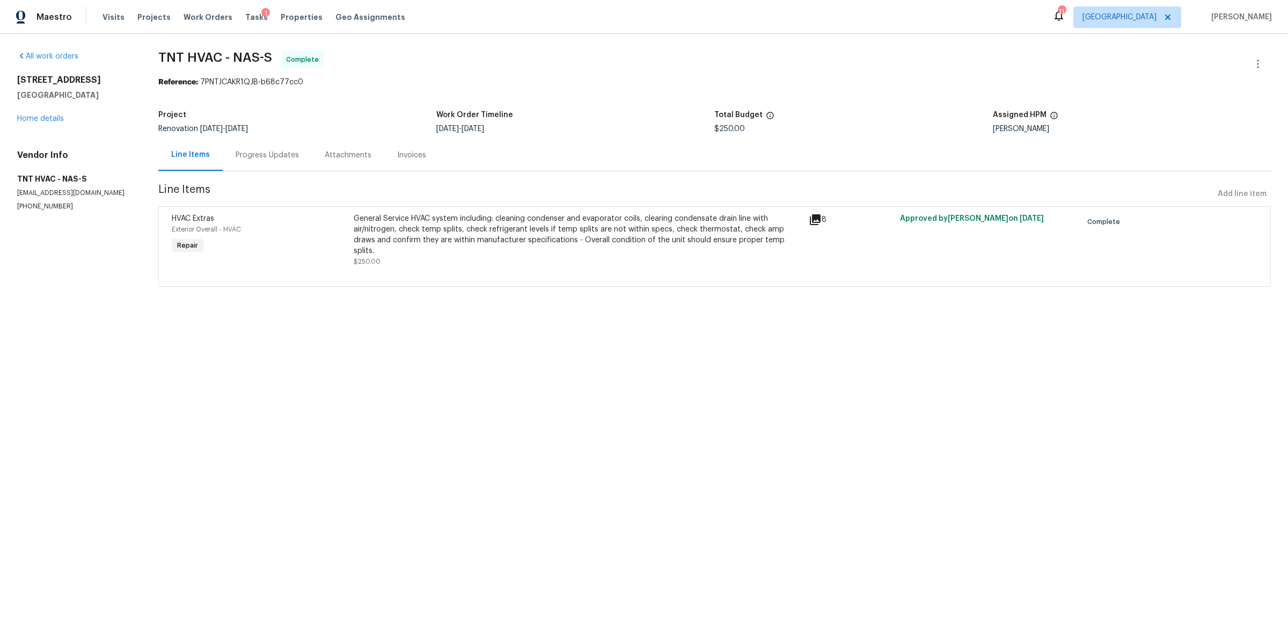
click at [514, 241] on div "General Service HVAC system including: cleaning condenser and evaporator coils,…" at bounding box center [578, 234] width 449 height 43
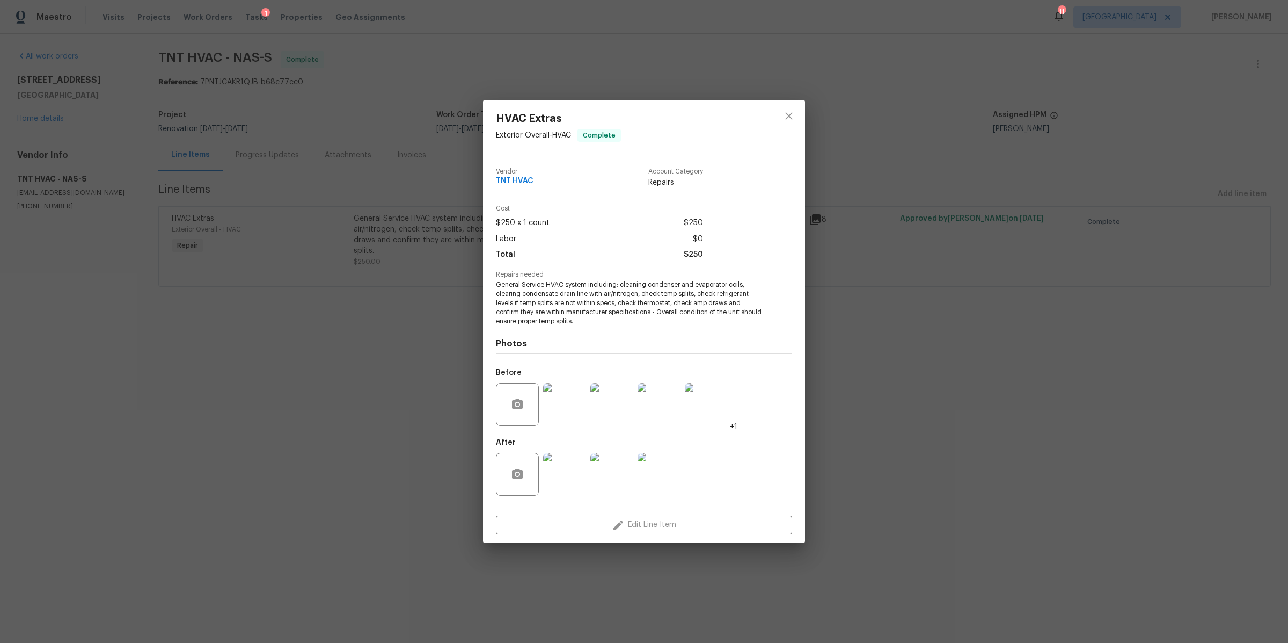
click at [573, 409] on img at bounding box center [564, 404] width 43 height 43
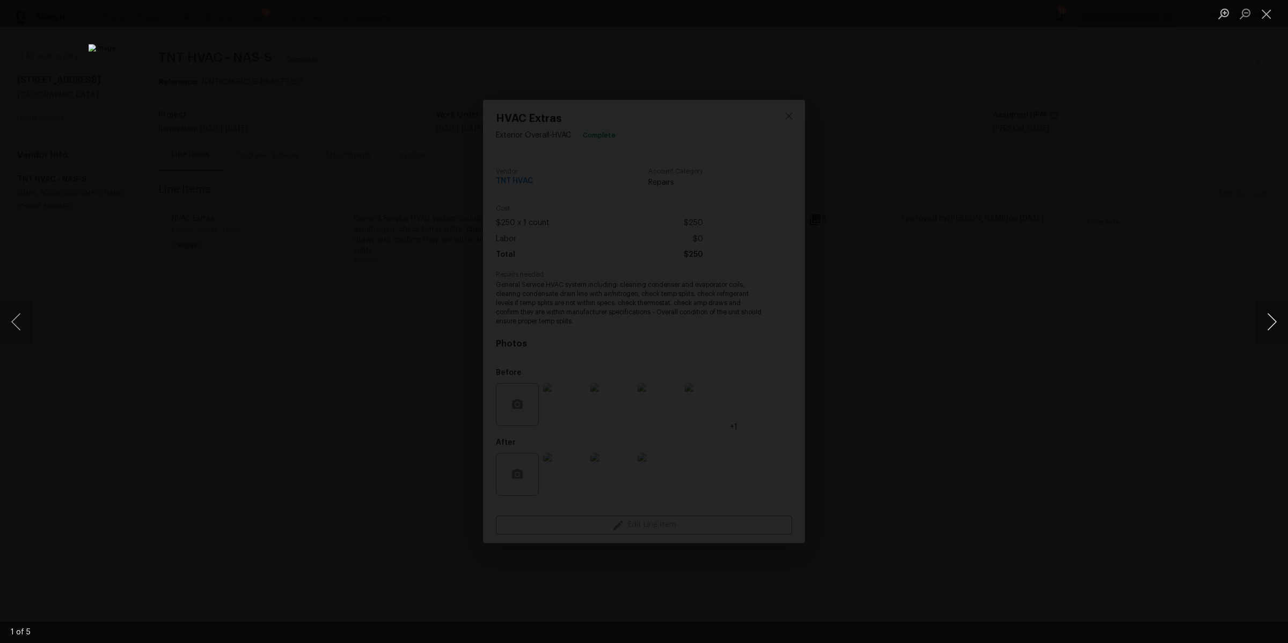
click at [1272, 325] on button "Next image" at bounding box center [1272, 321] width 32 height 43
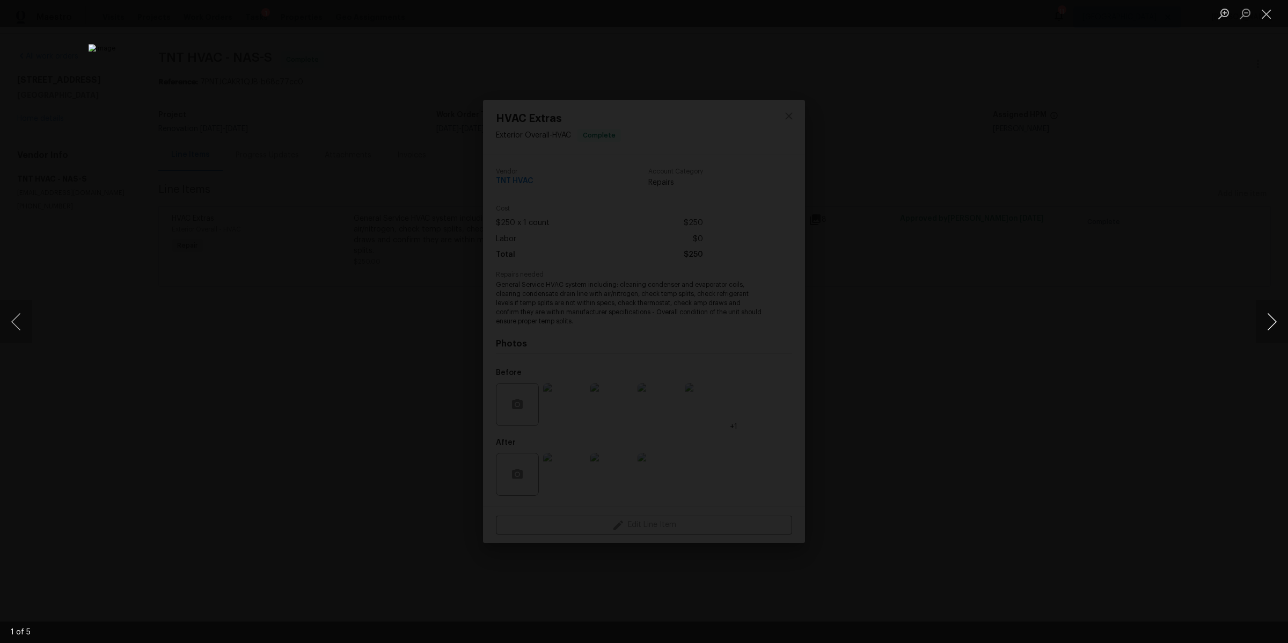
click at [1272, 325] on button "Next image" at bounding box center [1272, 321] width 32 height 43
click at [1268, 17] on button "Close lightbox" at bounding box center [1266, 13] width 21 height 19
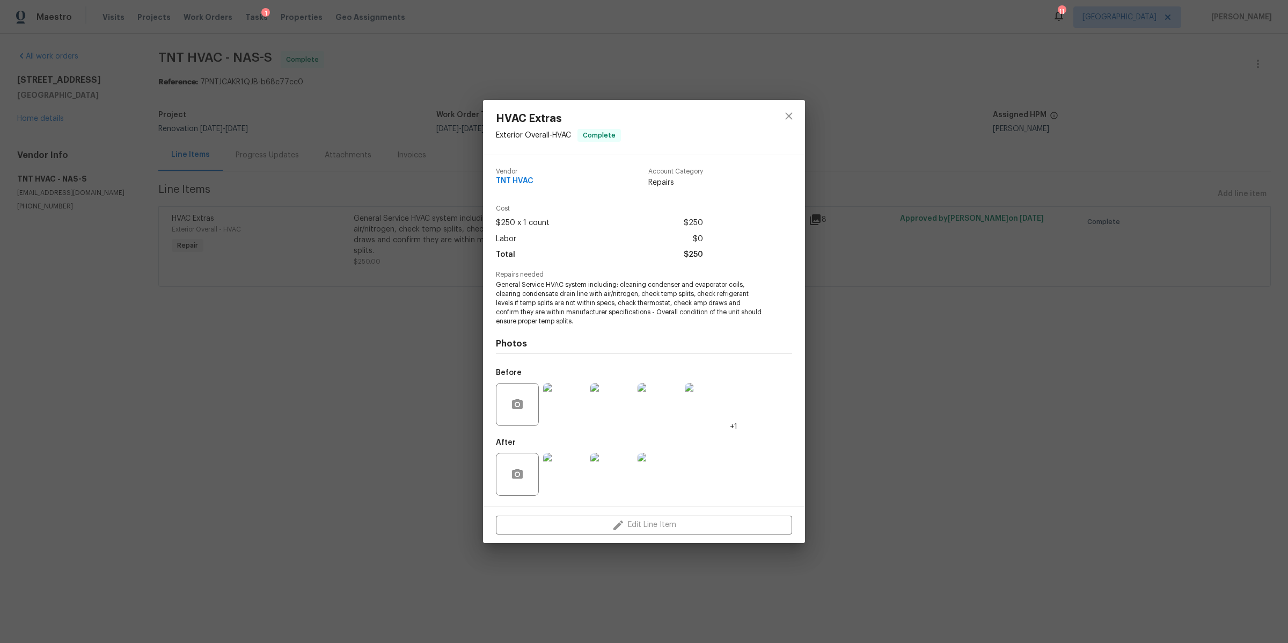
click at [559, 468] on img at bounding box center [564, 474] width 43 height 43
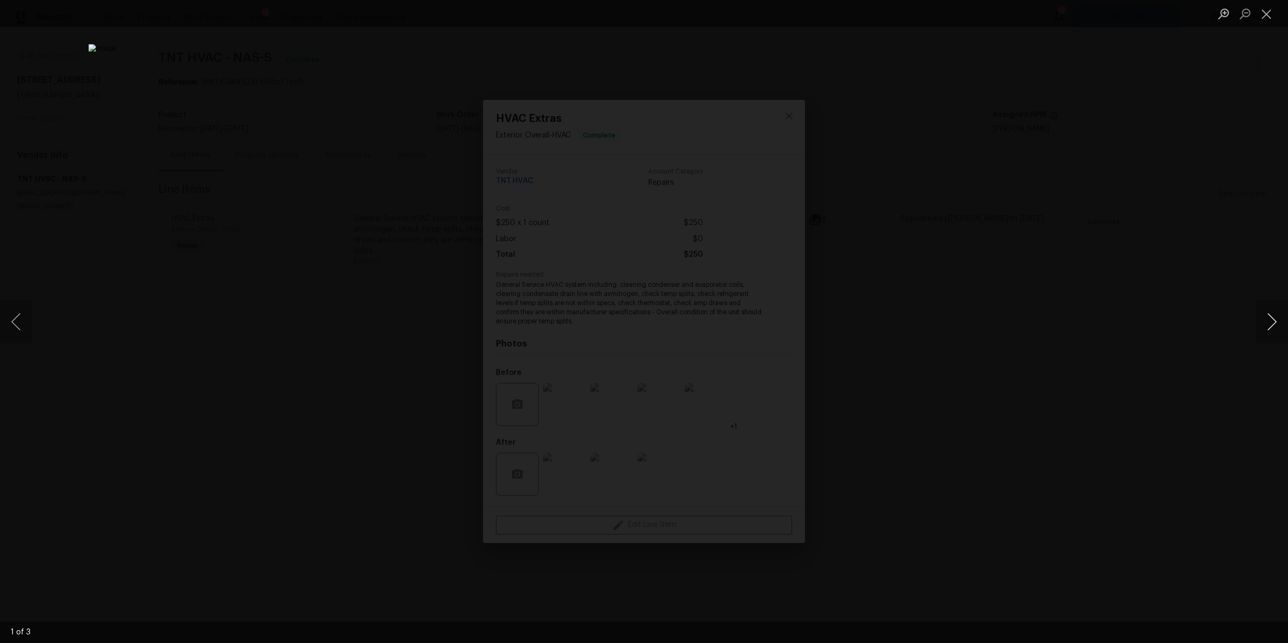
click at [1259, 318] on button "Next image" at bounding box center [1272, 321] width 32 height 43
click at [1268, 17] on button "Close lightbox" at bounding box center [1266, 13] width 21 height 19
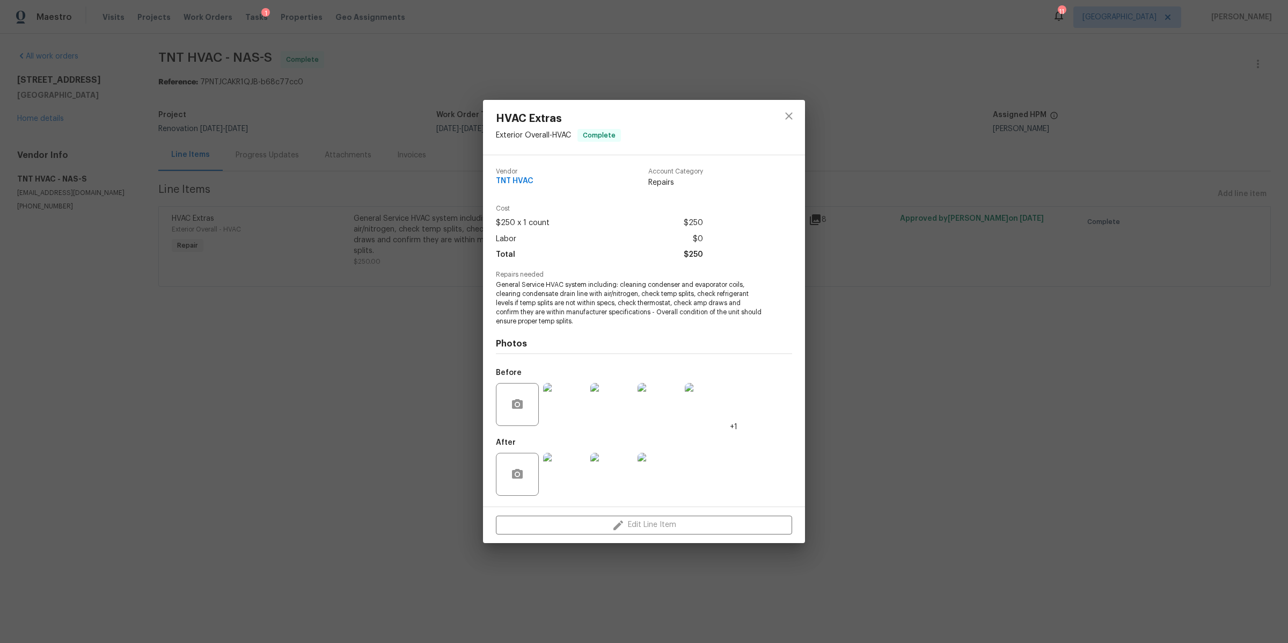
click at [568, 399] on img at bounding box center [564, 404] width 43 height 43
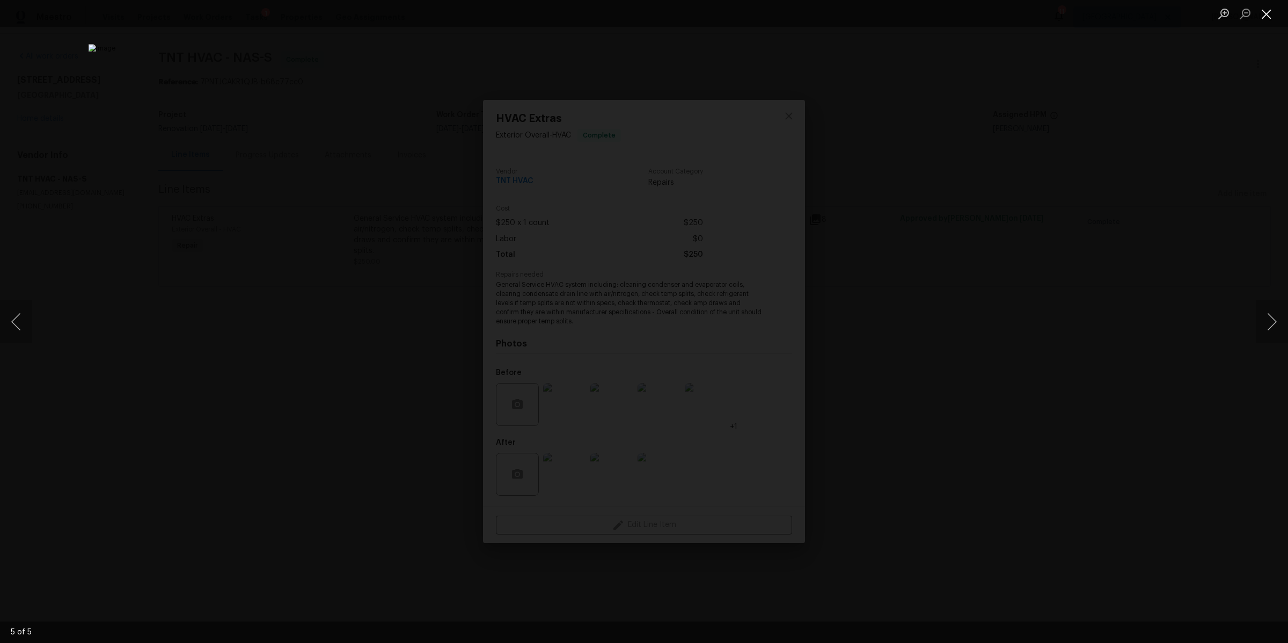
click at [1271, 10] on button "Close lightbox" at bounding box center [1266, 13] width 21 height 19
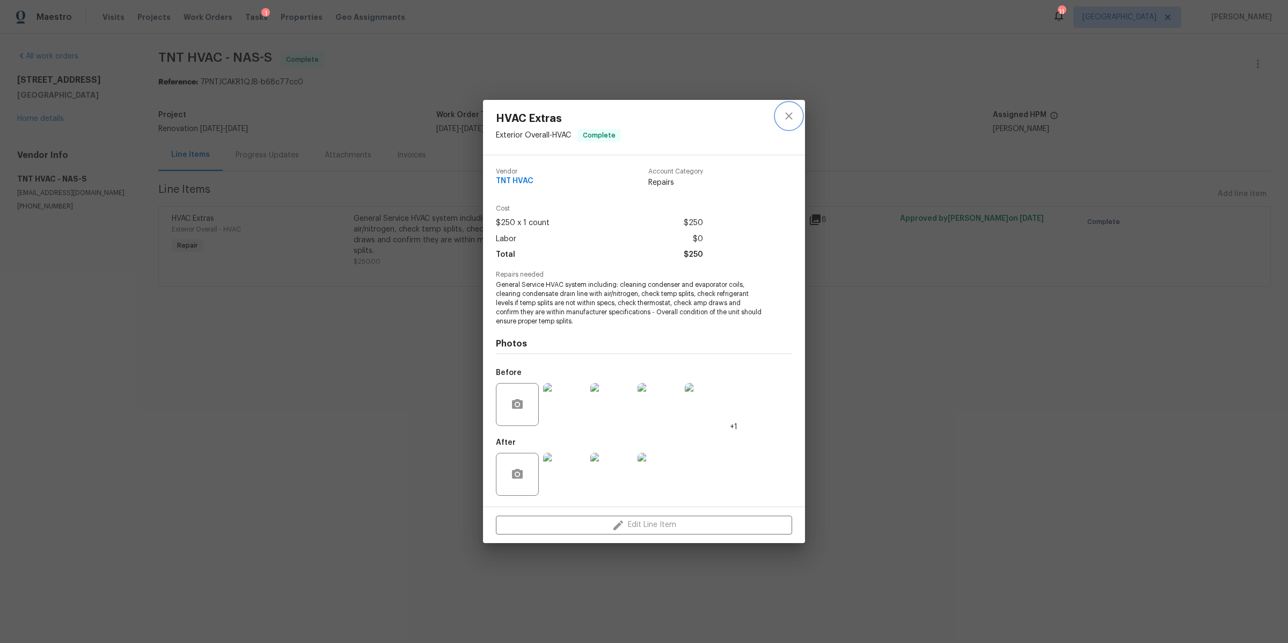
click at [788, 118] on icon "close" at bounding box center [789, 116] width 13 height 13
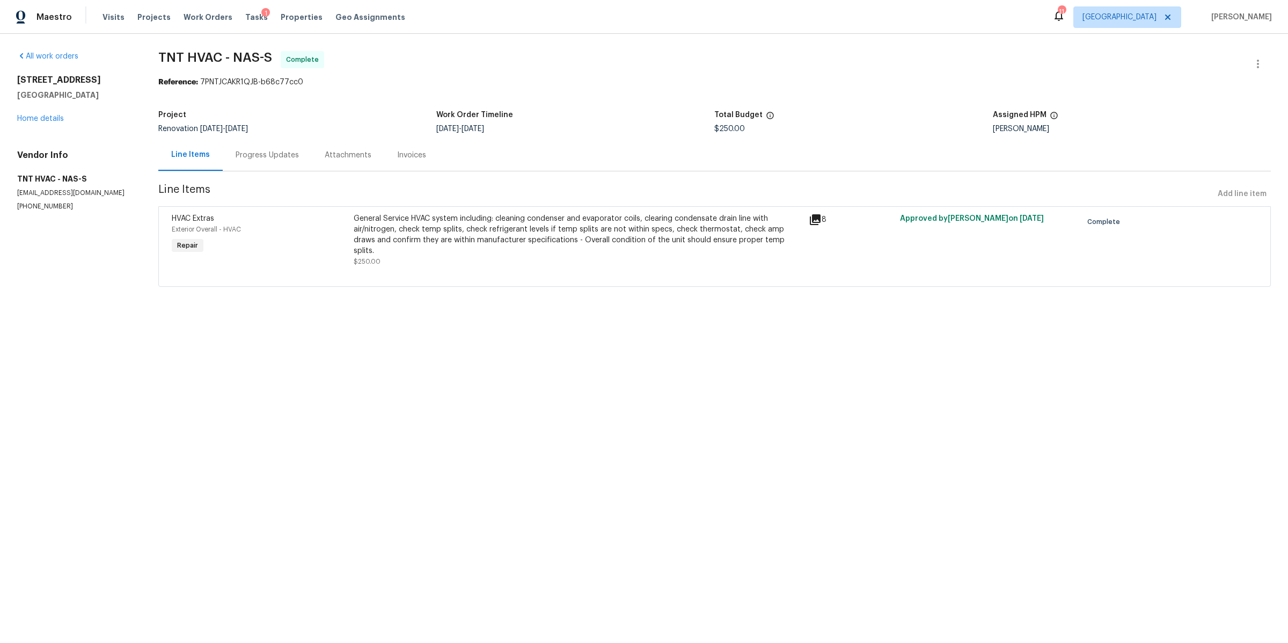
click at [269, 161] on div "Progress Updates" at bounding box center [267, 155] width 63 height 11
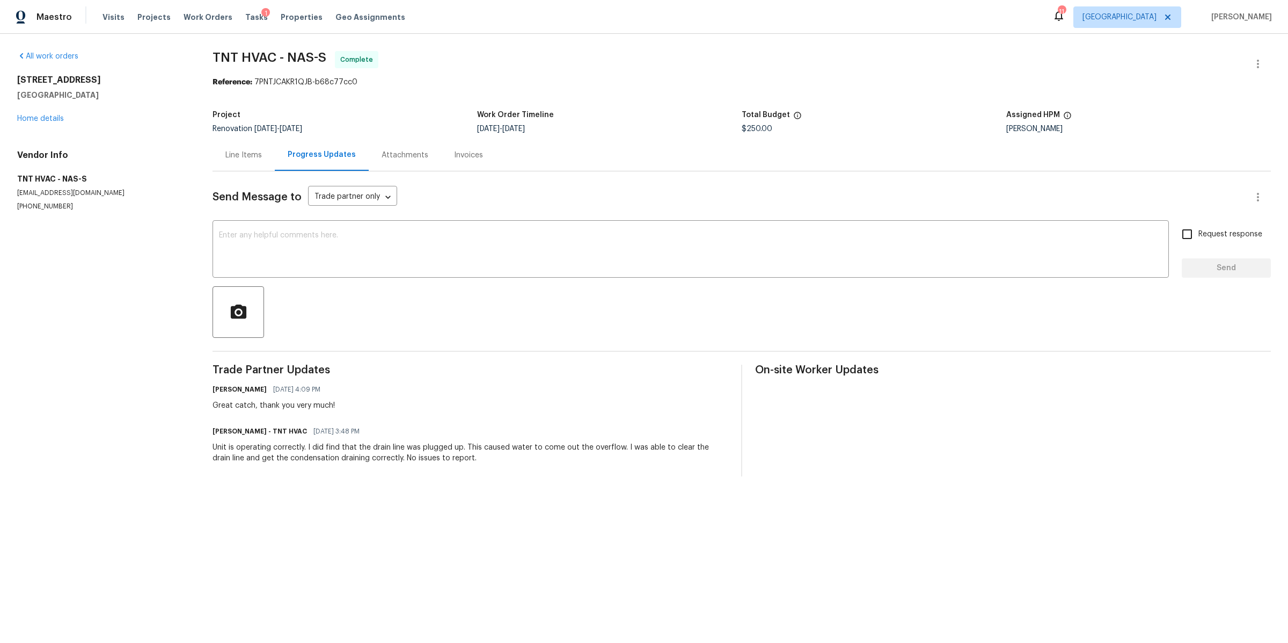
click at [43, 122] on div "624 Stonebridge Ln Mount Juliet, TN 37122 Home details" at bounding box center [102, 99] width 170 height 49
click at [41, 120] on link "Home details" at bounding box center [40, 119] width 47 height 8
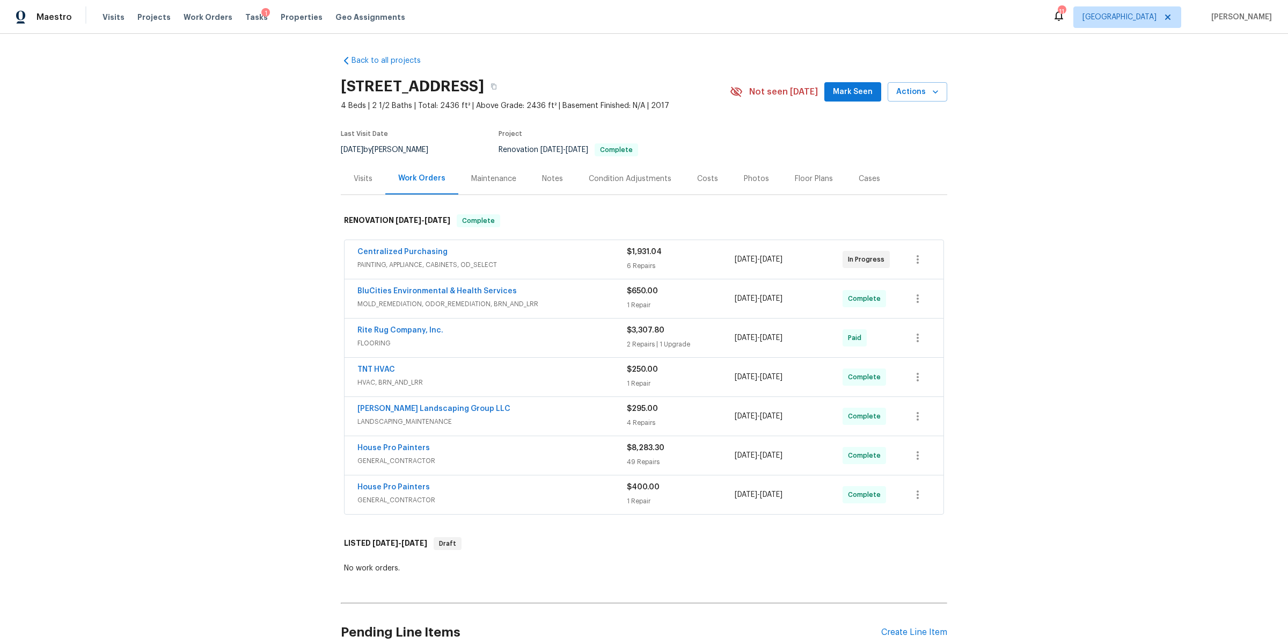
click at [505, 458] on span "GENERAL_CONTRACTOR" at bounding box center [492, 460] width 269 height 11
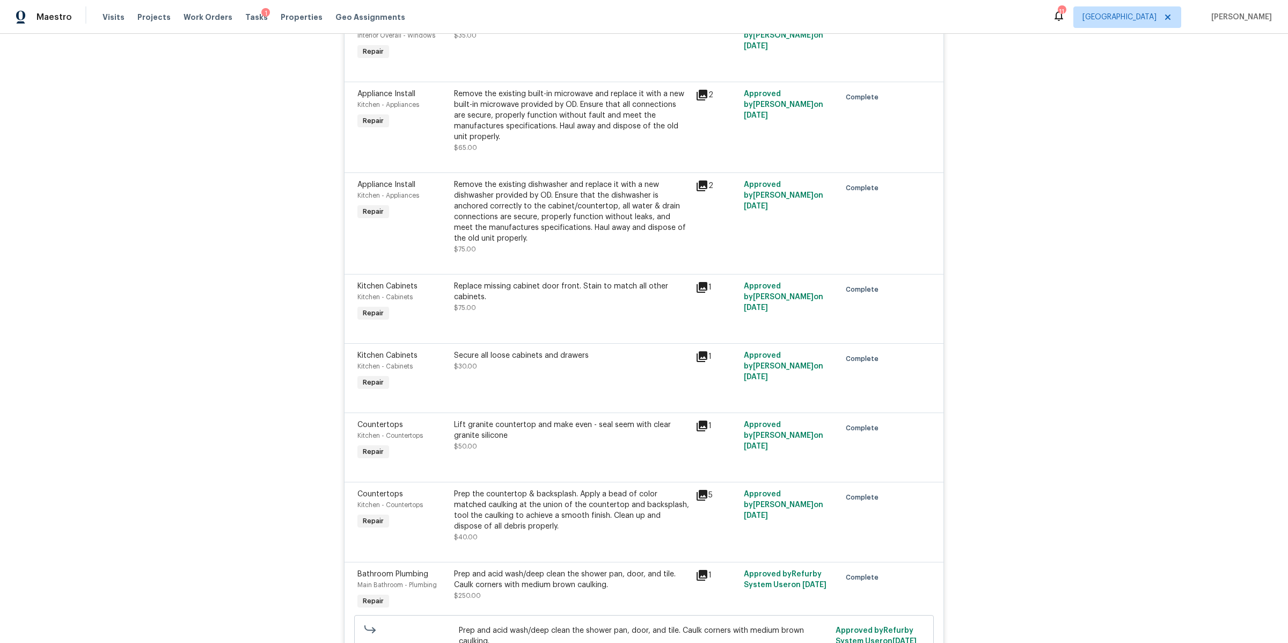
scroll to position [4448, 0]
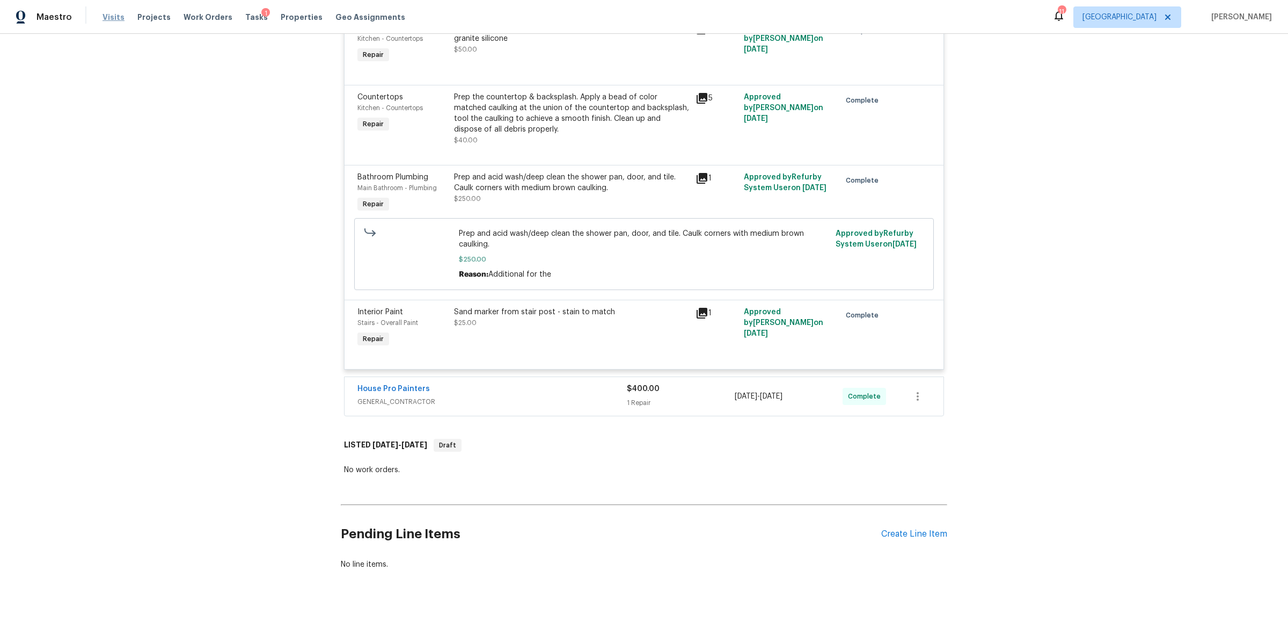
click at [108, 14] on span "Visits" at bounding box center [114, 17] width 22 height 11
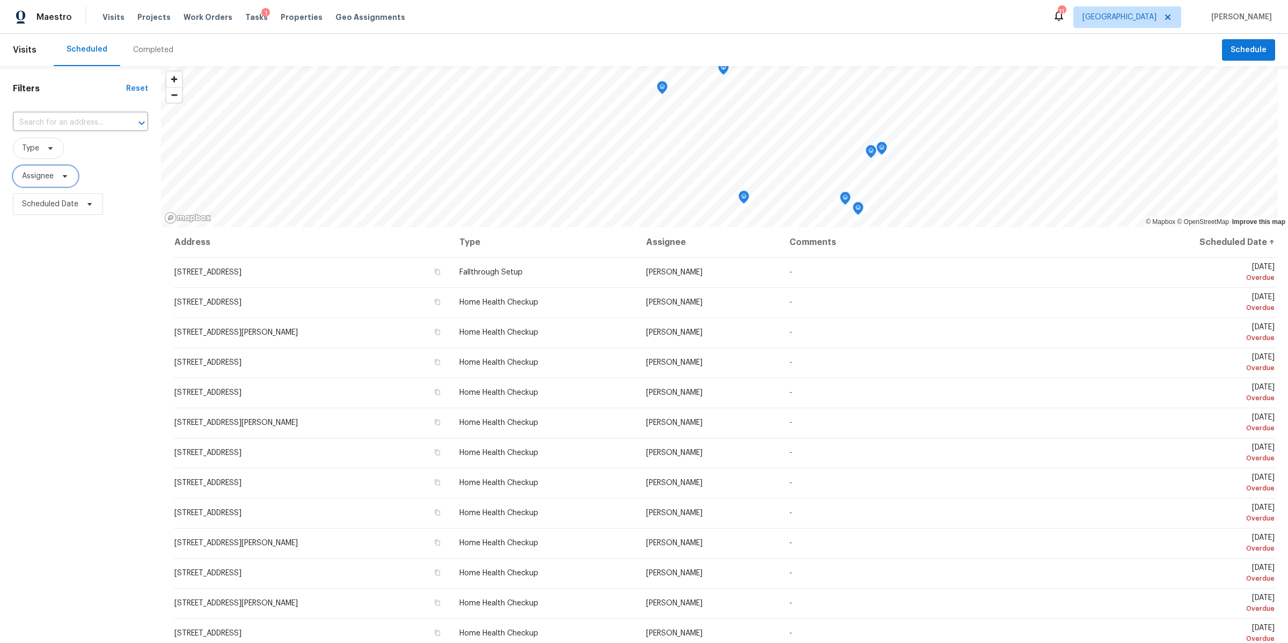
click at [60, 174] on span at bounding box center [63, 176] width 12 height 9
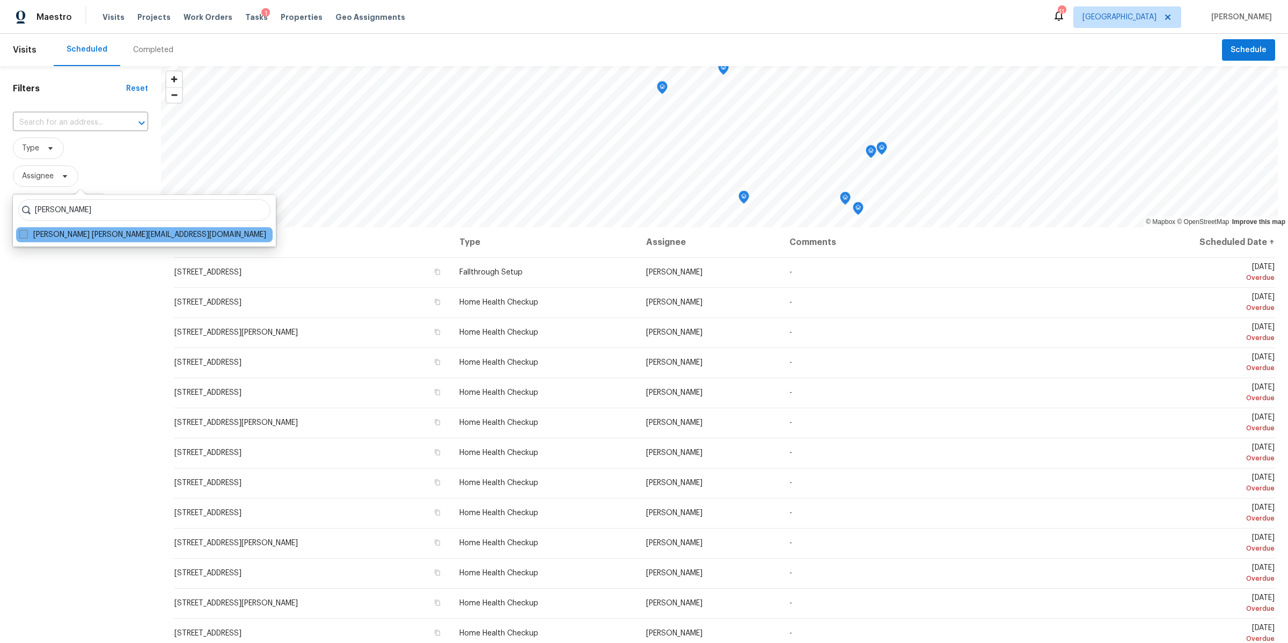
type input "brianna bidco"
click at [50, 234] on label "Brianna Bidco brianna.bidco@opendoor.com" at bounding box center [142, 234] width 247 height 11
click at [26, 234] on input "Brianna Bidco brianna.bidco@opendoor.com" at bounding box center [22, 232] width 7 height 7
checkbox input "true"
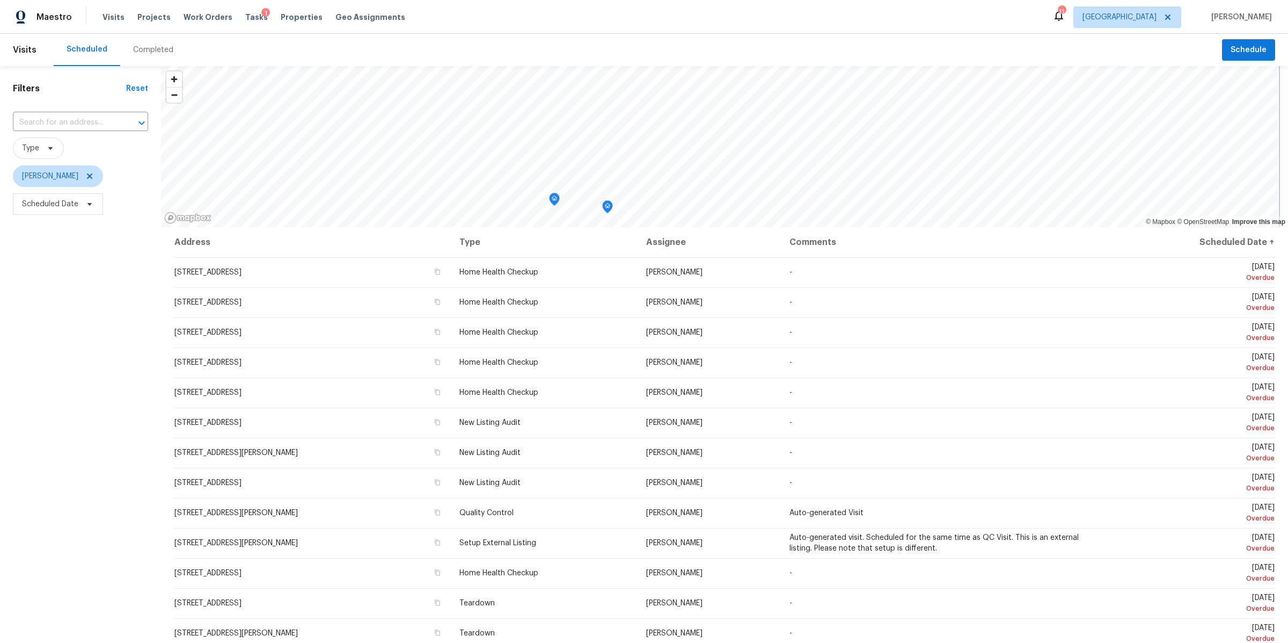
click at [651, 39] on div "Visits Scheduled Completed Schedule Filters Reset ​ Type Brianna Bidco Schedule…" at bounding box center [644, 338] width 1288 height 609
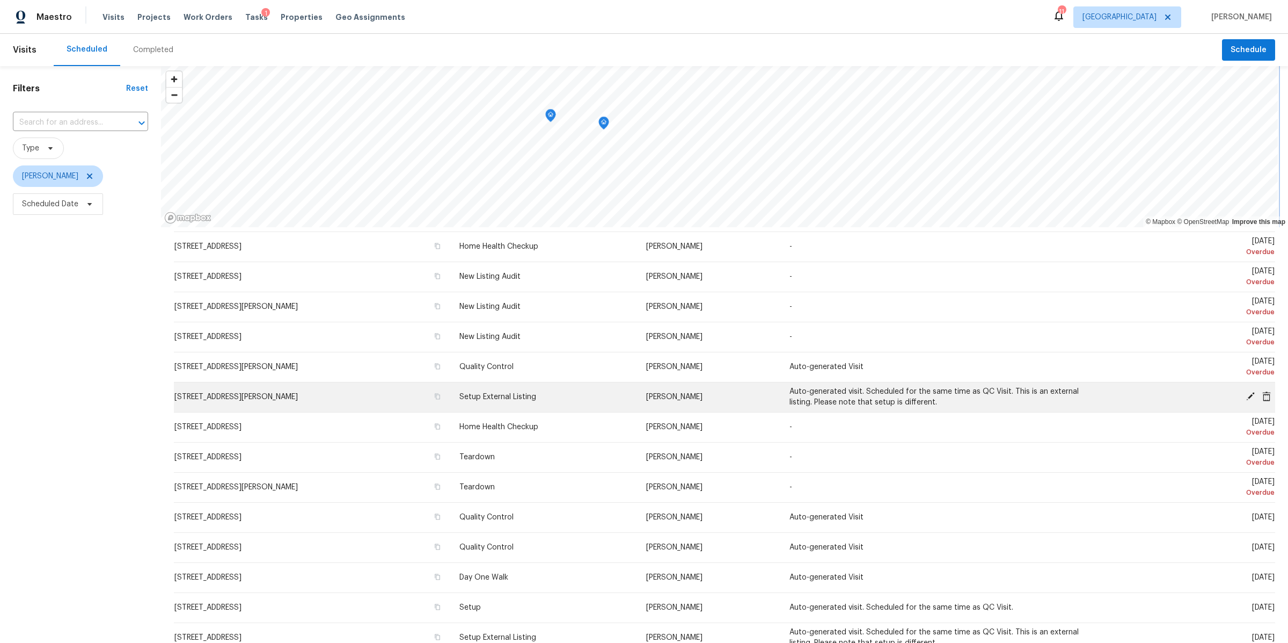
scroll to position [108, 0]
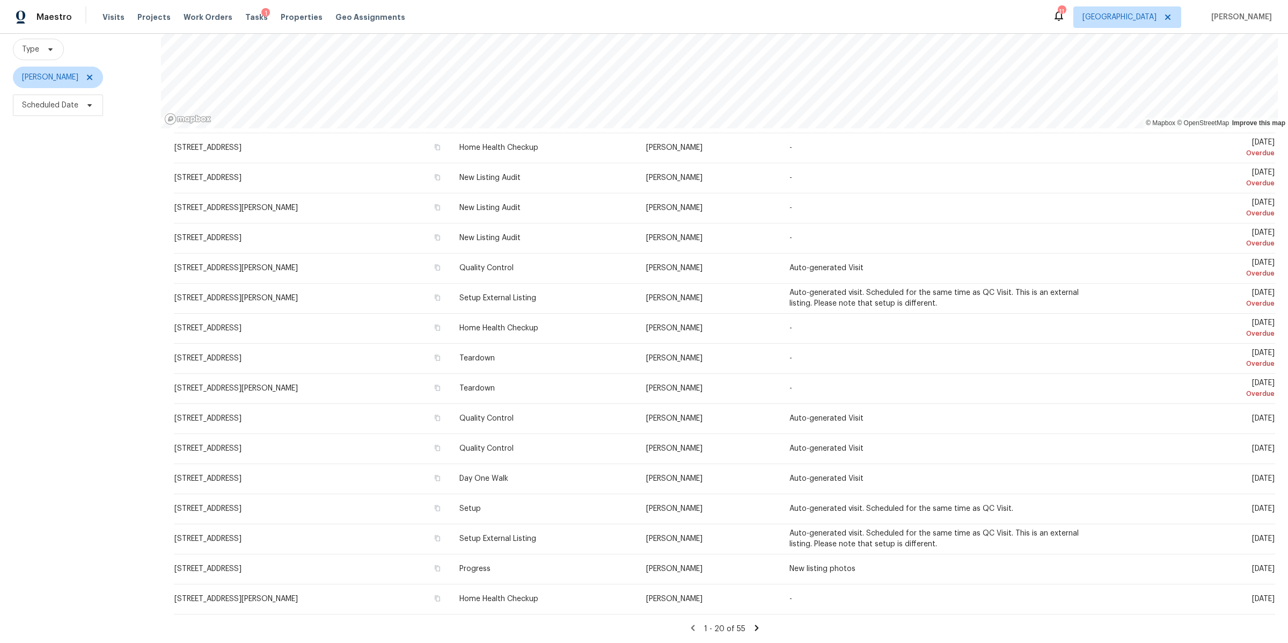
click at [752, 623] on icon at bounding box center [757, 628] width 10 height 10
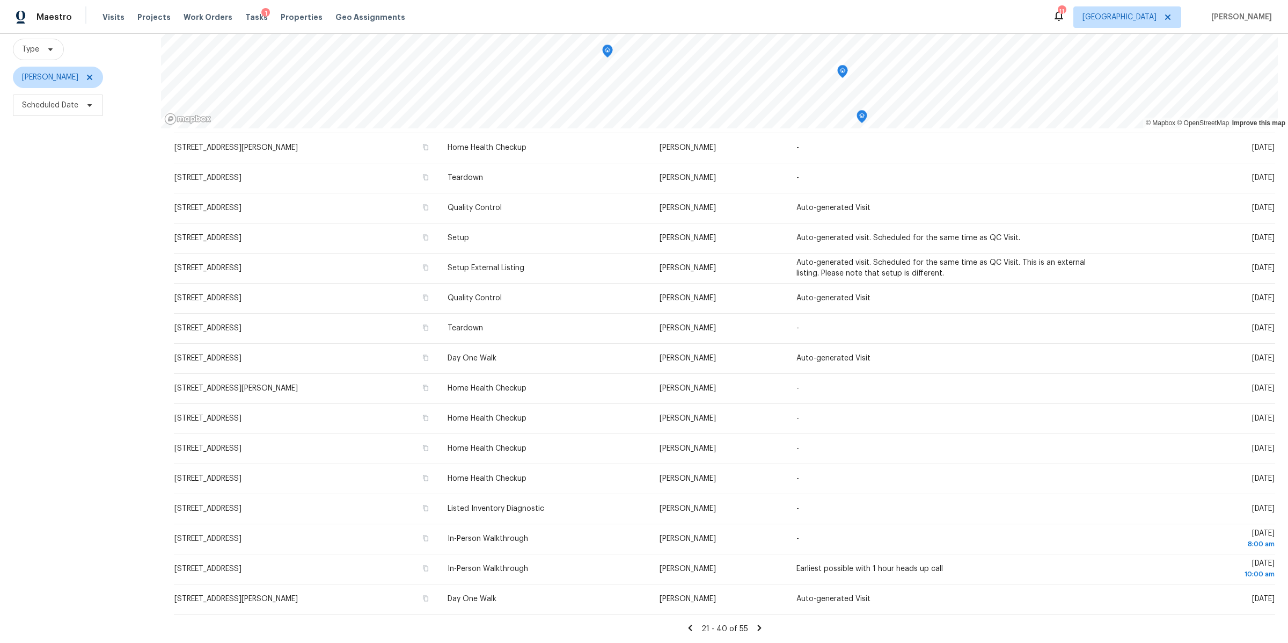
click at [686, 623] on icon at bounding box center [691, 628] width 10 height 10
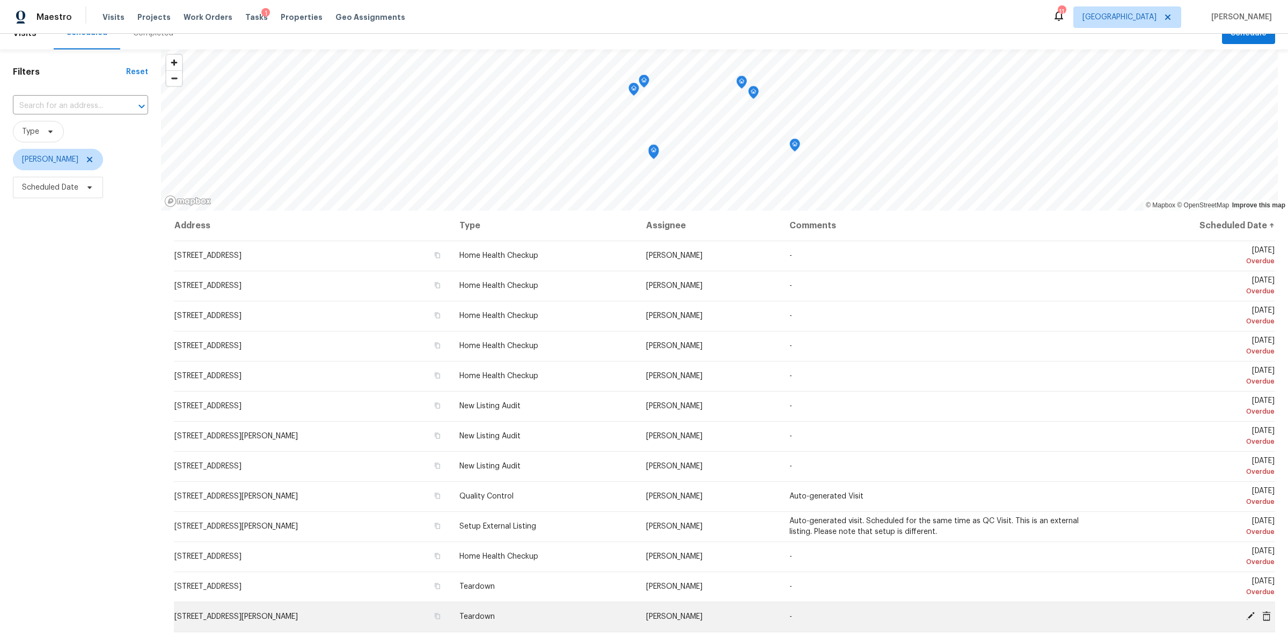
scroll to position [5, 0]
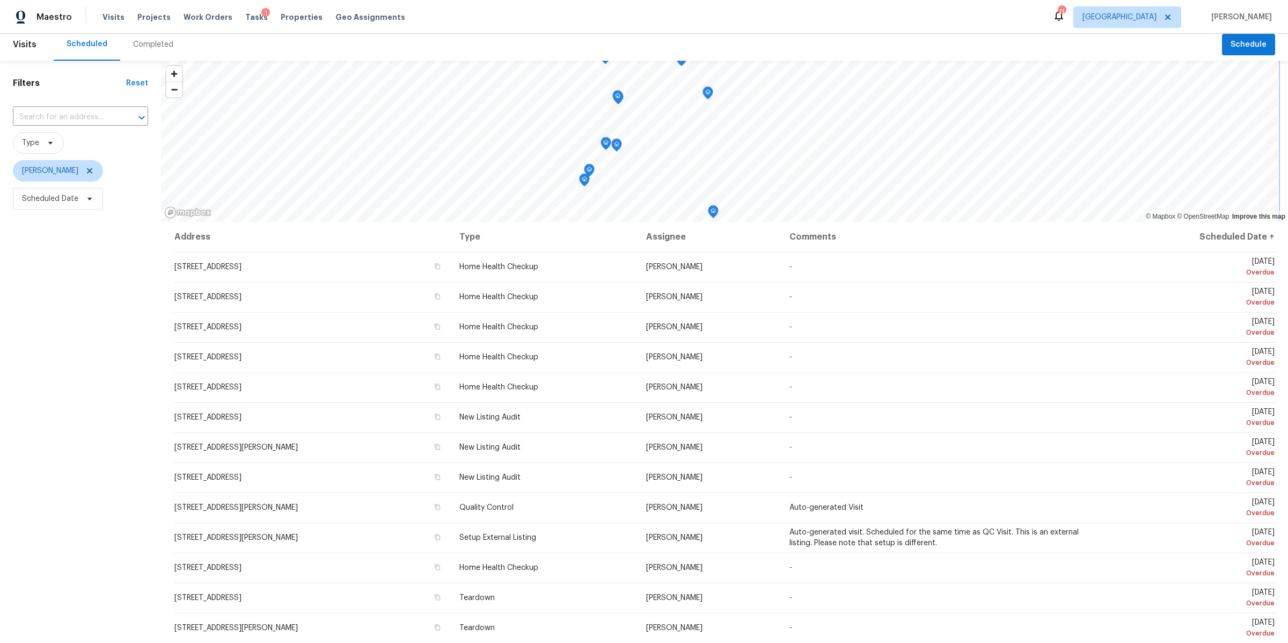
click at [585, 179] on div "Map marker" at bounding box center [589, 172] width 11 height 17
click at [582, 179] on icon "Map marker" at bounding box center [584, 178] width 5 height 3
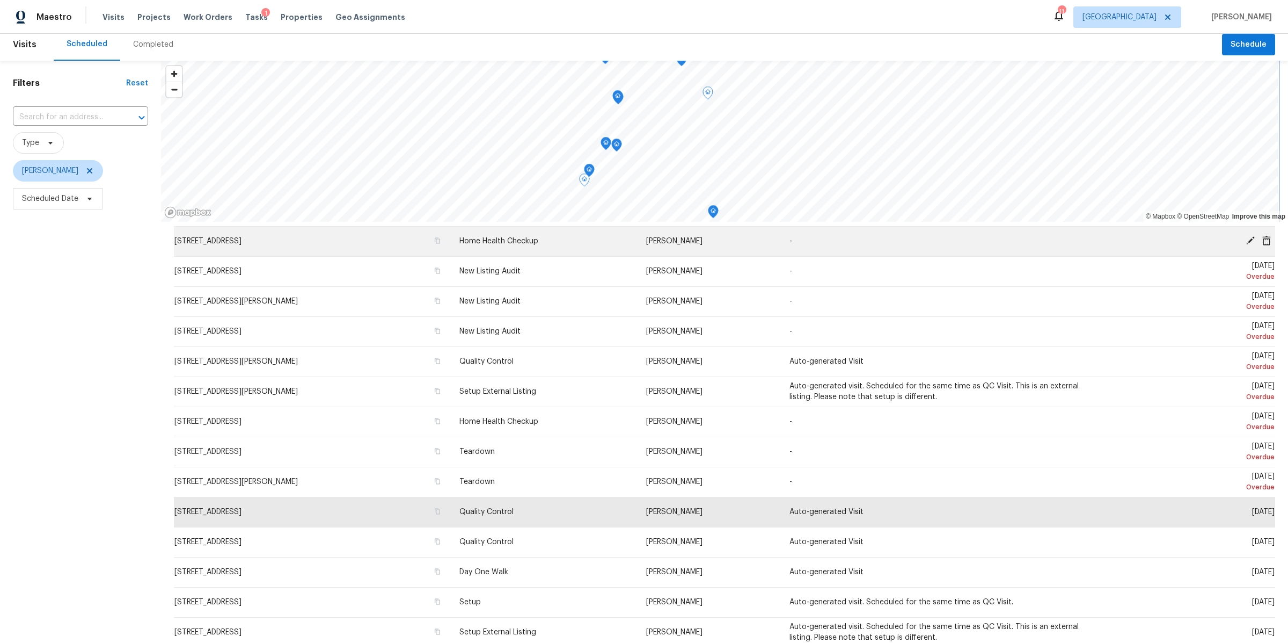
scroll to position [0, 0]
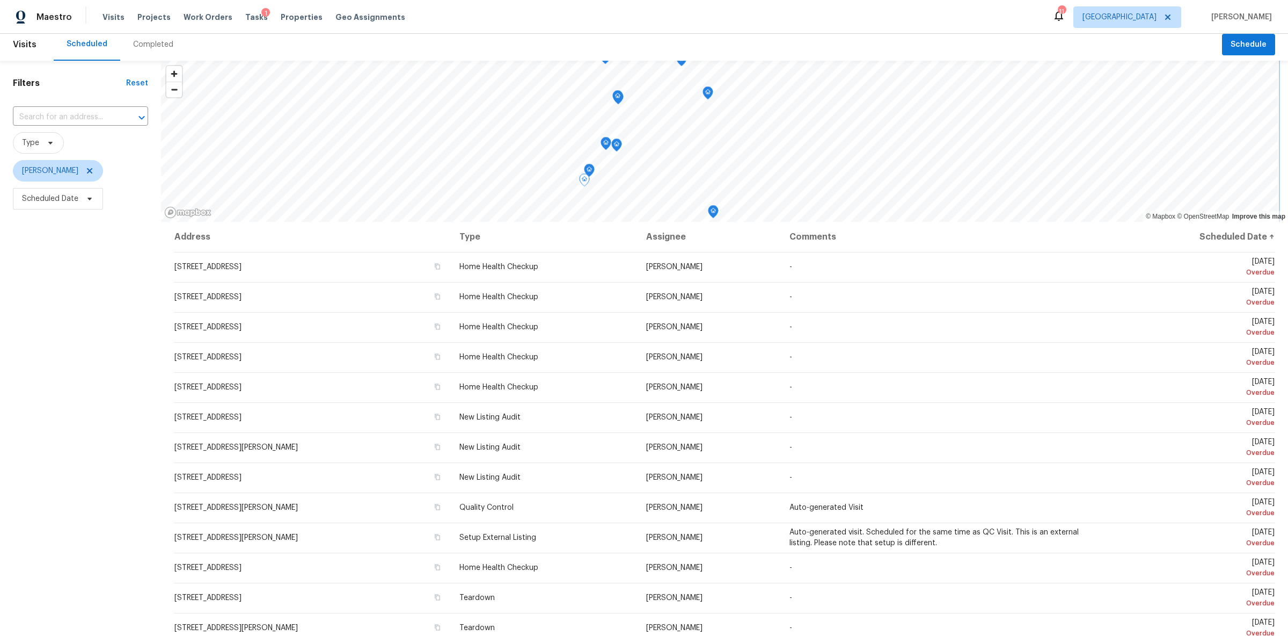
click at [589, 169] on icon "Map marker" at bounding box center [590, 170] width 10 height 12
click at [615, 145] on icon "Map marker" at bounding box center [616, 144] width 3 height 3
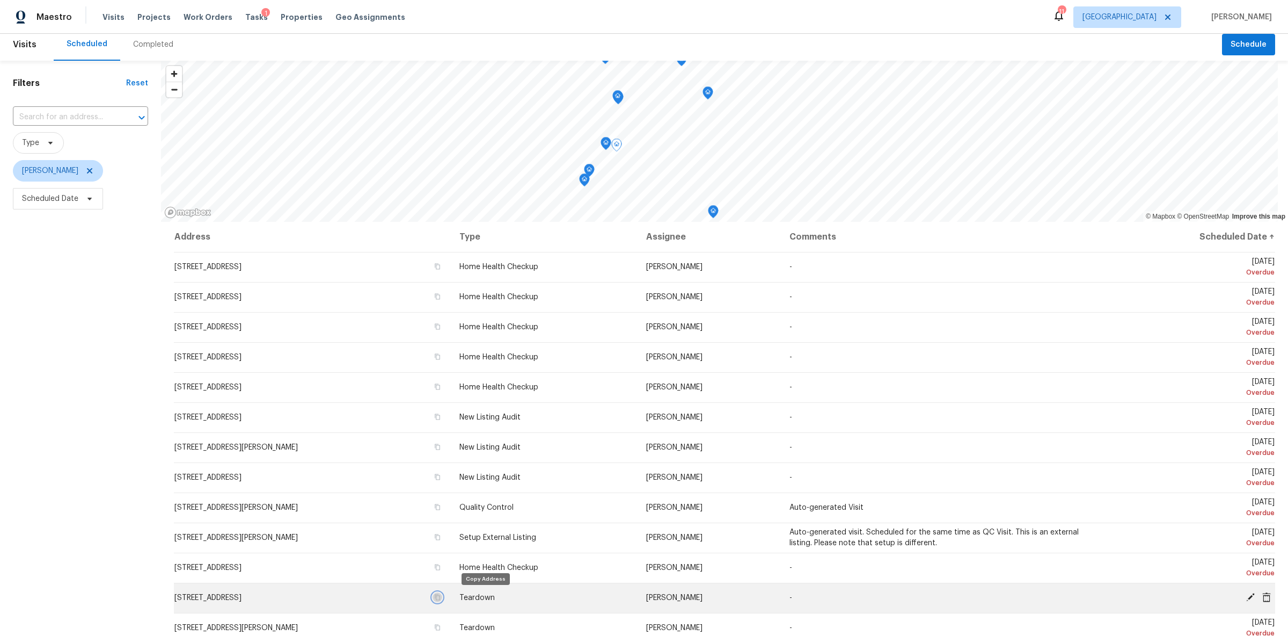
click at [440, 594] on icon "button" at bounding box center [437, 597] width 5 height 6
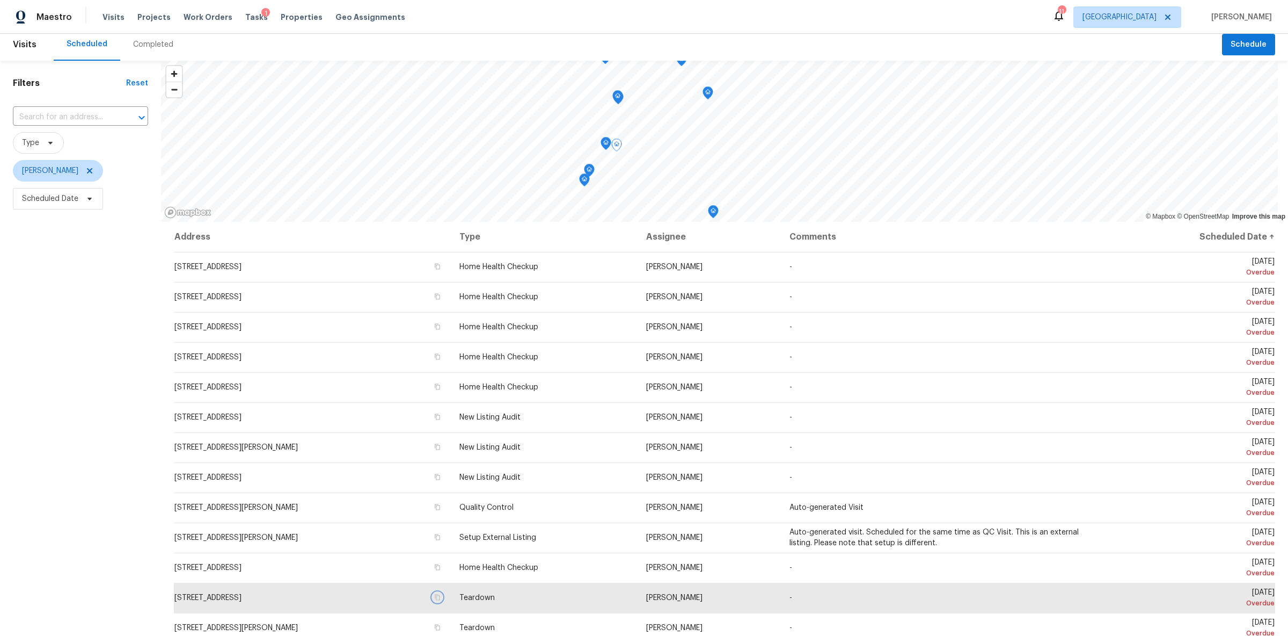
click at [603, 142] on icon "Map marker" at bounding box center [605, 141] width 5 height 3
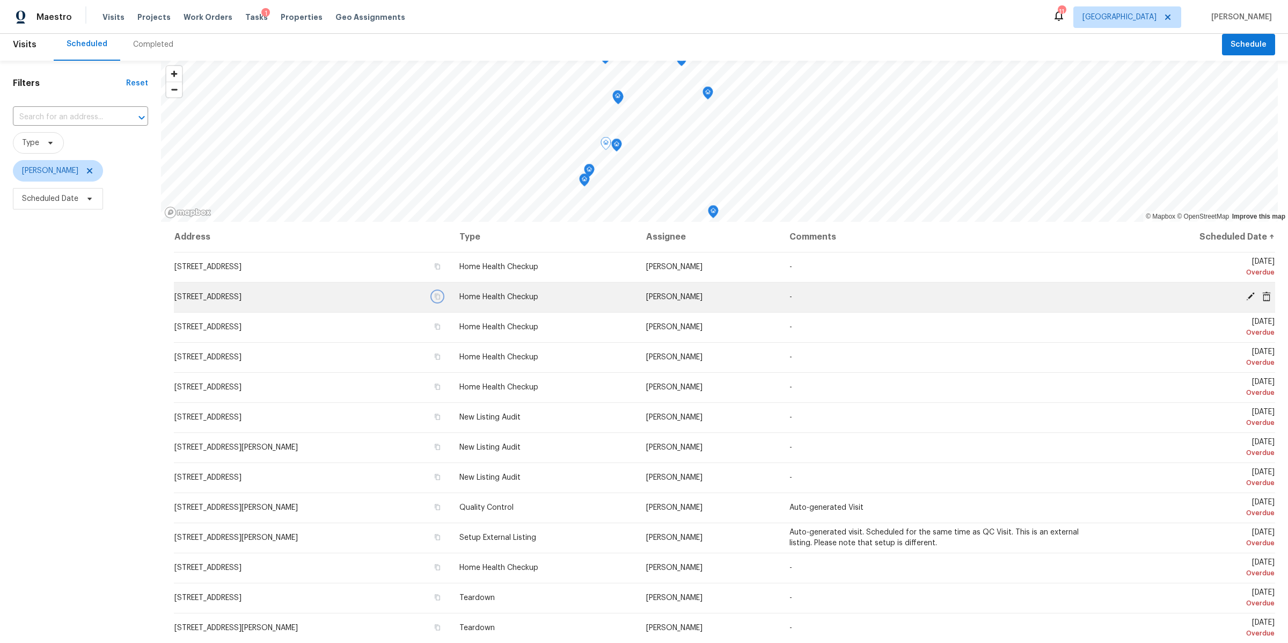
click at [441, 293] on icon "button" at bounding box center [437, 296] width 6 height 6
click at [617, 97] on icon "Map marker" at bounding box center [618, 97] width 10 height 12
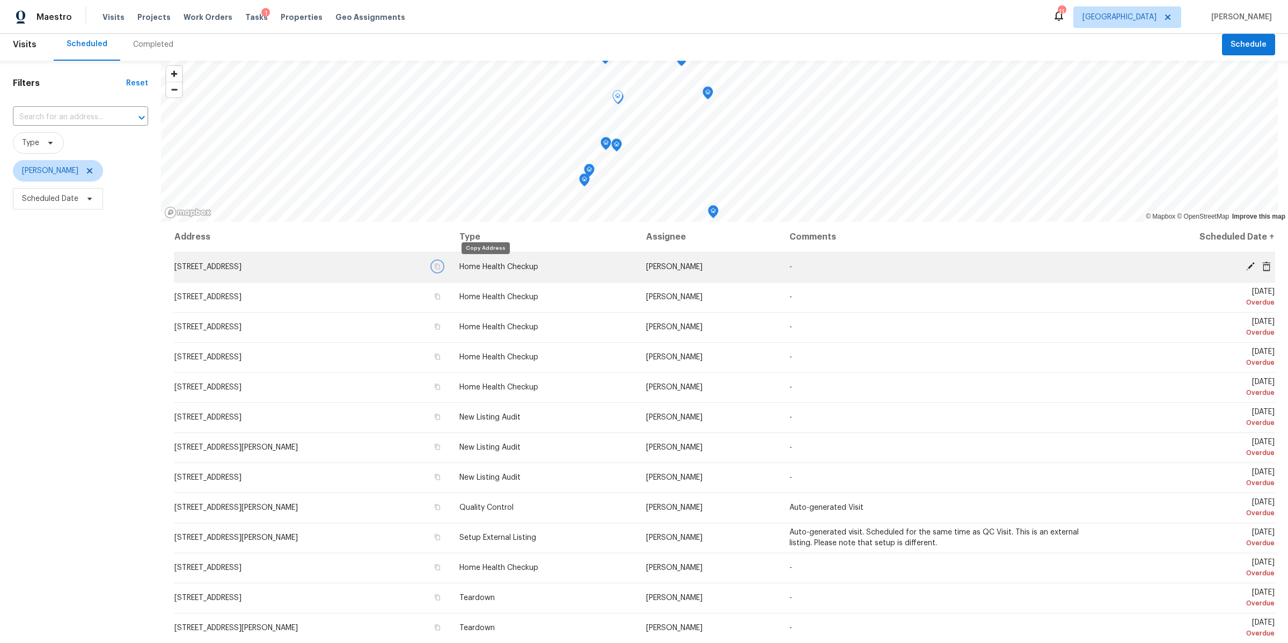
click at [440, 265] on icon "button" at bounding box center [437, 267] width 5 height 6
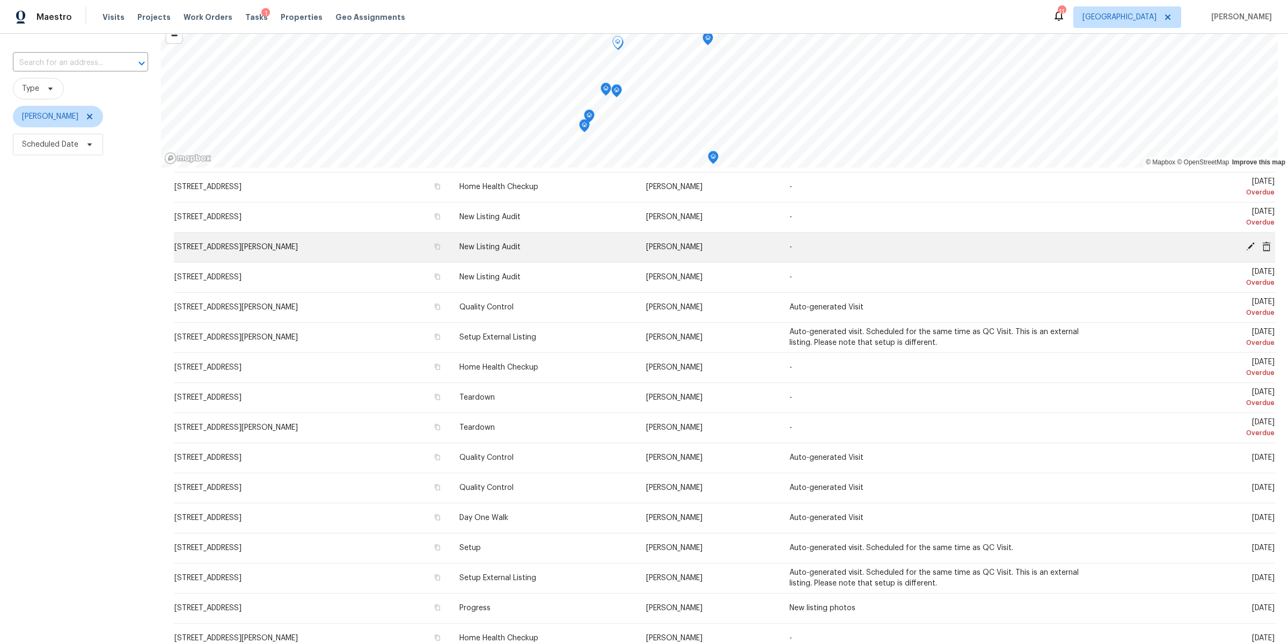
scroll to position [108, 0]
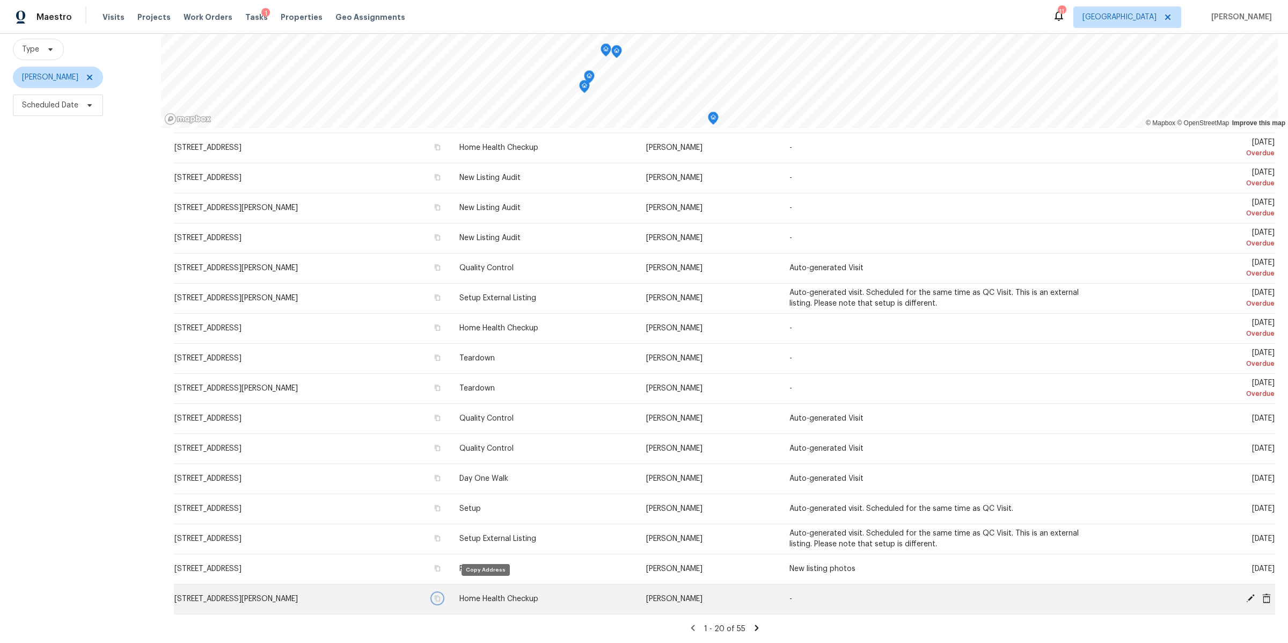
click at [441, 595] on icon "button" at bounding box center [437, 598] width 6 height 6
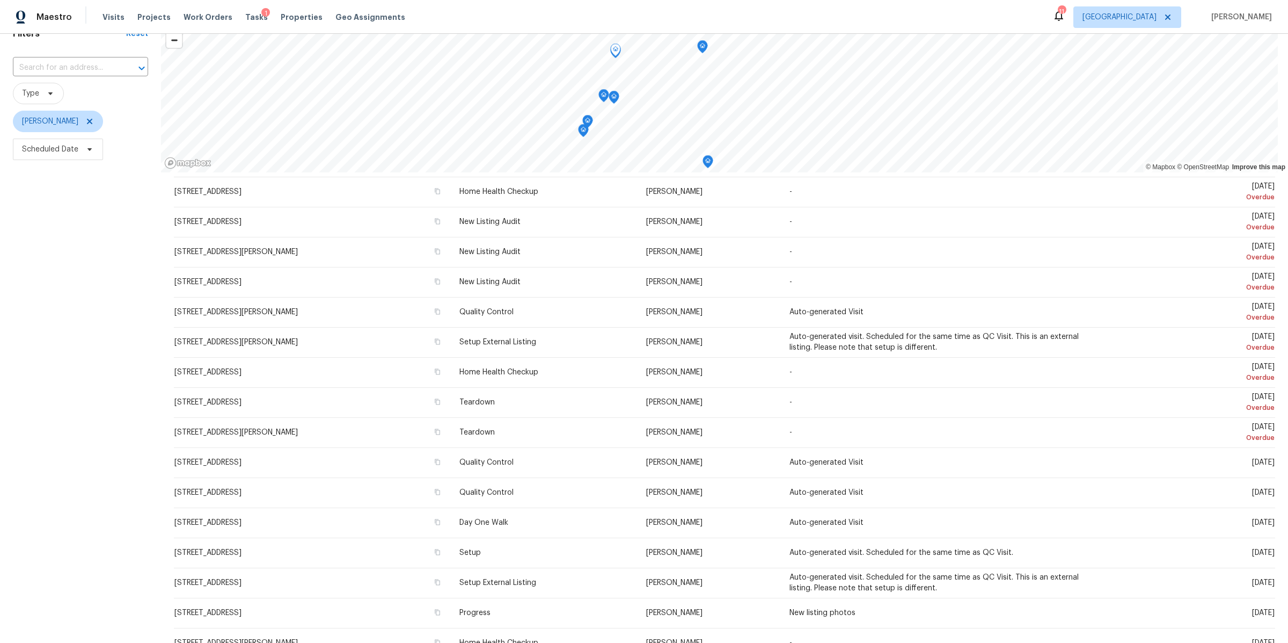
scroll to position [0, 0]
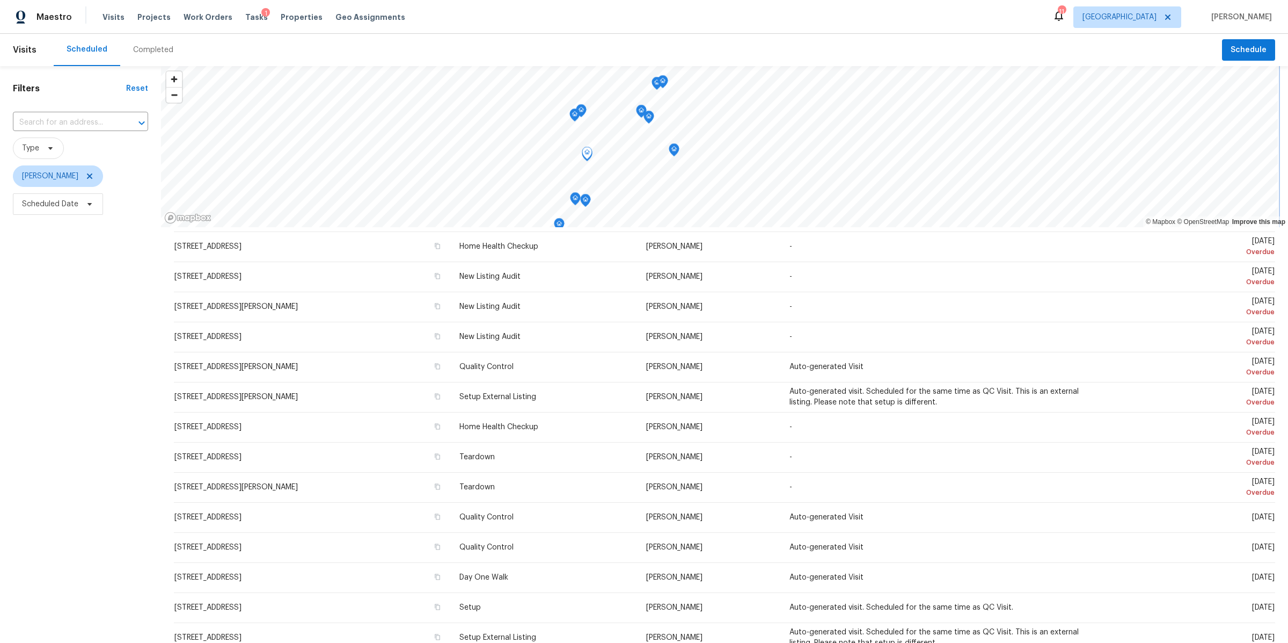
click at [581, 111] on icon "Map marker" at bounding box center [581, 111] width 1 height 2
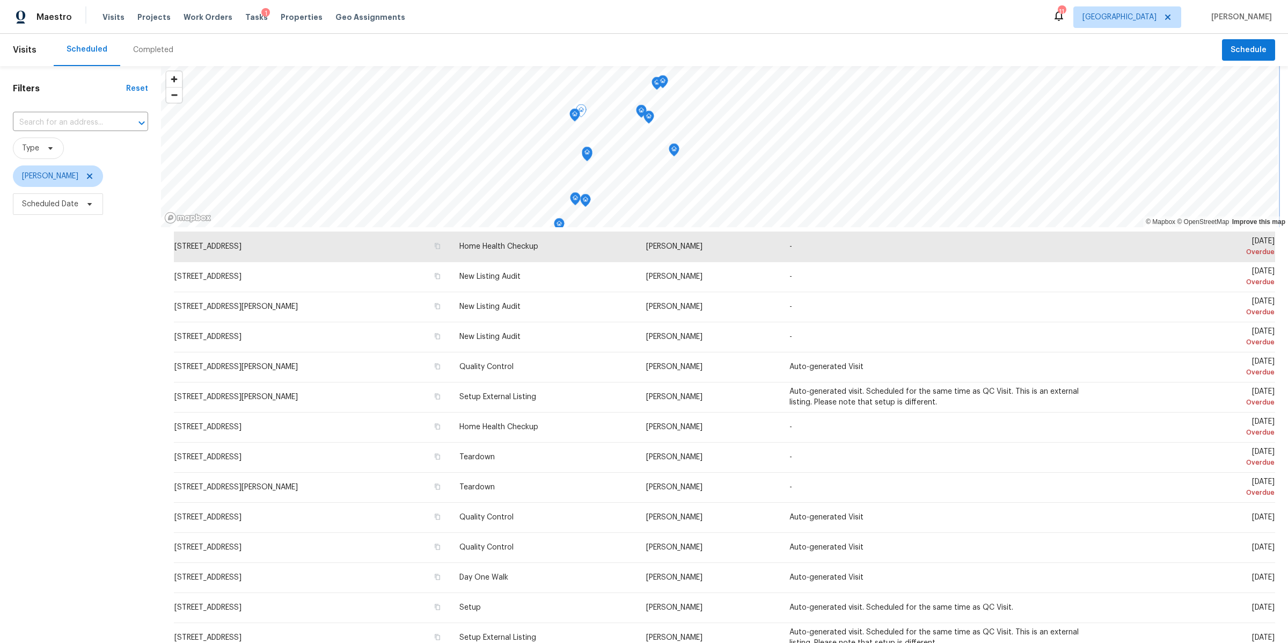
click at [573, 115] on icon "Map marker" at bounding box center [575, 115] width 10 height 12
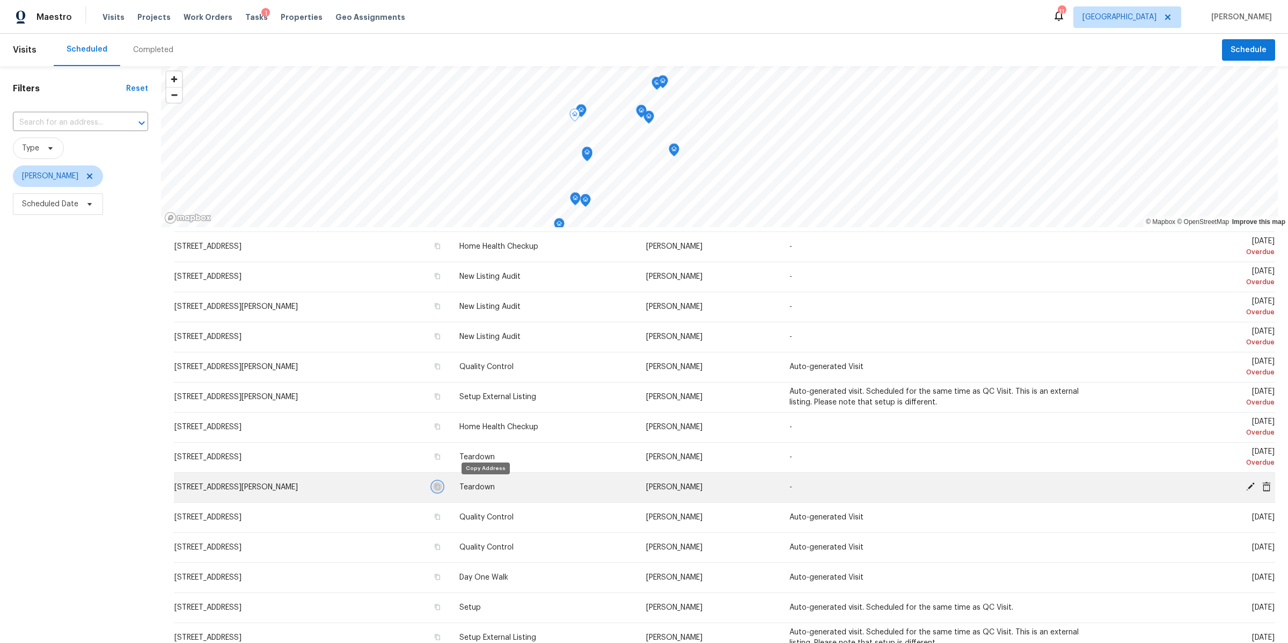
click at [440, 485] on icon "button" at bounding box center [437, 487] width 5 height 6
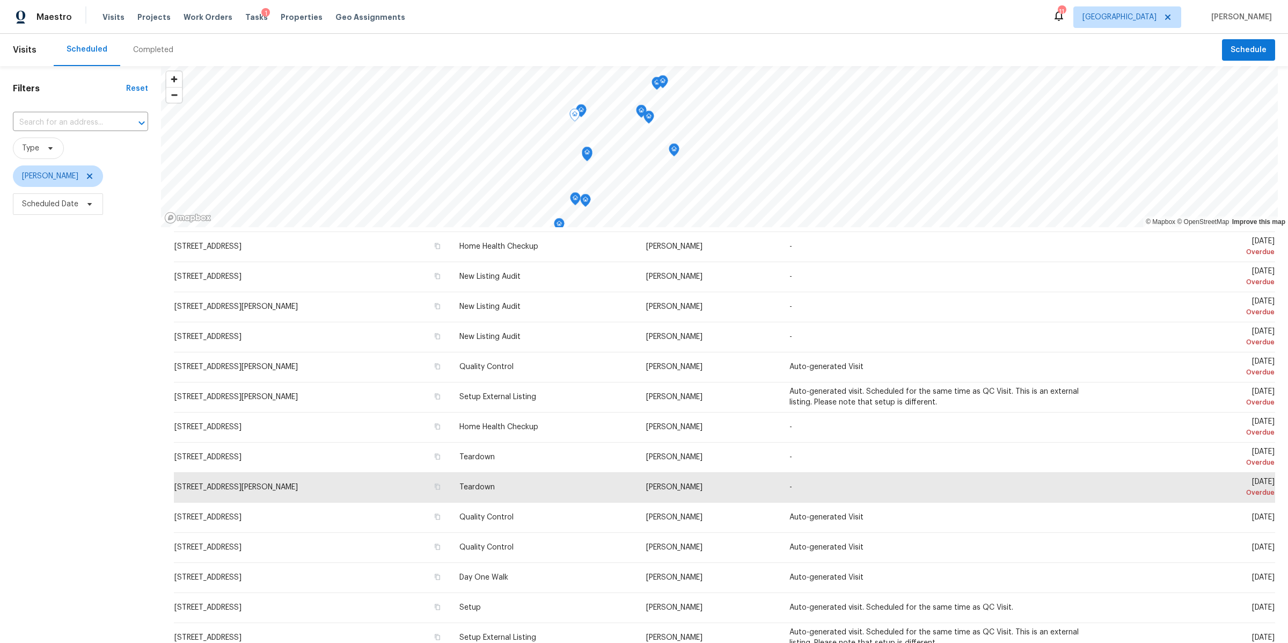
scroll to position [108, 0]
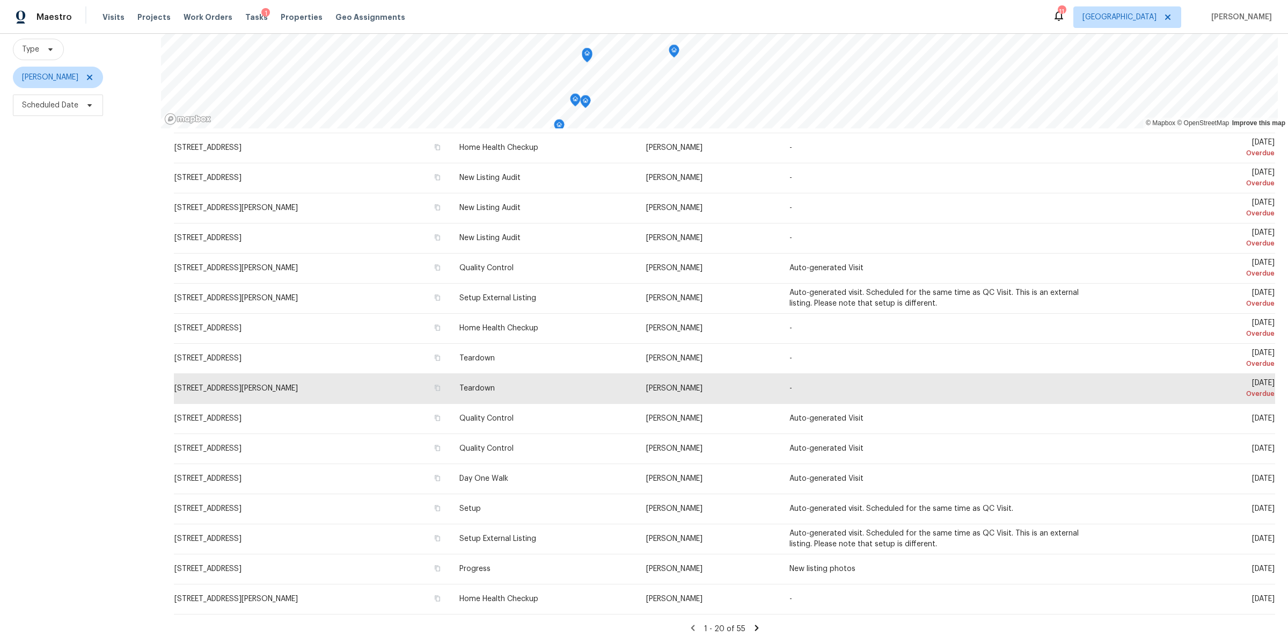
click at [755, 624] on icon at bounding box center [757, 627] width 4 height 6
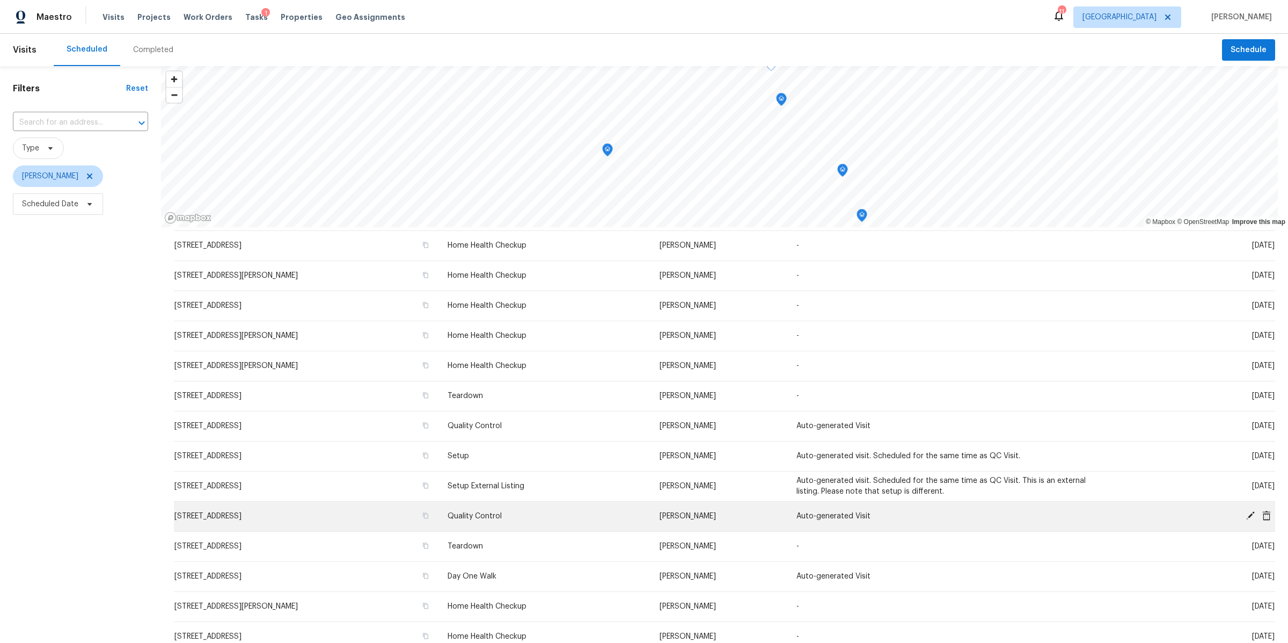
scroll to position [0, 0]
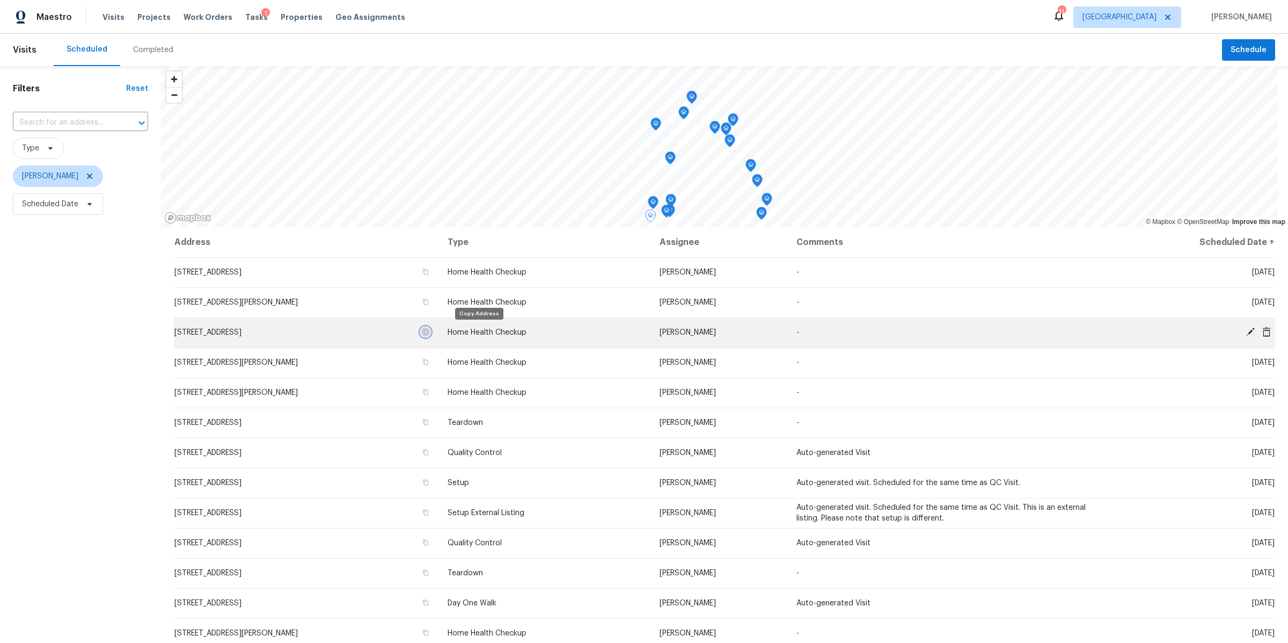
click at [428, 330] on icon "button" at bounding box center [425, 332] width 5 height 6
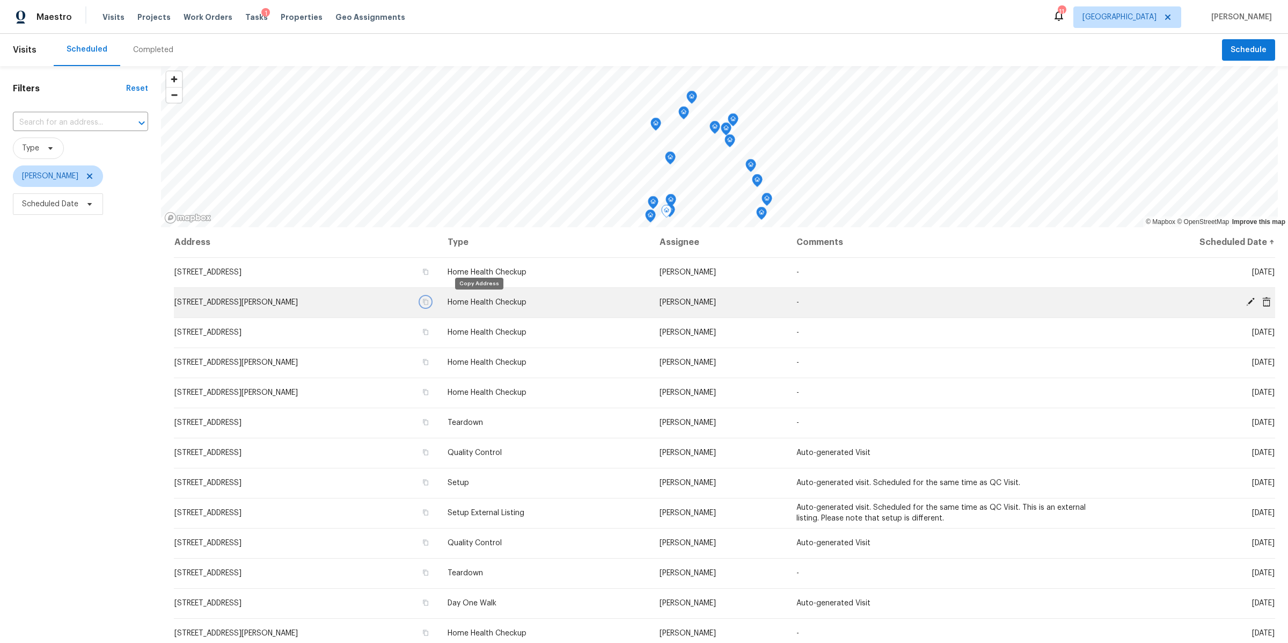
click at [428, 300] on icon "button" at bounding box center [425, 302] width 5 height 6
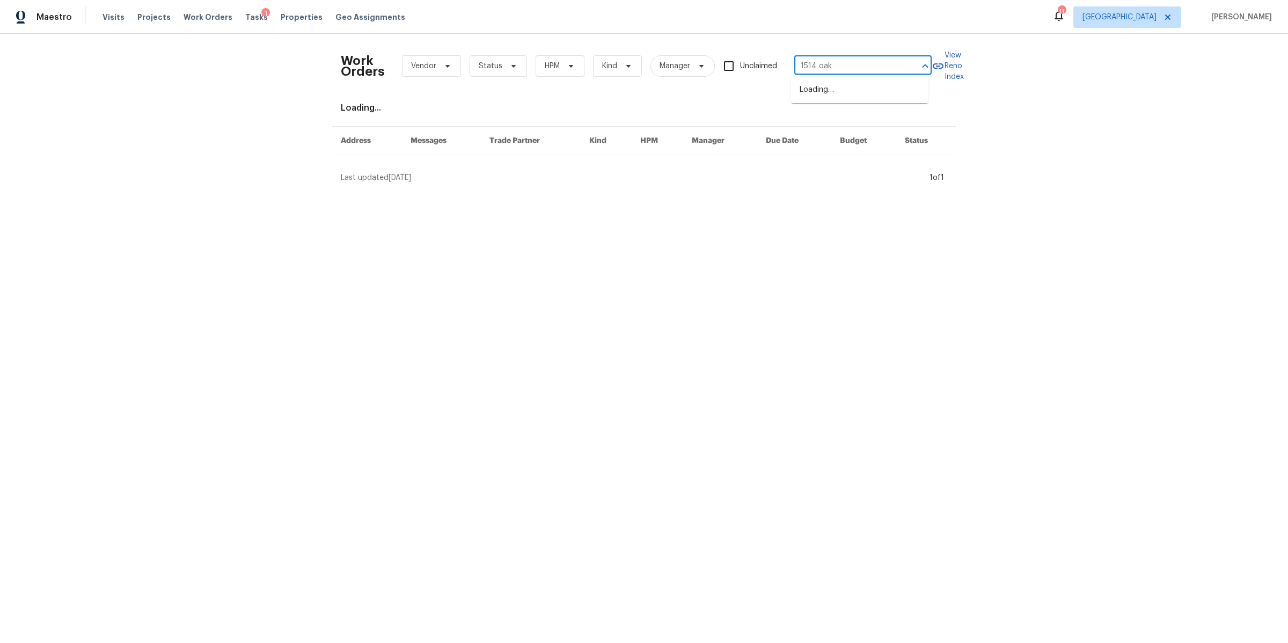
type input "1514 oak"
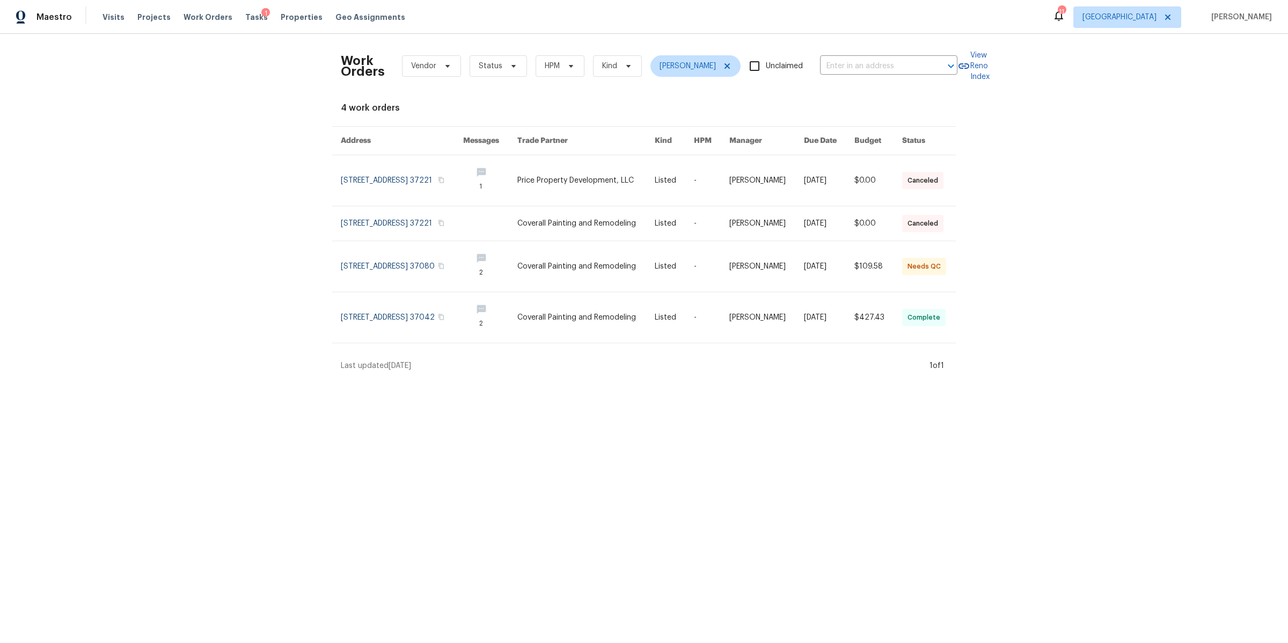
click at [228, 17] on div "Visits Projects Work Orders Tasks 1 Properties Geo Assignments" at bounding box center [261, 16] width 316 height 21
click at [245, 17] on span "Tasks" at bounding box center [256, 17] width 23 height 8
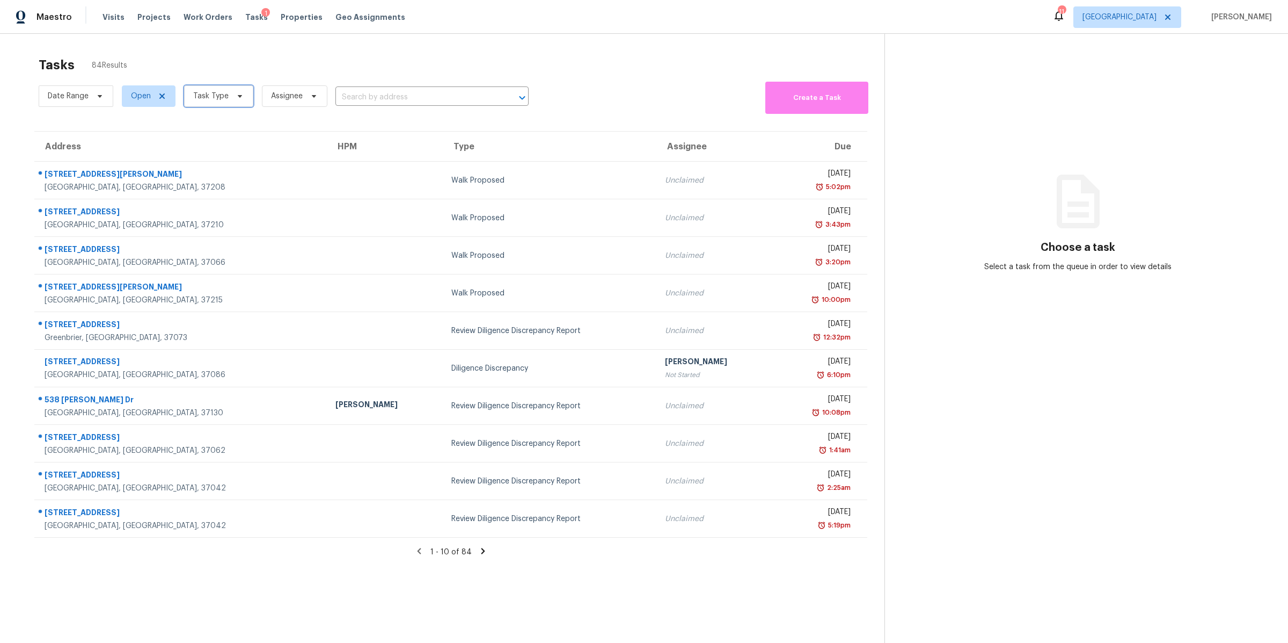
click at [236, 99] on icon at bounding box center [240, 96] width 9 height 9
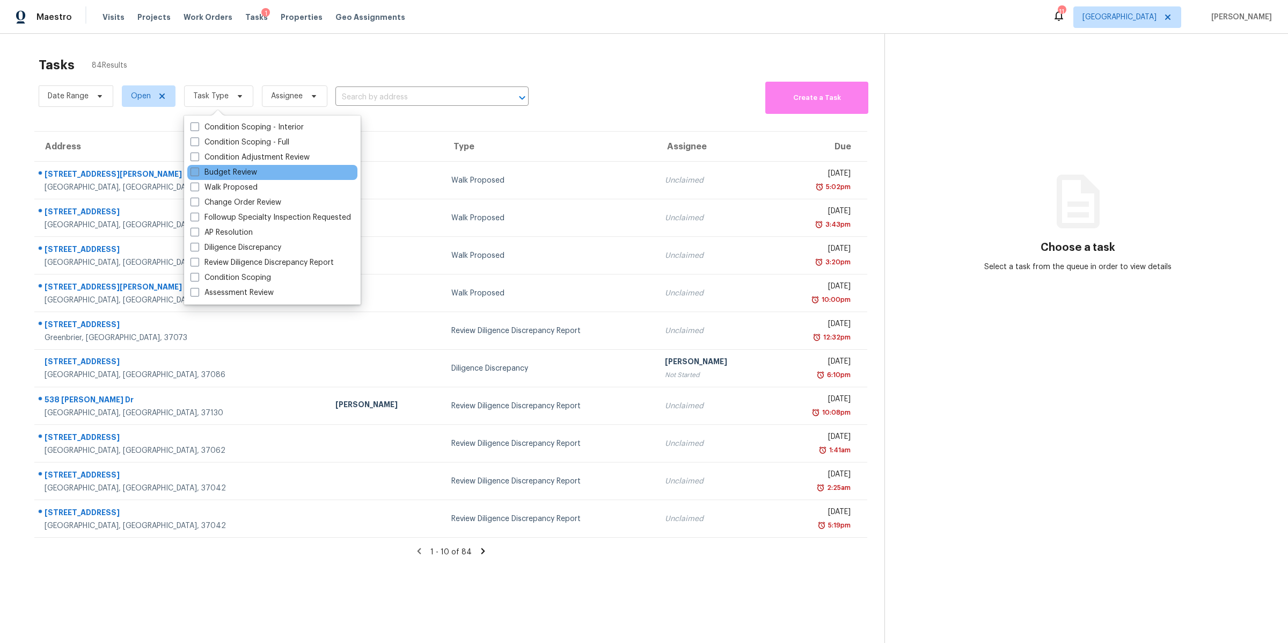
click at [229, 169] on label "Budget Review" at bounding box center [224, 172] width 67 height 11
click at [198, 169] on input "Budget Review" at bounding box center [194, 170] width 7 height 7
checkbox input "true"
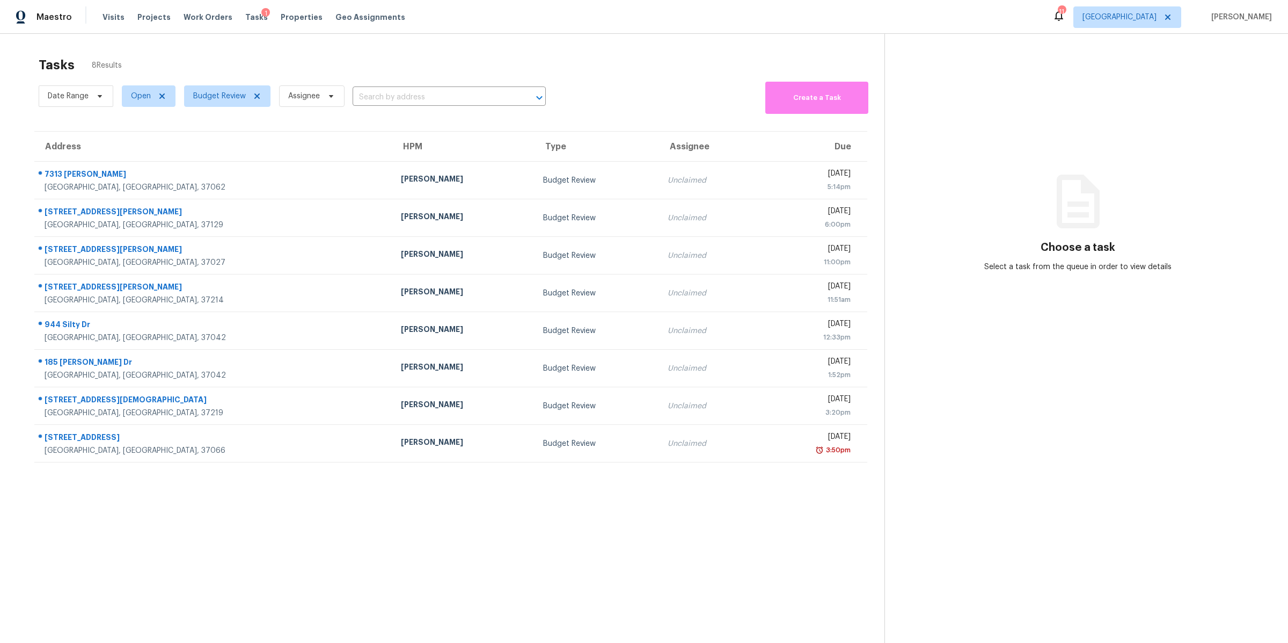
click at [339, 56] on div "Tasks 8 Results" at bounding box center [462, 65] width 846 height 28
